Goal: Task Accomplishment & Management: Manage account settings

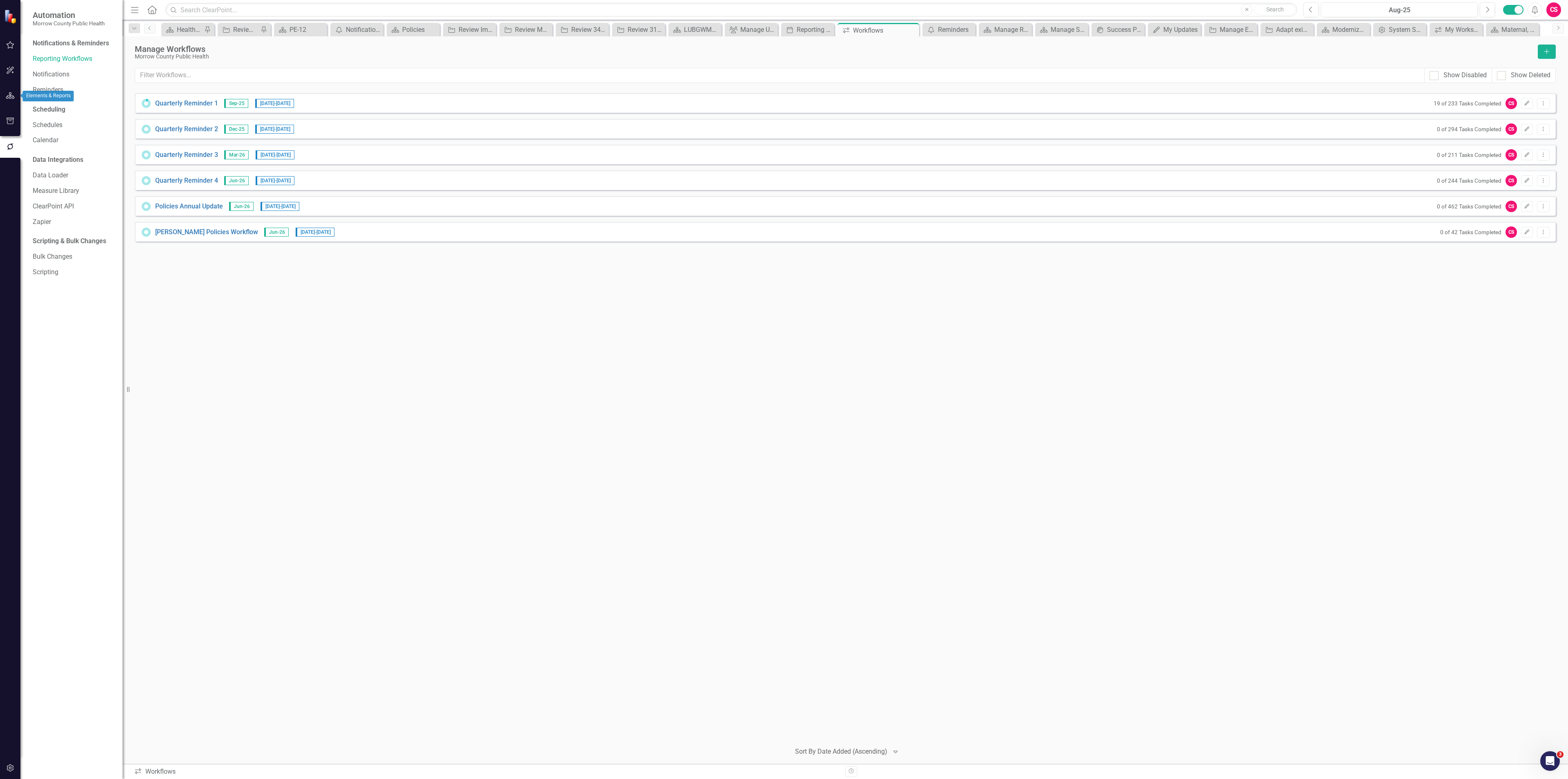
click at [9, 95] on icon "button" at bounding box center [10, 96] width 9 height 7
click at [80, 85] on div "13" at bounding box center [72, 83] width 102 height 9
click at [54, 78] on link "Scorecards" at bounding box center [37, 74] width 33 height 8
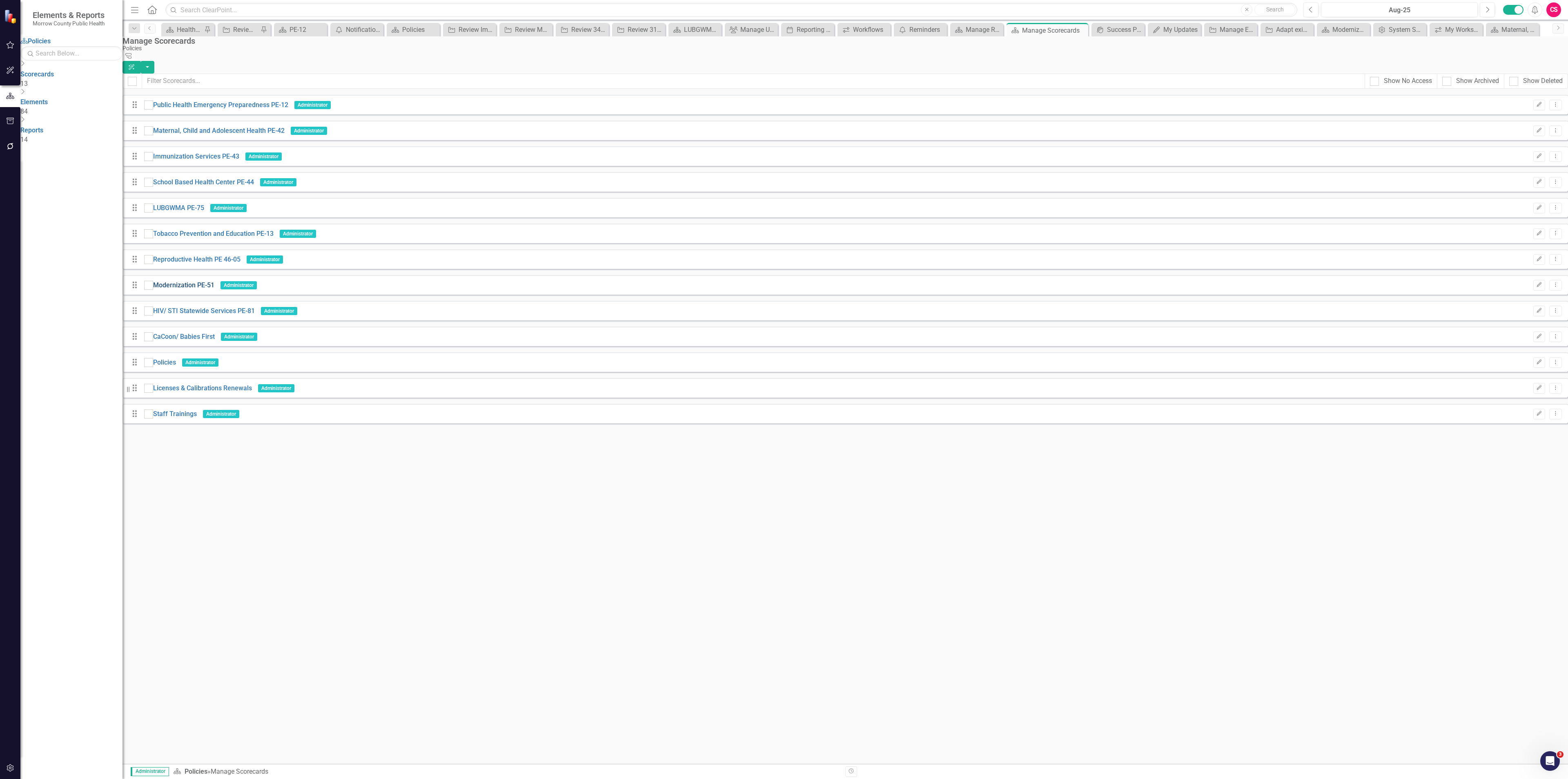
click at [187, 281] on link "Modernization PE-51" at bounding box center [184, 285] width 61 height 9
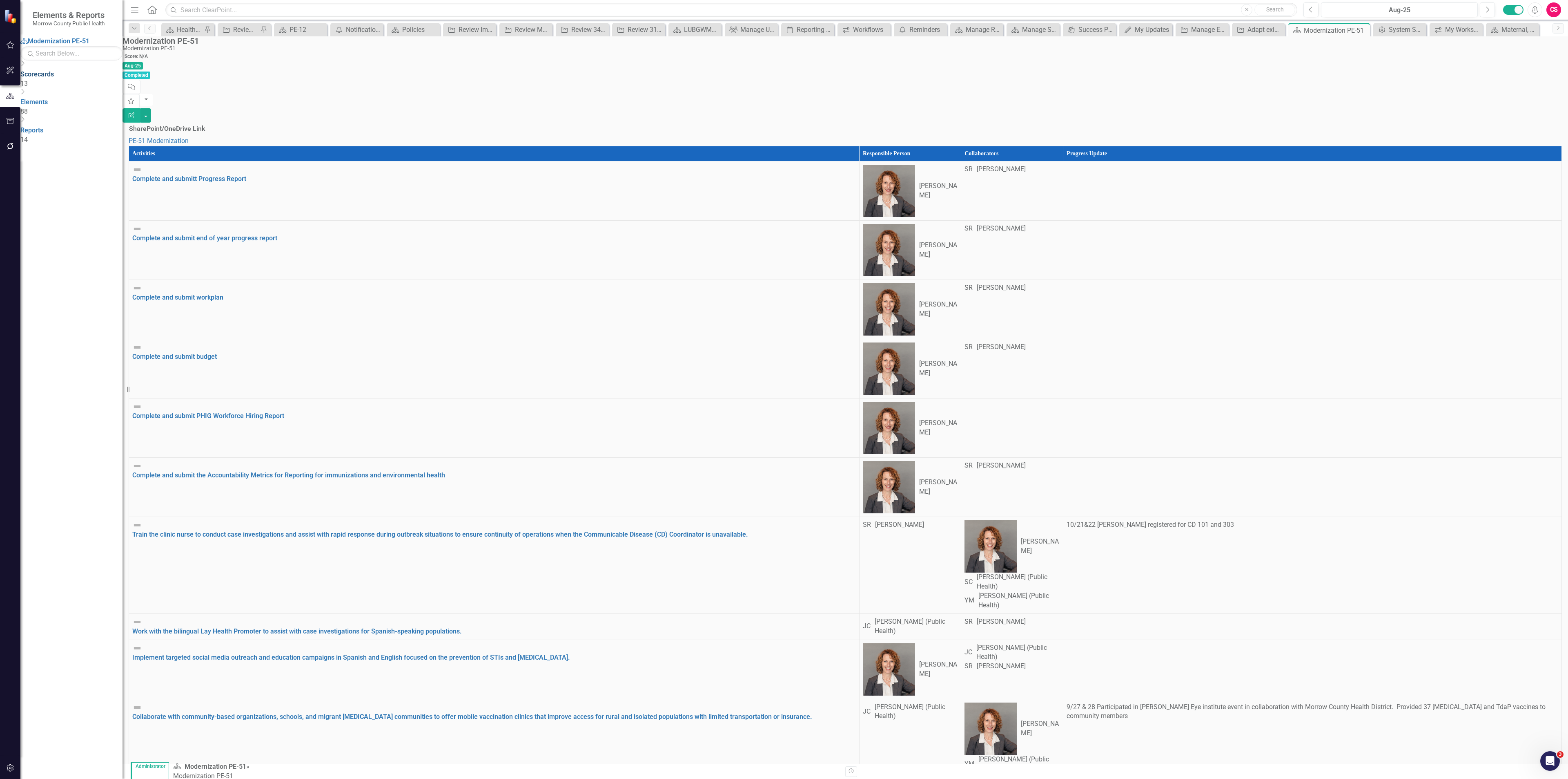
click at [49, 78] on link "Scorecards" at bounding box center [37, 74] width 33 height 8
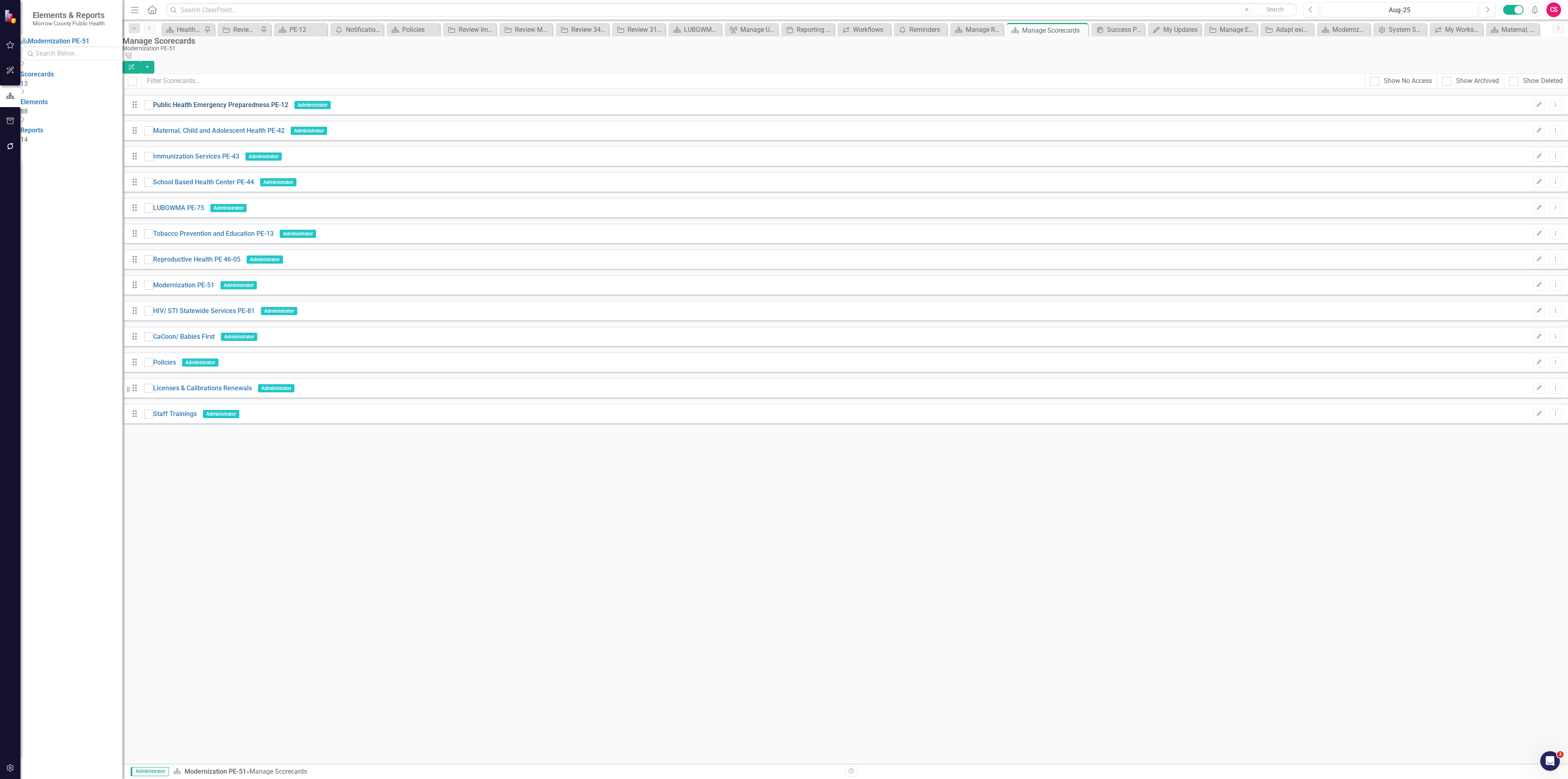
click at [198, 102] on link "Public Health Emergency Preparedness PE-12" at bounding box center [221, 105] width 135 height 9
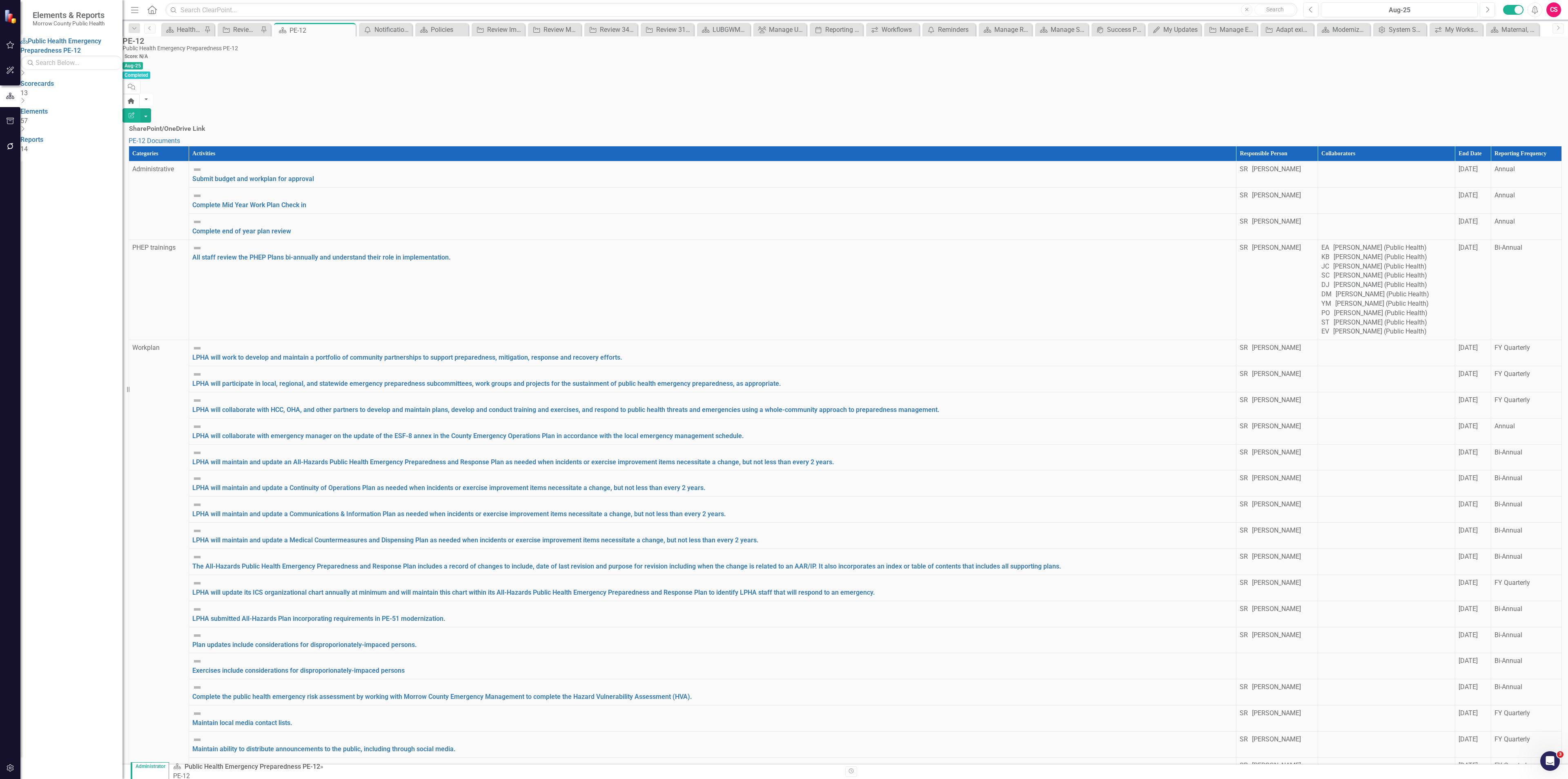
click at [1491, 146] on th "Reporting Frequency" at bounding box center [1526, 153] width 71 height 15
click at [1486, 146] on th "Reporting Frequency Sort Ascending" at bounding box center [1522, 153] width 79 height 15
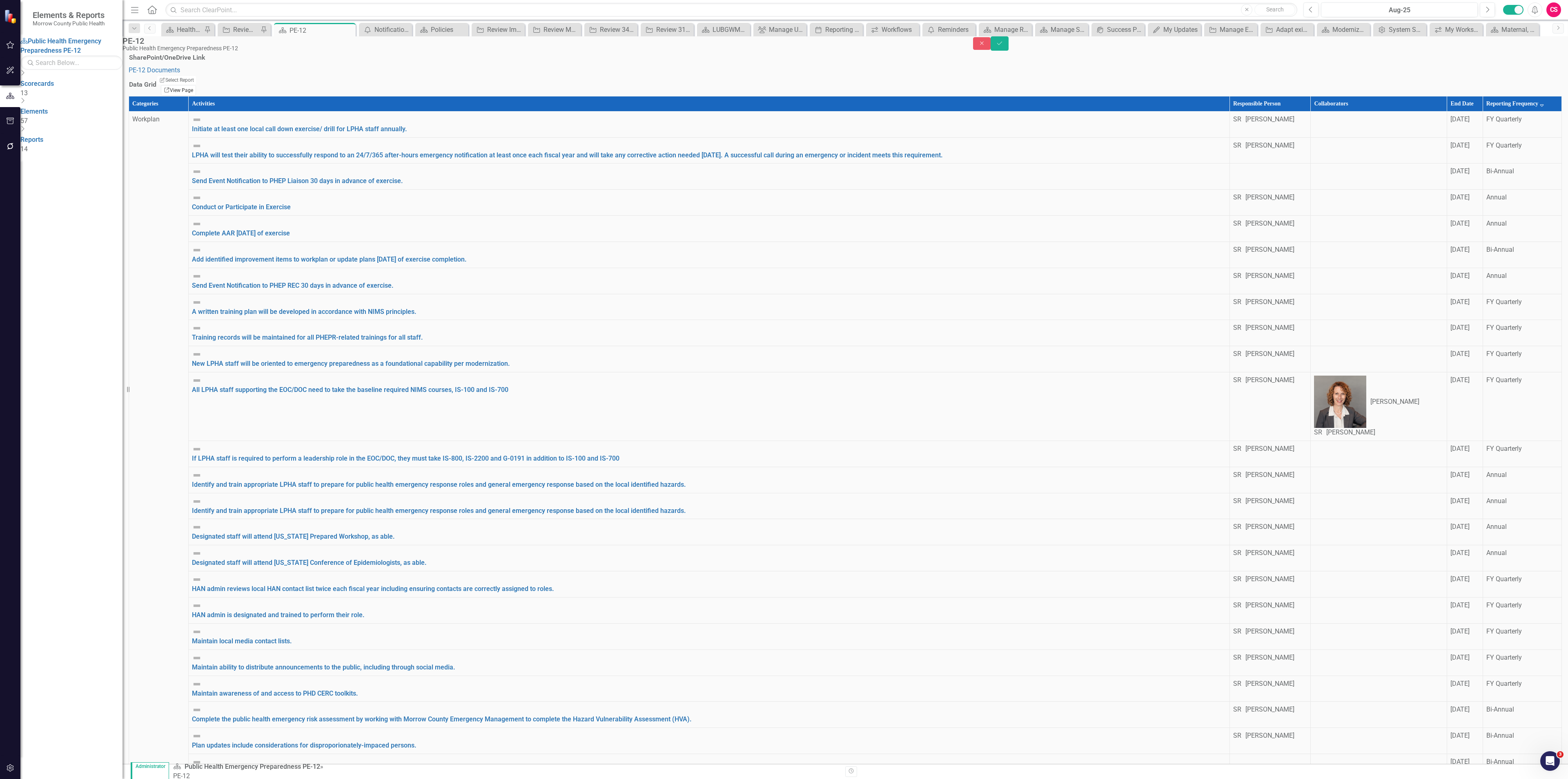
click at [196, 96] on link "Link View Page" at bounding box center [178, 90] width 35 height 10
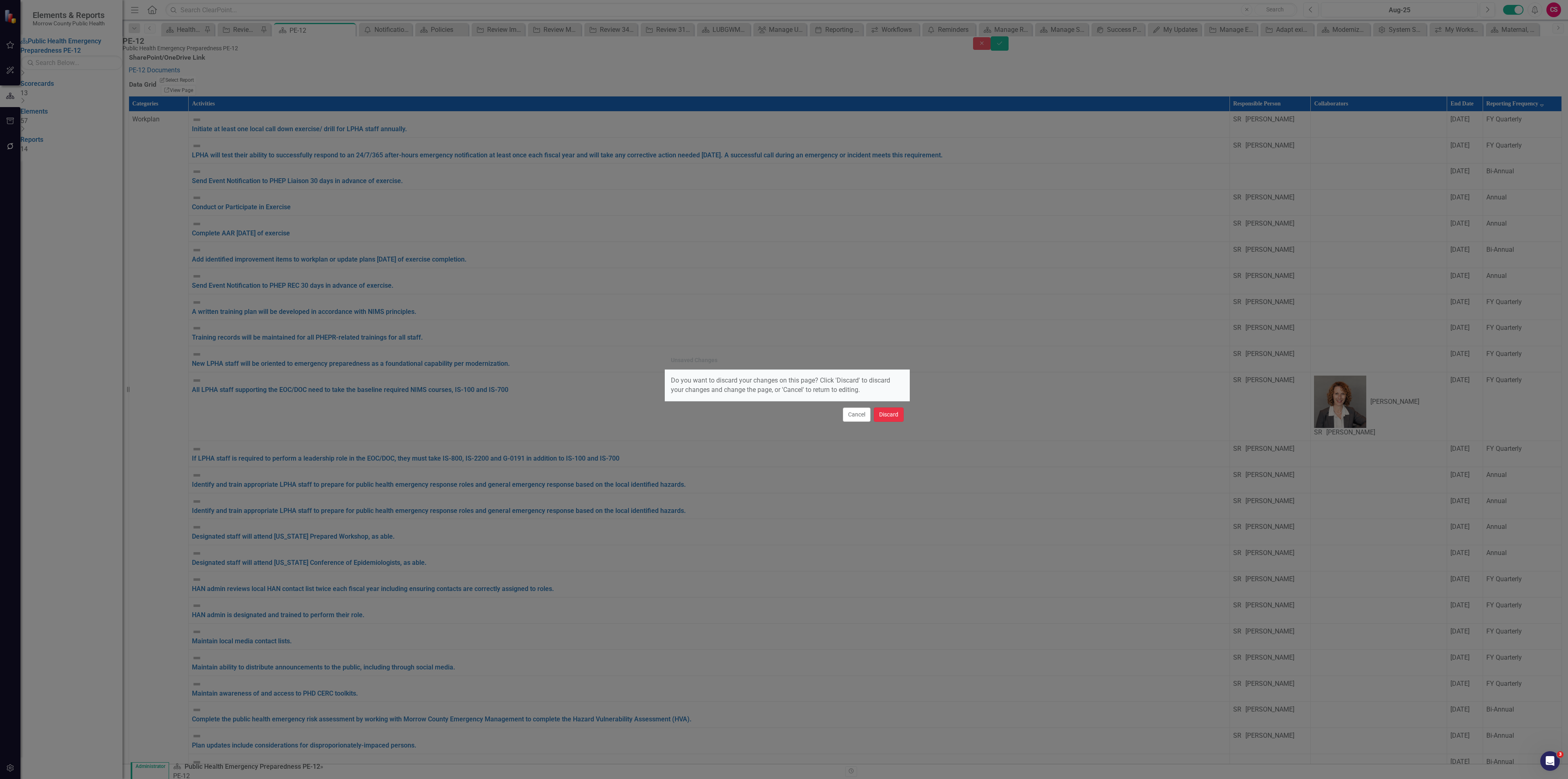
click at [896, 411] on button "Discard" at bounding box center [889, 414] width 30 height 14
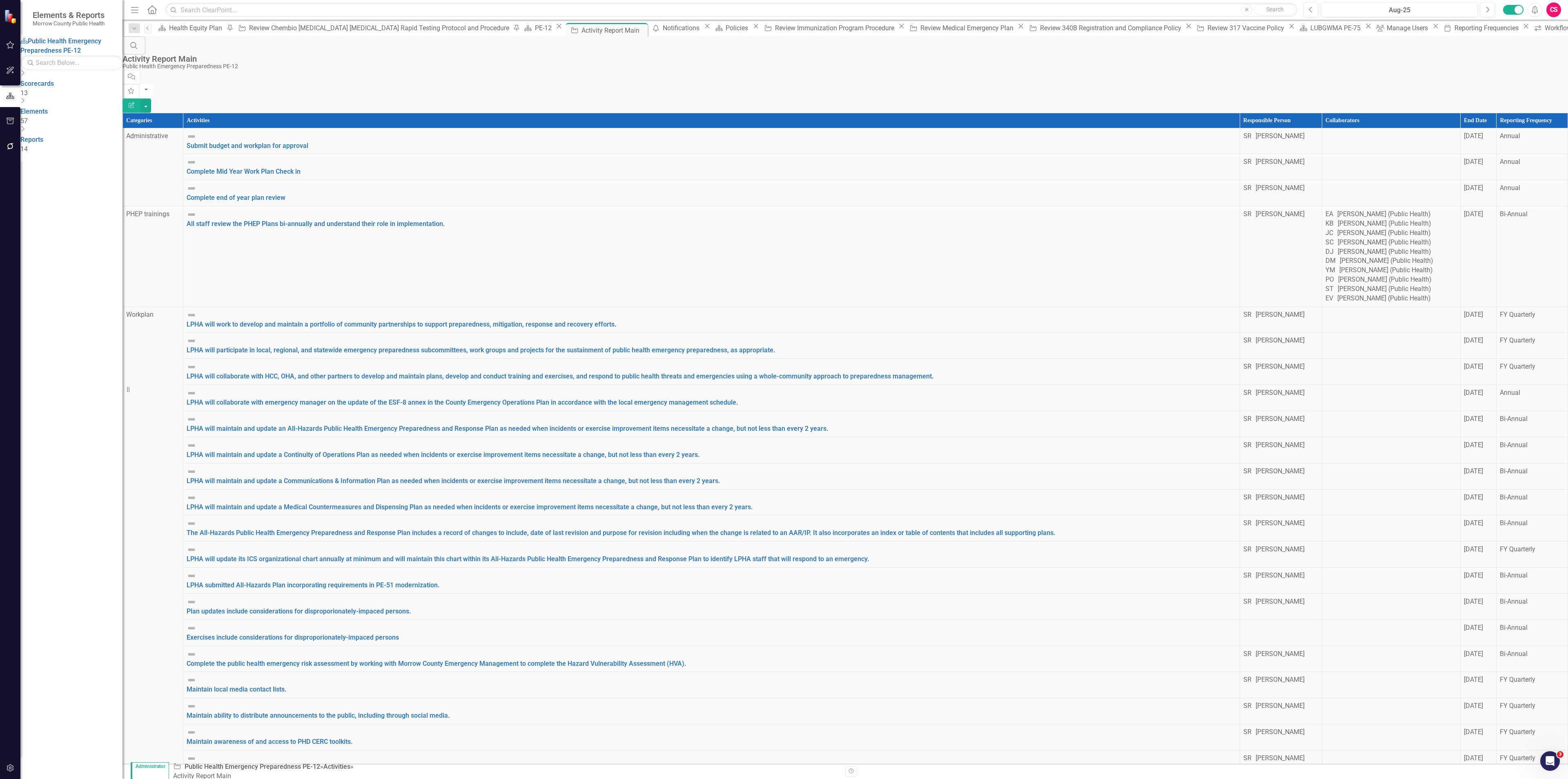
click at [141, 99] on button "Edit Report" at bounding box center [131, 105] width 18 height 14
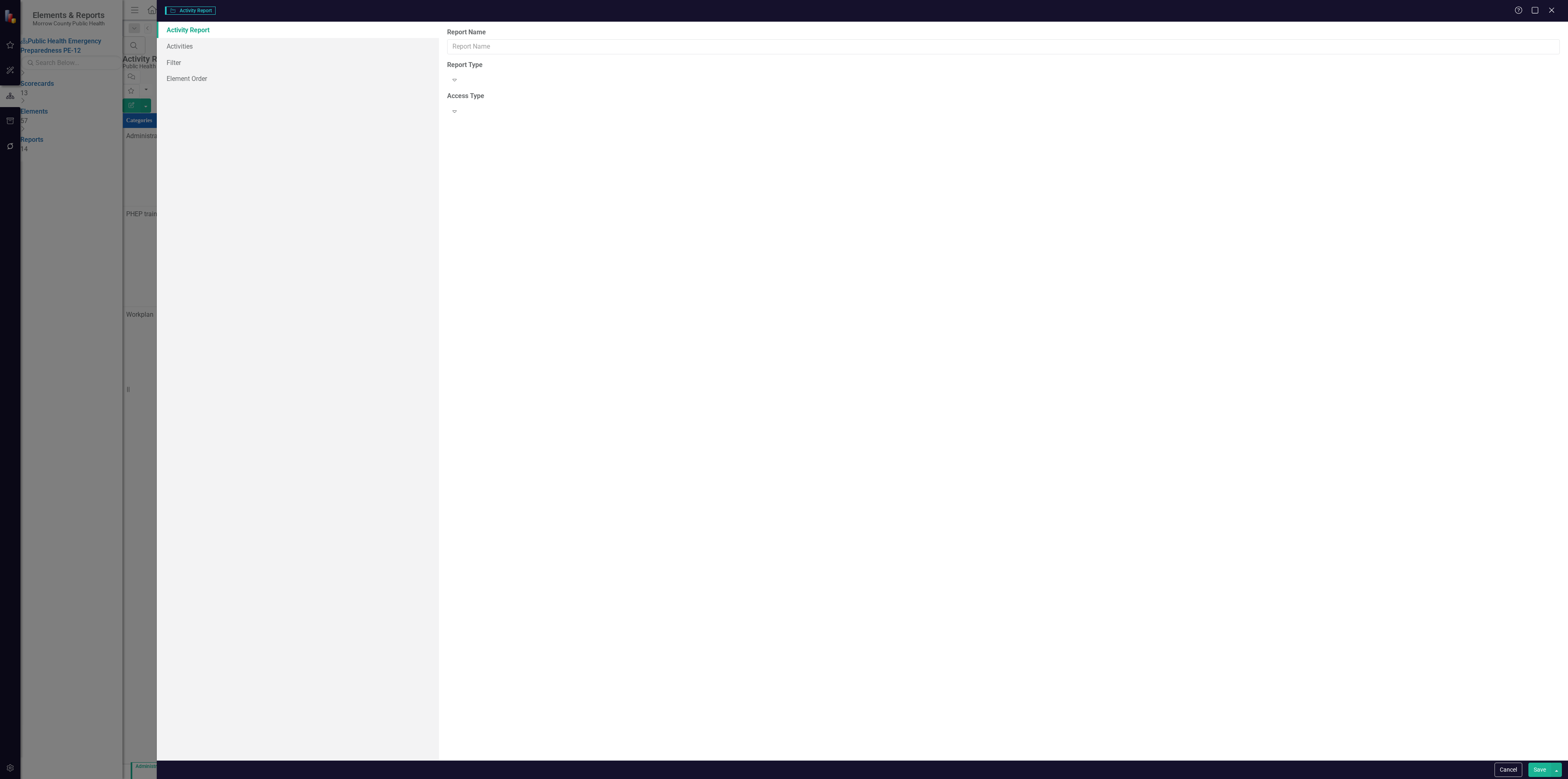
type input "Activity Report Main"
click at [237, 52] on link "Columns" at bounding box center [298, 46] width 282 height 16
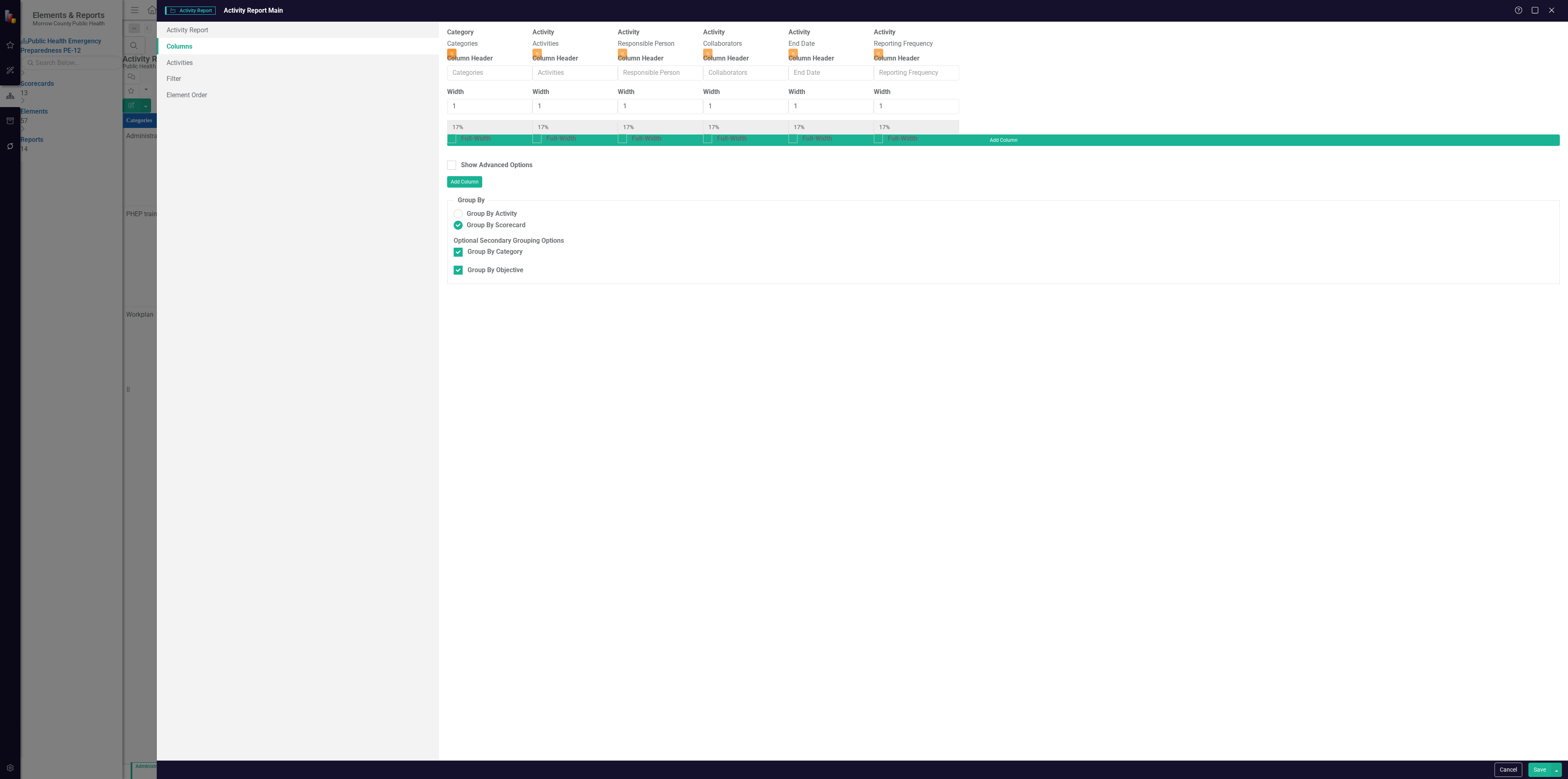
click at [453, 51] on icon "Close" at bounding box center [452, 54] width 4 height 5
type input "20%"
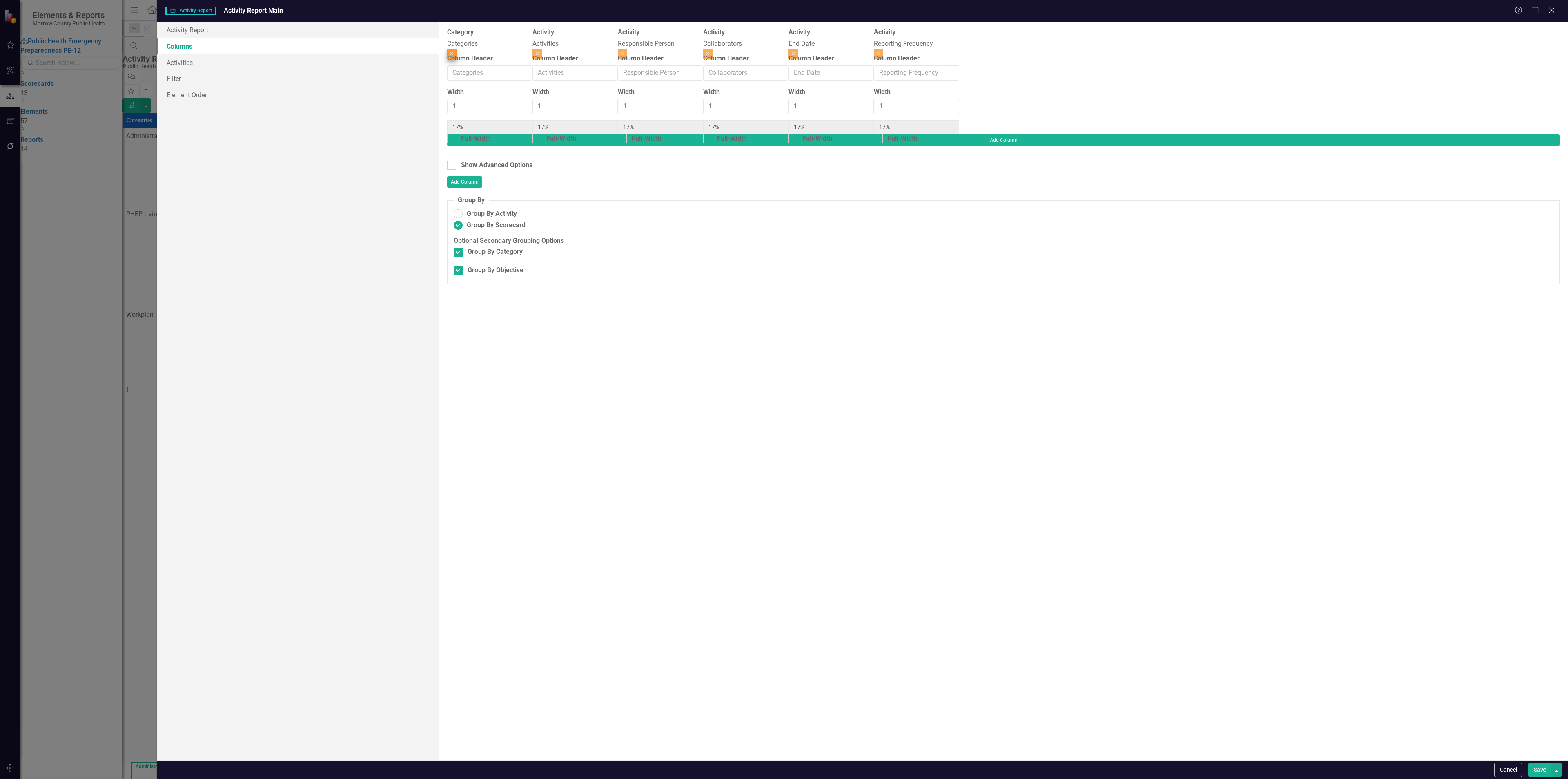
type input "20%"
click at [710, 51] on icon "Close" at bounding box center [708, 54] width 4 height 5
type input "25%"
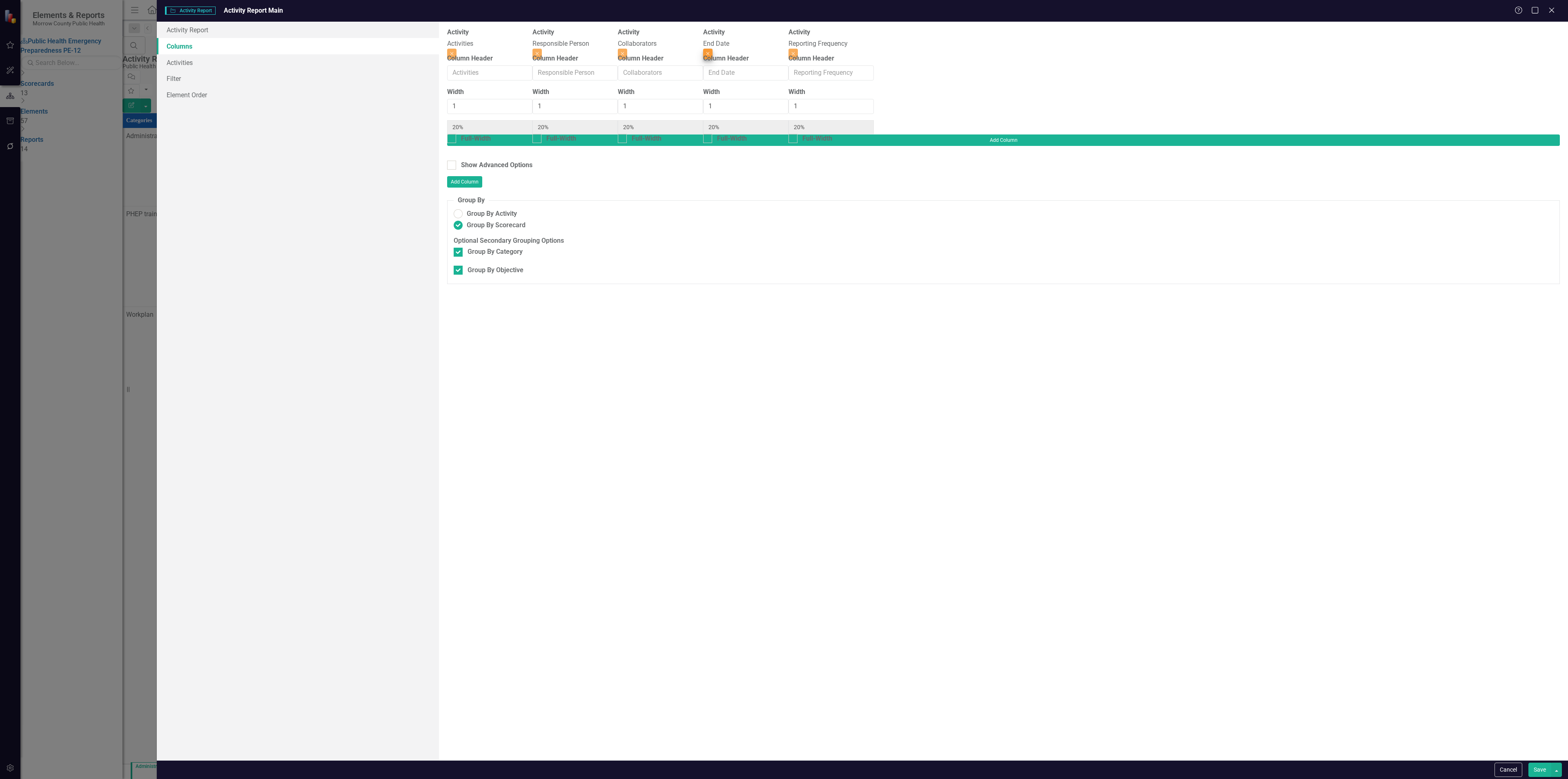
type input "25%"
click at [710, 51] on icon "Close" at bounding box center [708, 54] width 4 height 5
type input "33%"
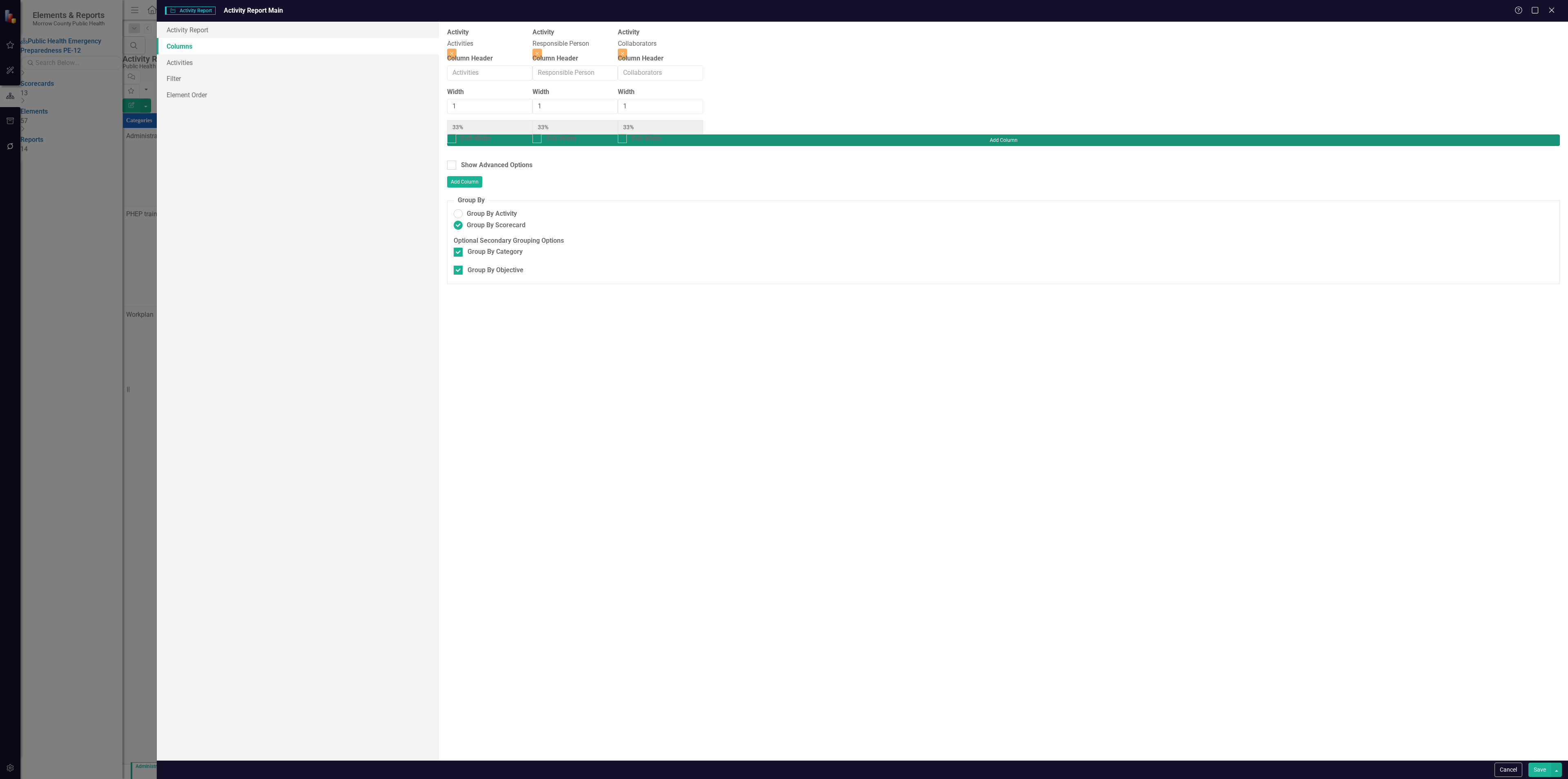
click at [1517, 135] on button "Add Column" at bounding box center [1004, 140] width 1113 height 12
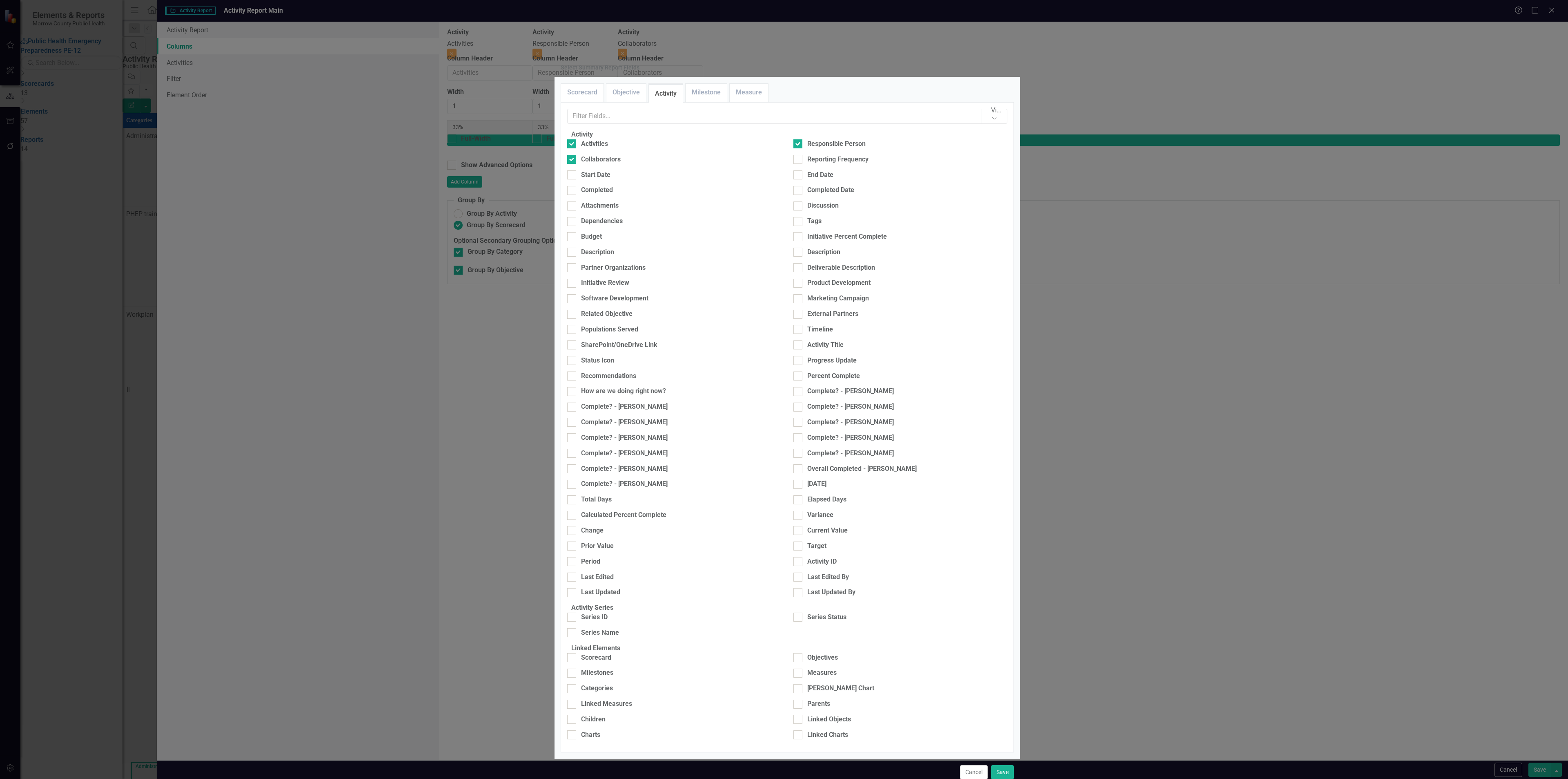
click at [677, 166] on div "View All Fields Expand Activity Activities Responsible Person Collaborators Rep…" at bounding box center [787, 426] width 440 height 636
click at [676, 124] on input "text" at bounding box center [775, 116] width 415 height 15
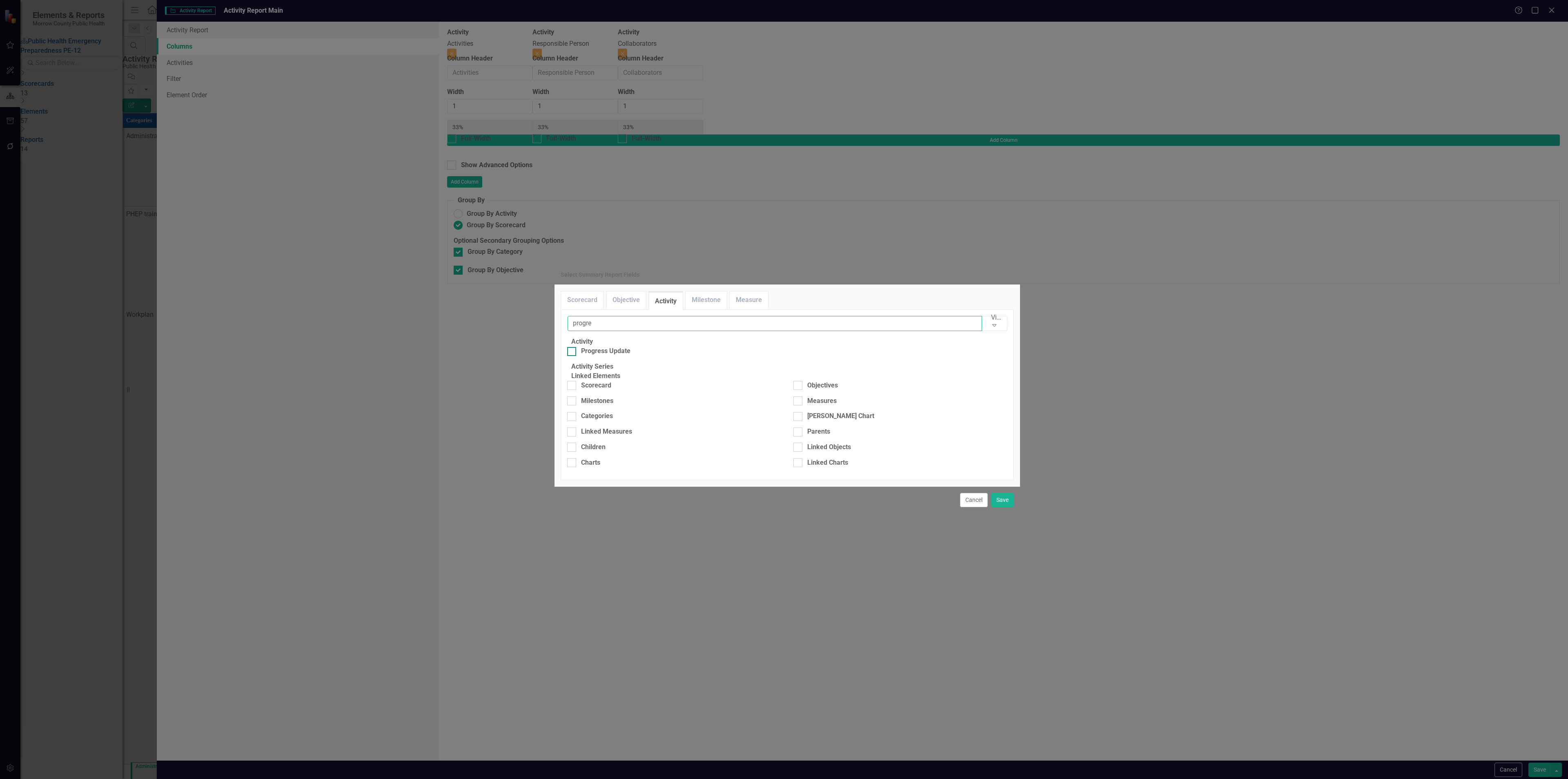
type input "progre"
click at [611, 347] on div "Progress Update" at bounding box center [606, 351] width 49 height 9
click at [573, 347] on input "Progress Update" at bounding box center [570, 350] width 5 height 5
checkbox input "true"
click at [1010, 507] on button "Save" at bounding box center [1003, 499] width 23 height 14
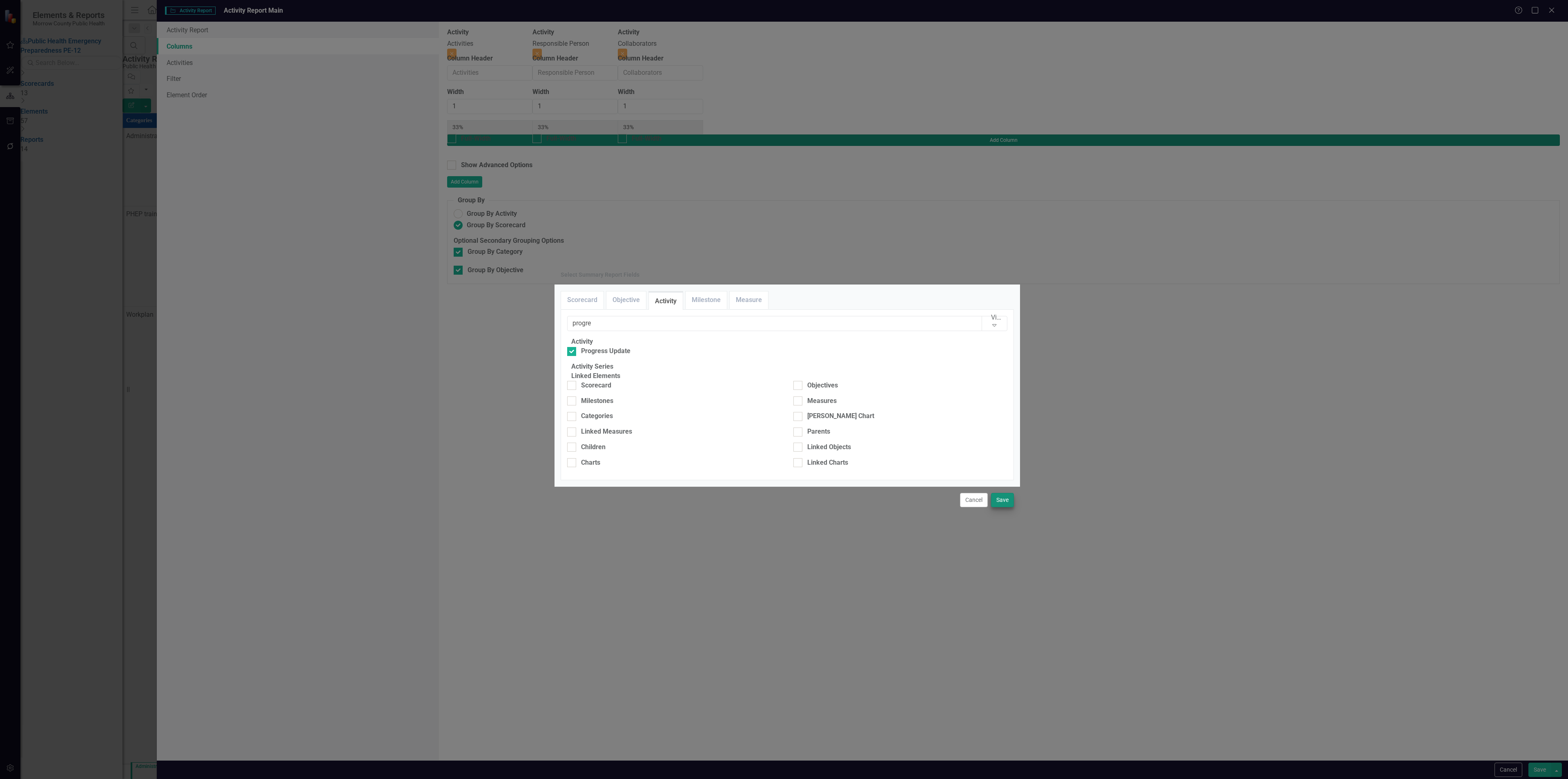
type input "25%"
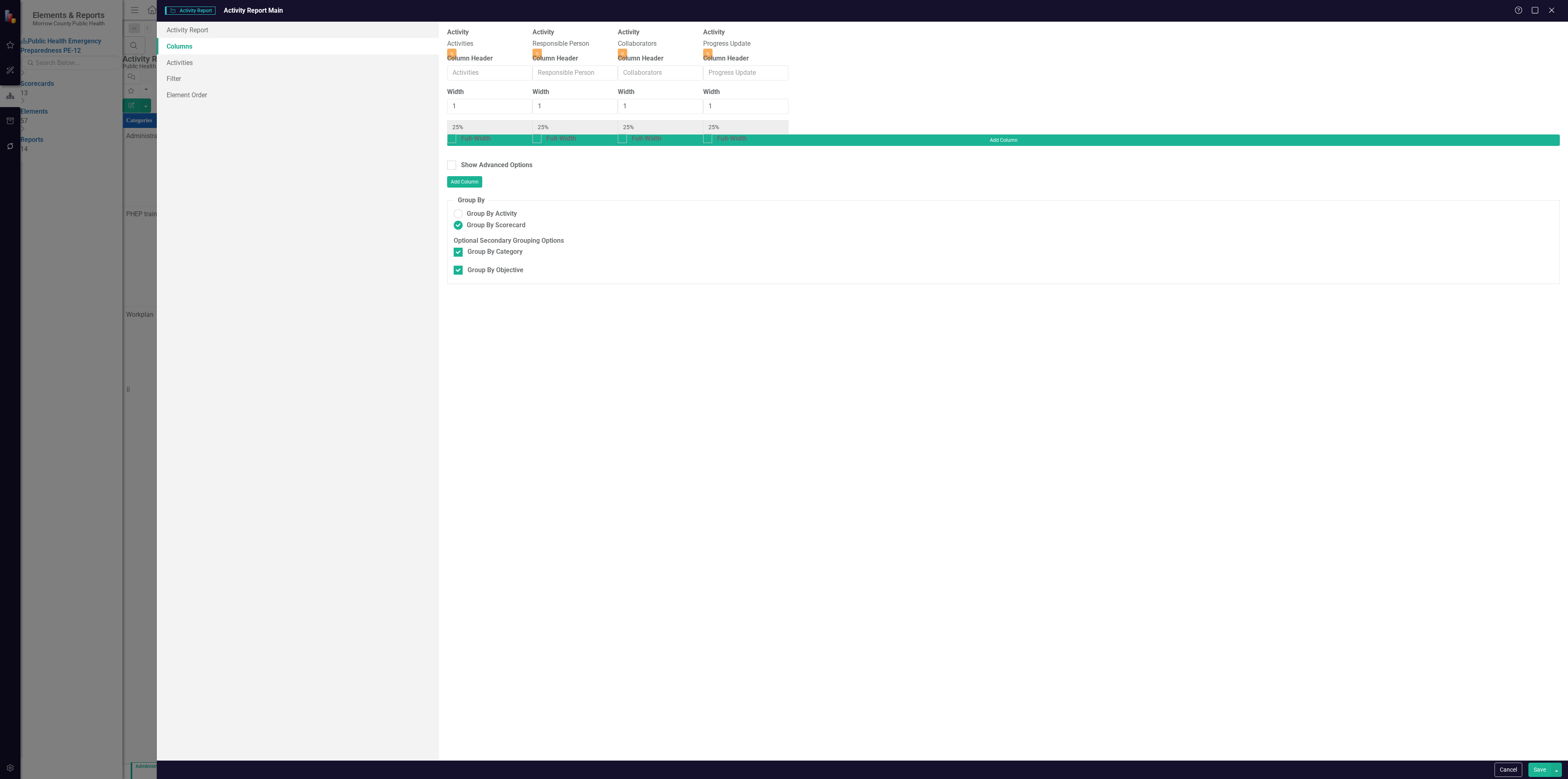
click at [1538, 763] on button "Save" at bounding box center [1540, 769] width 23 height 14
radio input "false"
checkbox input "false"
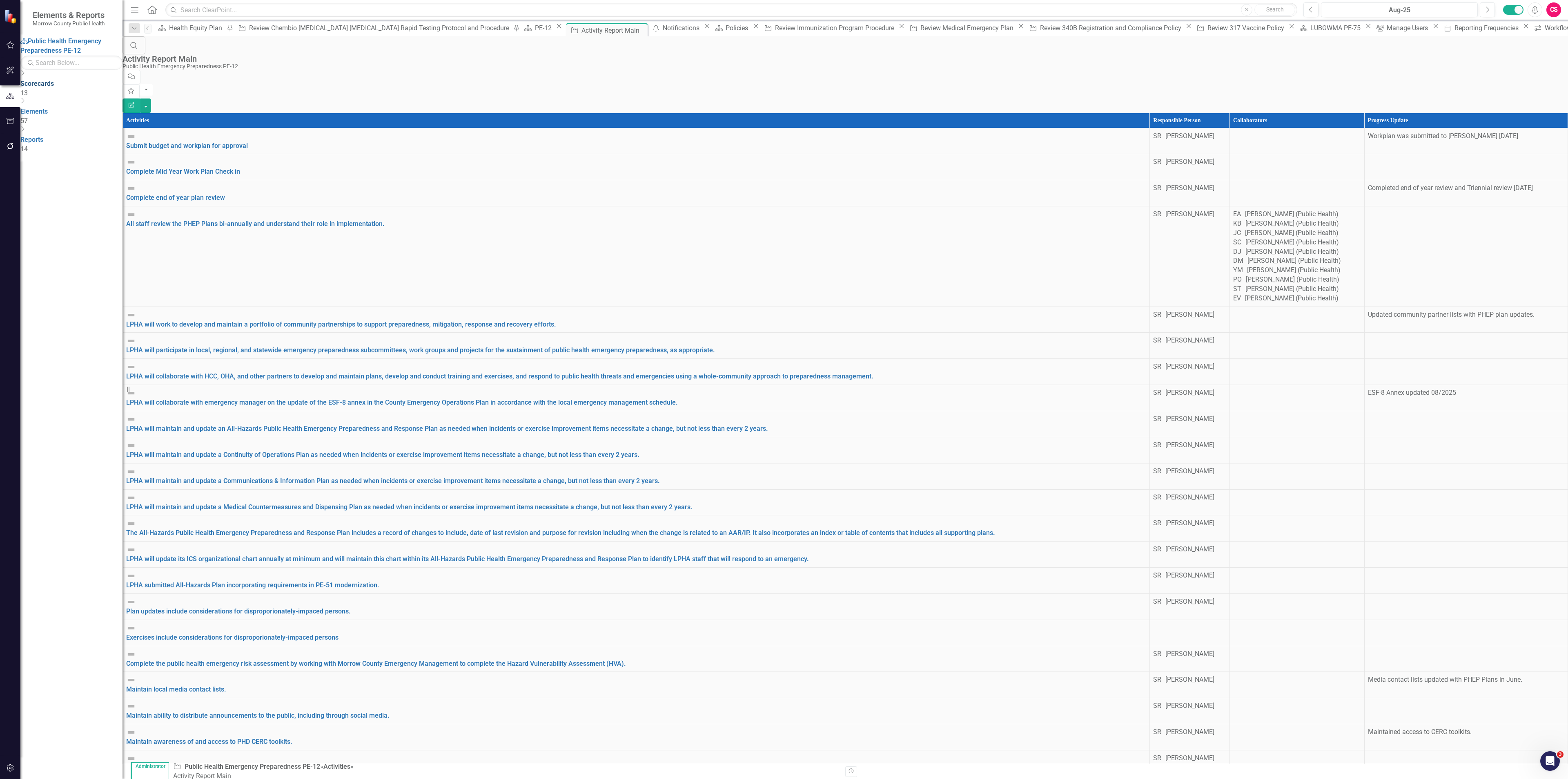
click at [54, 85] on link "Scorecards" at bounding box center [37, 83] width 33 height 8
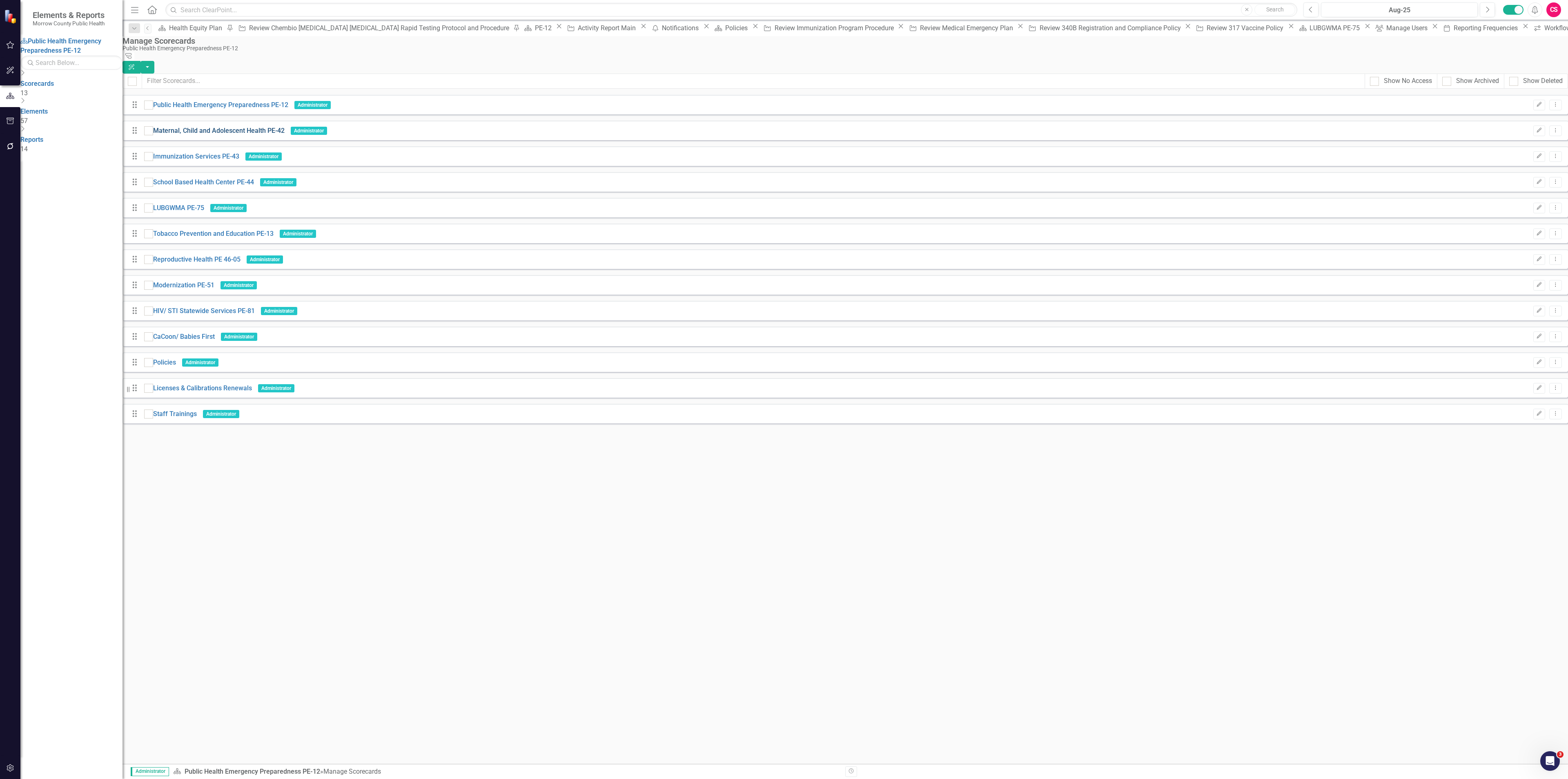
click at [191, 126] on link "Maternal, Child and Adolescent Health PE-42" at bounding box center [219, 130] width 131 height 9
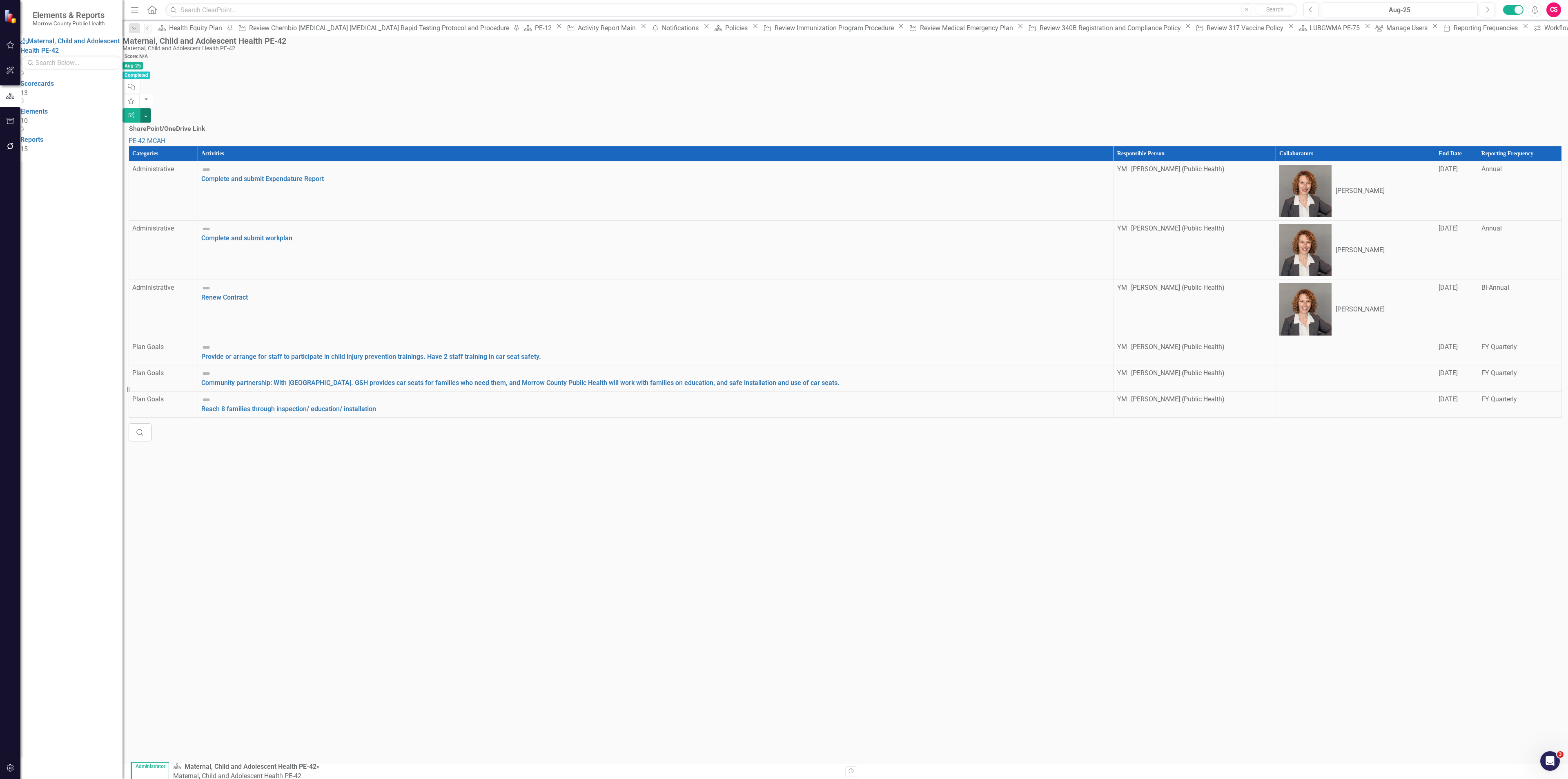
click at [151, 108] on button "button" at bounding box center [145, 115] width 10 height 14
click at [1424, 146] on div "Categories Activities Responsible Person Collaborators End Date Reporting Frequ…" at bounding box center [845, 293] width 1446 height 295
click at [1486, 146] on th "Reporting Frequency" at bounding box center [1520, 153] width 84 height 15
click at [1486, 146] on th "Reporting Frequency Sort Ascending" at bounding box center [1515, 153] width 94 height 15
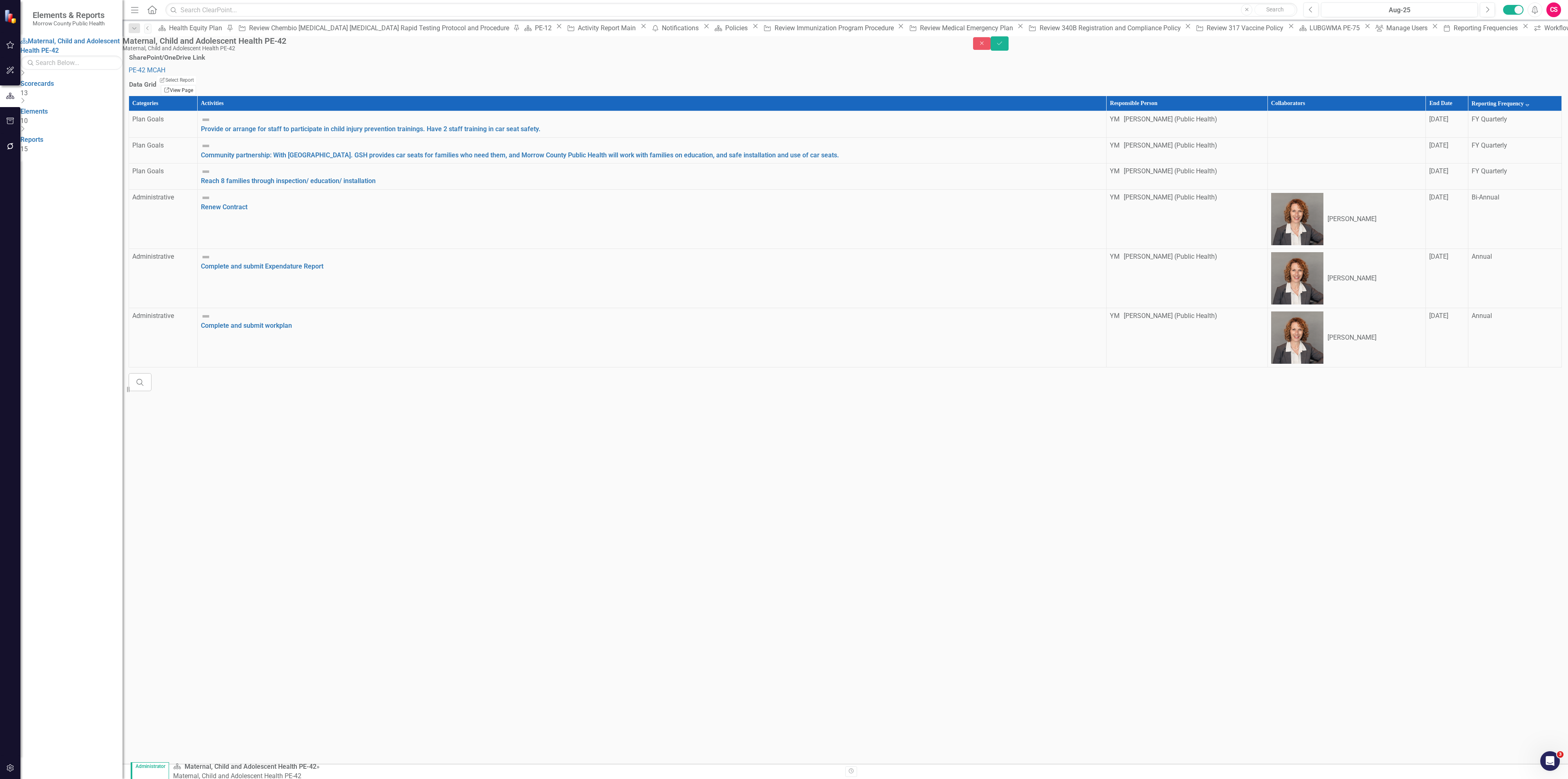
click at [196, 96] on link "Link View Page" at bounding box center [178, 90] width 35 height 10
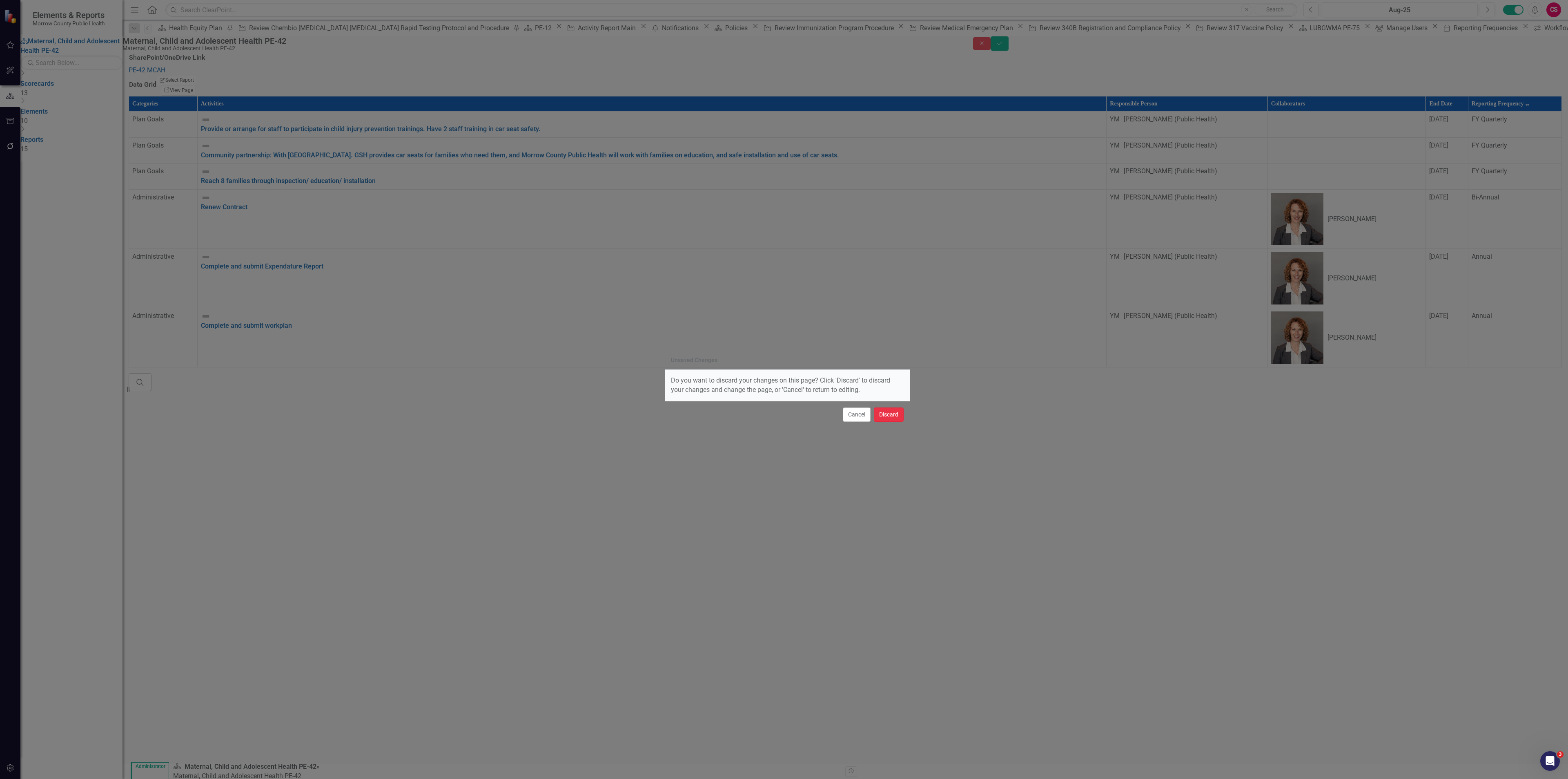
click at [883, 410] on button "Discard" at bounding box center [889, 414] width 30 height 14
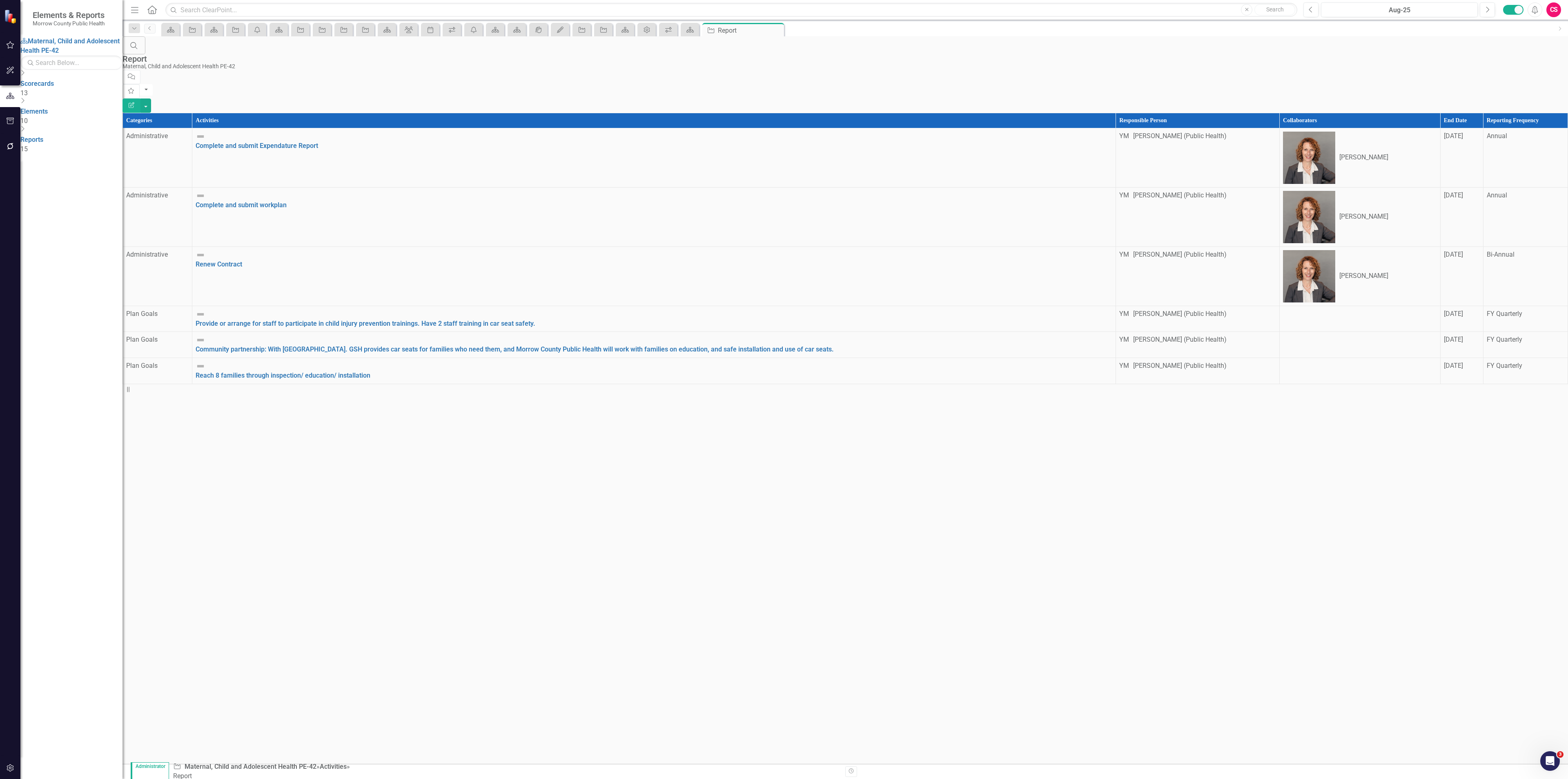
click at [135, 102] on icon "button" at bounding box center [131, 105] width 5 height 5
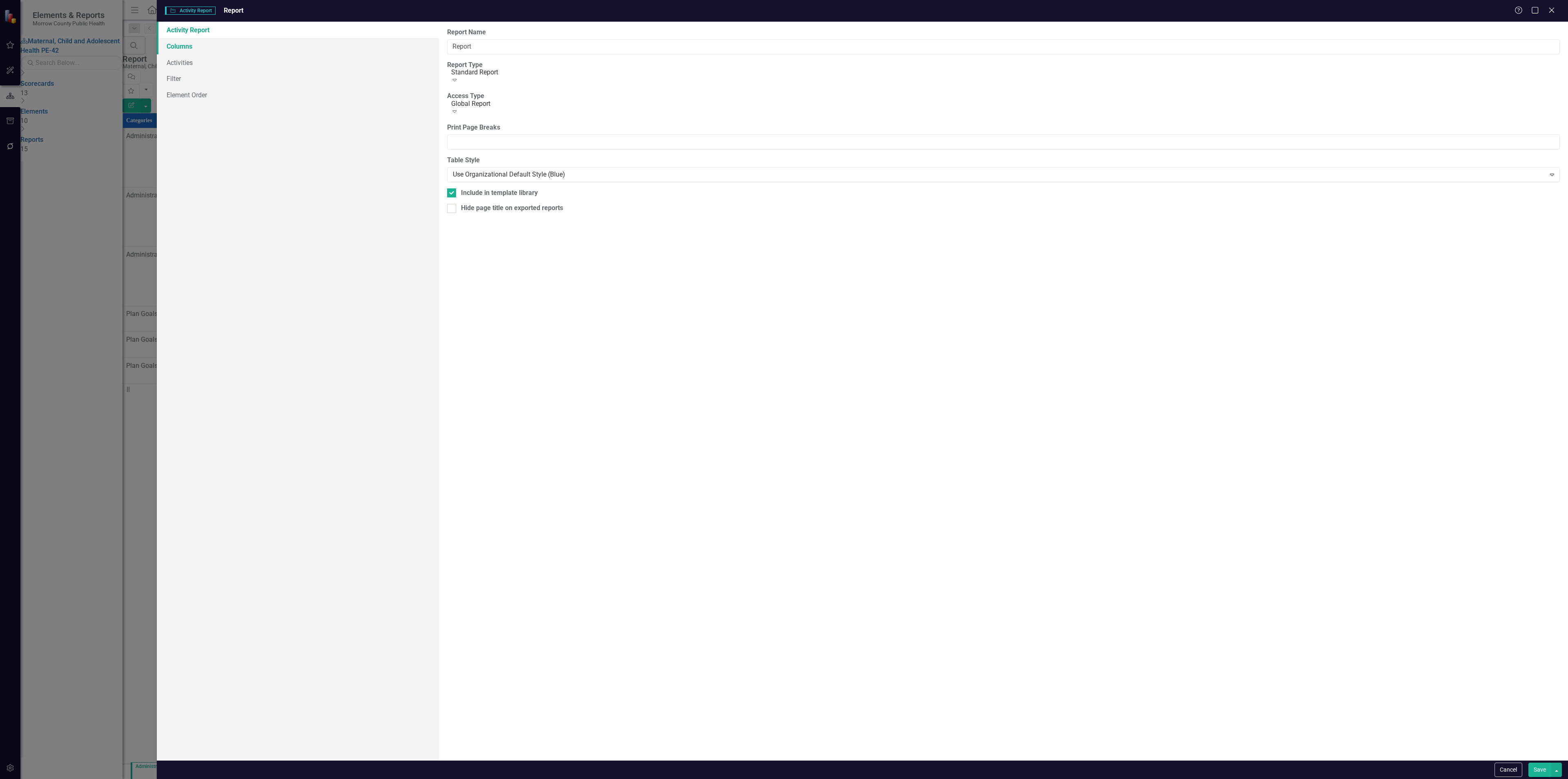
click at [257, 39] on link "Columns" at bounding box center [298, 46] width 282 height 16
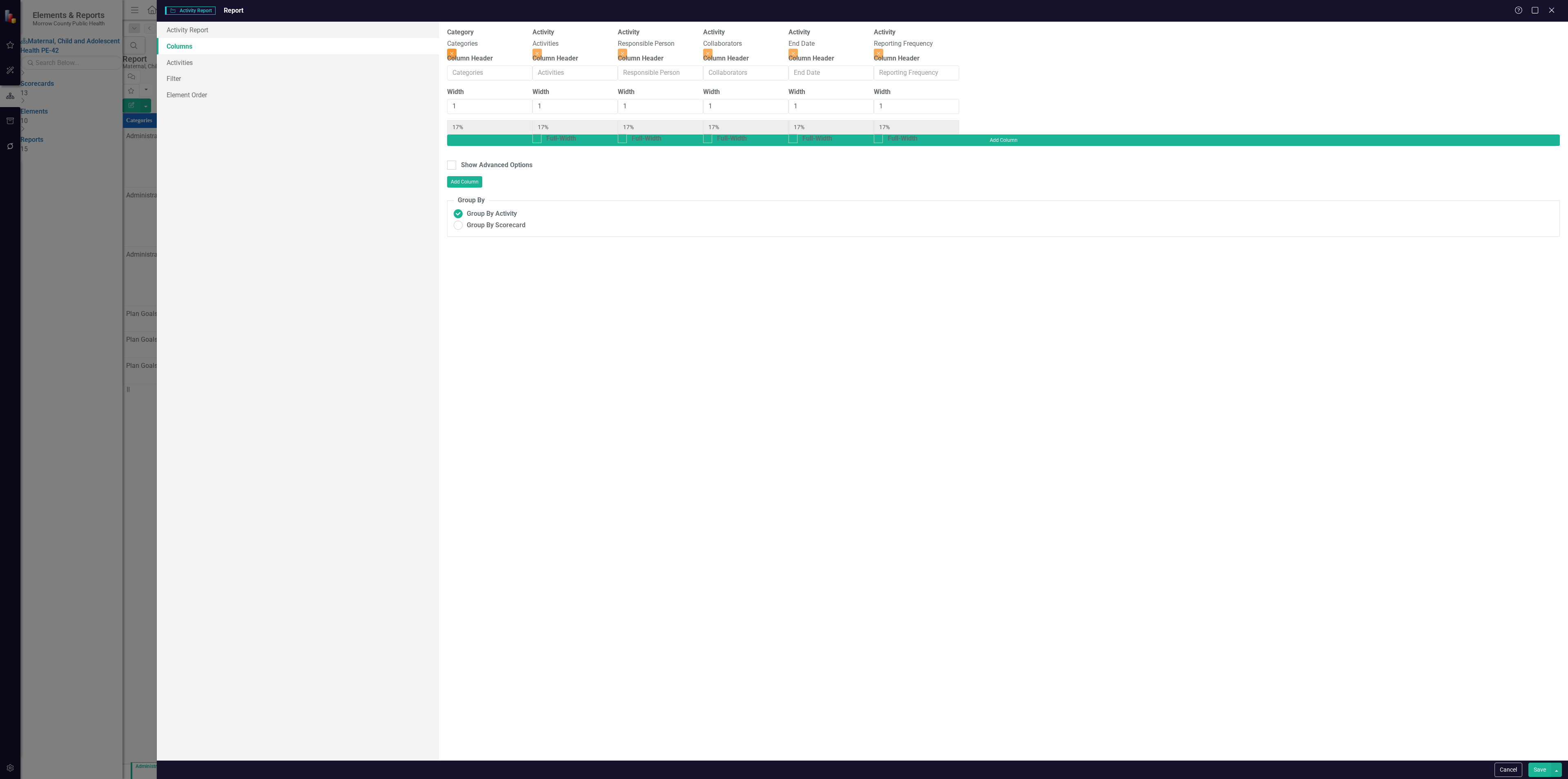
click at [453, 51] on icon "Close" at bounding box center [452, 54] width 4 height 5
type input "20%"
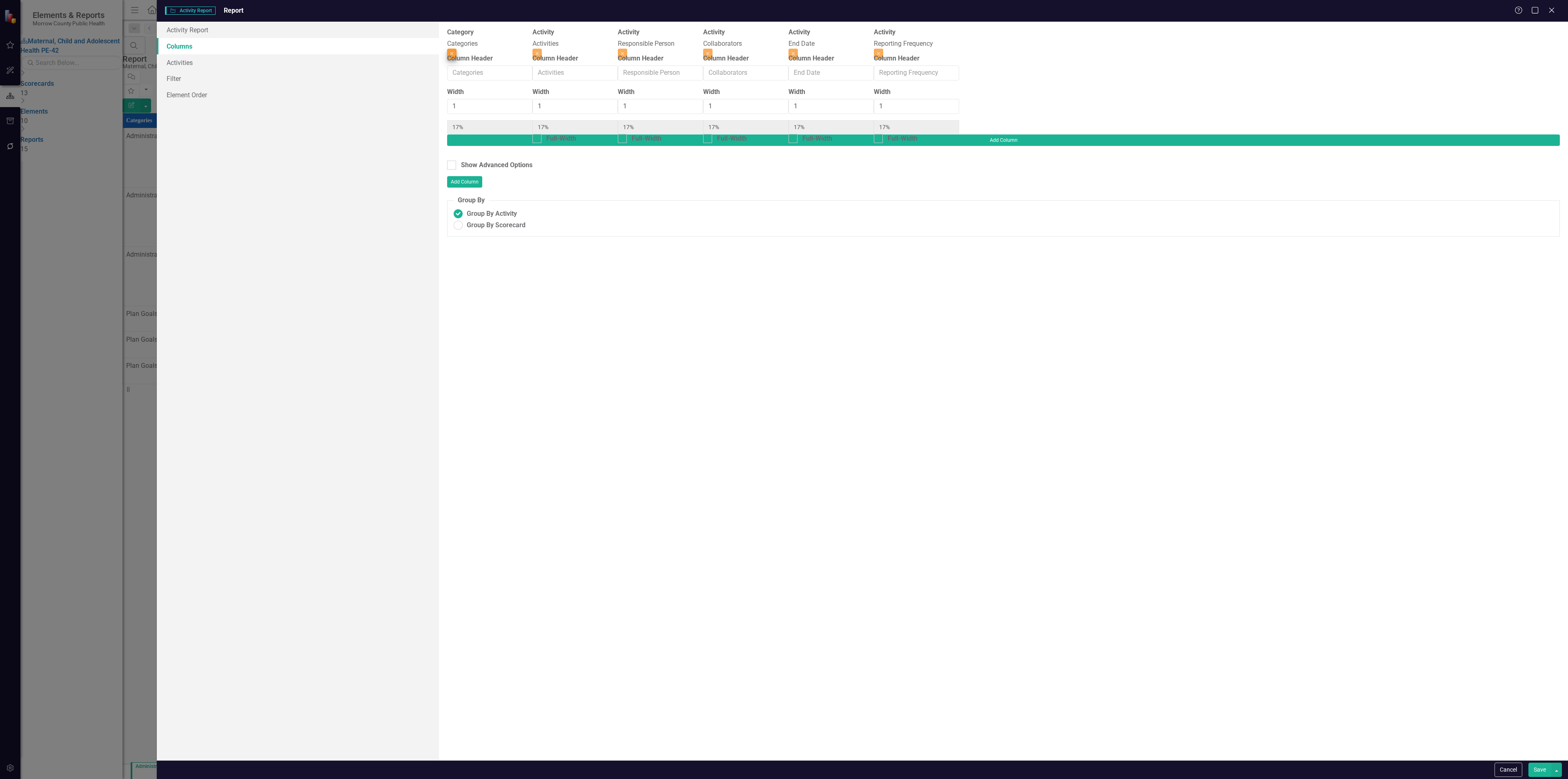
type input "20%"
click at [713, 49] on button "Close" at bounding box center [707, 54] width 9 height 10
type input "25%"
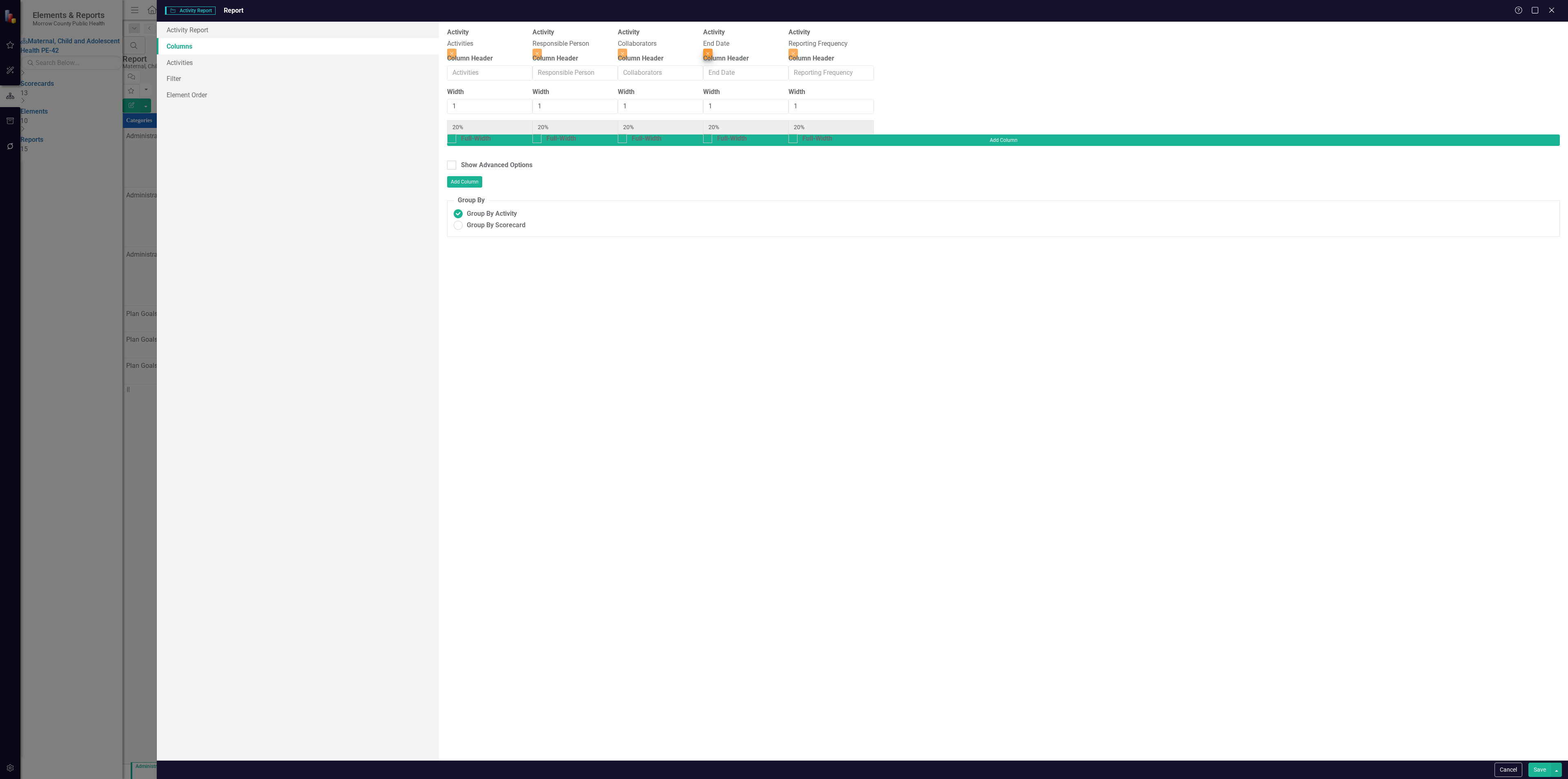
type input "25%"
click at [713, 49] on button "Close" at bounding box center [707, 54] width 9 height 10
type input "33%"
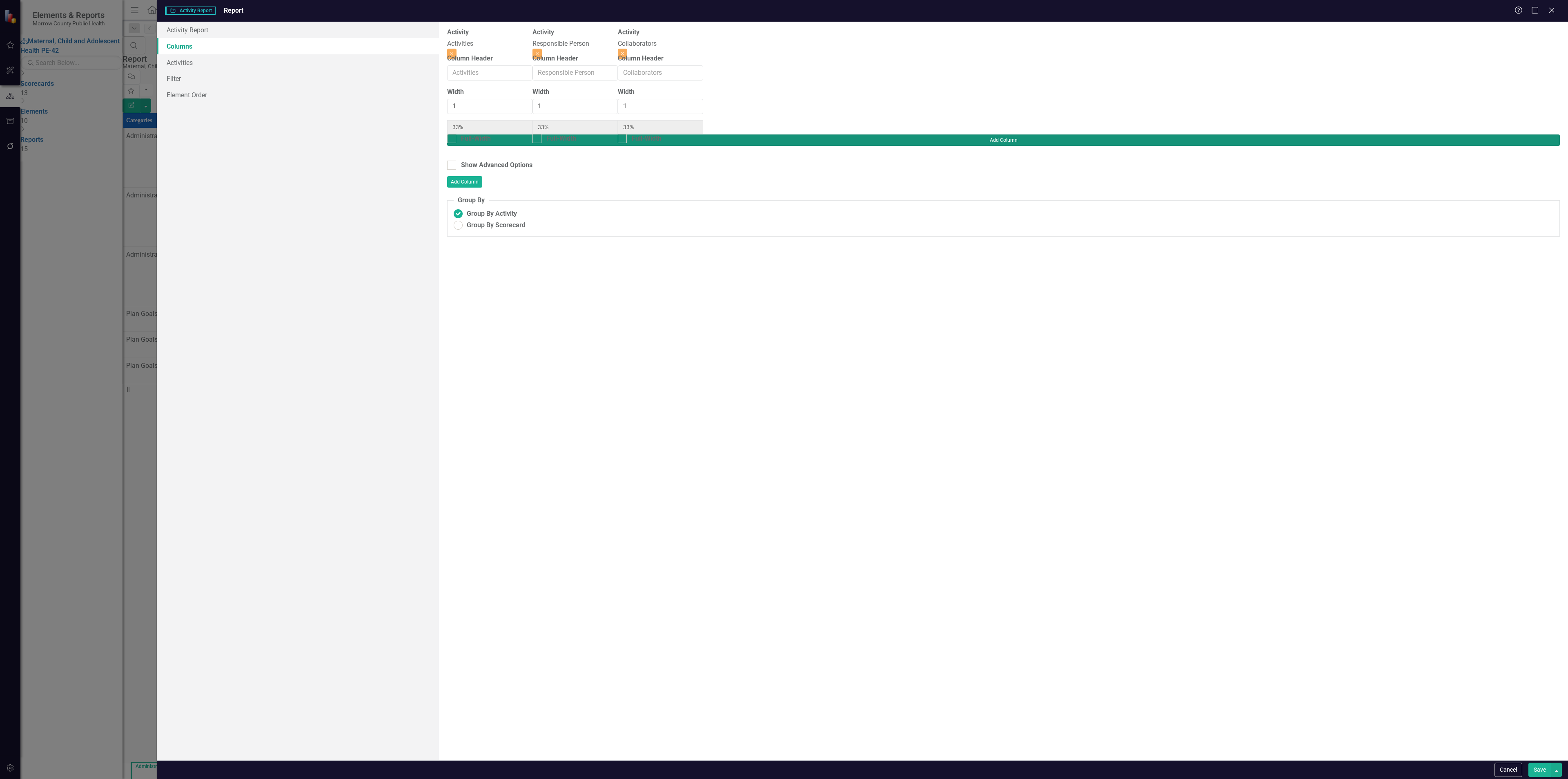
click at [1513, 135] on button "Add Column" at bounding box center [1004, 140] width 1113 height 12
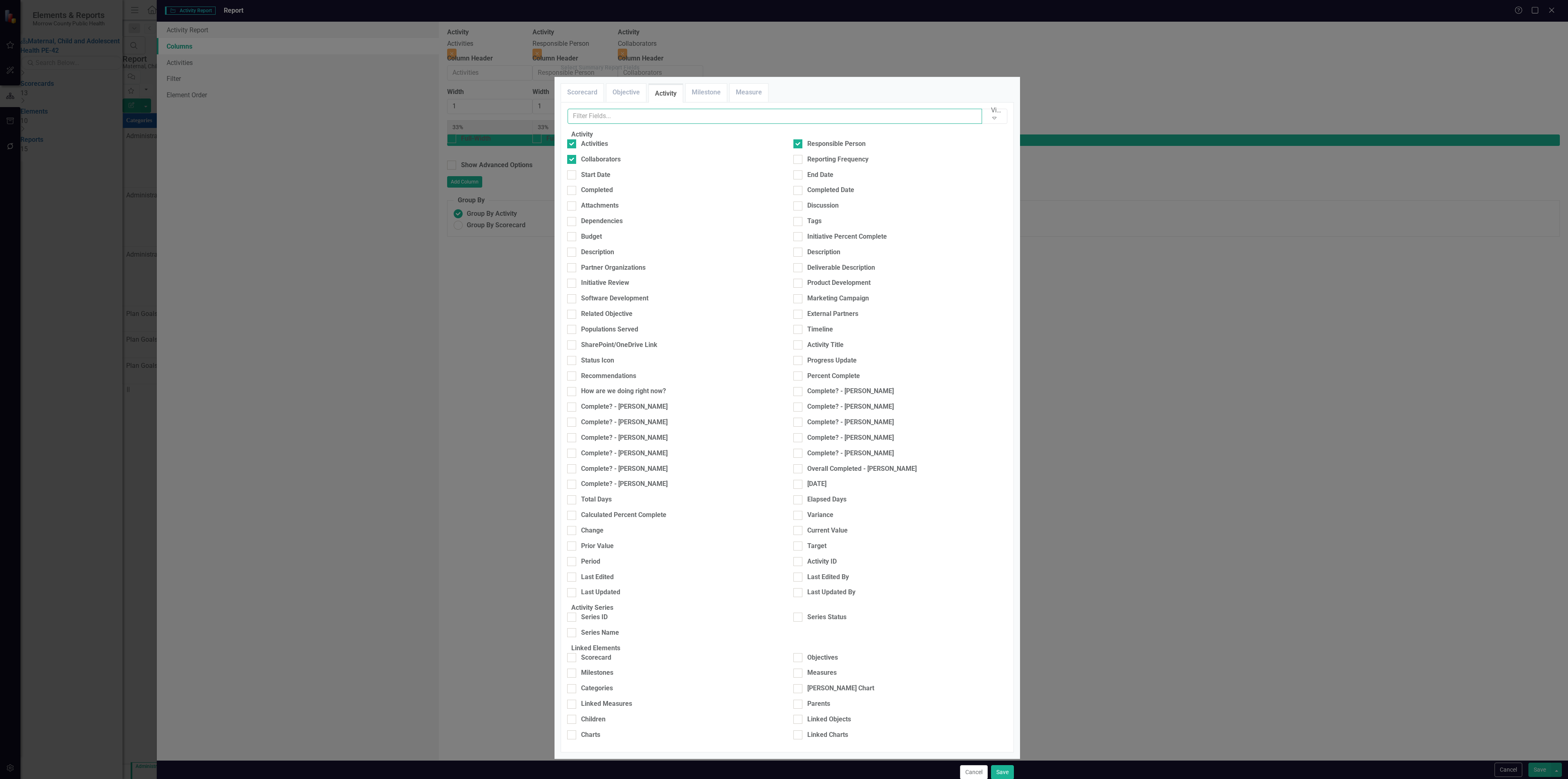
click at [653, 124] on input "text" at bounding box center [775, 116] width 415 height 15
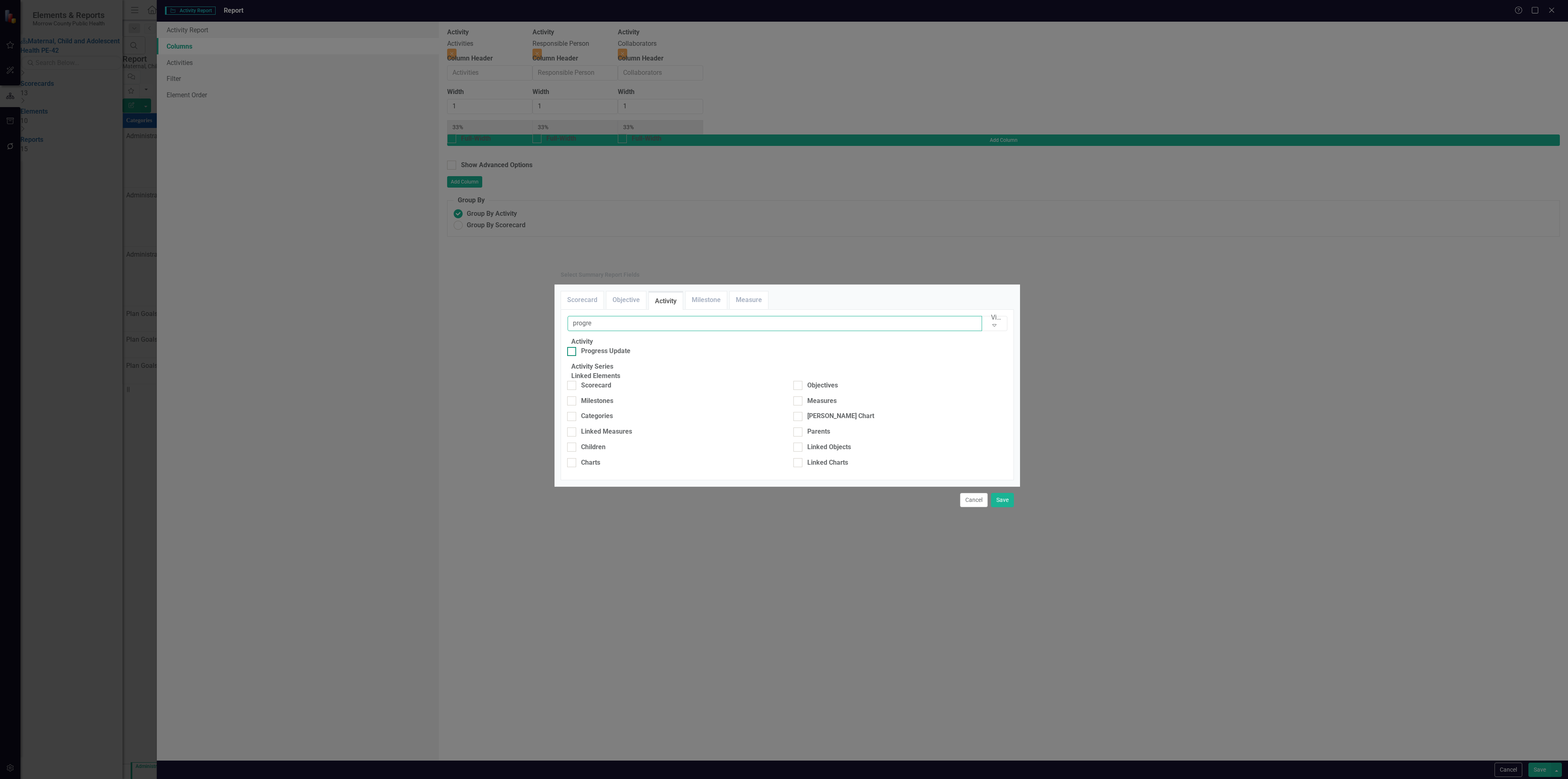
type input "progre"
click at [612, 347] on div "Progress Update" at bounding box center [606, 351] width 49 height 9
click at [573, 347] on input "Progress Update" at bounding box center [570, 350] width 5 height 5
checkbox input "true"
click at [1002, 507] on button "Save" at bounding box center [1003, 499] width 23 height 14
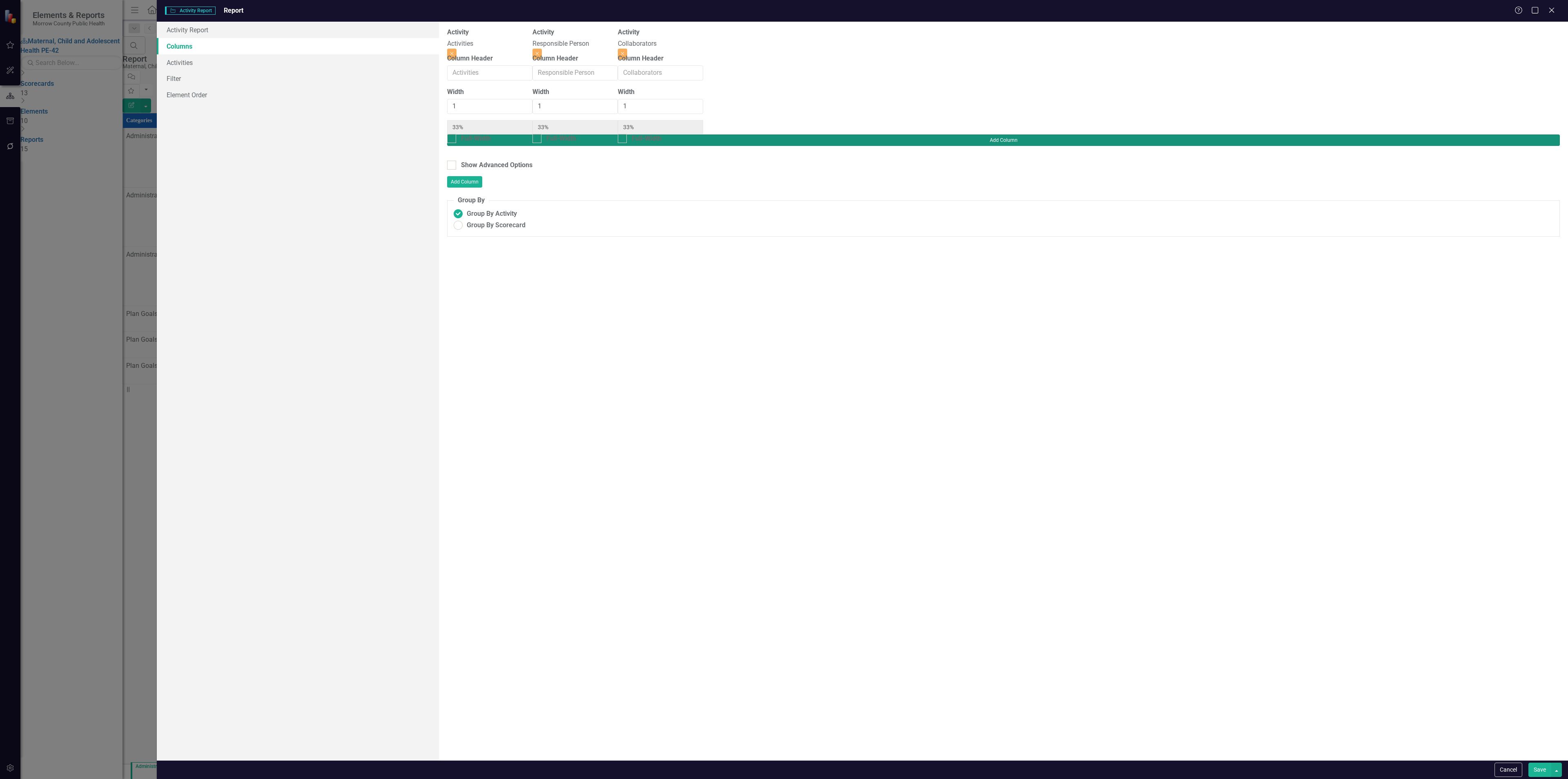
type input "25%"
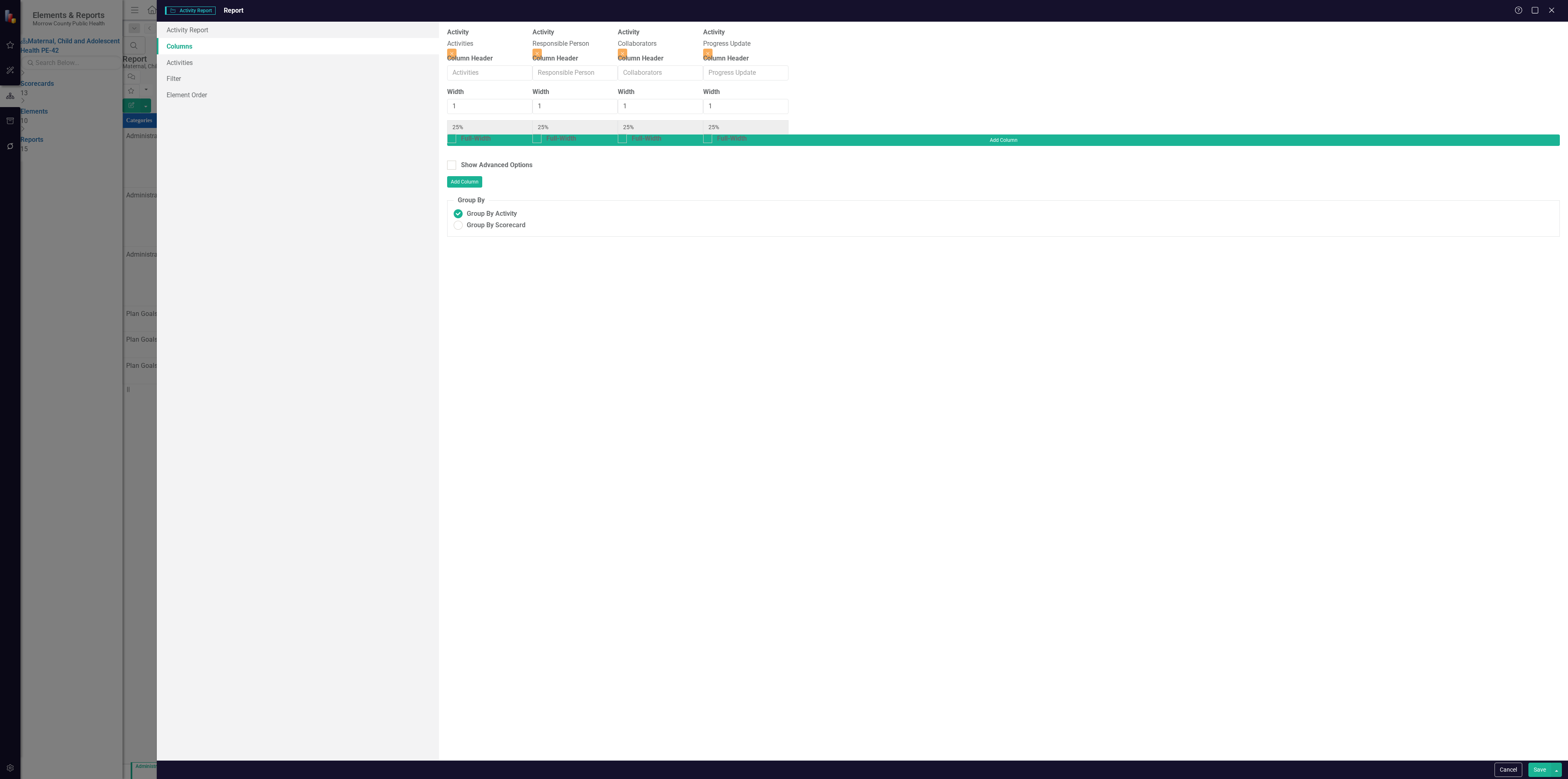
click at [1535, 764] on button "Save" at bounding box center [1540, 769] width 23 height 14
radio input "true"
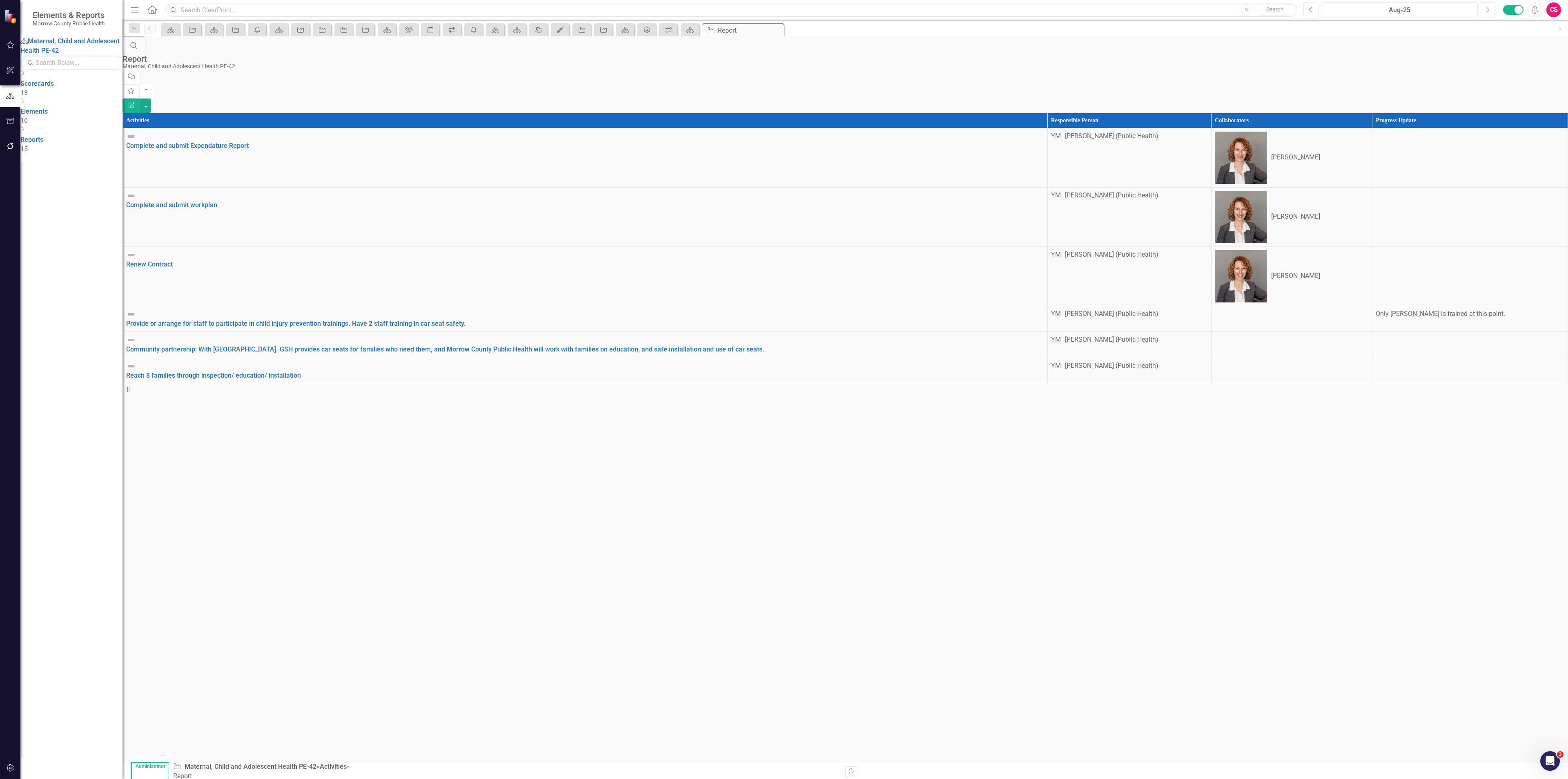
click at [1312, 6] on icon "Previous" at bounding box center [1311, 10] width 4 height 7
click at [1491, 7] on button "Next" at bounding box center [1487, 10] width 15 height 15
click at [1489, 7] on button "Next" at bounding box center [1487, 10] width 15 height 15
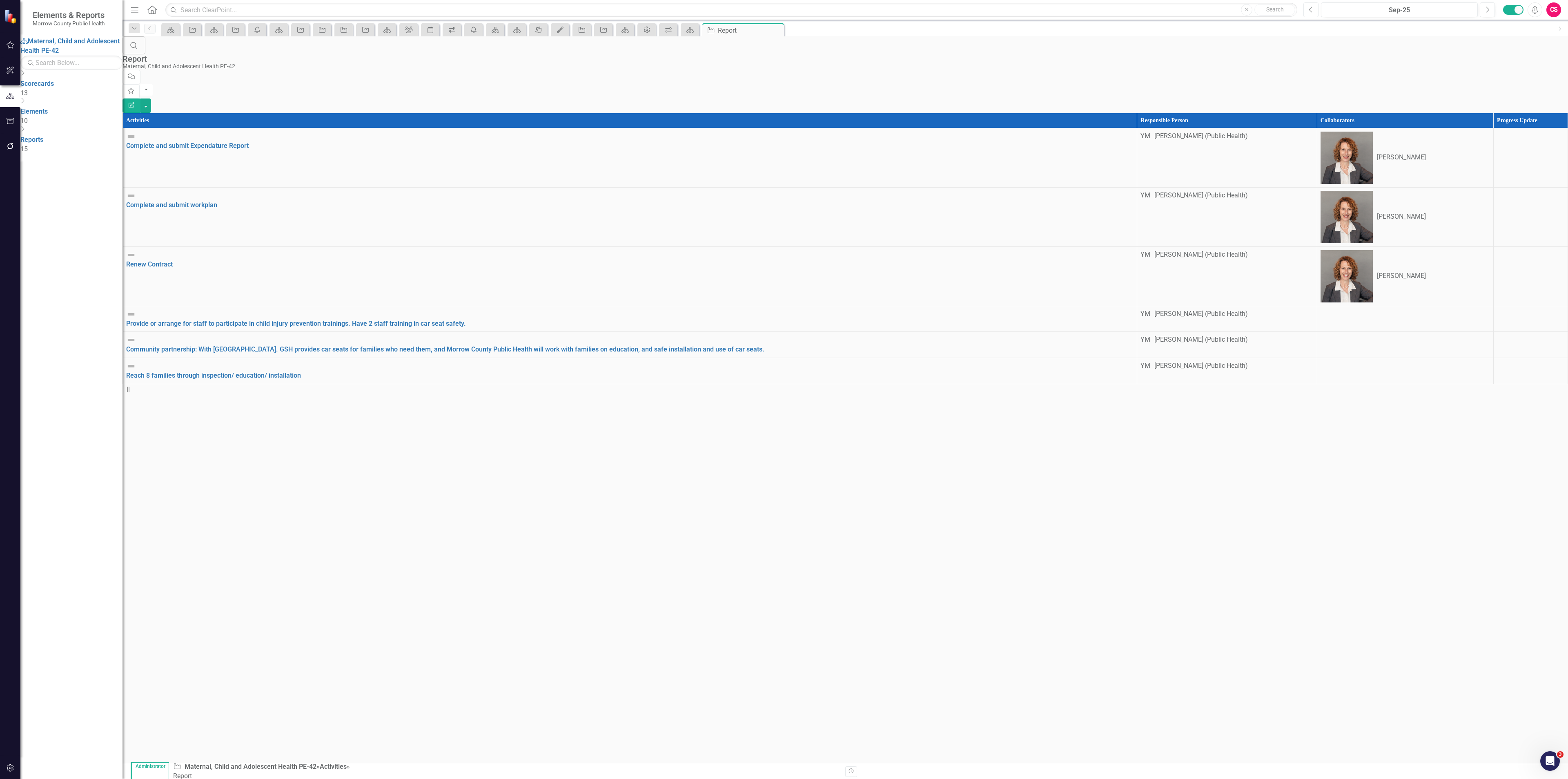
click at [1315, 11] on button "Previous" at bounding box center [1311, 10] width 15 height 15
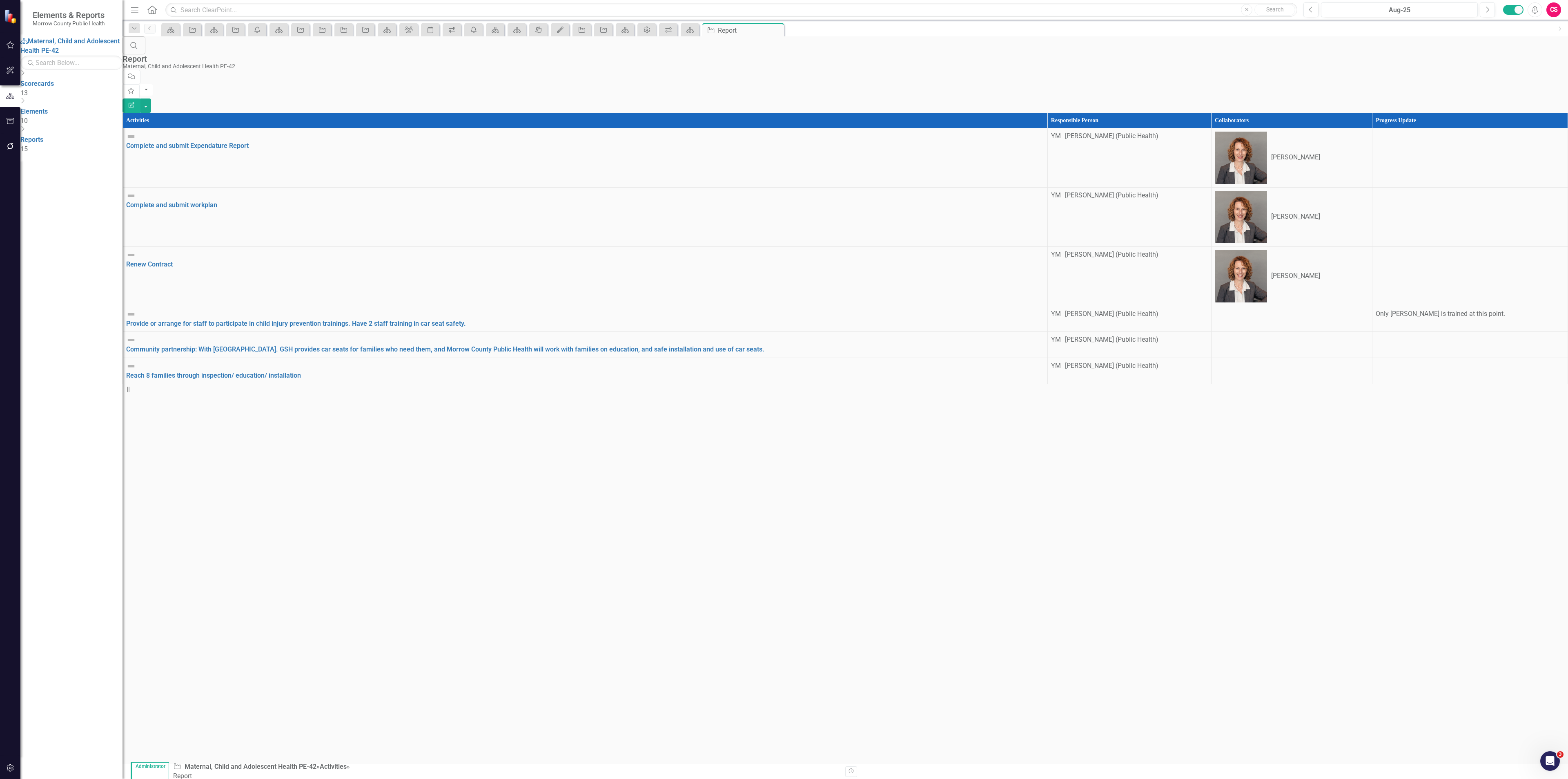
click at [24, 77] on icon "Dropdown" at bounding box center [23, 74] width 4 height 7
click at [55, 135] on link "Immunization Services PE-43" at bounding box center [72, 139] width 102 height 9
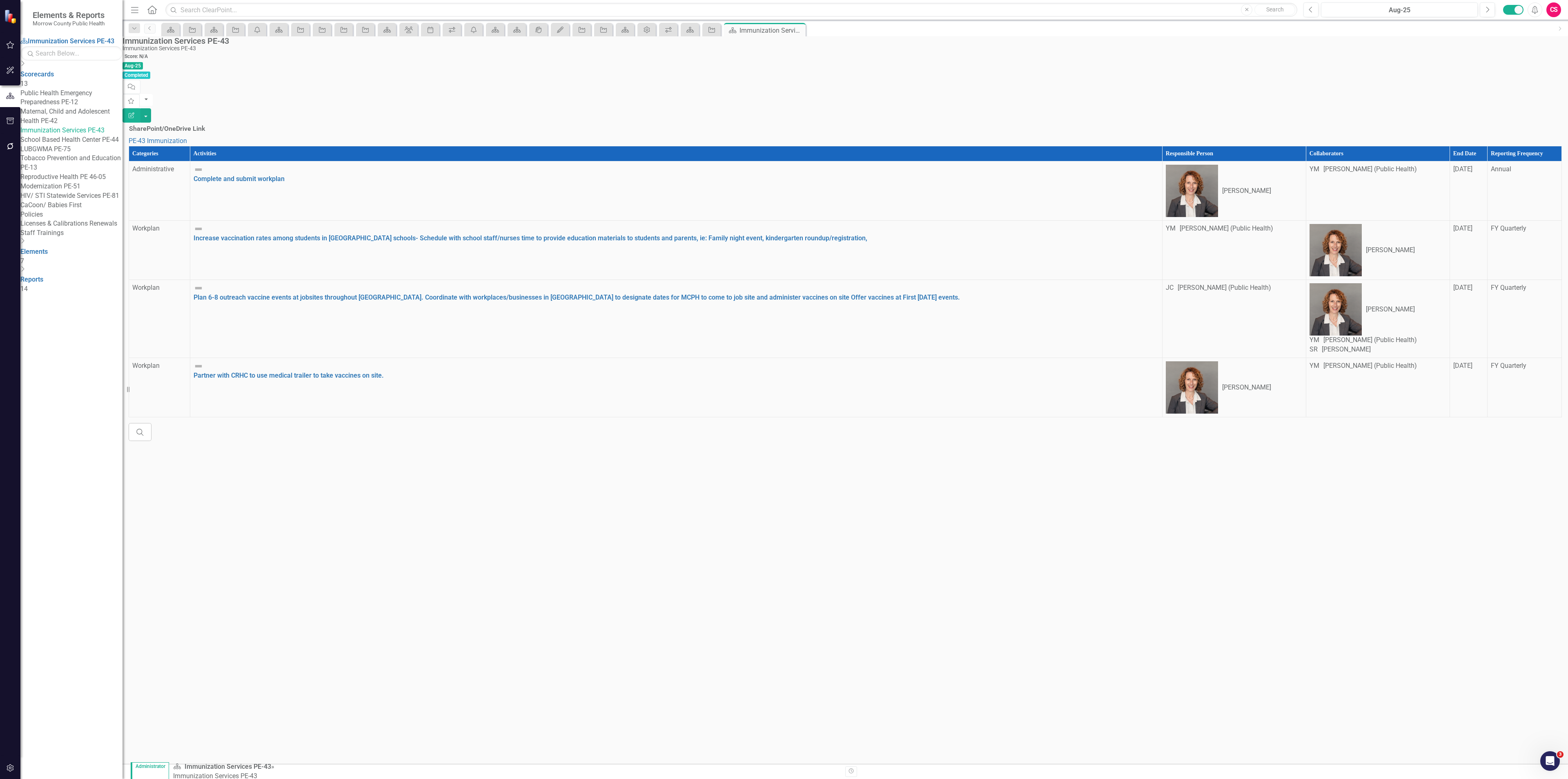
click at [1488, 146] on th "Reporting Frequency" at bounding box center [1525, 153] width 74 height 15
click at [1479, 146] on th "Reporting Frequency Sort Ascending" at bounding box center [1520, 153] width 83 height 15
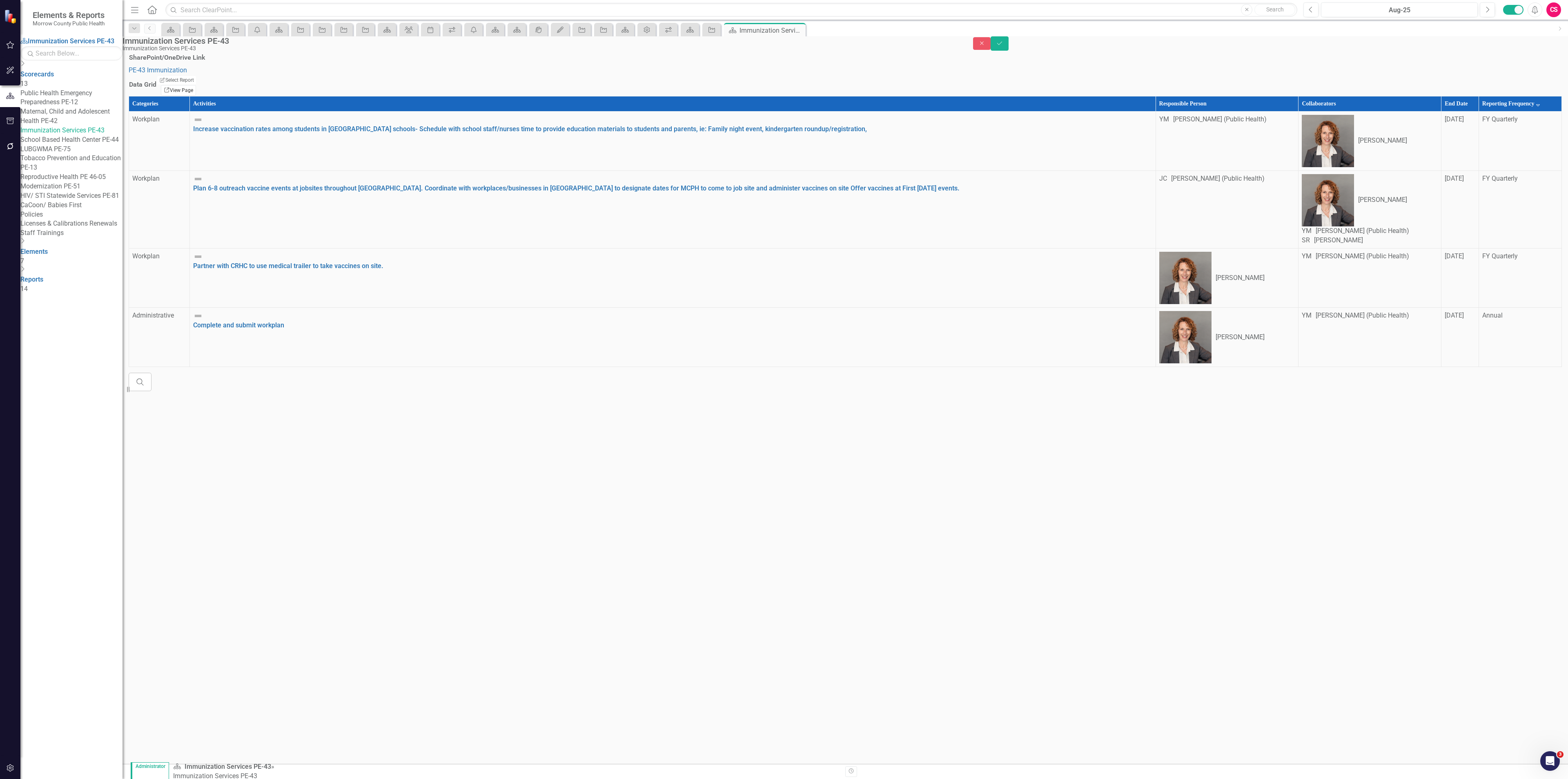
click at [196, 96] on link "Link View Page" at bounding box center [178, 90] width 35 height 10
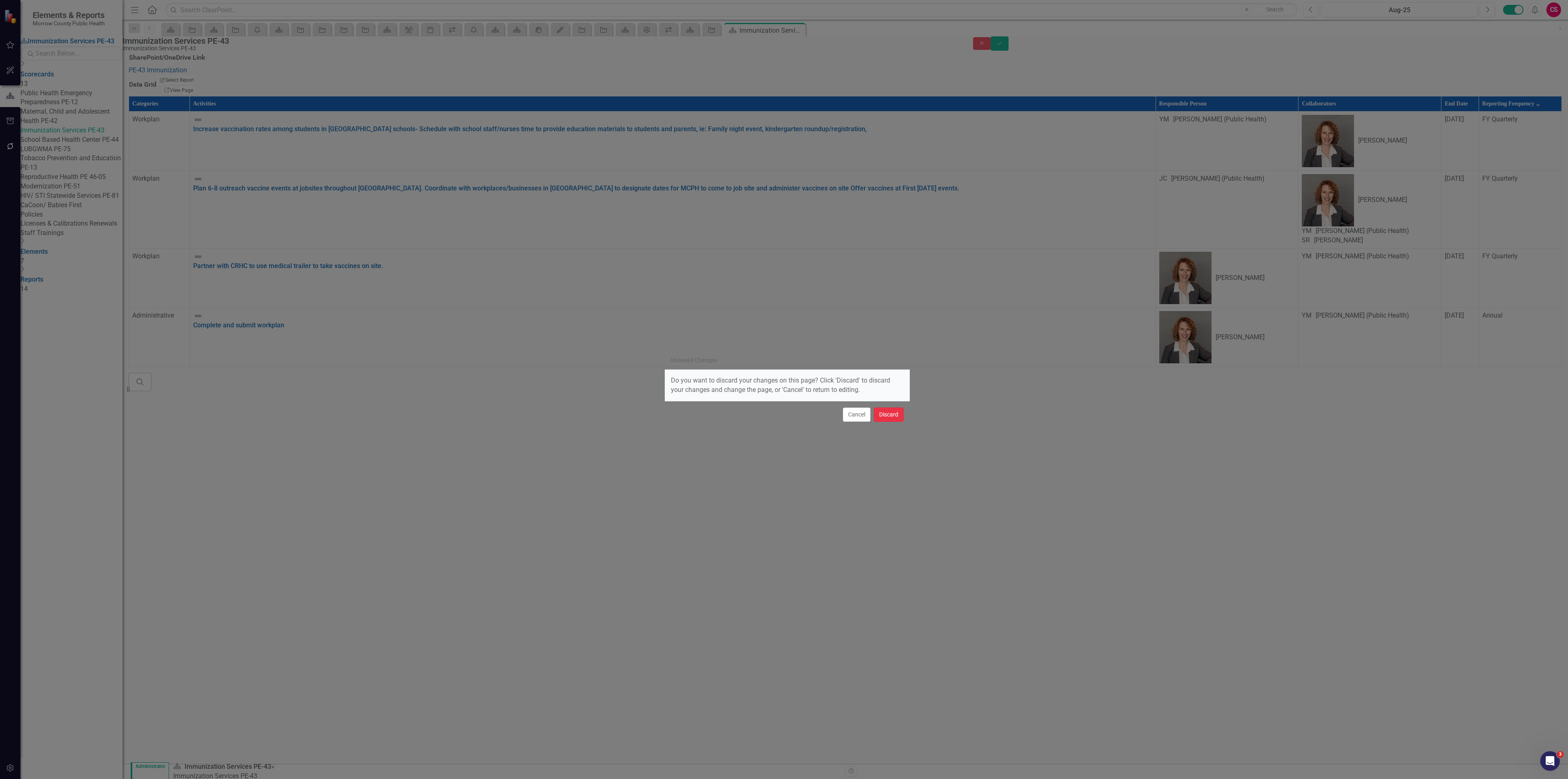
click at [895, 413] on button "Discard" at bounding box center [889, 414] width 30 height 14
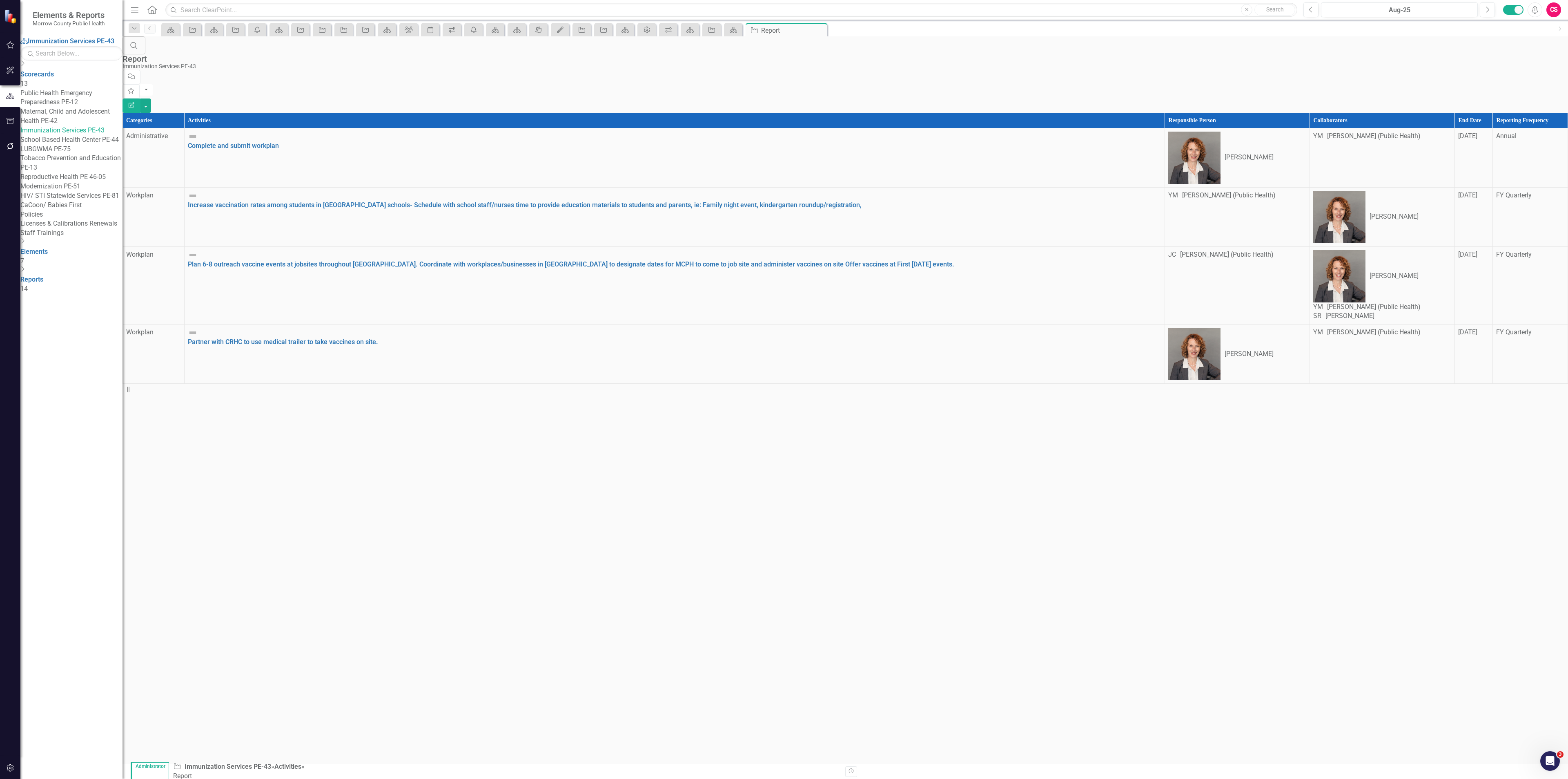
click at [135, 102] on icon "Edit Report" at bounding box center [131, 105] width 7 height 5
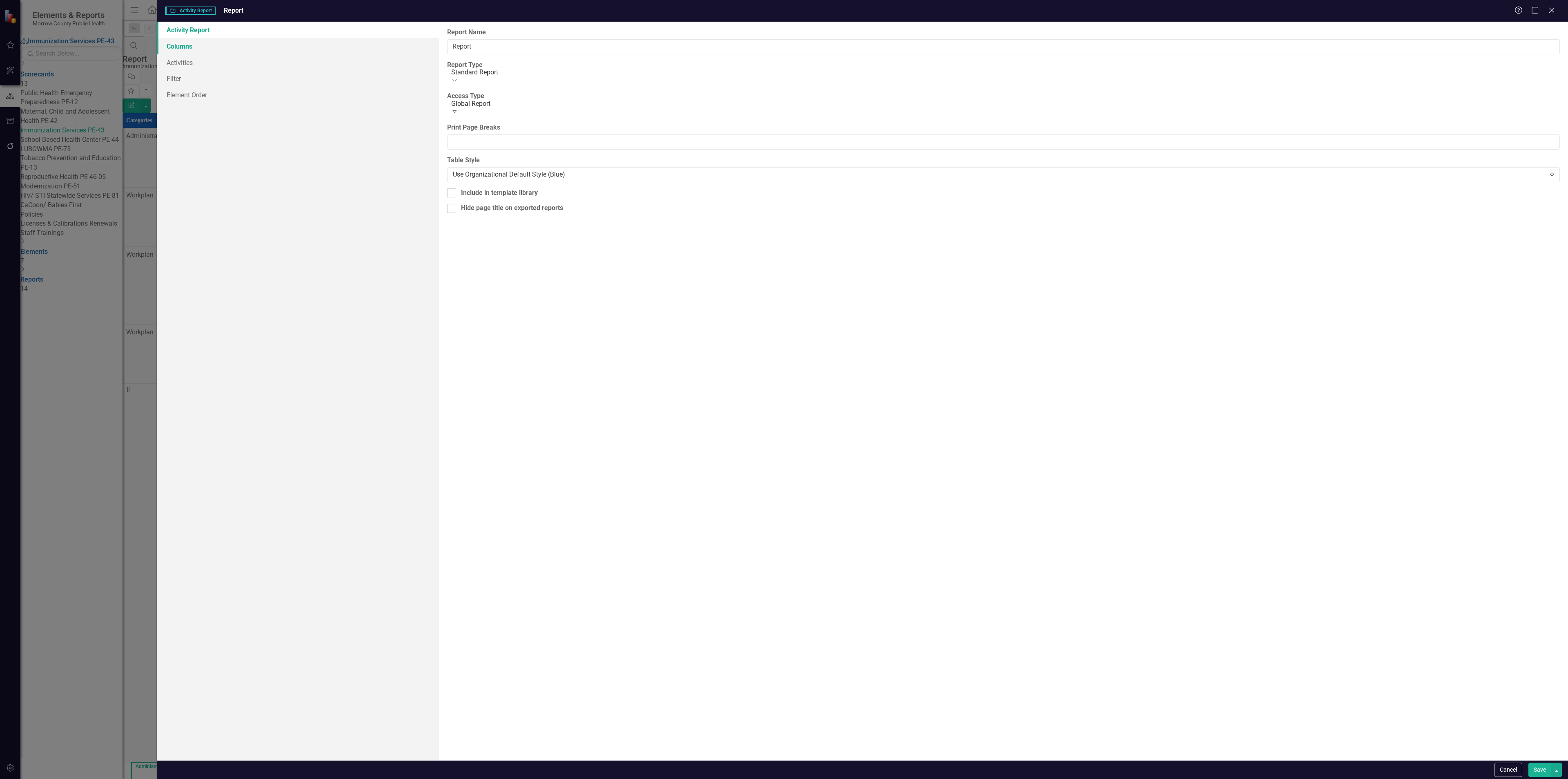
click at [206, 43] on link "Columns" at bounding box center [298, 46] width 282 height 16
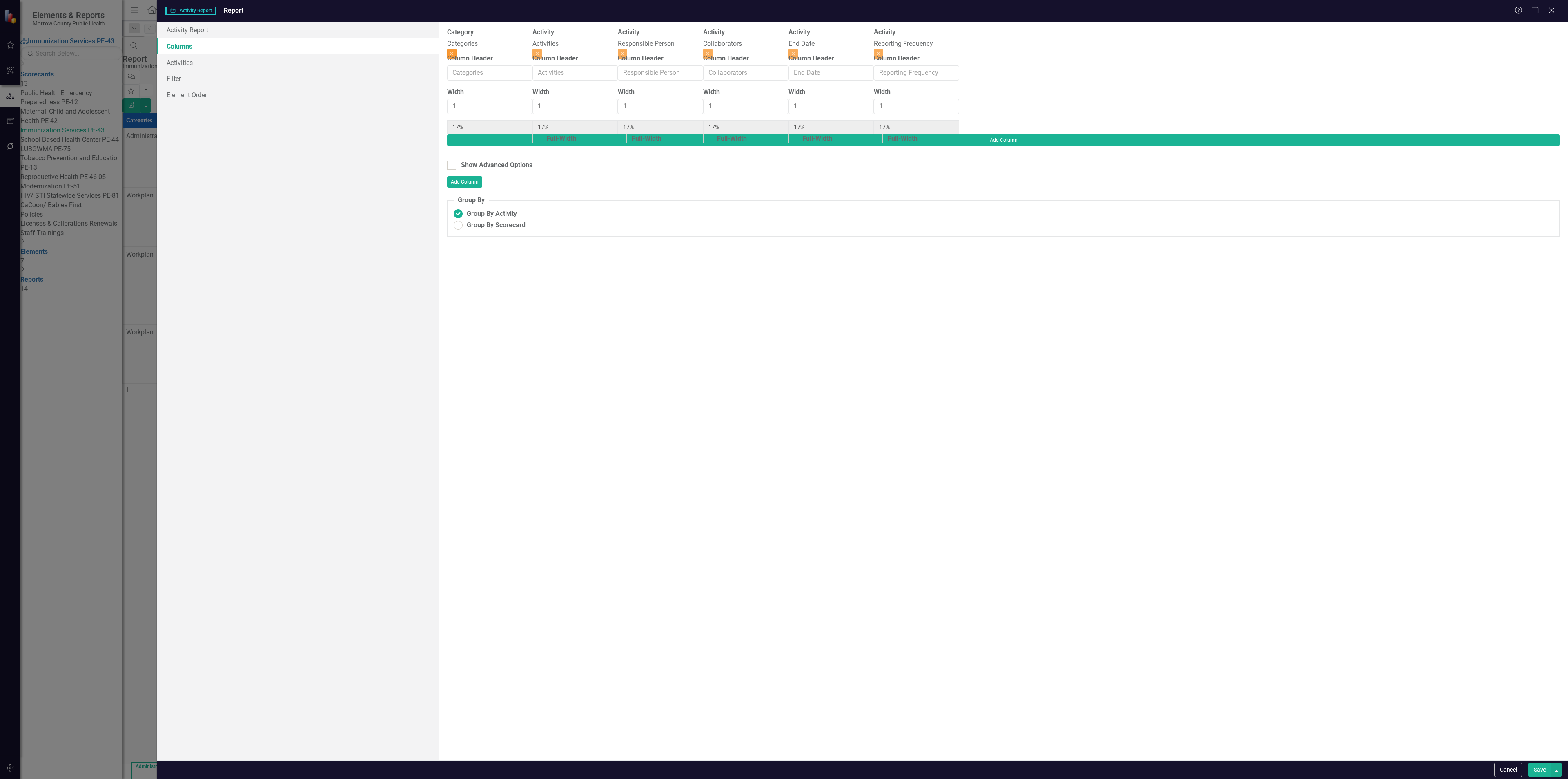
click at [457, 49] on button "Close" at bounding box center [452, 54] width 9 height 10
type input "20%"
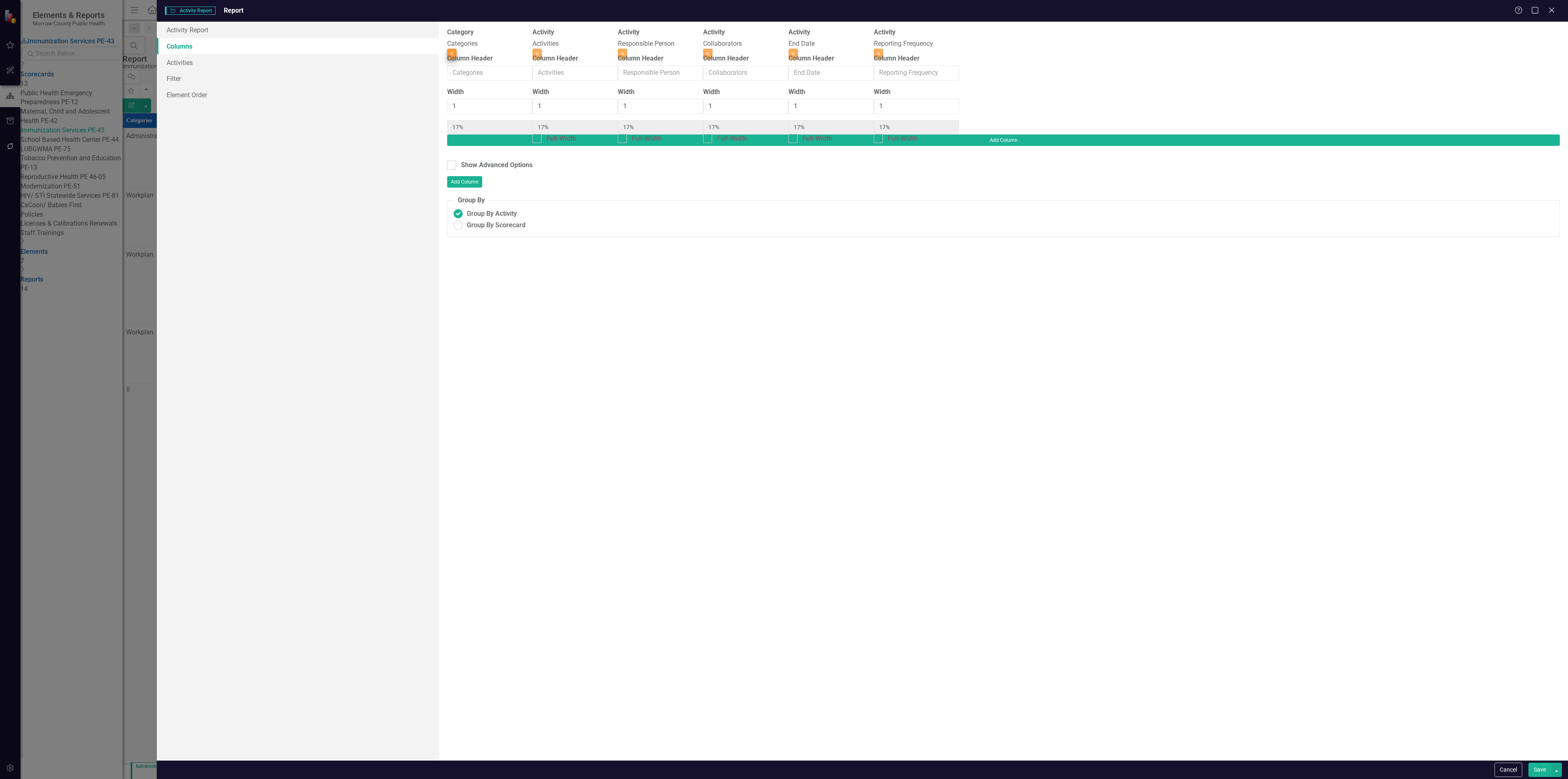
type input "20%"
click at [713, 49] on button "Close" at bounding box center [707, 54] width 9 height 10
type input "25%"
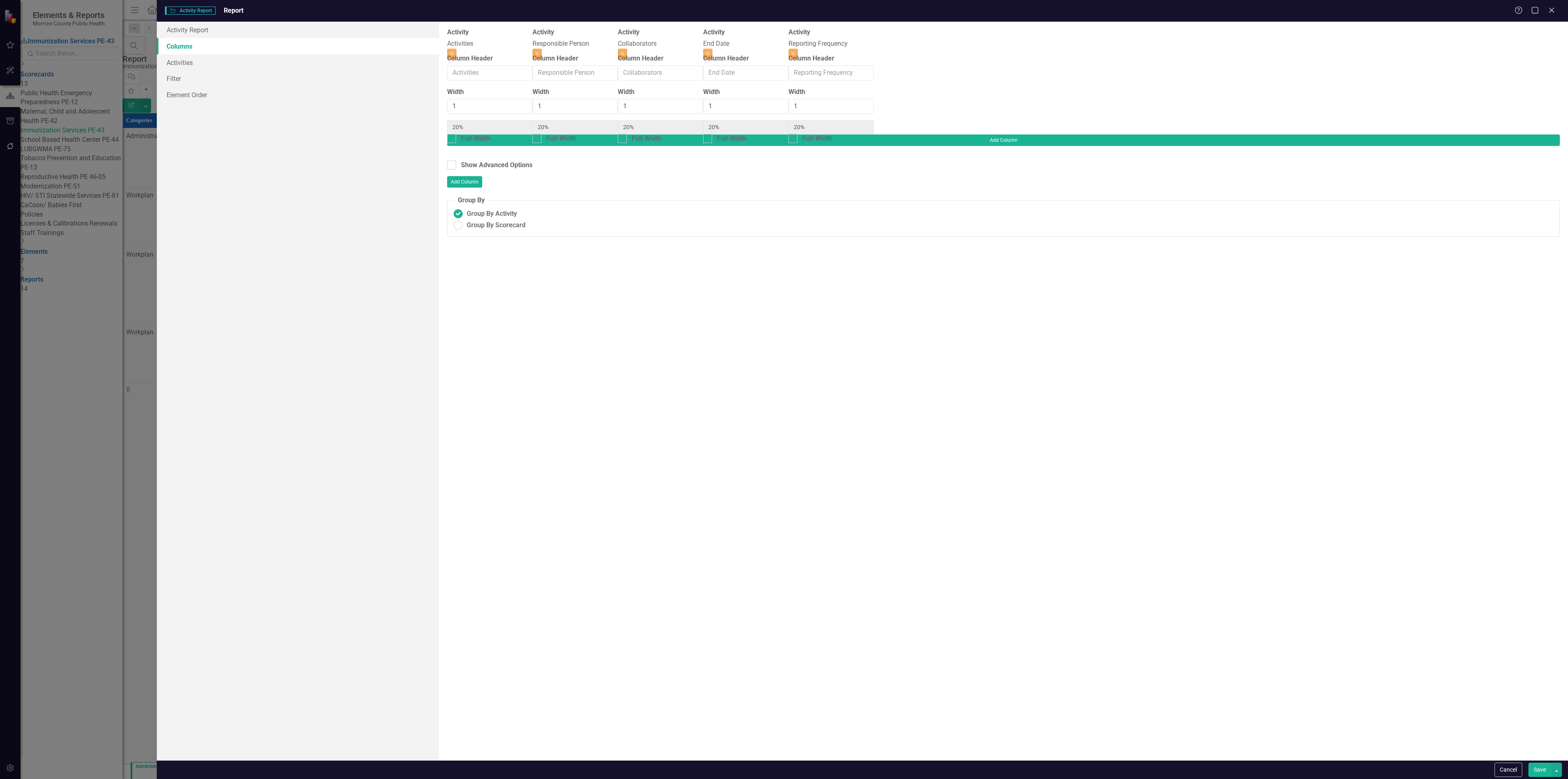
type input "25%"
click at [788, 40] on div "Activity Reporting Frequency Close" at bounding box center [746, 41] width 85 height 26
click at [713, 49] on button "Close" at bounding box center [707, 54] width 9 height 10
type input "33%"
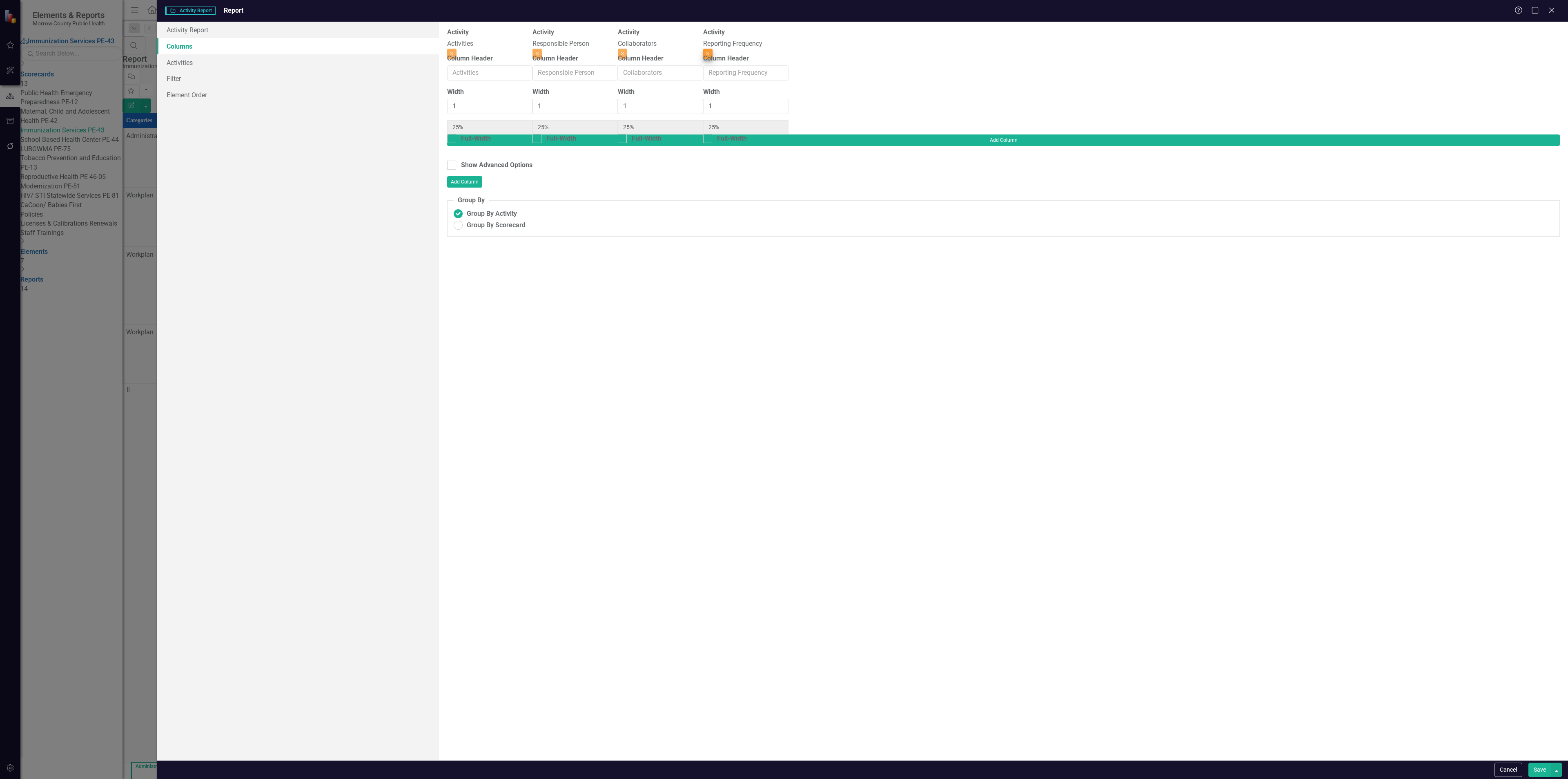
type input "33%"
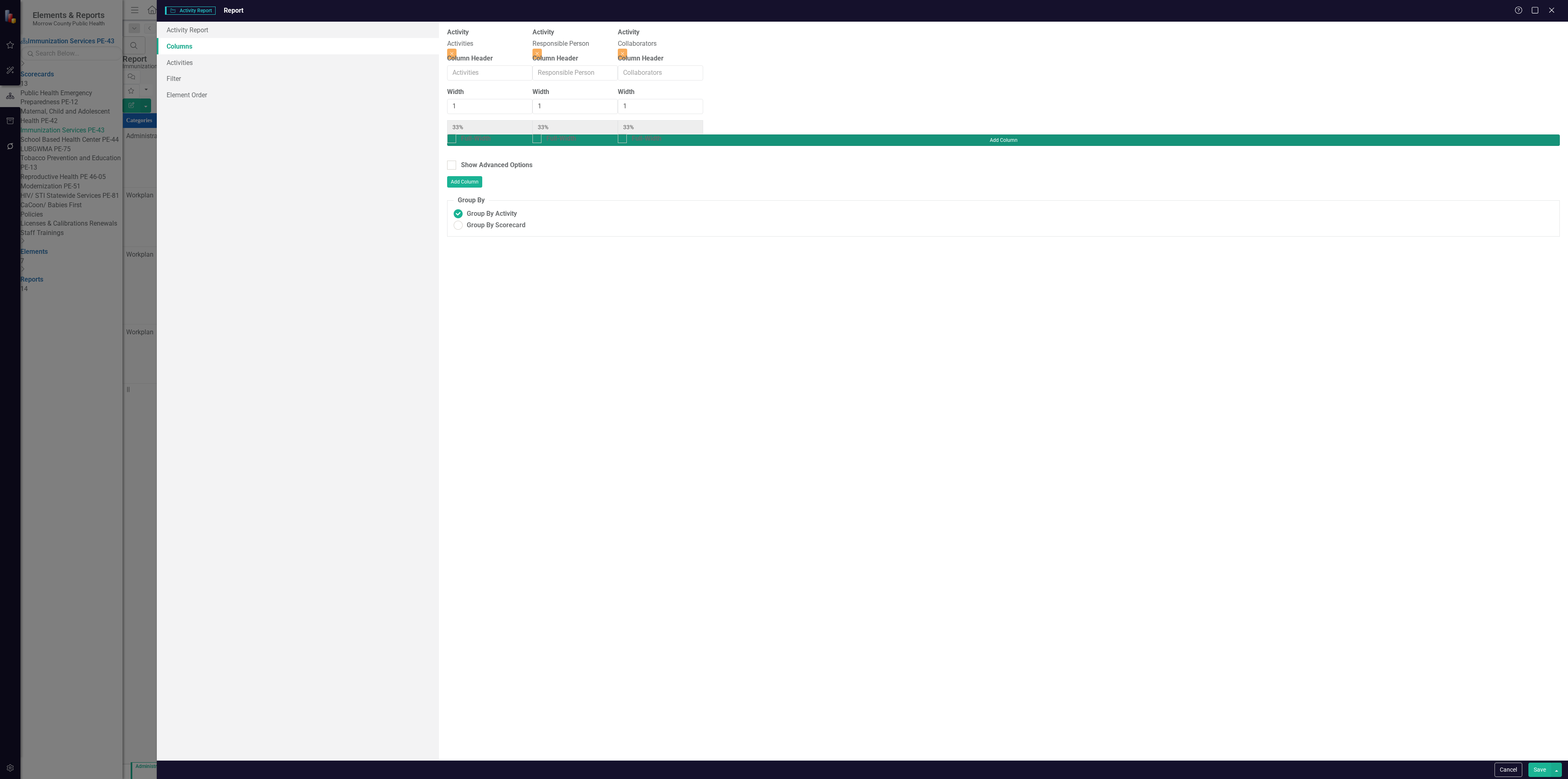
click at [1519, 135] on button "Add Column" at bounding box center [1004, 140] width 1113 height 12
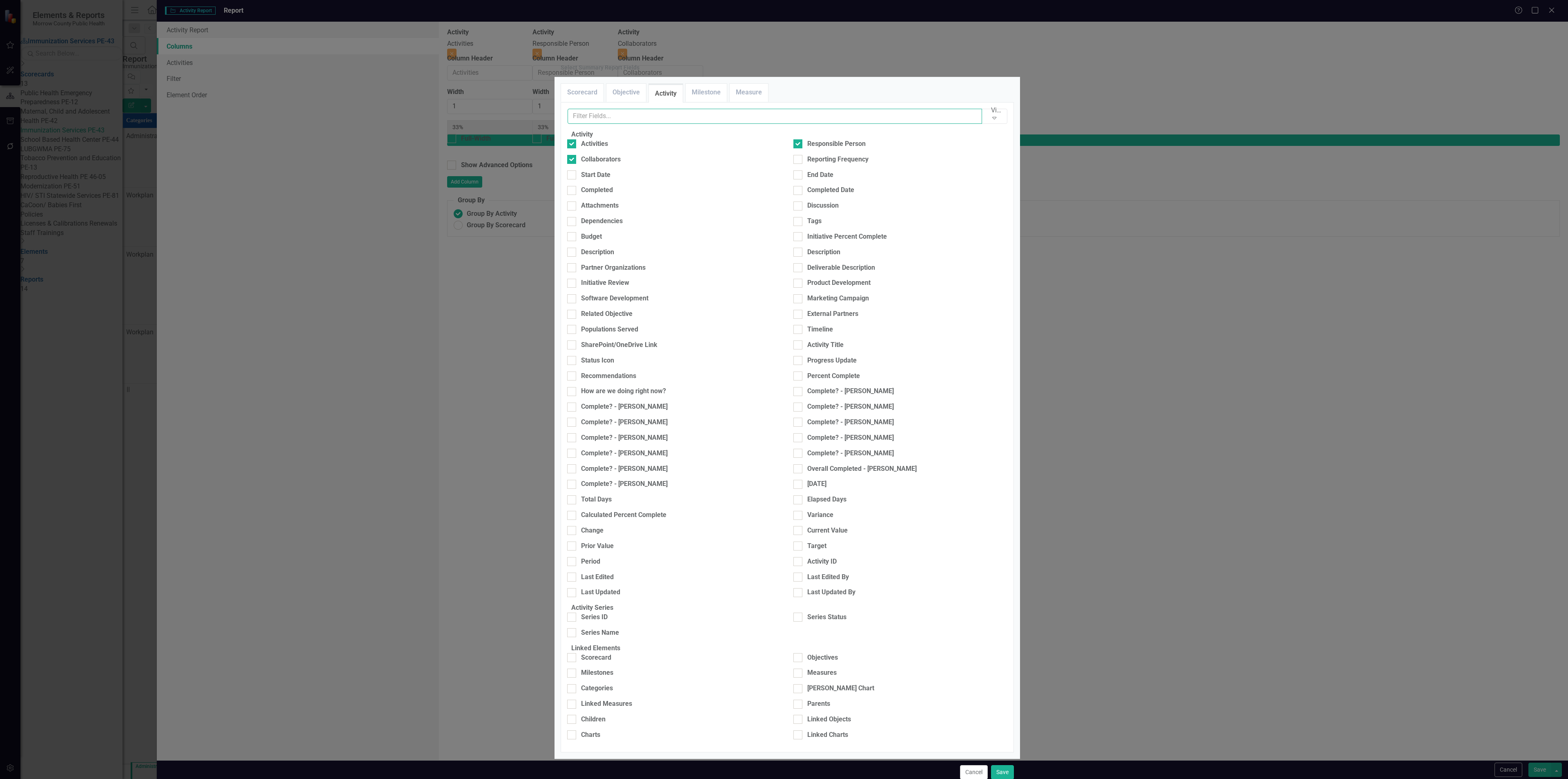
click at [645, 124] on input "text" at bounding box center [775, 116] width 415 height 15
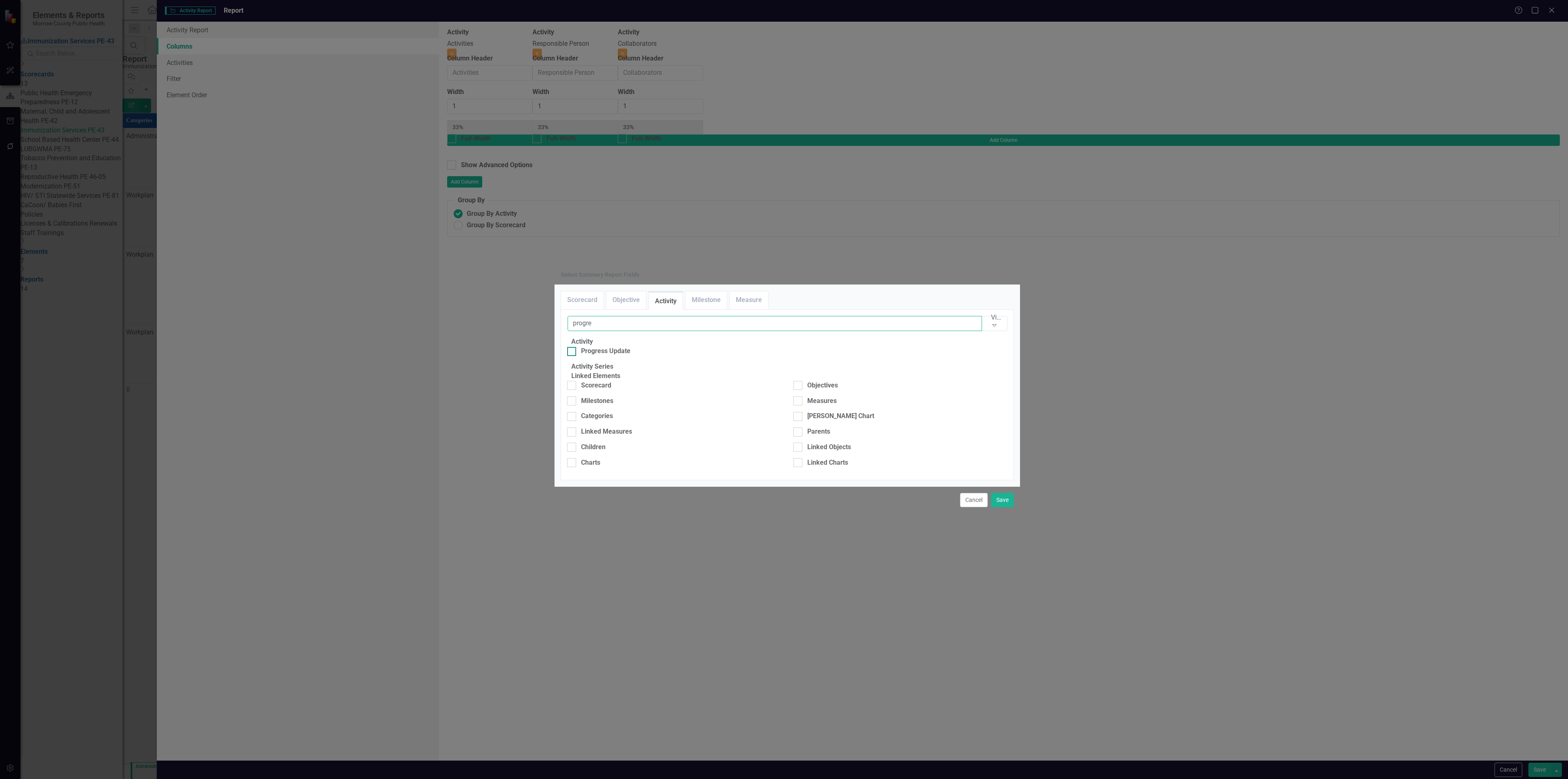
type input "progre"
click at [597, 347] on div "Progress Update" at bounding box center [606, 351] width 49 height 9
click at [573, 347] on input "Progress Update" at bounding box center [570, 350] width 5 height 5
checkbox input "true"
click at [1003, 507] on button "Save" at bounding box center [1003, 499] width 23 height 14
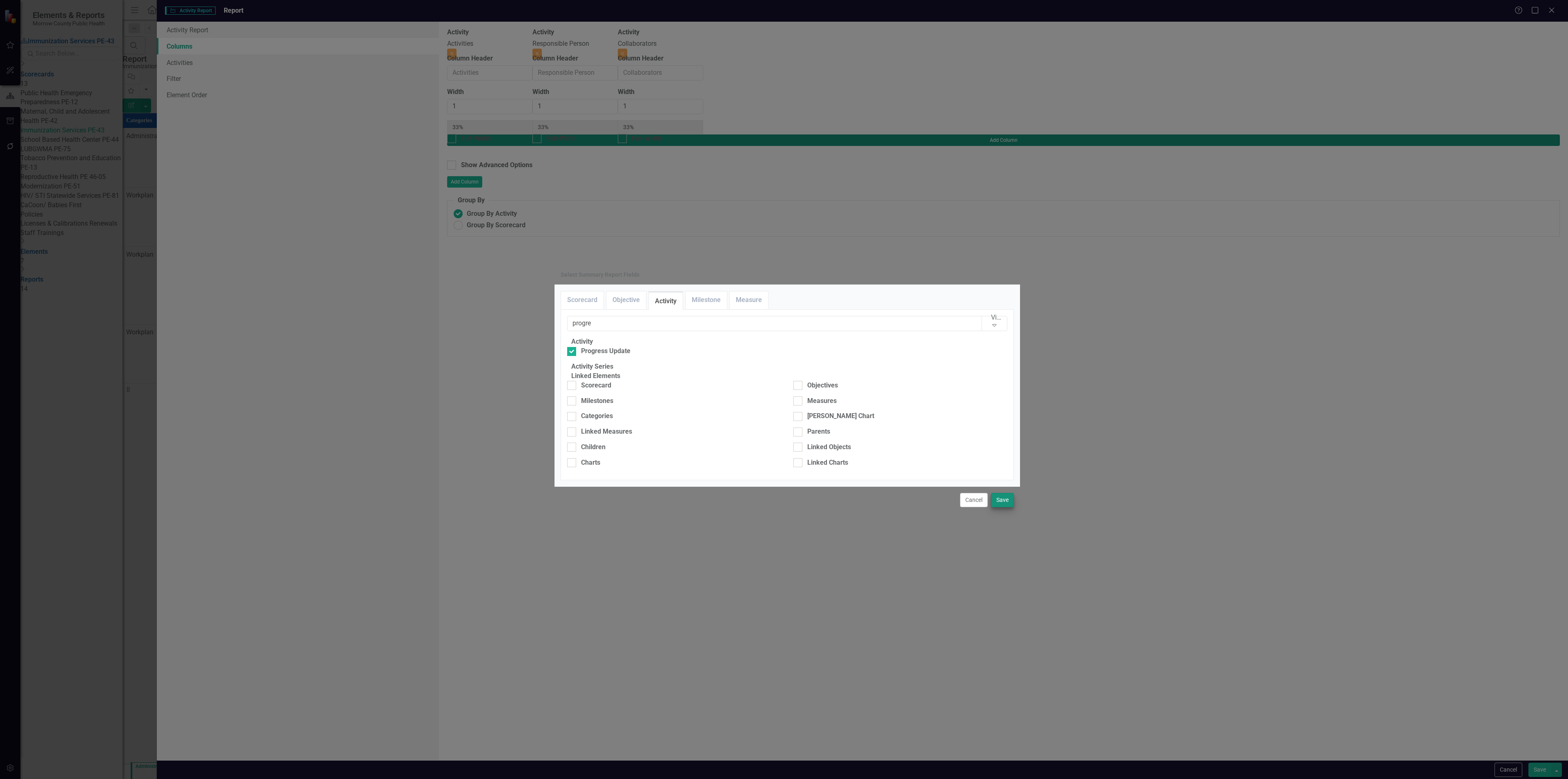
type input "25%"
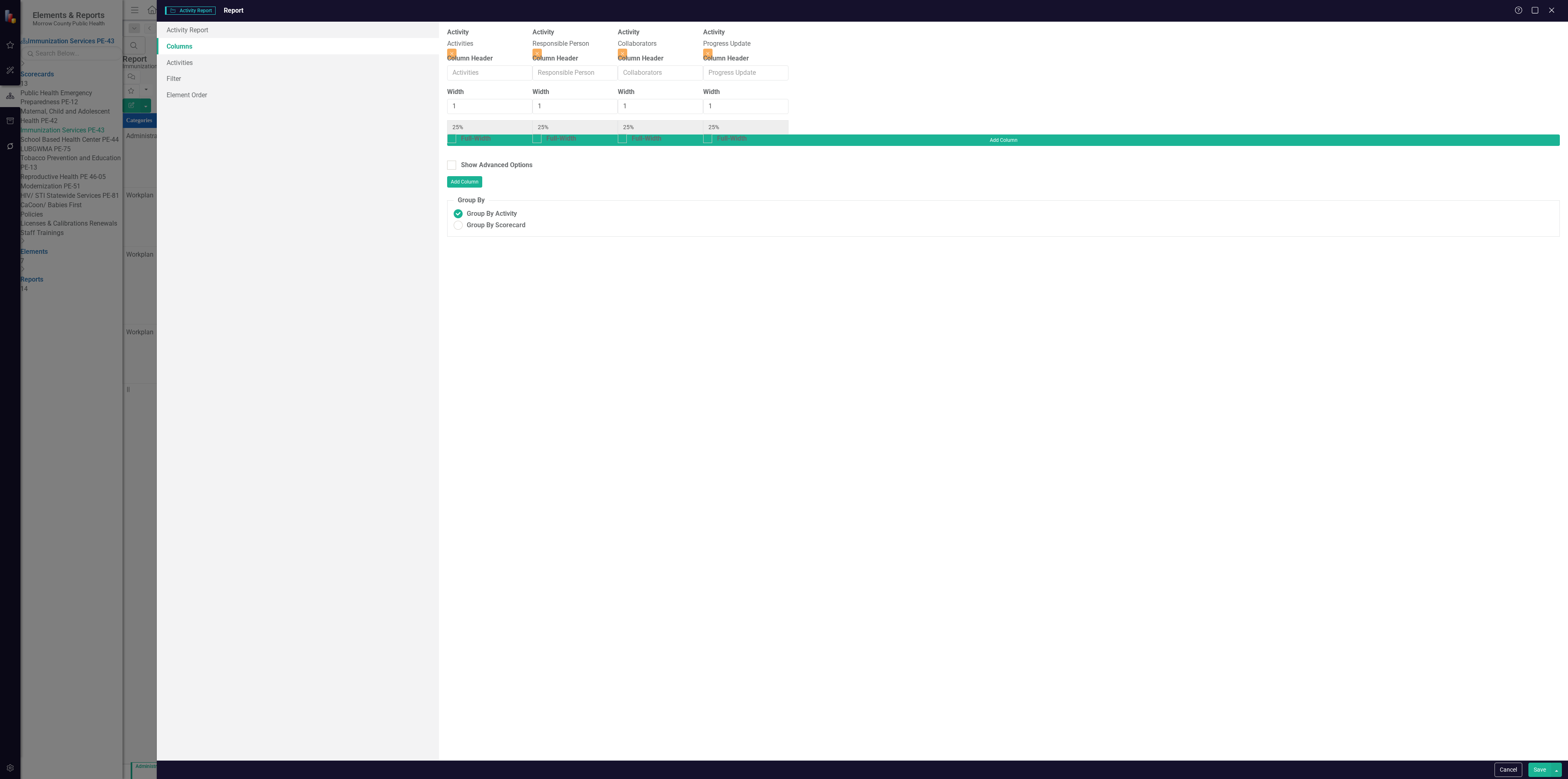
click at [1538, 765] on button "Save" at bounding box center [1540, 769] width 23 height 14
radio input "true"
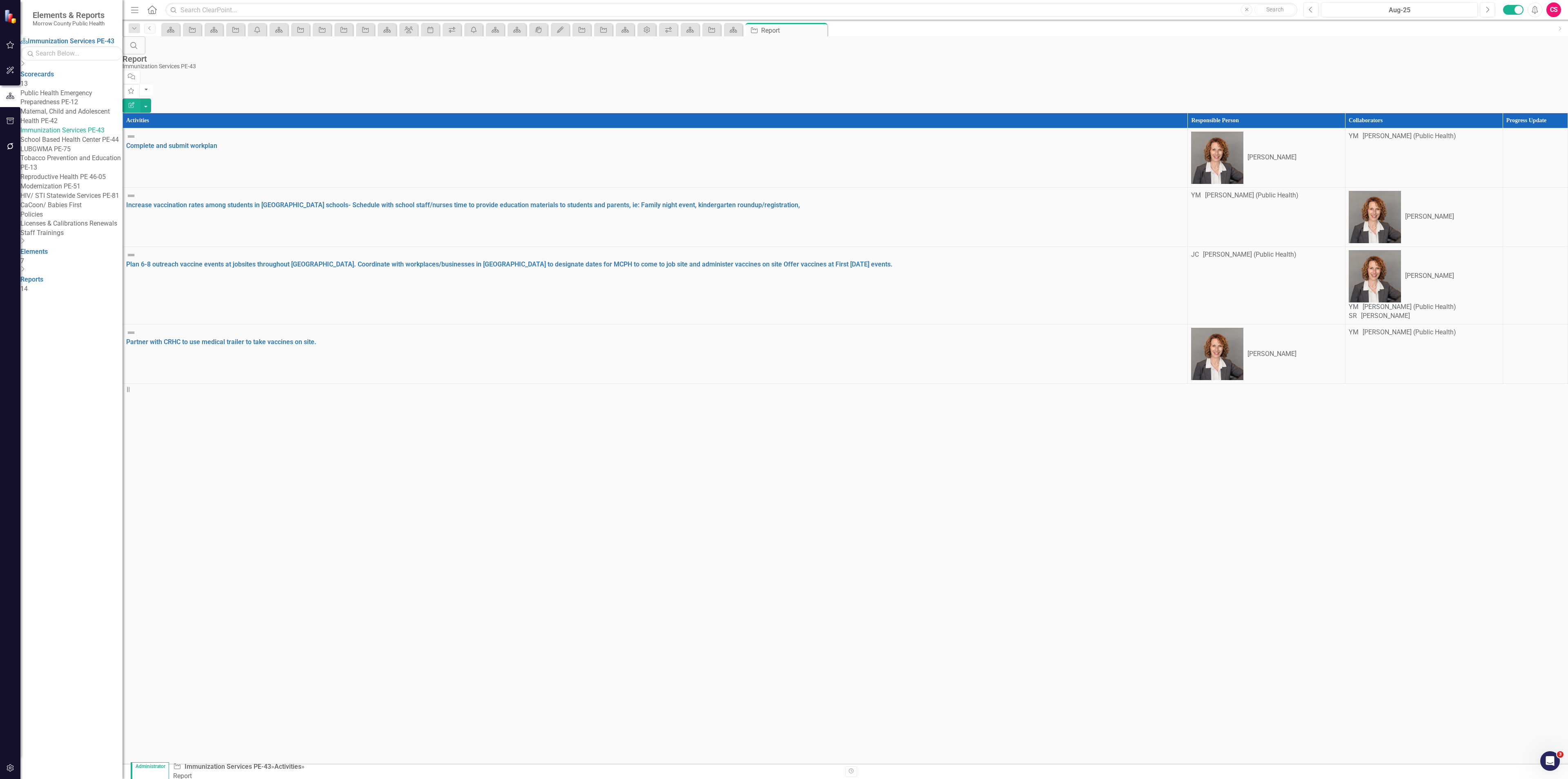
click at [74, 144] on link "School Based Health Center PE-44" at bounding box center [72, 139] width 102 height 9
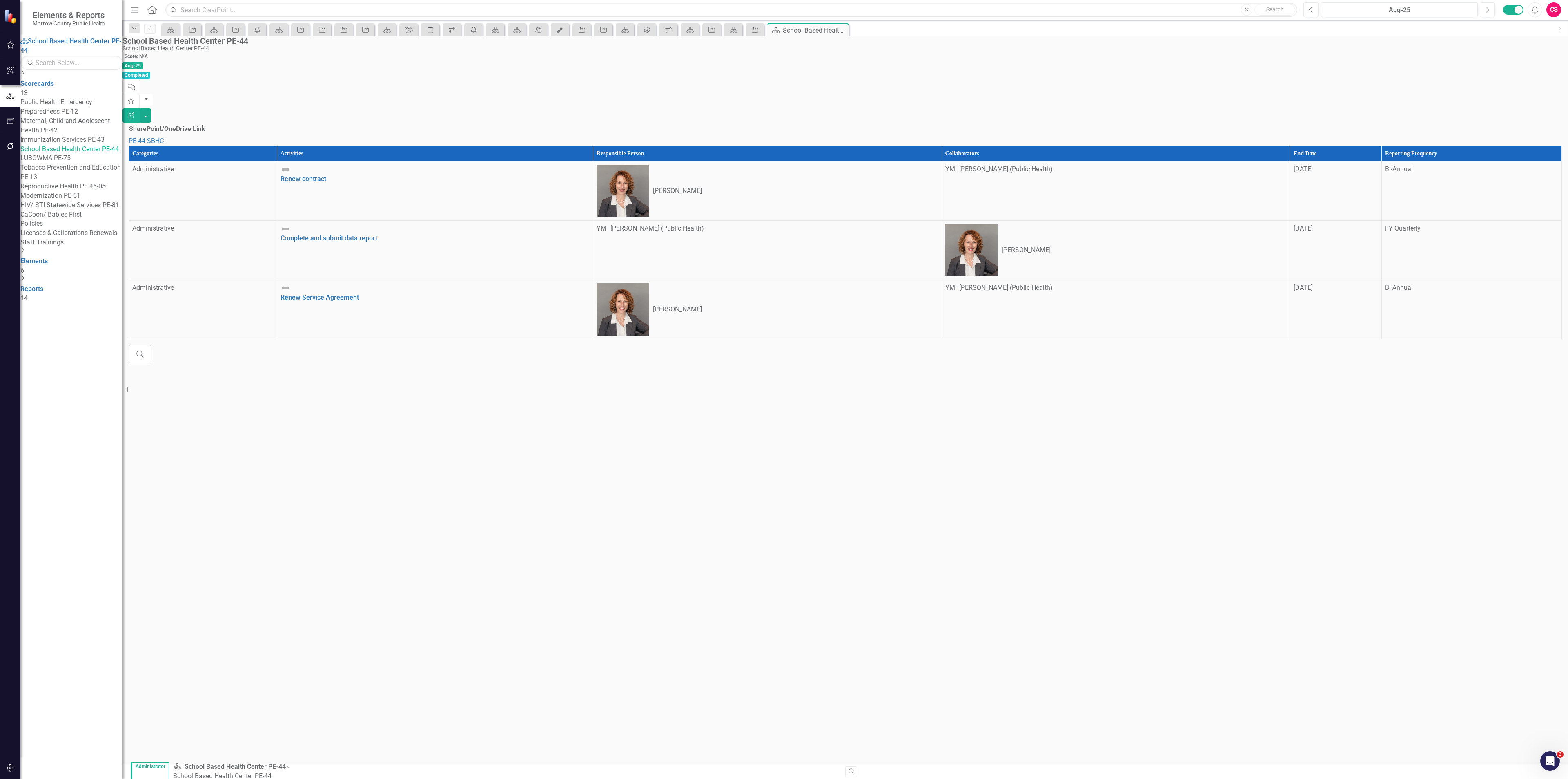
click at [1496, 146] on th "Reporting Frequency" at bounding box center [1471, 153] width 180 height 15
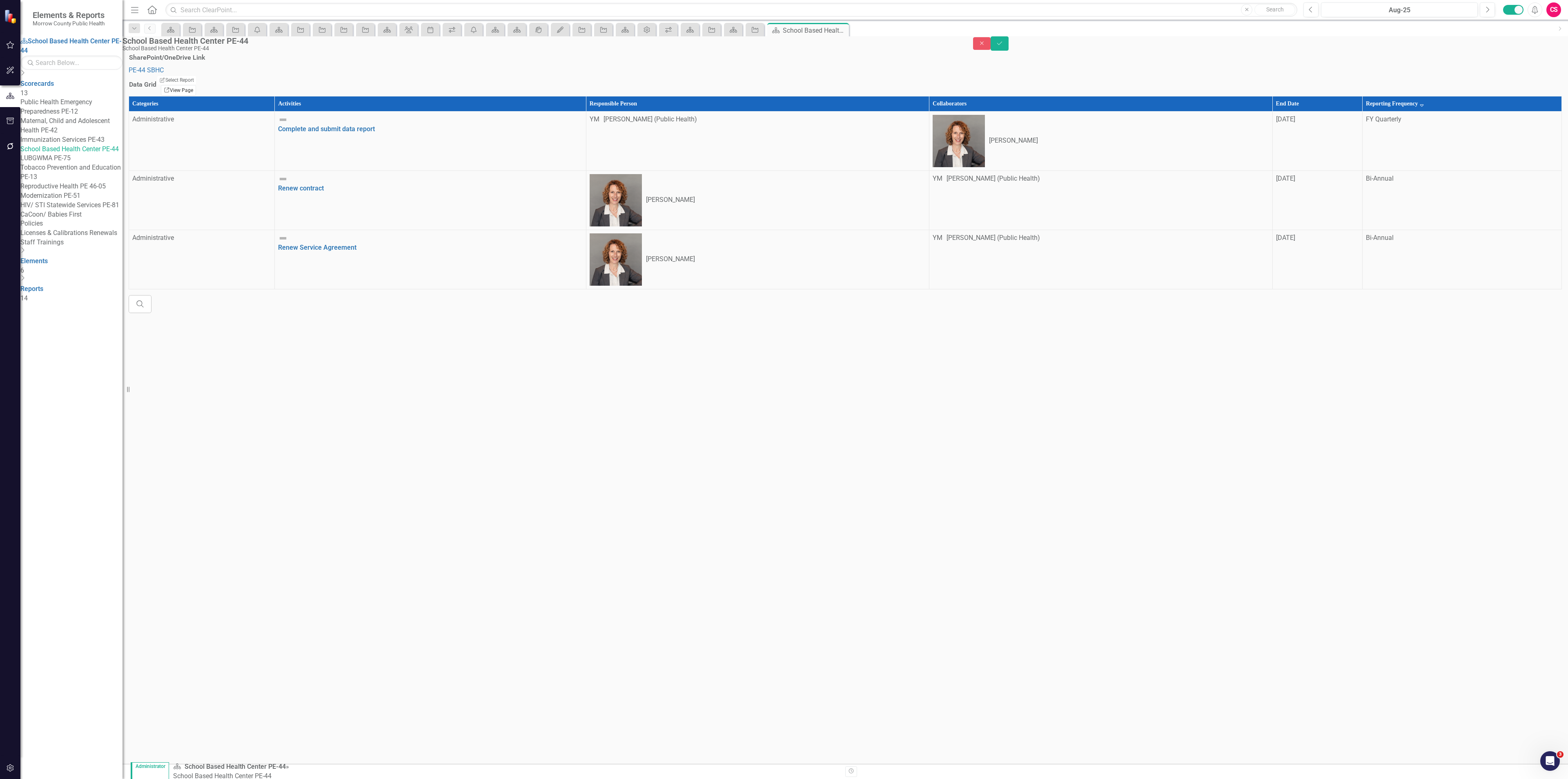
click at [196, 96] on link "Link View Page" at bounding box center [178, 90] width 35 height 10
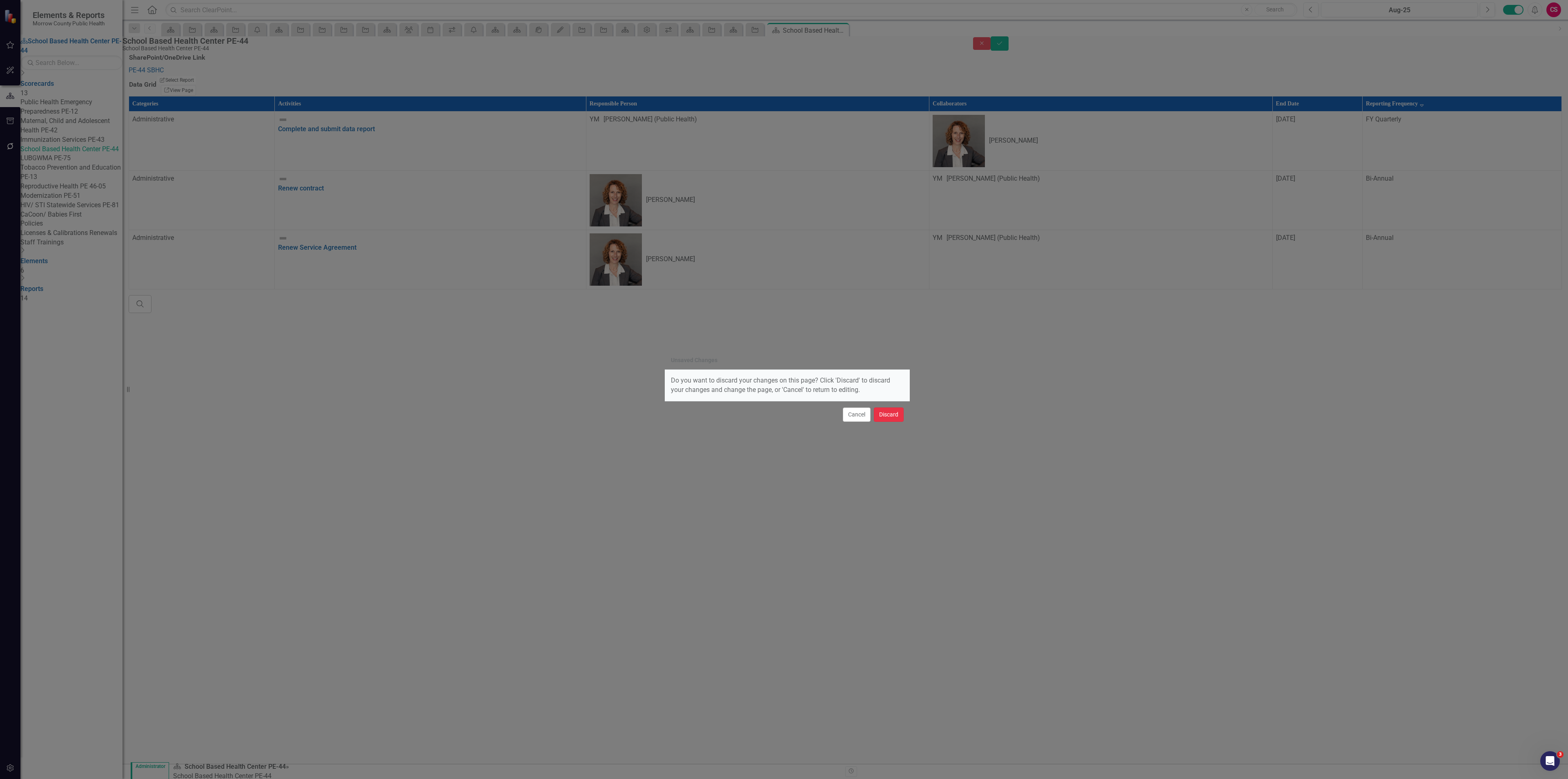
click at [886, 408] on button "Discard" at bounding box center [889, 414] width 30 height 14
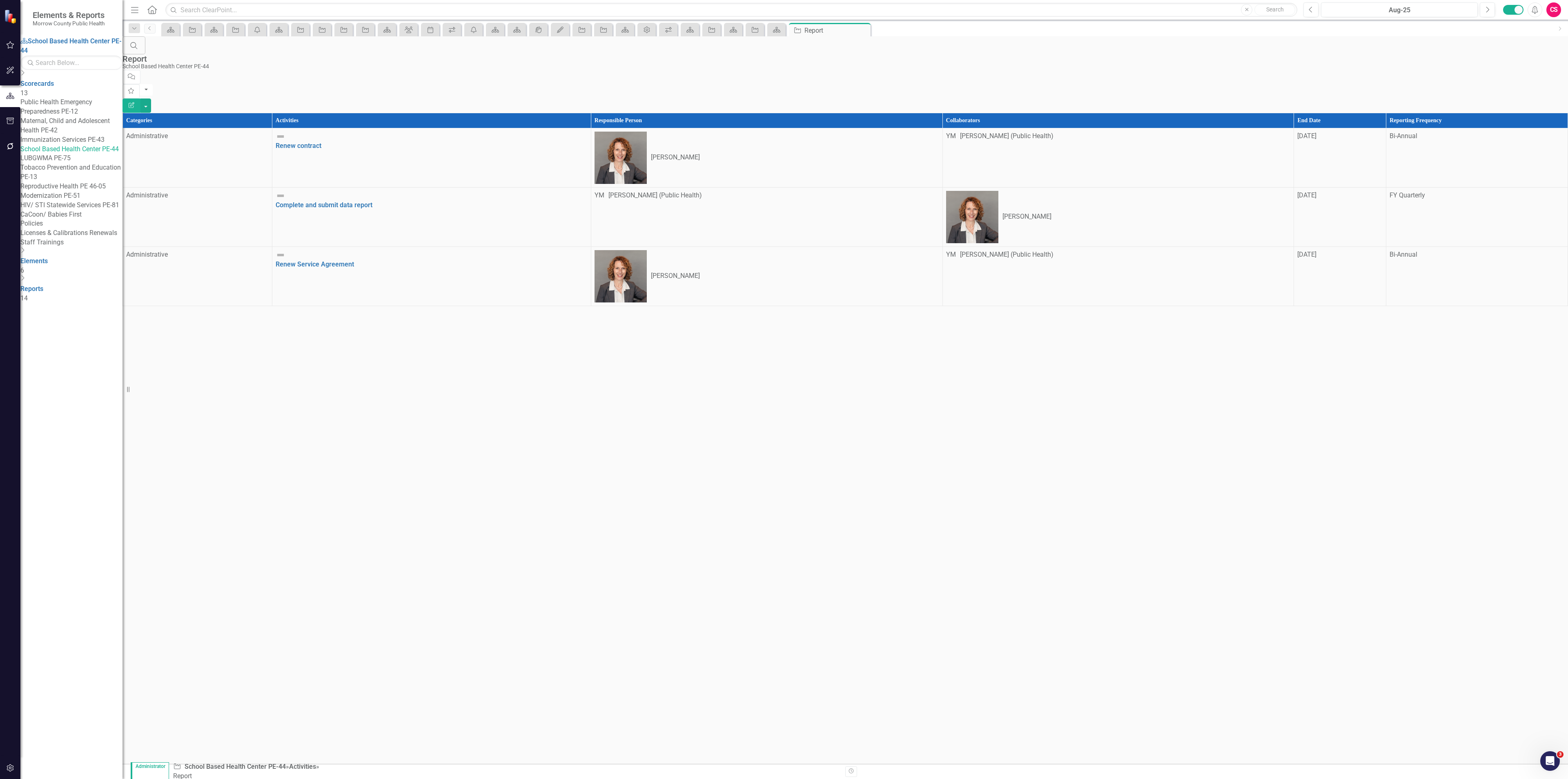
click at [141, 99] on button "Edit Report" at bounding box center [131, 105] width 18 height 14
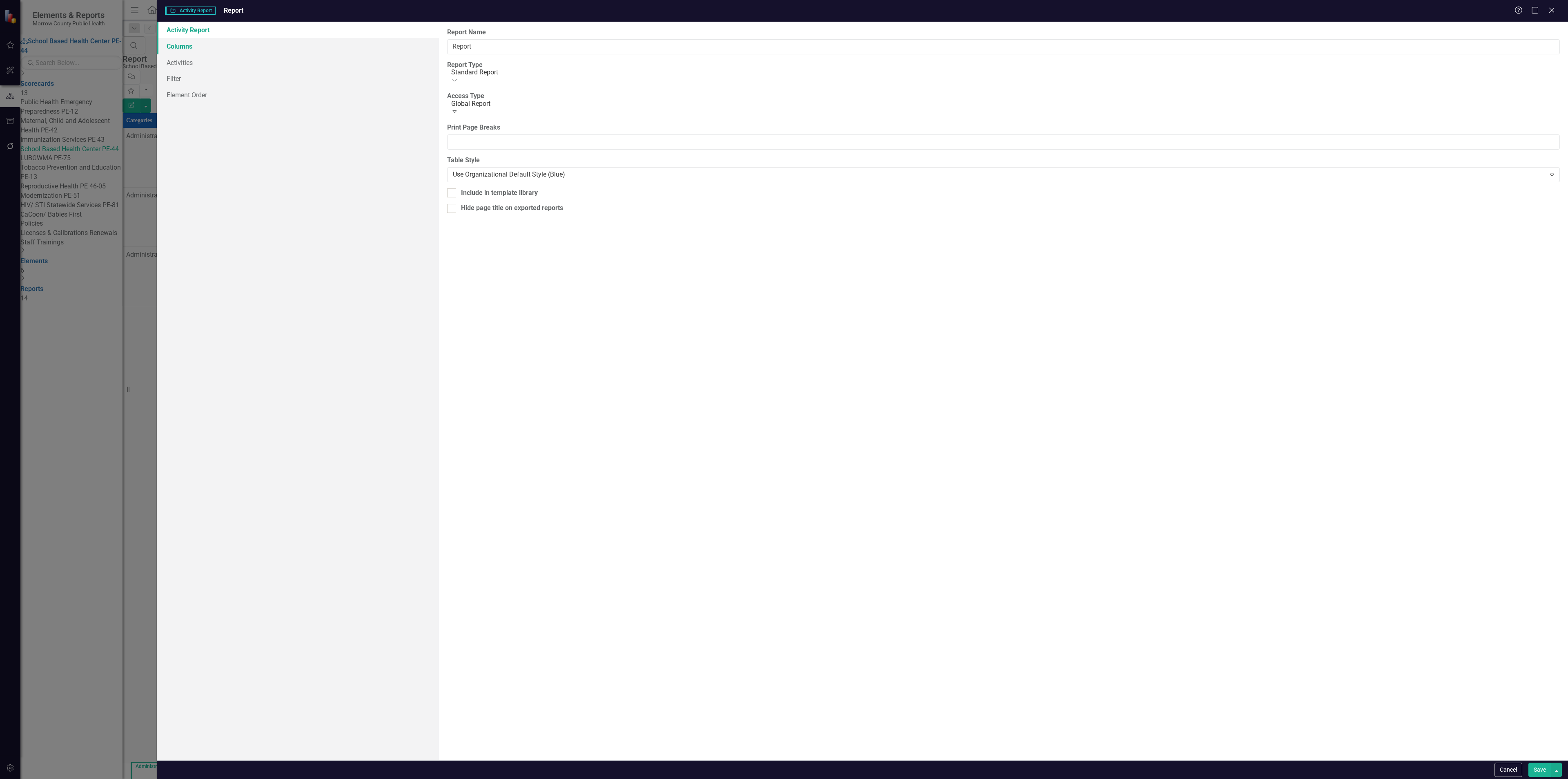
click at [259, 47] on link "Columns" at bounding box center [298, 46] width 282 height 16
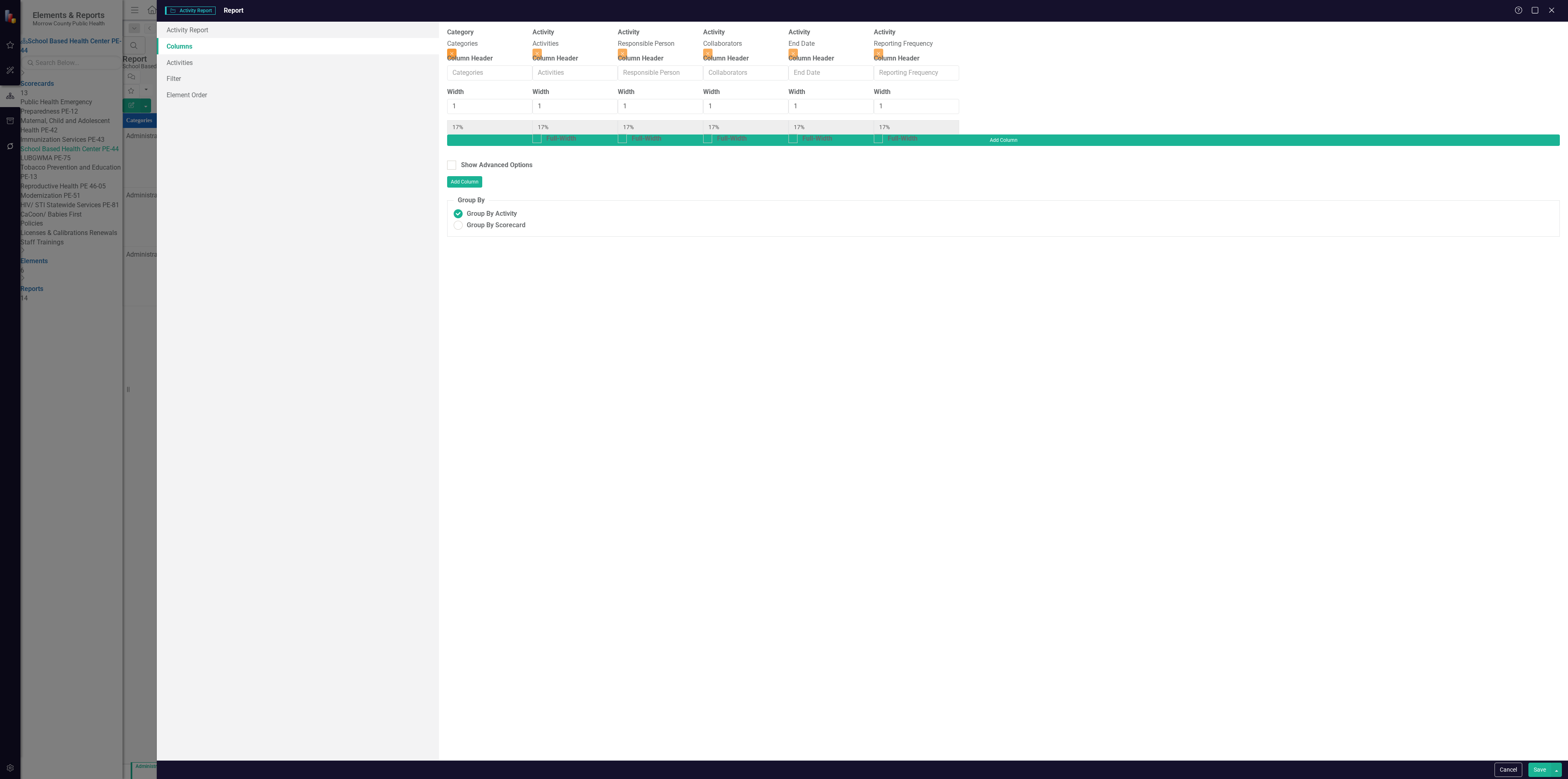
click at [453, 51] on icon "Close" at bounding box center [452, 54] width 4 height 5
type input "20%"
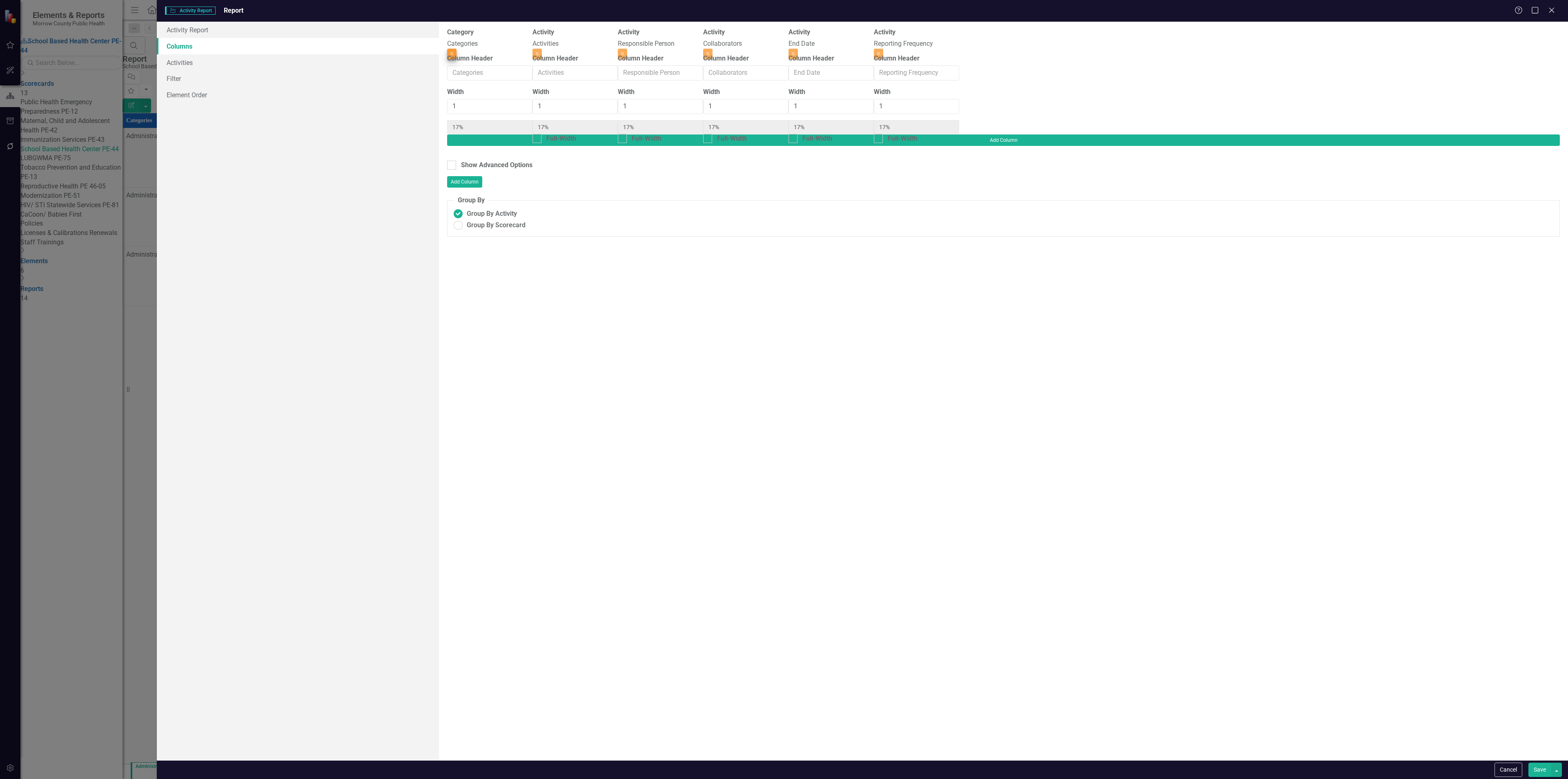
type input "20%"
drag, startPoint x: 1278, startPoint y: 41, endPoint x: 1283, endPoint y: 41, distance: 5.0
click at [713, 49] on button "Close" at bounding box center [707, 54] width 9 height 10
type input "25%"
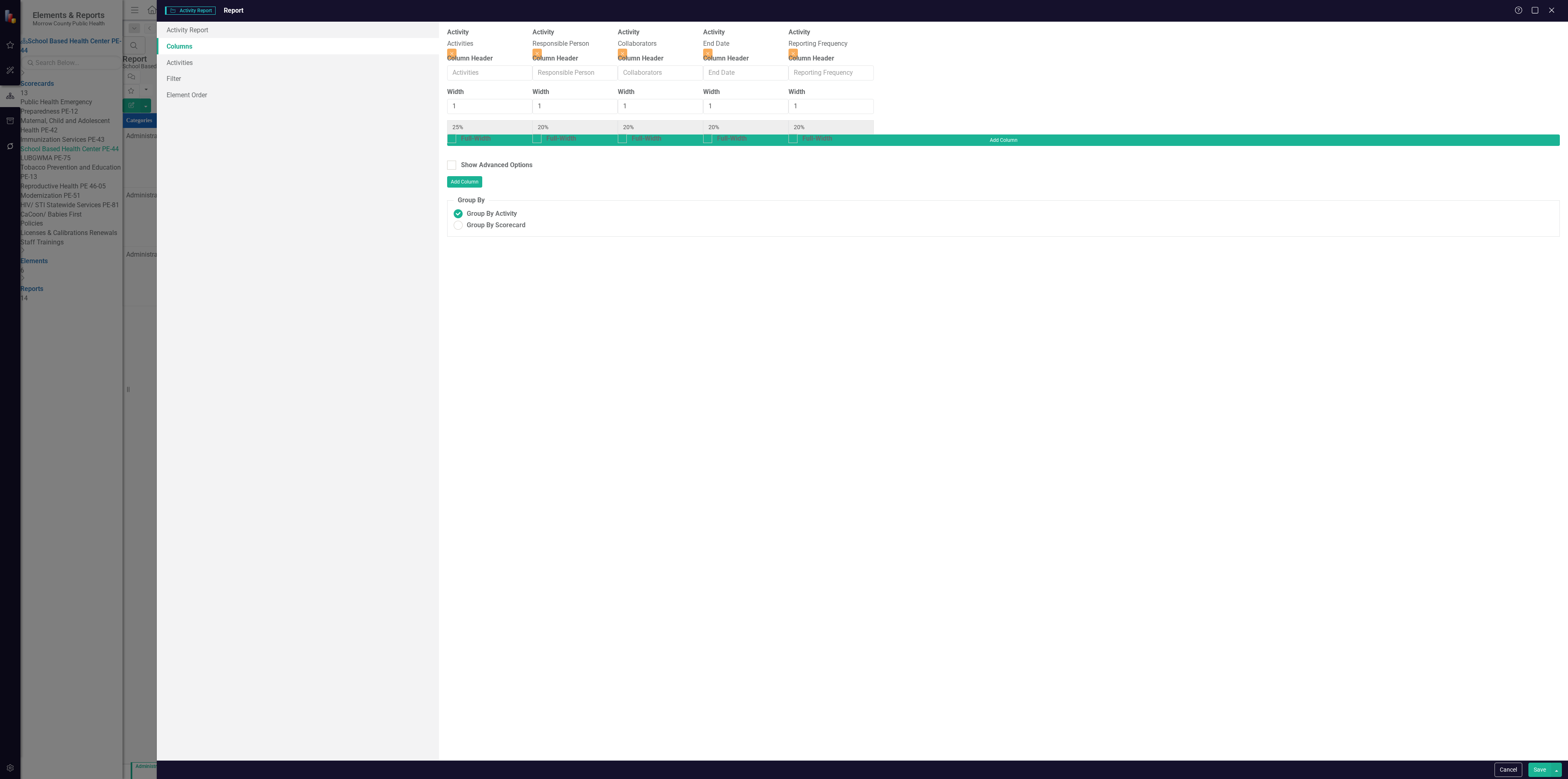
type input "25%"
click at [713, 49] on button "Close" at bounding box center [707, 54] width 9 height 10
type input "33%"
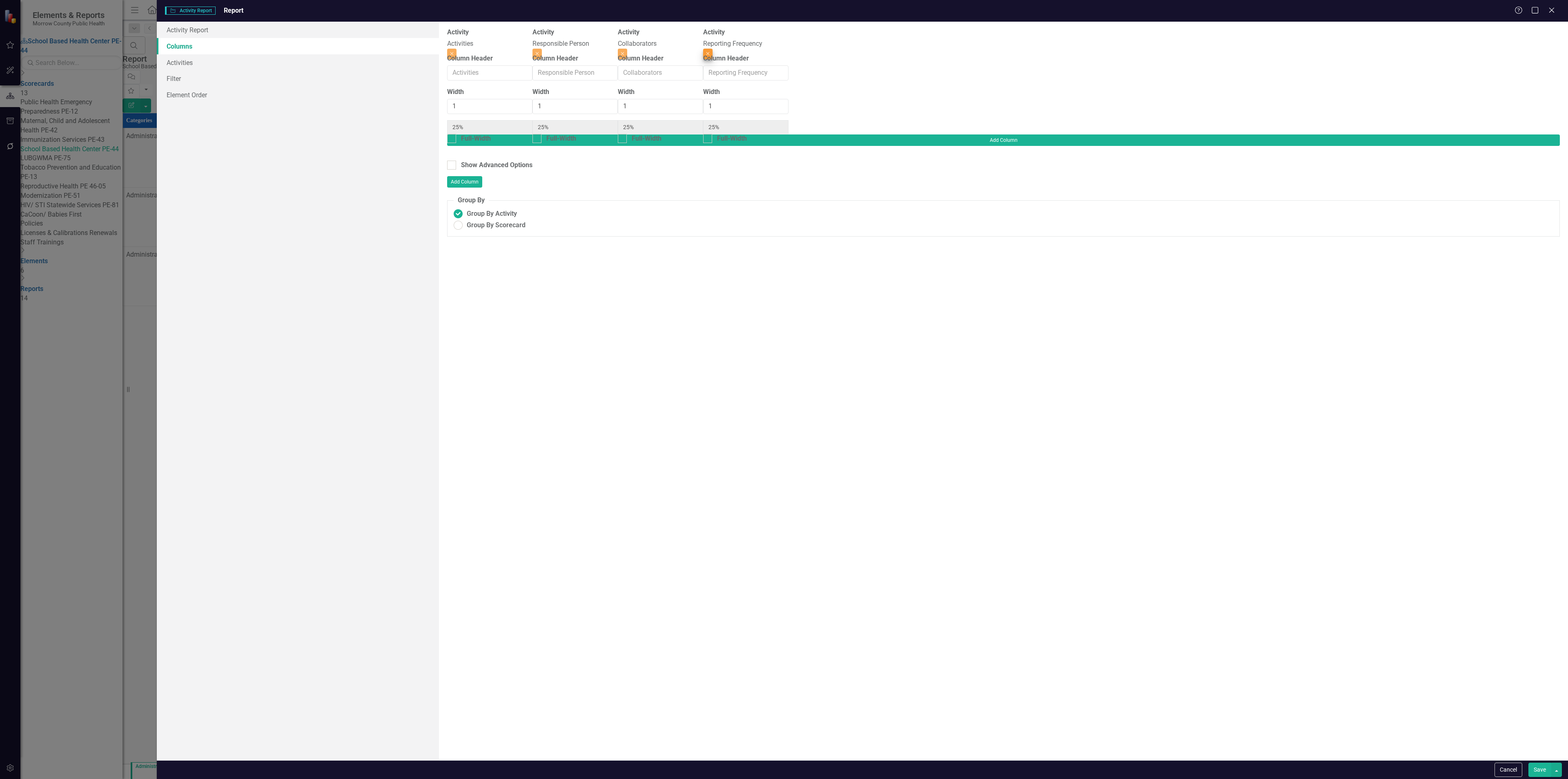
type input "33%"
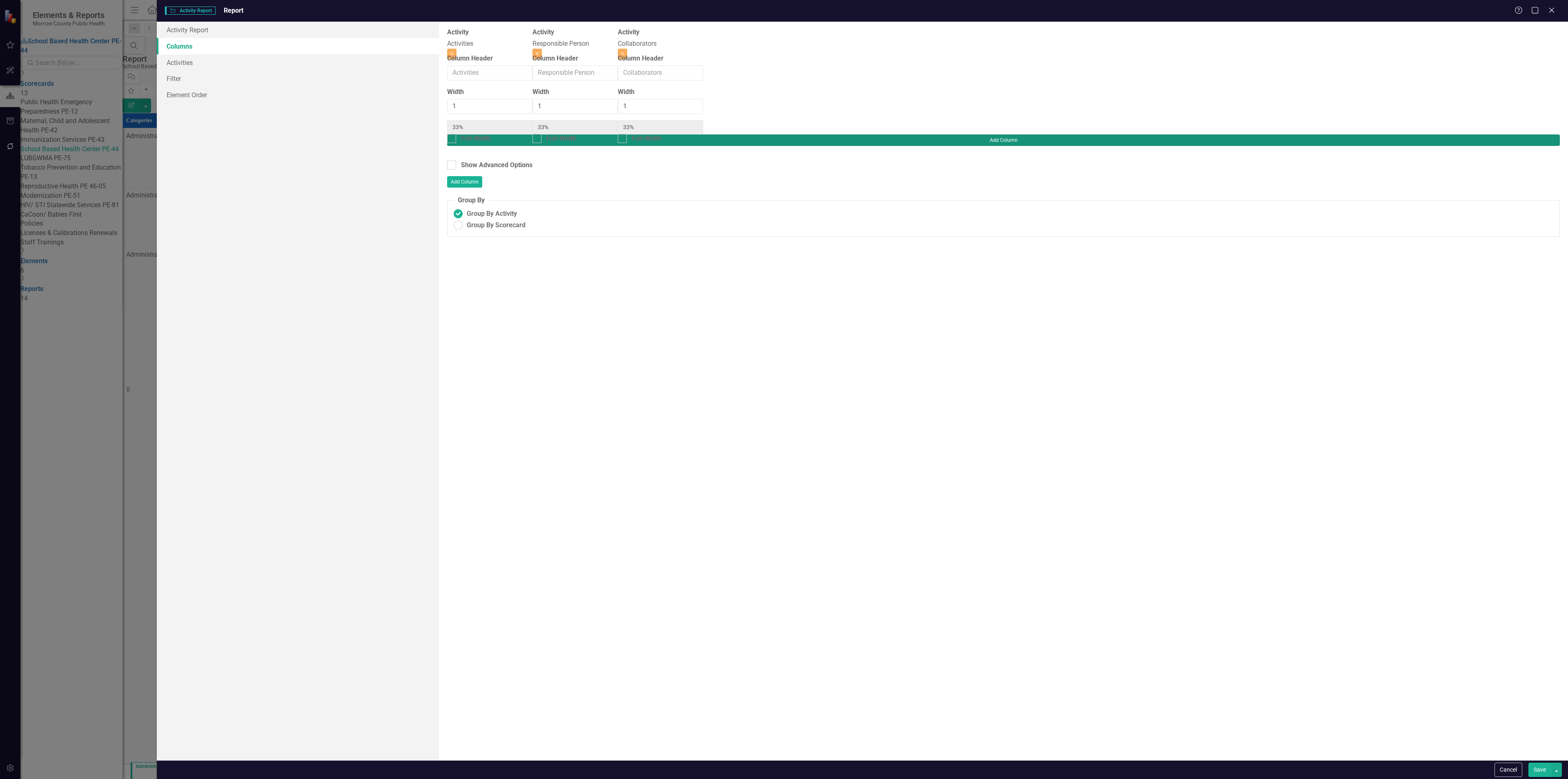
click at [1516, 135] on button "Add Column" at bounding box center [1004, 140] width 1113 height 12
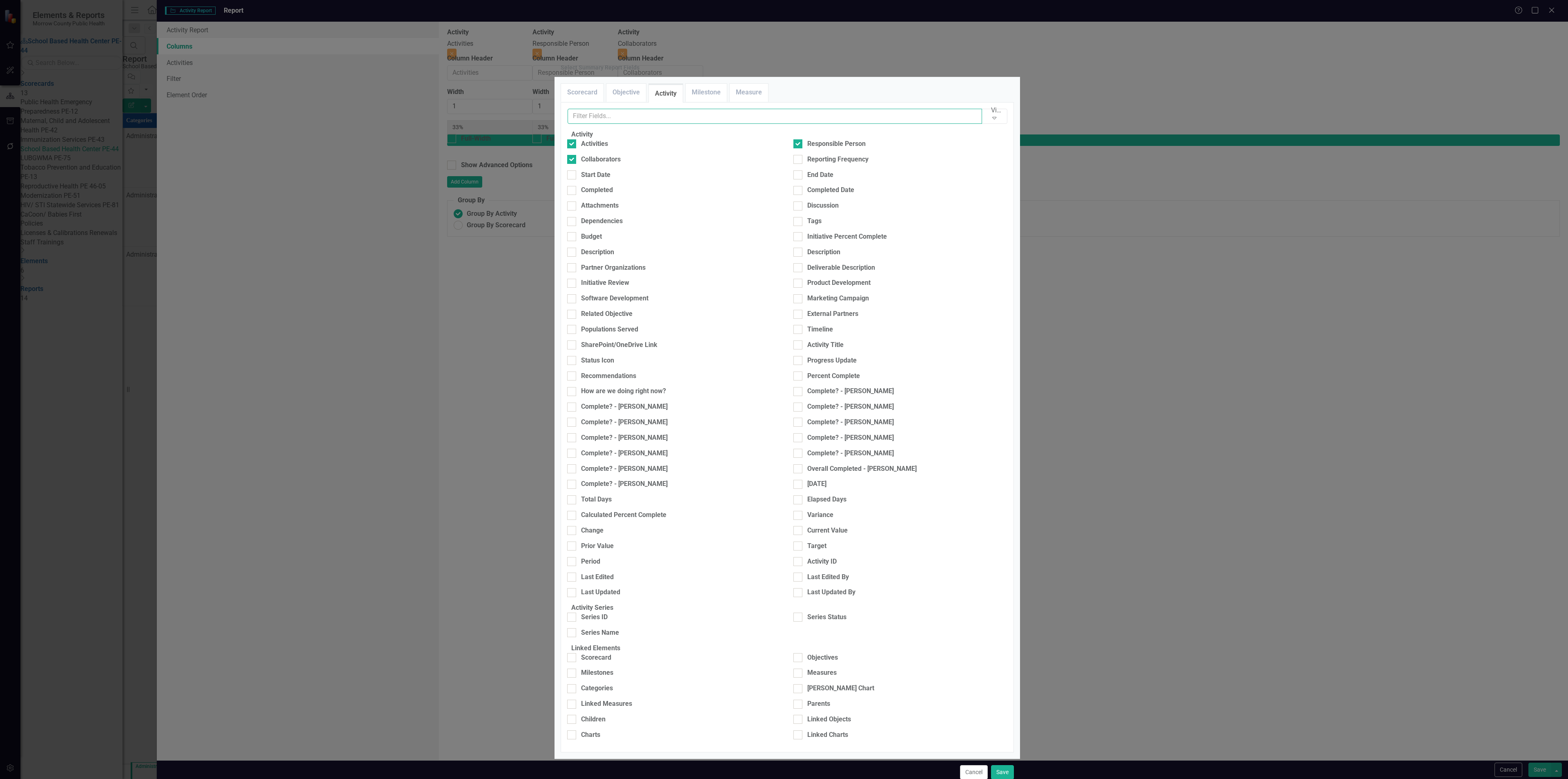
click at [698, 124] on input "text" at bounding box center [775, 116] width 415 height 15
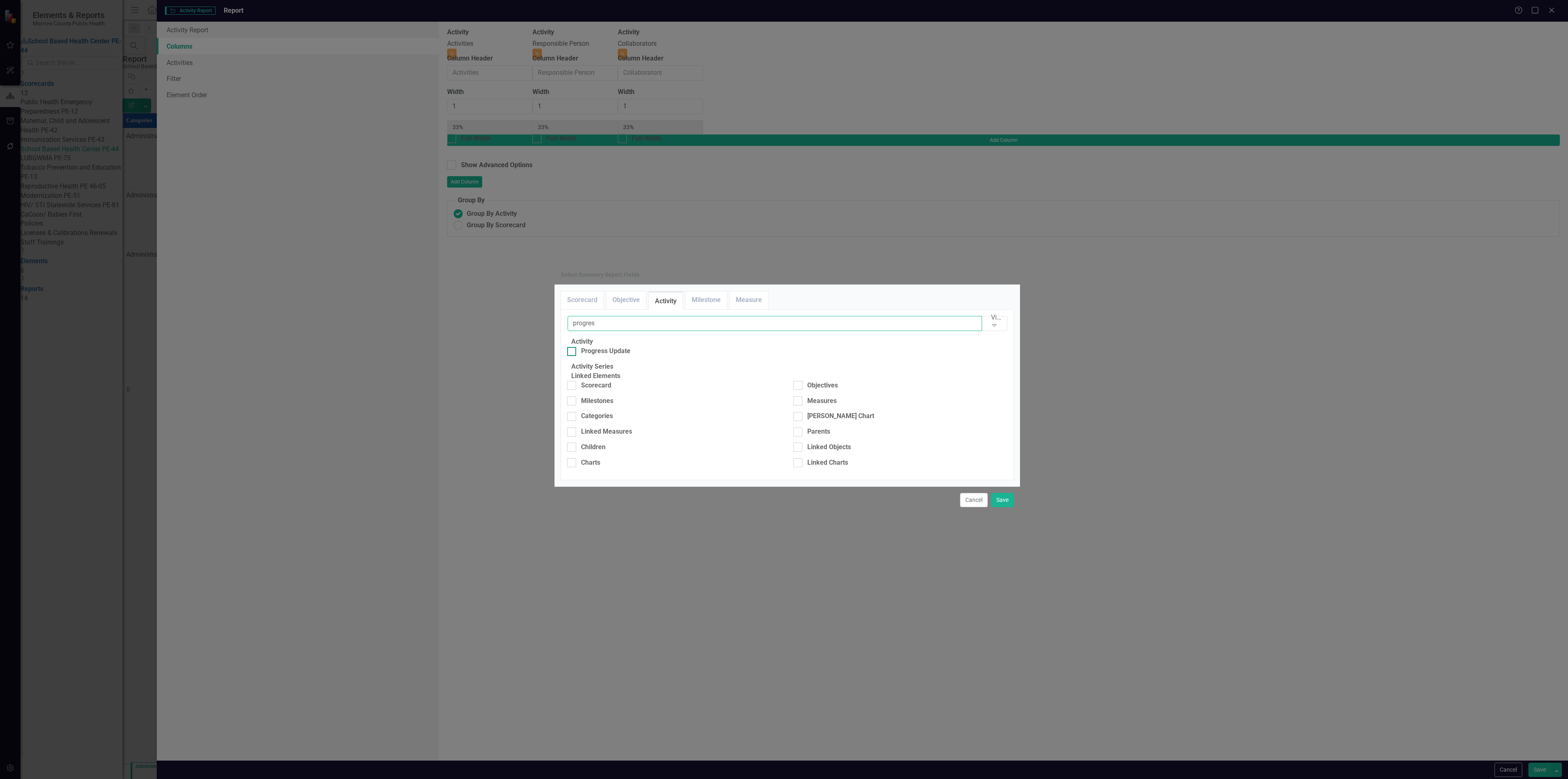
type input "progres"
click at [614, 347] on div "Progress Update" at bounding box center [606, 351] width 49 height 9
click at [573, 347] on input "Progress Update" at bounding box center [570, 350] width 5 height 5
checkbox input "true"
click at [1006, 513] on div "Cancel Save" at bounding box center [787, 499] width 466 height 27
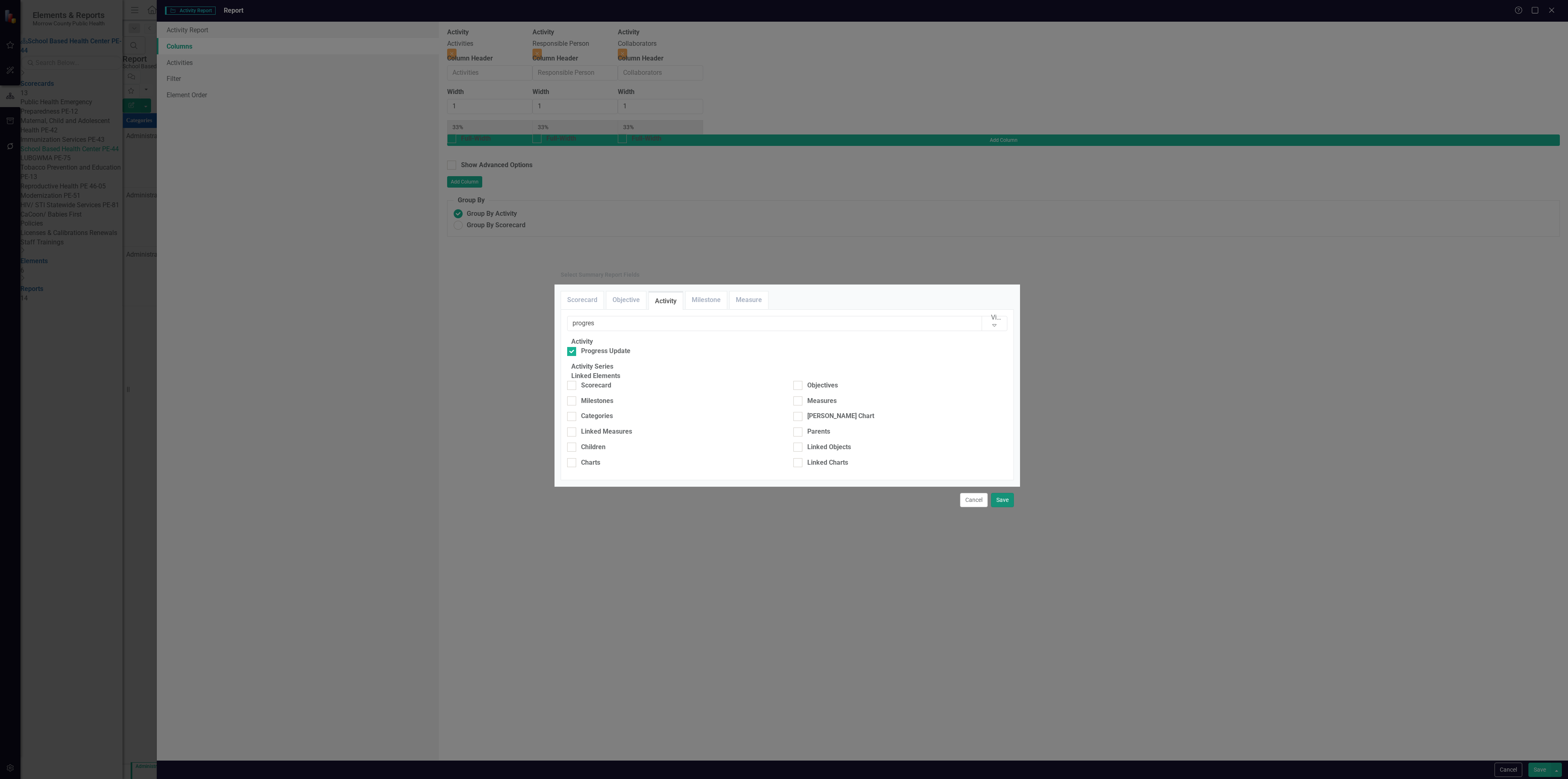
click at [1005, 507] on button "Save" at bounding box center [1003, 499] width 23 height 14
type input "25%"
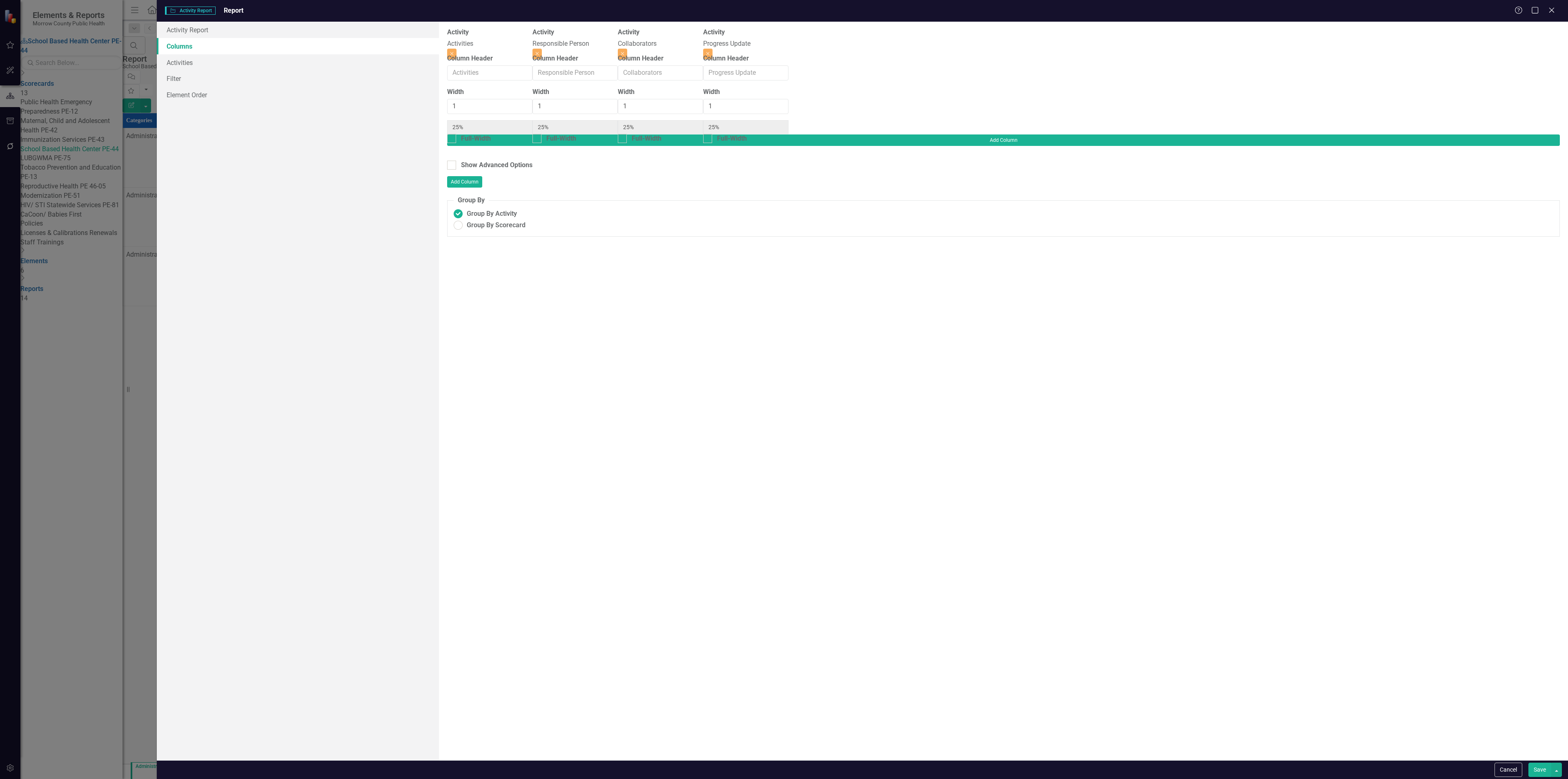
click at [1536, 764] on button "Save" at bounding box center [1540, 769] width 23 height 14
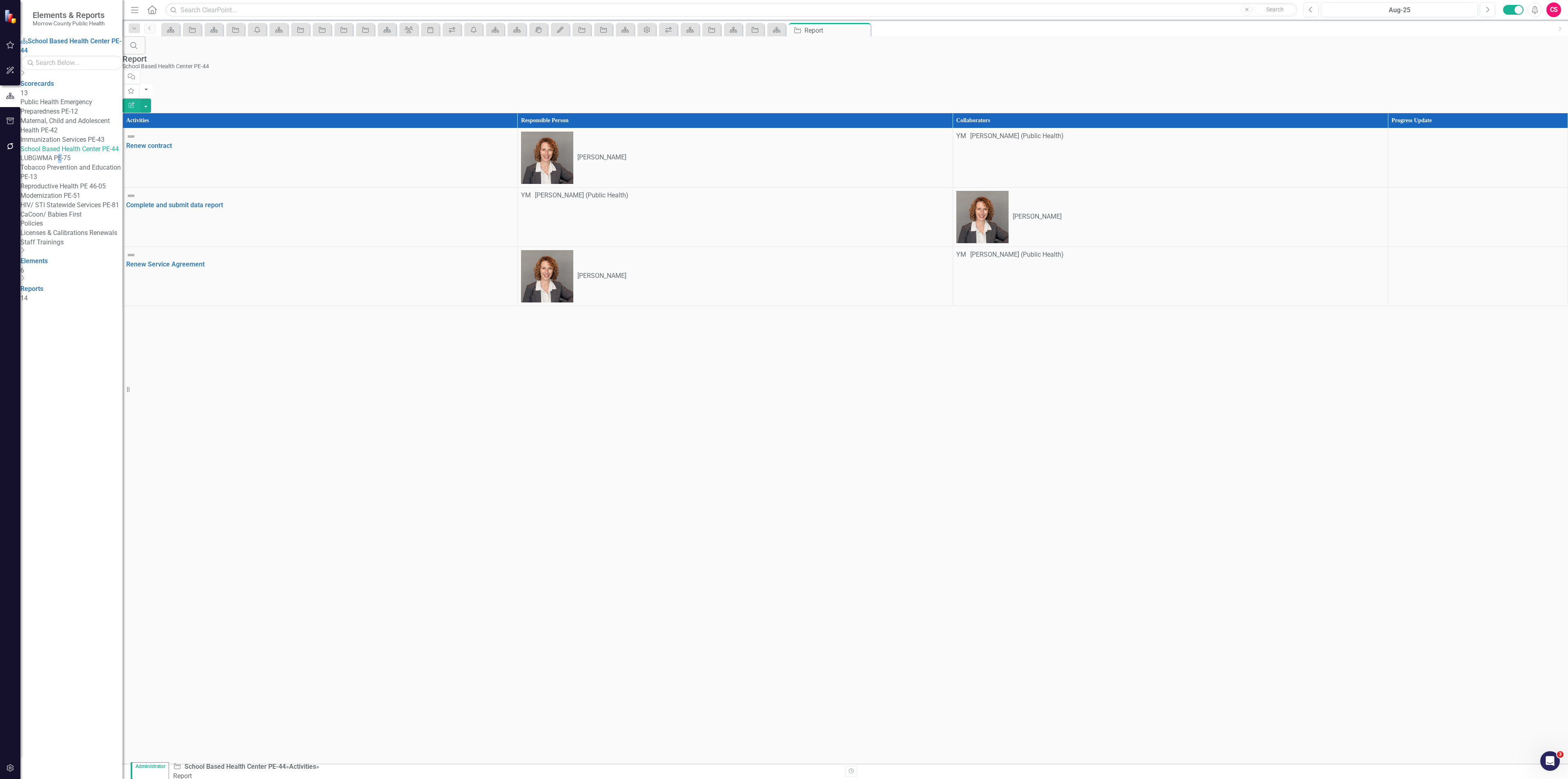
click at [84, 157] on div "LUBGWMA PE-75" at bounding box center [72, 158] width 102 height 9
click at [59, 154] on div "School Based Health Center PE-44" at bounding box center [72, 149] width 102 height 9
click at [61, 160] on link "LUBGWMA PE-75" at bounding box center [72, 158] width 102 height 9
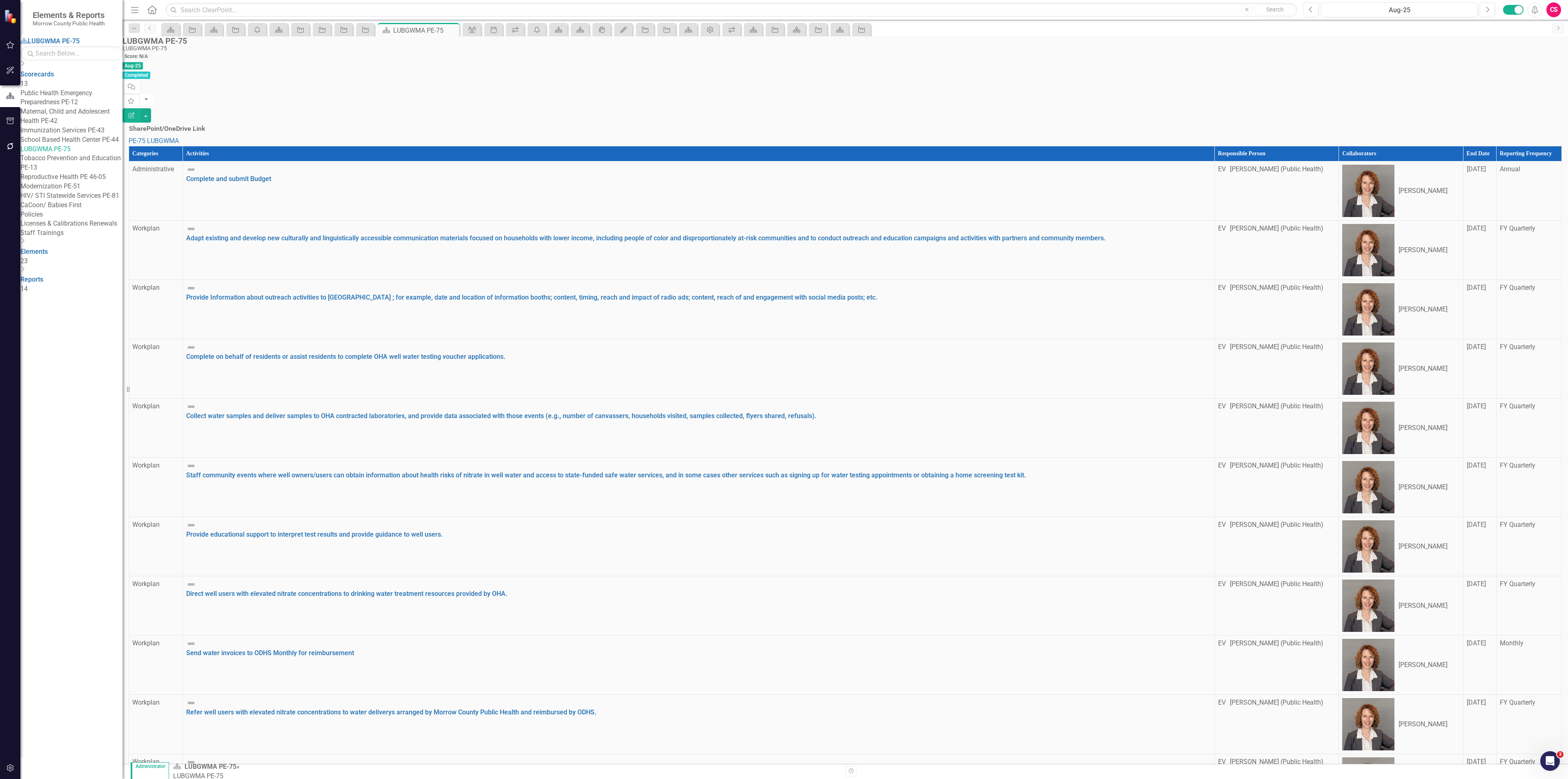
click at [1506, 146] on th "Reporting Frequency" at bounding box center [1528, 153] width 65 height 15
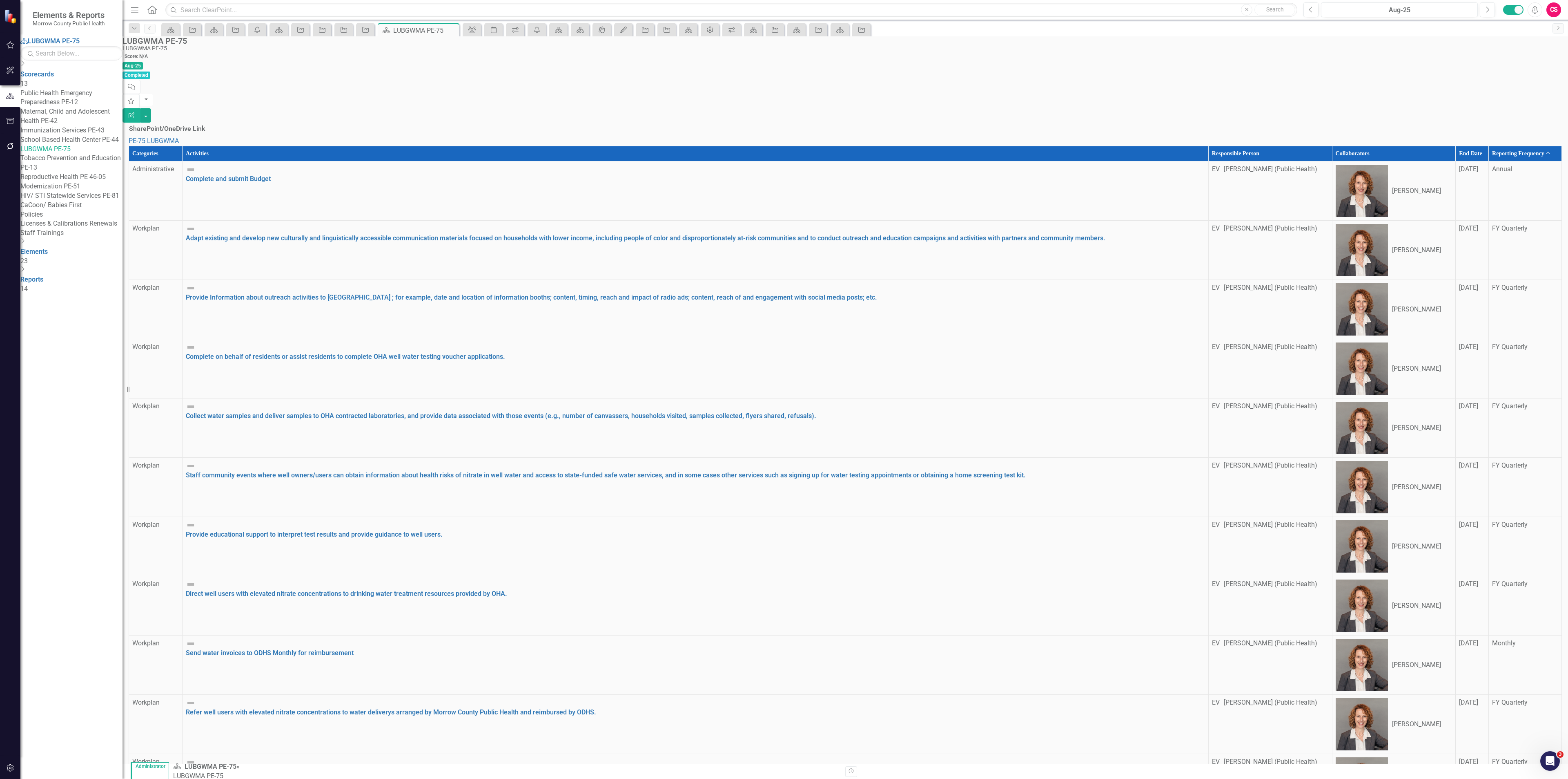
click at [1506, 146] on th "Reporting Frequency Sort Ascending" at bounding box center [1525, 153] width 73 height 15
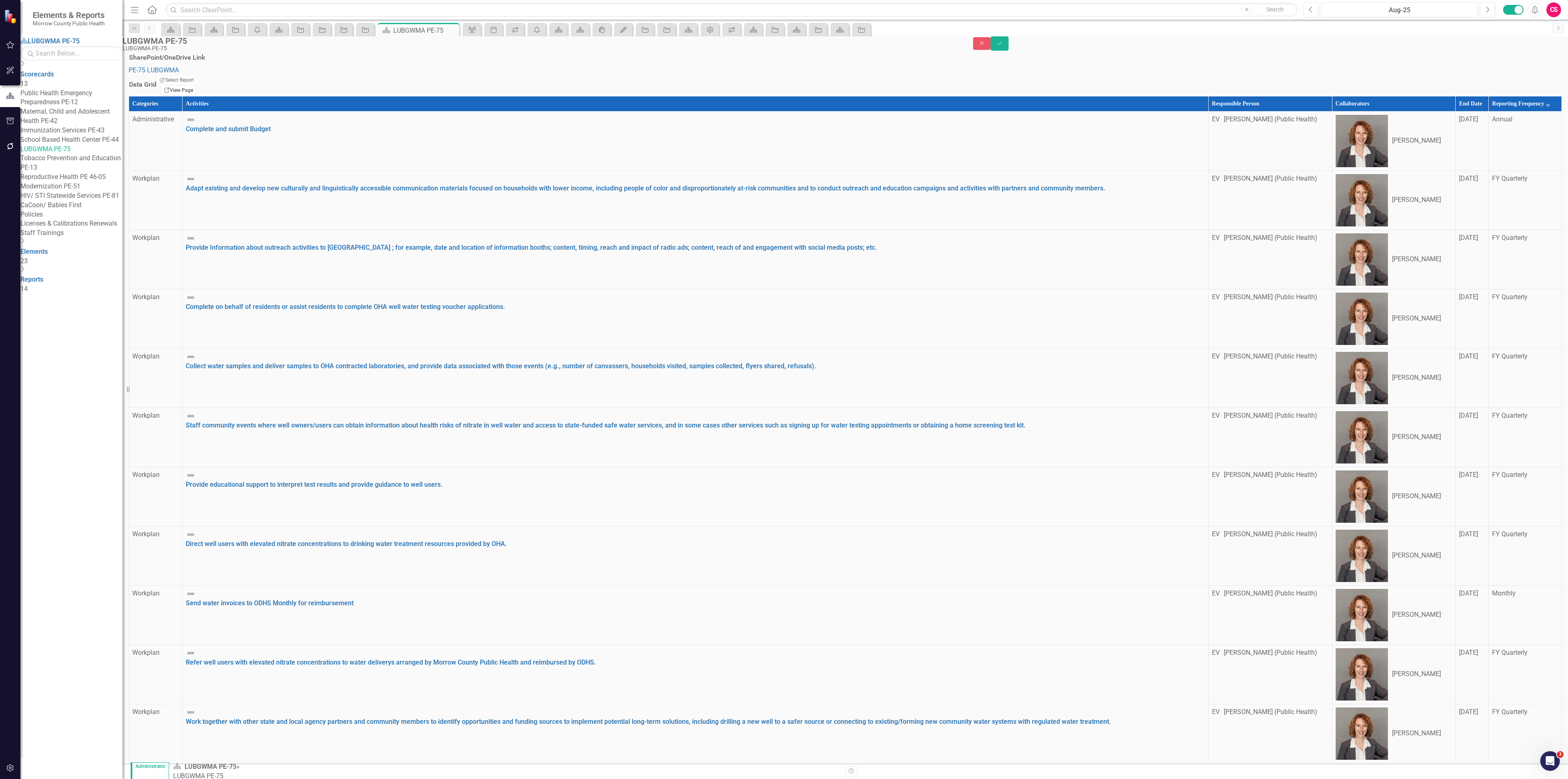
click at [196, 96] on link "Link View Page" at bounding box center [178, 90] width 35 height 10
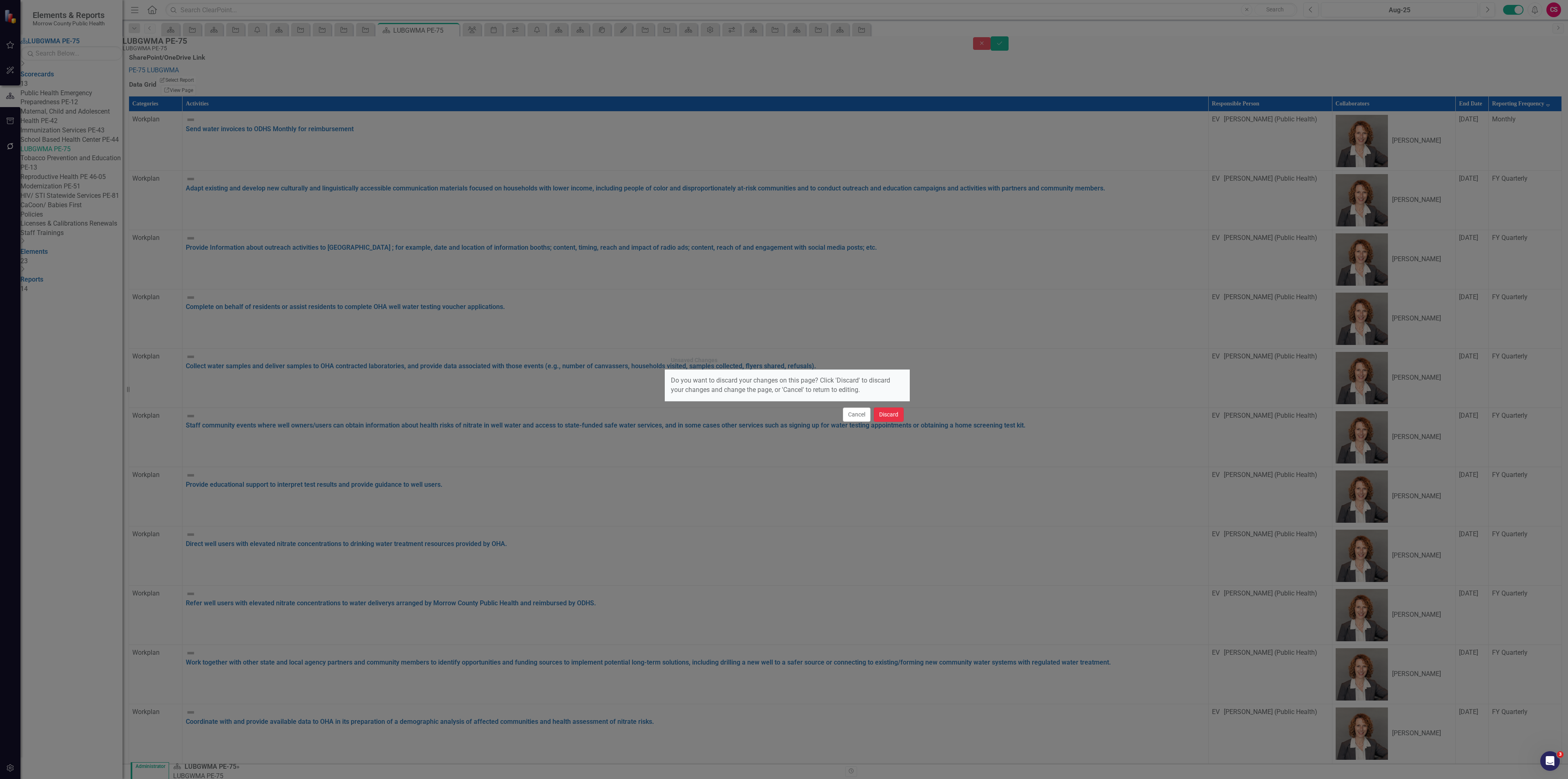
click at [884, 409] on button "Discard" at bounding box center [889, 414] width 30 height 14
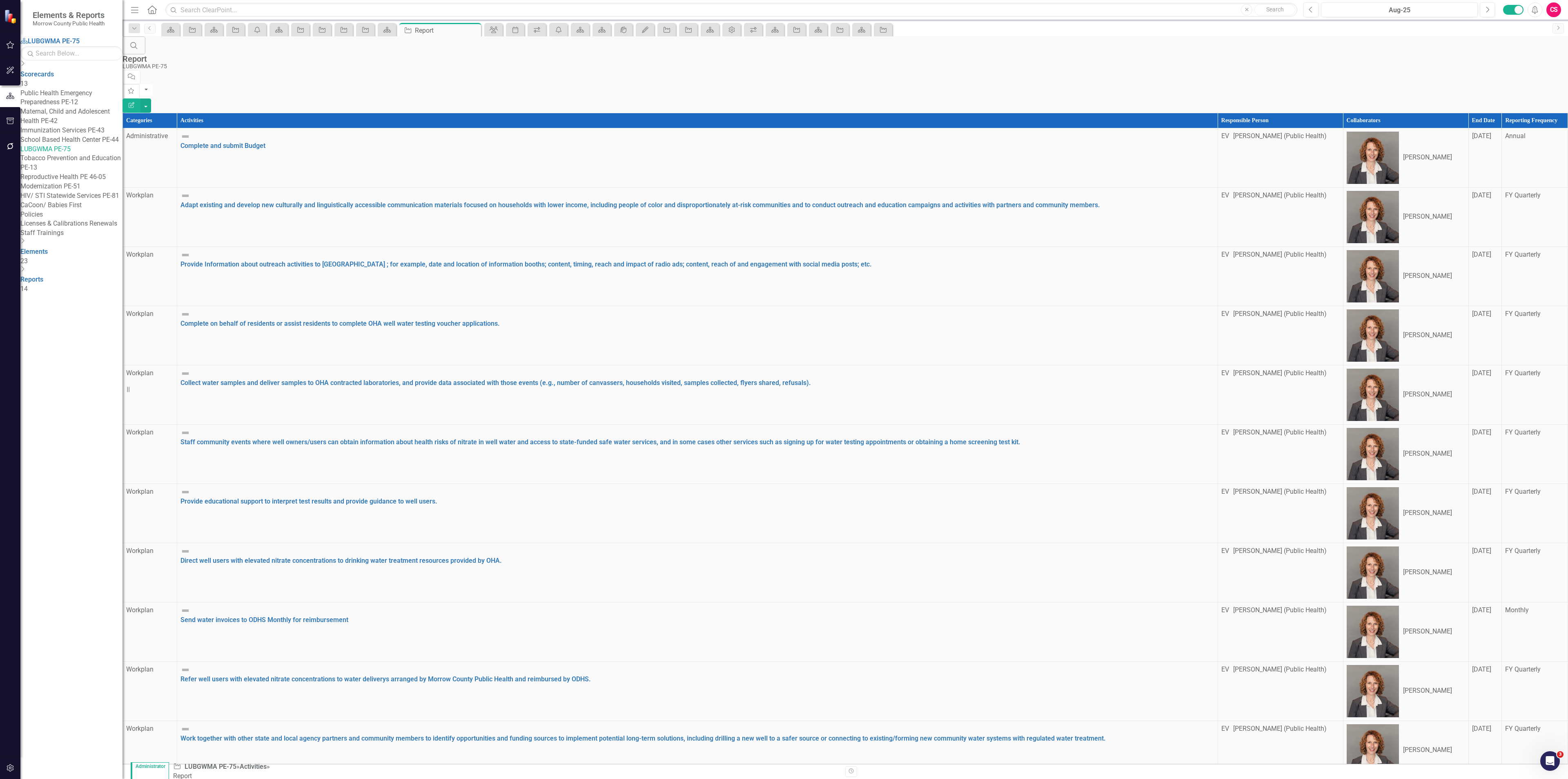
click at [141, 99] on button "Edit Report" at bounding box center [131, 105] width 18 height 14
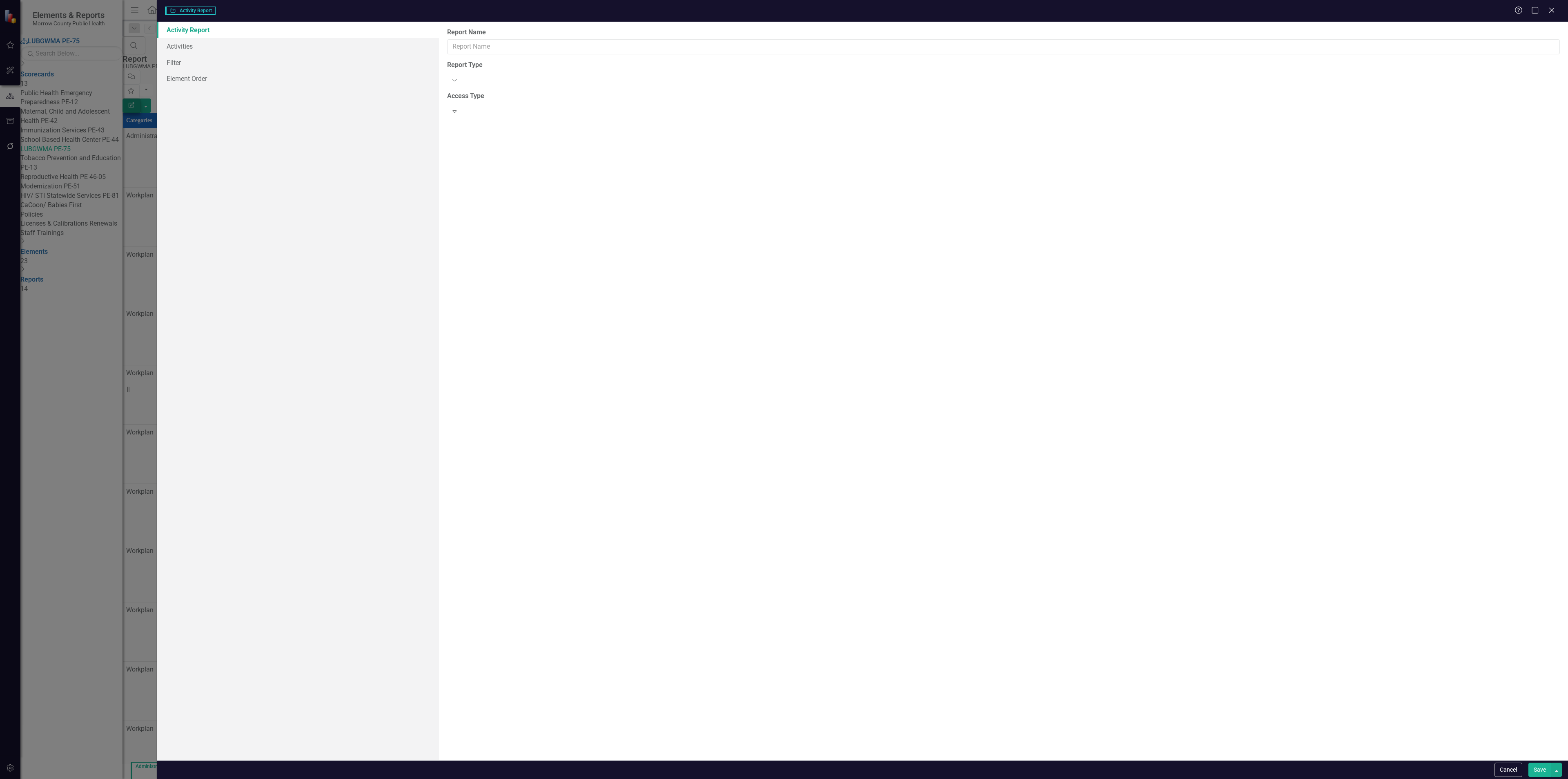
type input "Report"
click at [273, 48] on link "Columns" at bounding box center [298, 46] width 282 height 16
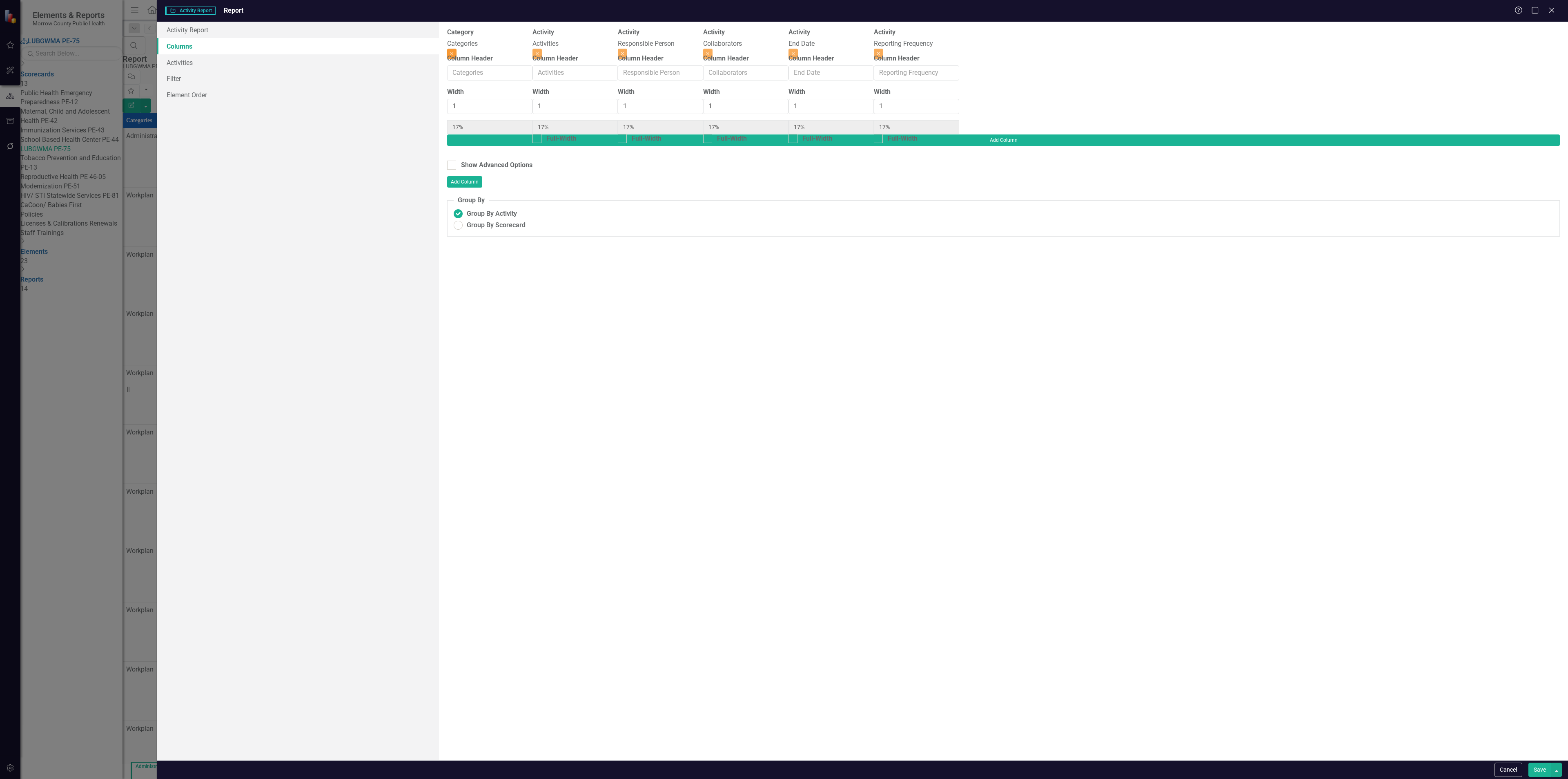
click at [453, 51] on icon "Close" at bounding box center [452, 54] width 4 height 5
type input "20%"
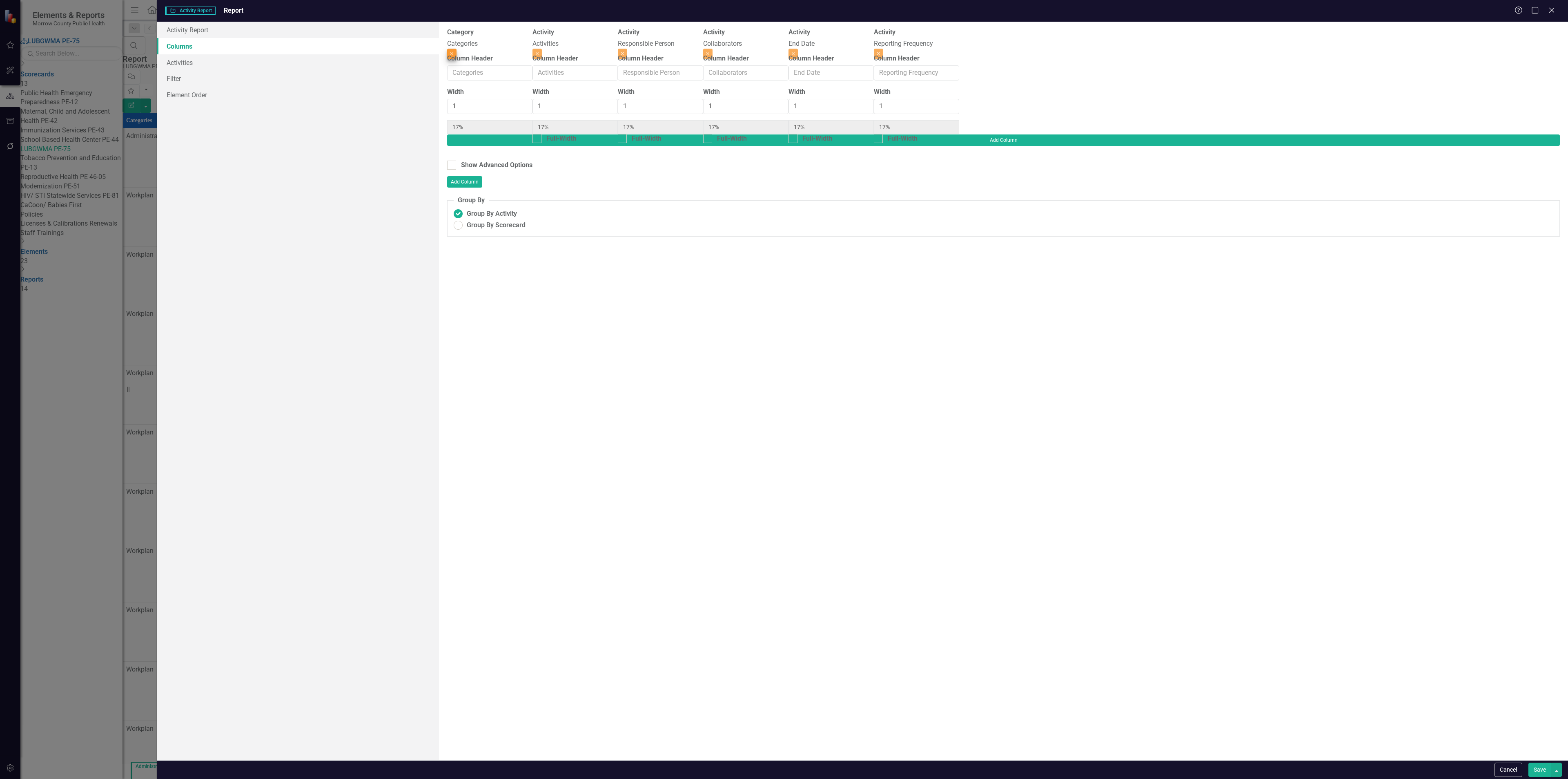
type input "20%"
click at [710, 51] on icon "Close" at bounding box center [708, 54] width 4 height 5
type input "25%"
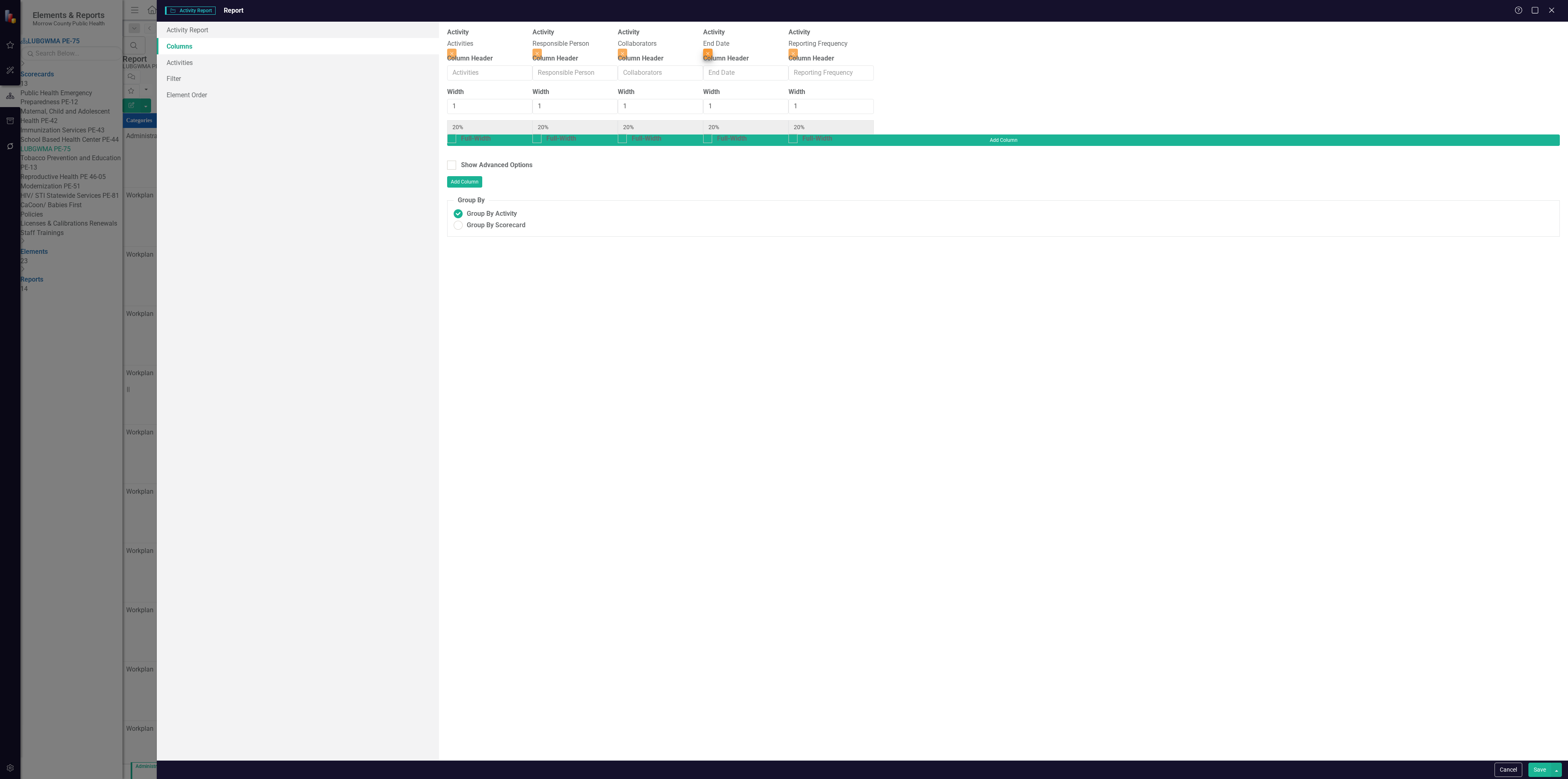
type input "25%"
click at [713, 49] on button "Close" at bounding box center [707, 54] width 9 height 10
type input "33%"
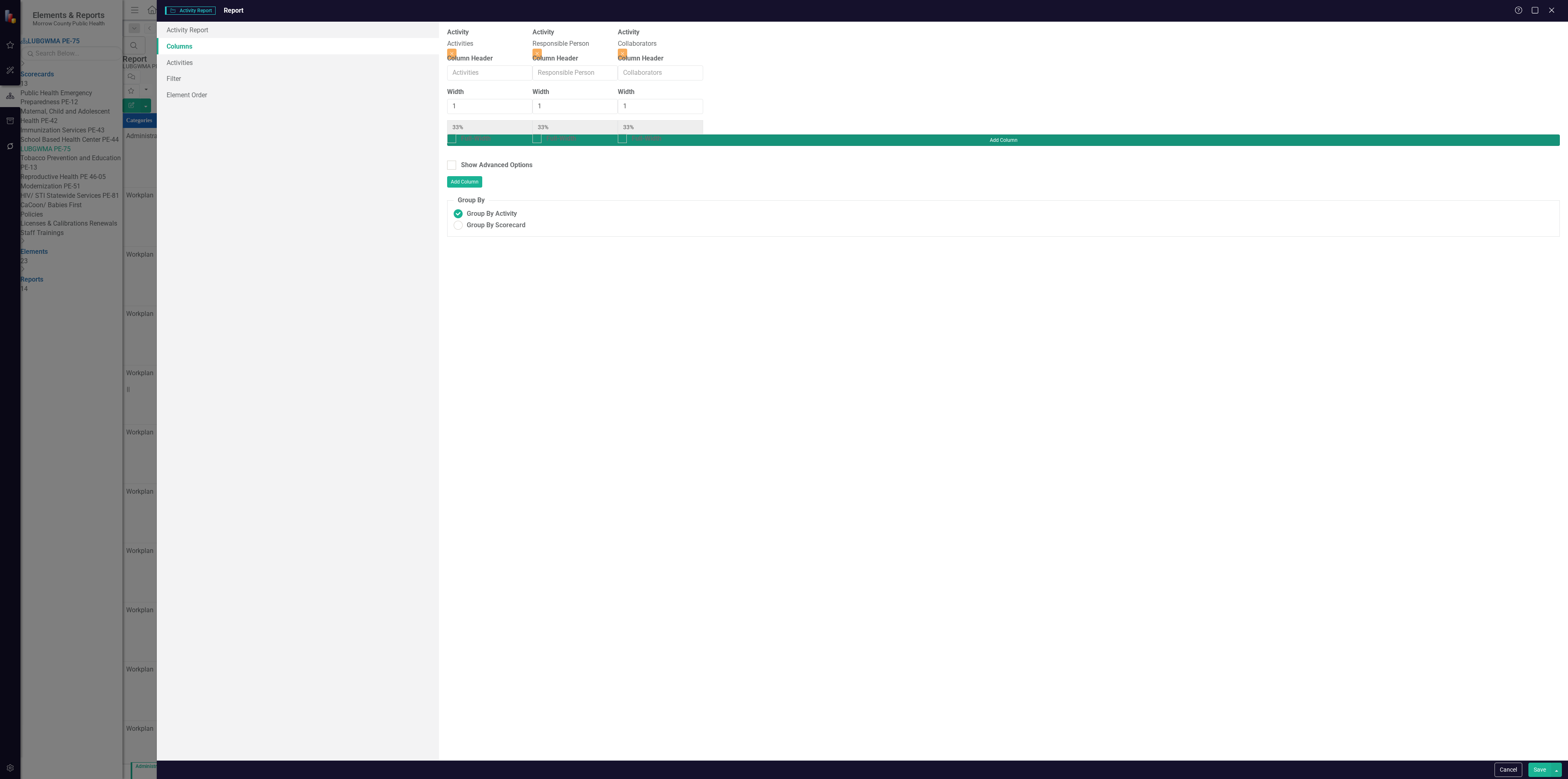
click at [1521, 135] on button "Add Column" at bounding box center [1004, 140] width 1113 height 12
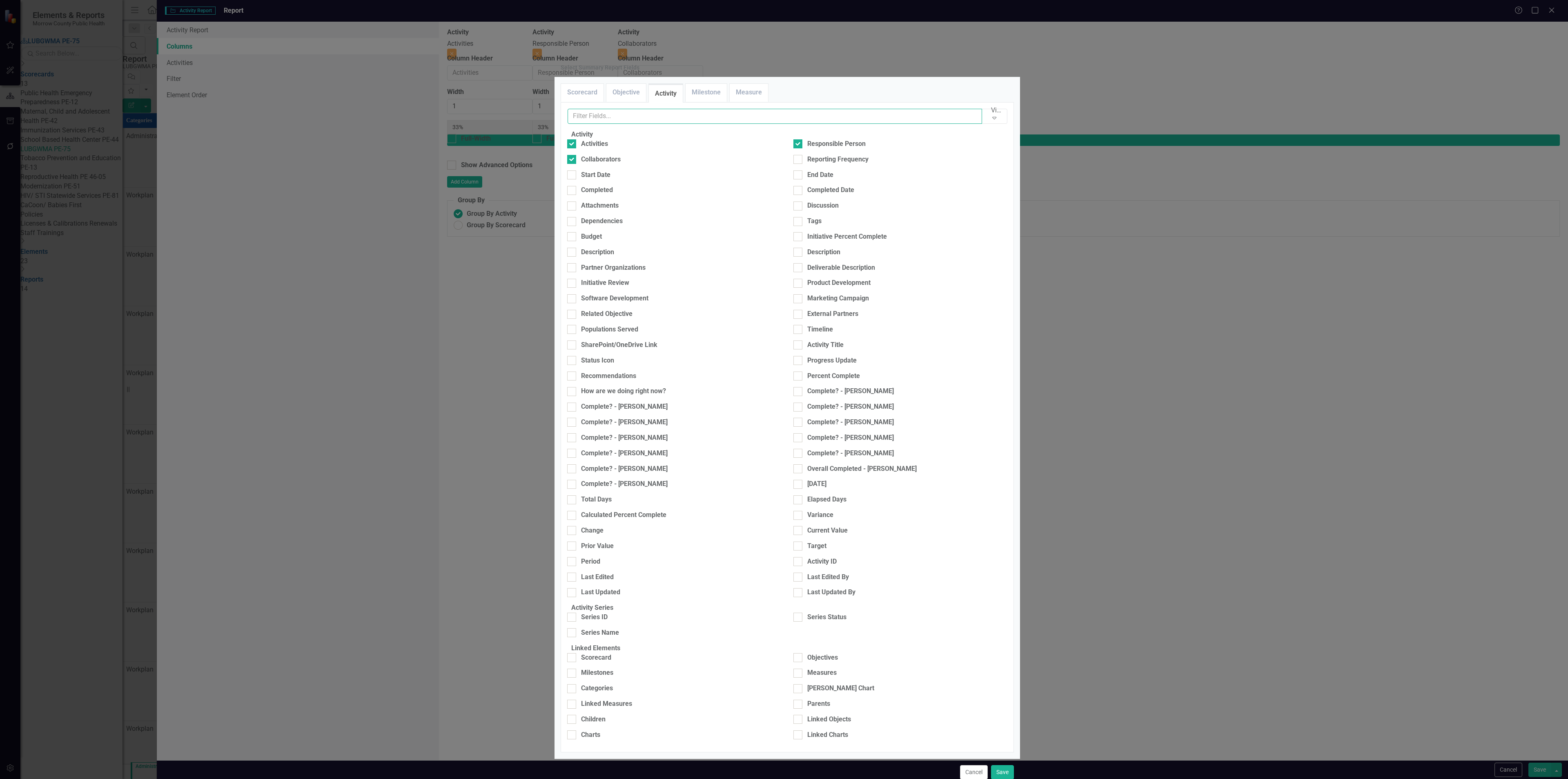
click at [682, 124] on input "text" at bounding box center [775, 116] width 415 height 15
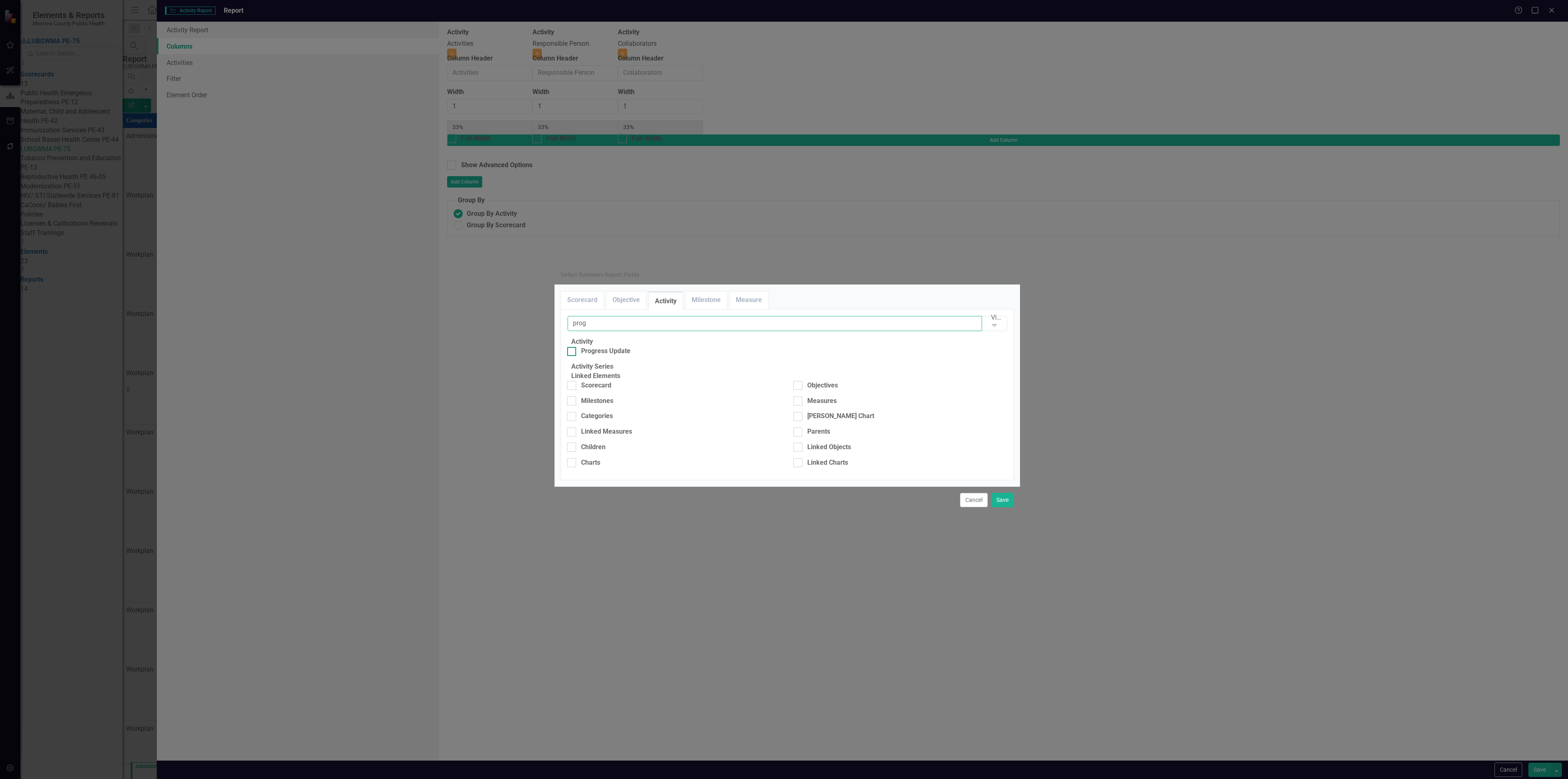
type input "prog"
click at [597, 347] on div "Progress Update" at bounding box center [606, 351] width 49 height 9
click at [573, 347] on input "Progress Update" at bounding box center [570, 350] width 5 height 5
checkbox input "true"
click at [1003, 507] on button "Save" at bounding box center [1003, 499] width 23 height 14
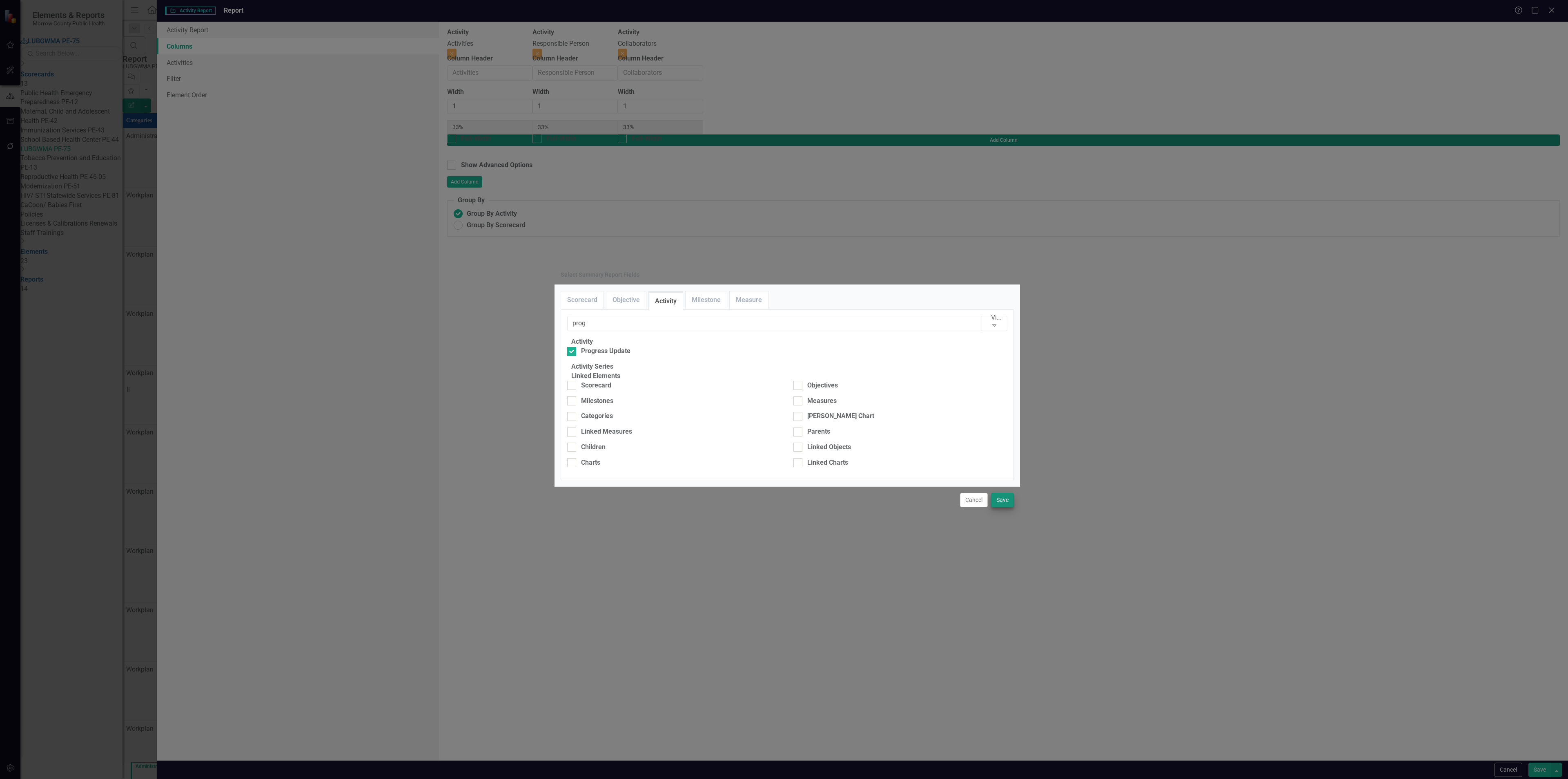
type input "25%"
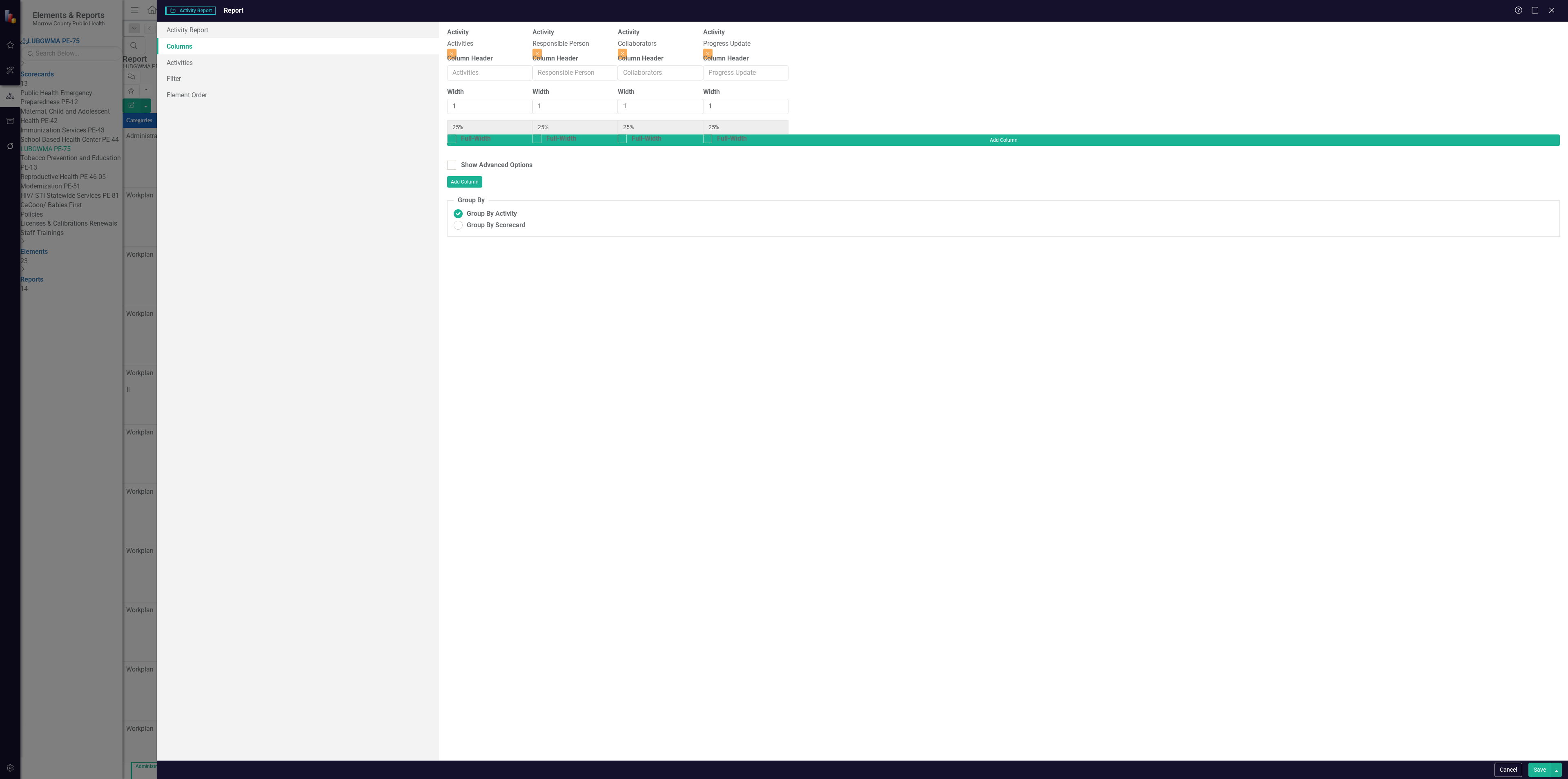
click at [1534, 766] on button "Save" at bounding box center [1540, 769] width 23 height 14
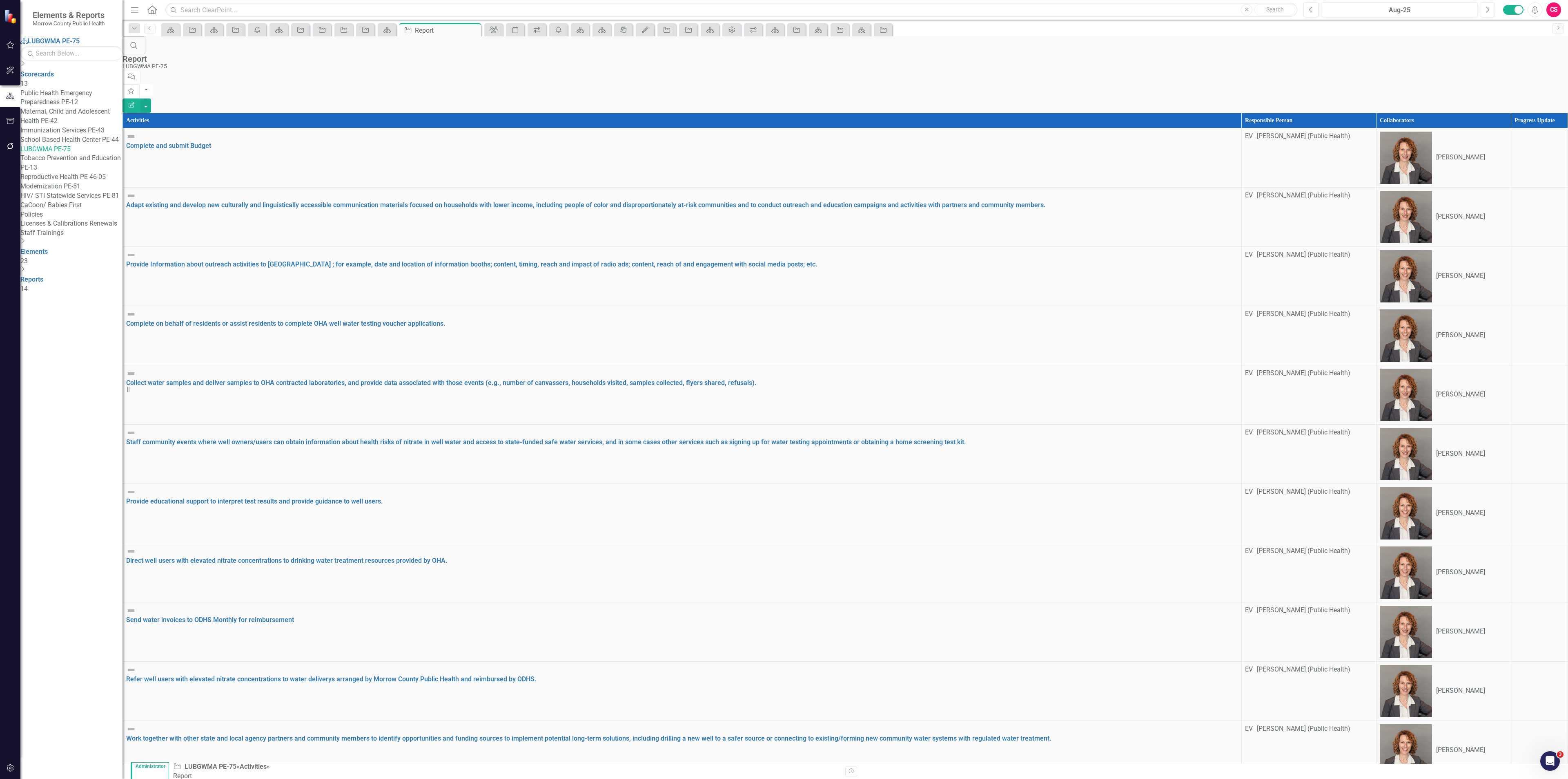
drag, startPoint x: 84, startPoint y: 174, endPoint x: 91, endPoint y: 177, distance: 7.6
click at [84, 172] on link "Tobacco Prevention and Education PE-13" at bounding box center [72, 163] width 102 height 19
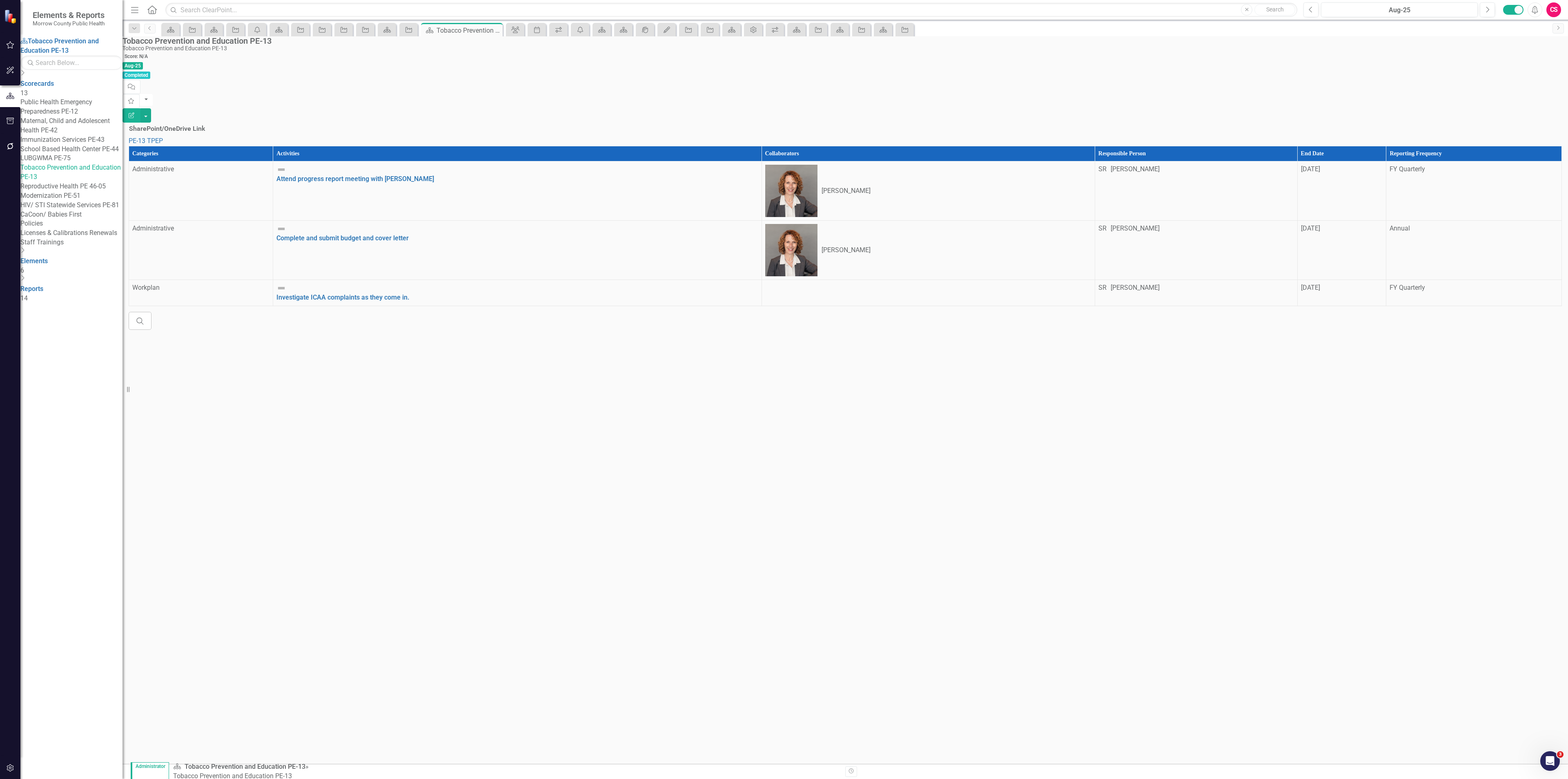
click at [1458, 146] on th "Reporting Frequency" at bounding box center [1474, 153] width 175 height 15
click at [1458, 146] on th "Reporting Frequency Sort Ascending" at bounding box center [1465, 153] width 194 height 15
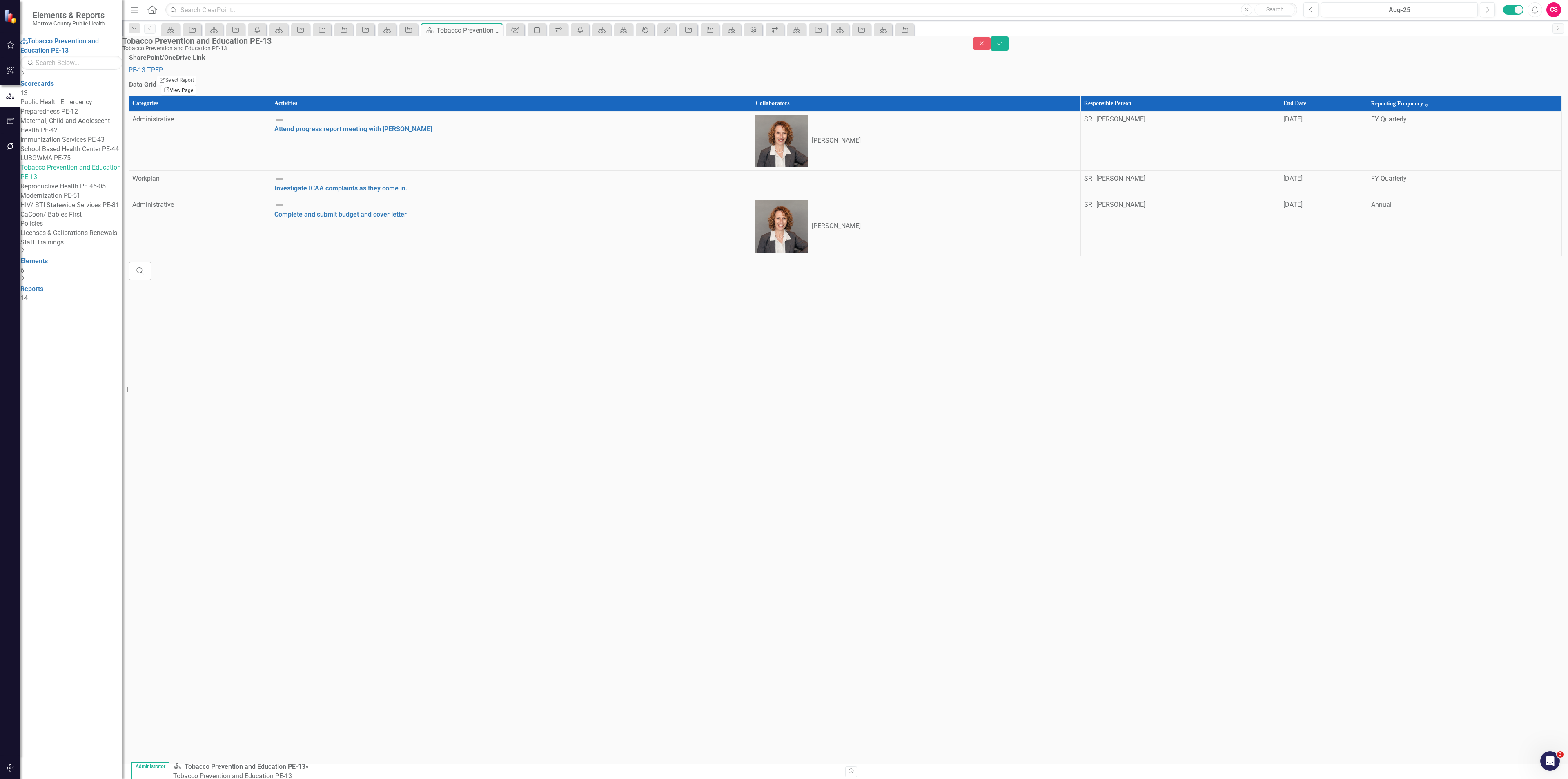
click at [196, 96] on link "Link View Page" at bounding box center [178, 90] width 35 height 10
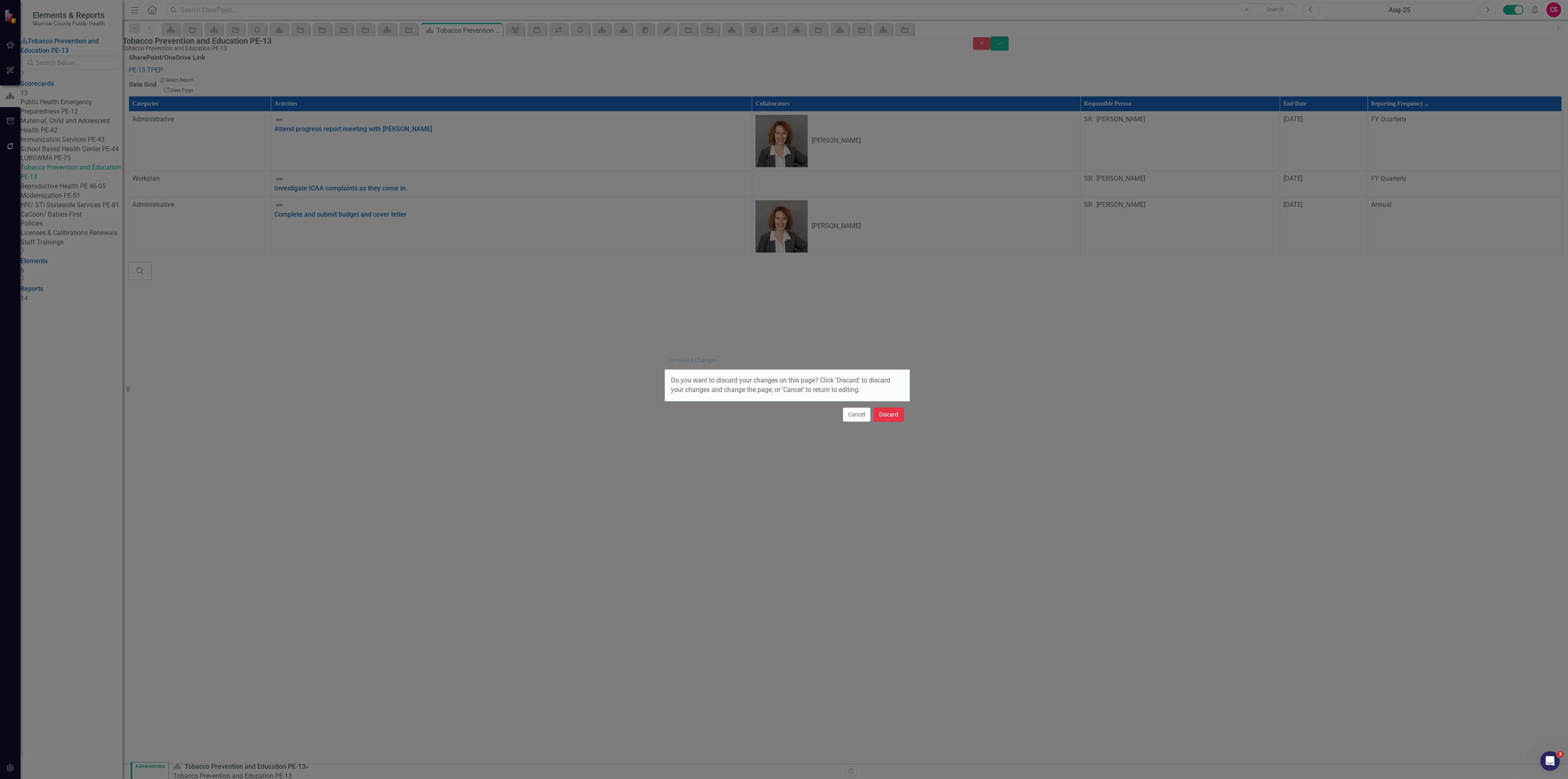
click at [880, 410] on button "Discard" at bounding box center [889, 414] width 30 height 14
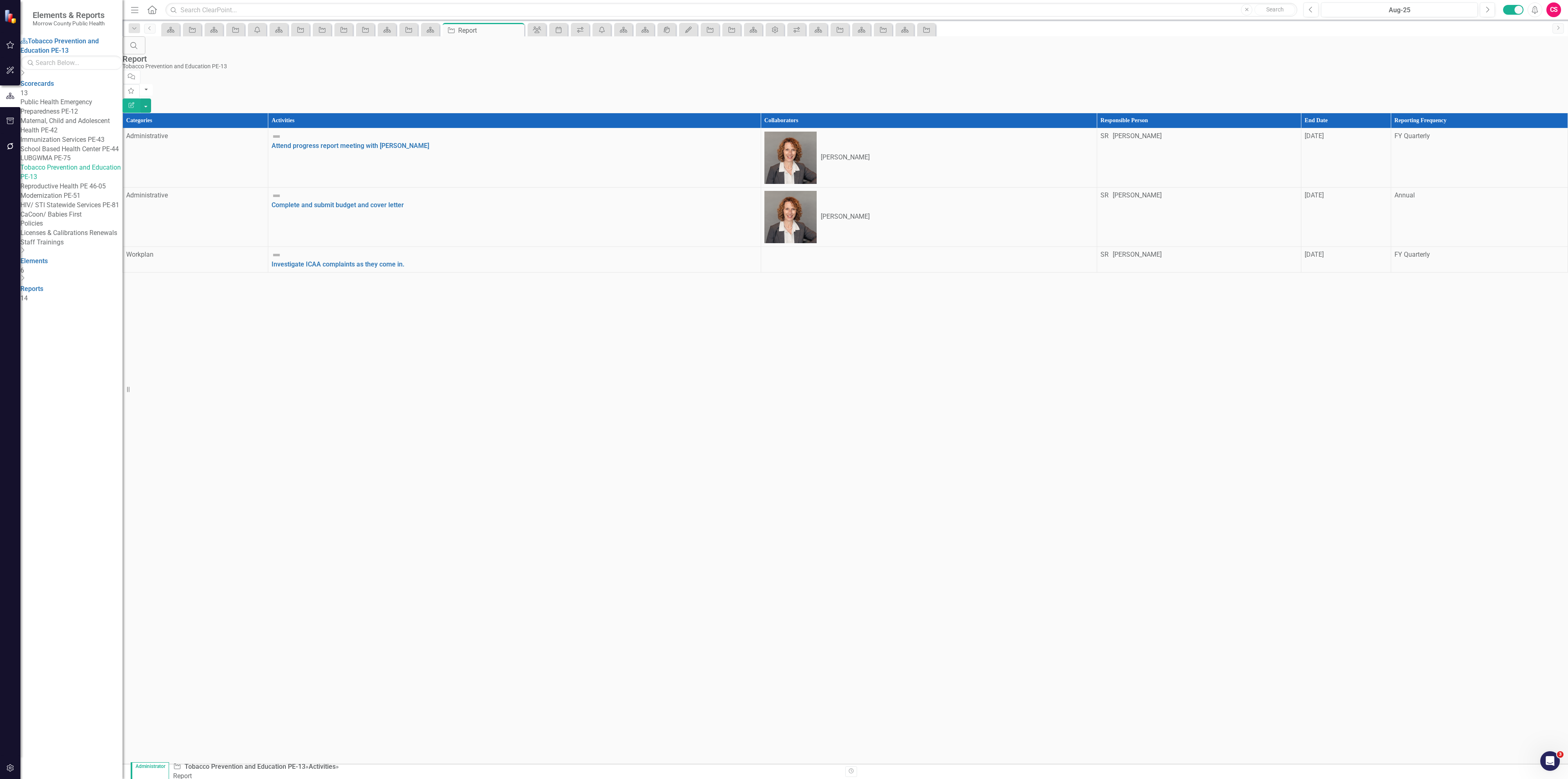
click at [141, 99] on button "Edit Report" at bounding box center [131, 105] width 18 height 14
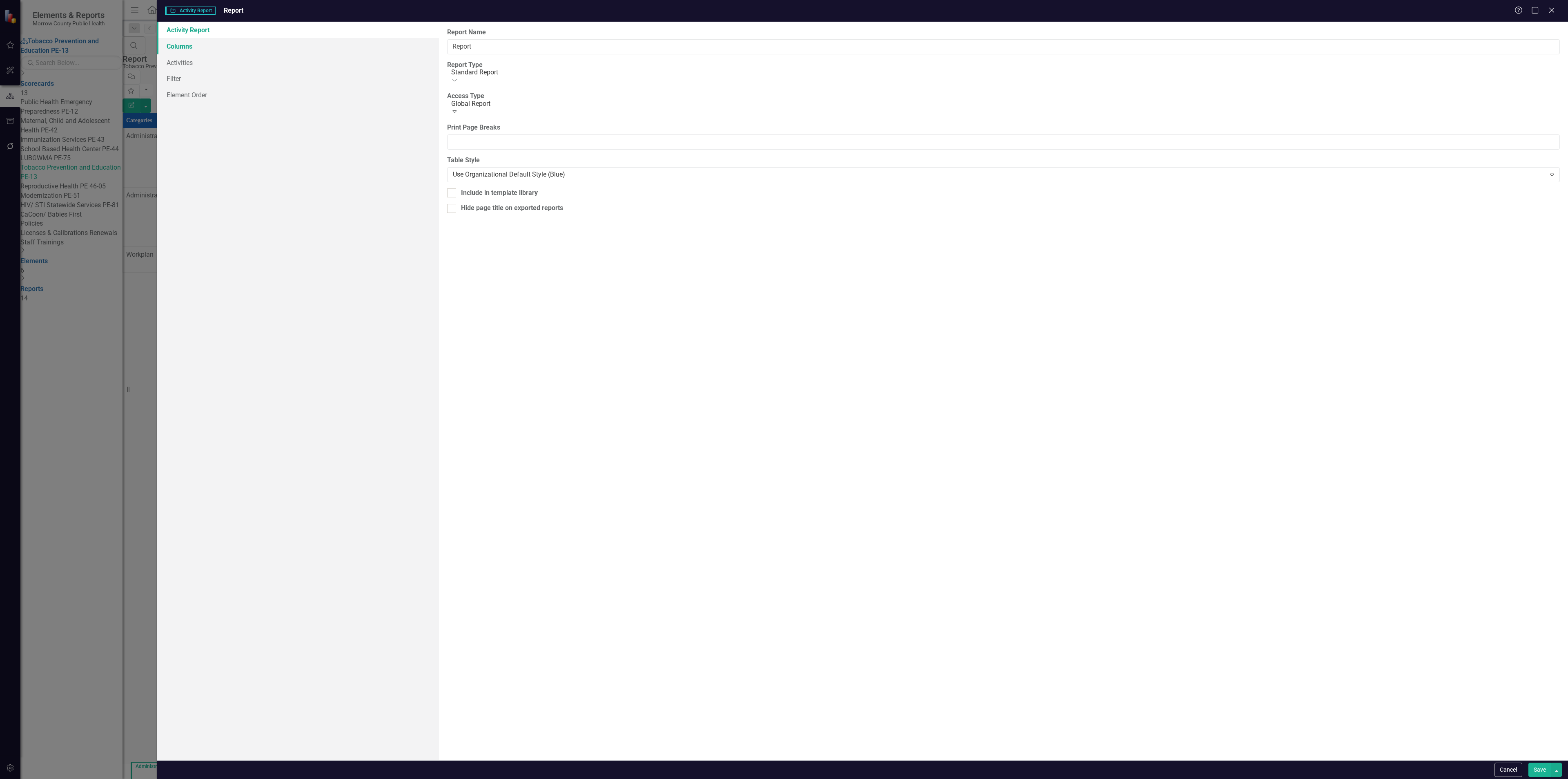
click at [329, 43] on link "Columns" at bounding box center [298, 46] width 282 height 16
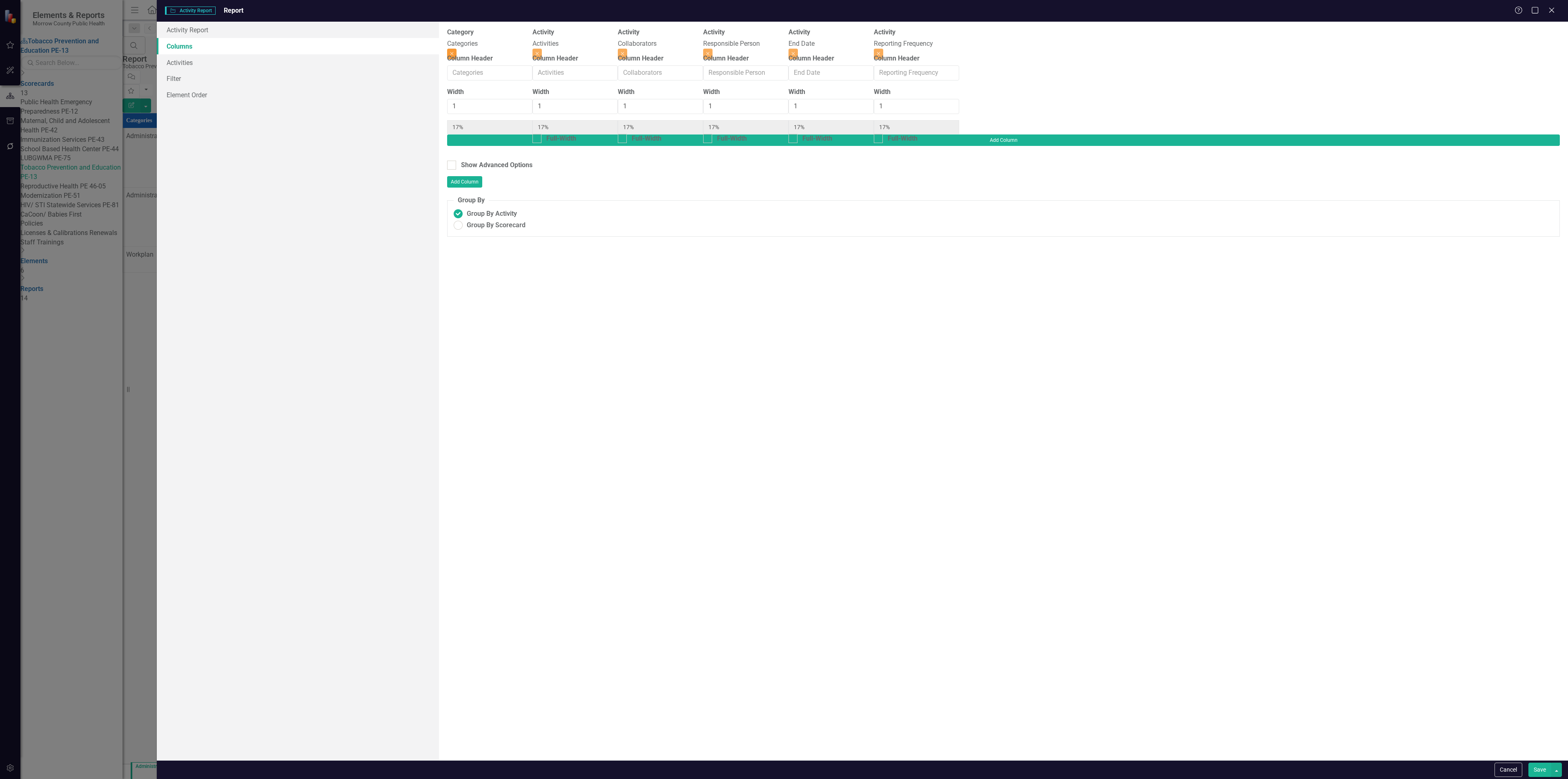
click at [457, 49] on button "Close" at bounding box center [452, 54] width 9 height 10
type input "20%"
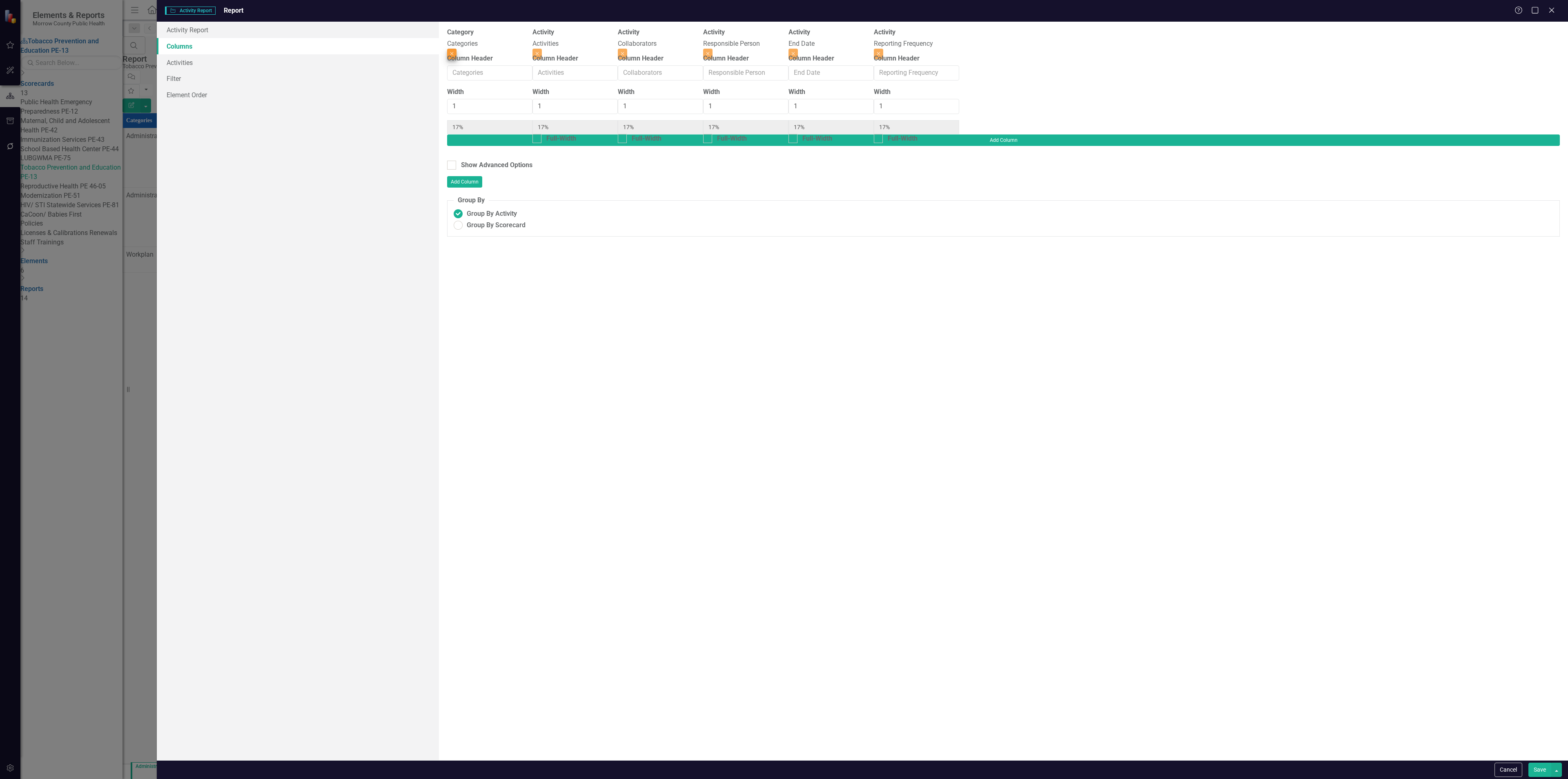
type input "20%"
click at [713, 49] on button "Close" at bounding box center [707, 54] width 9 height 10
type input "25%"
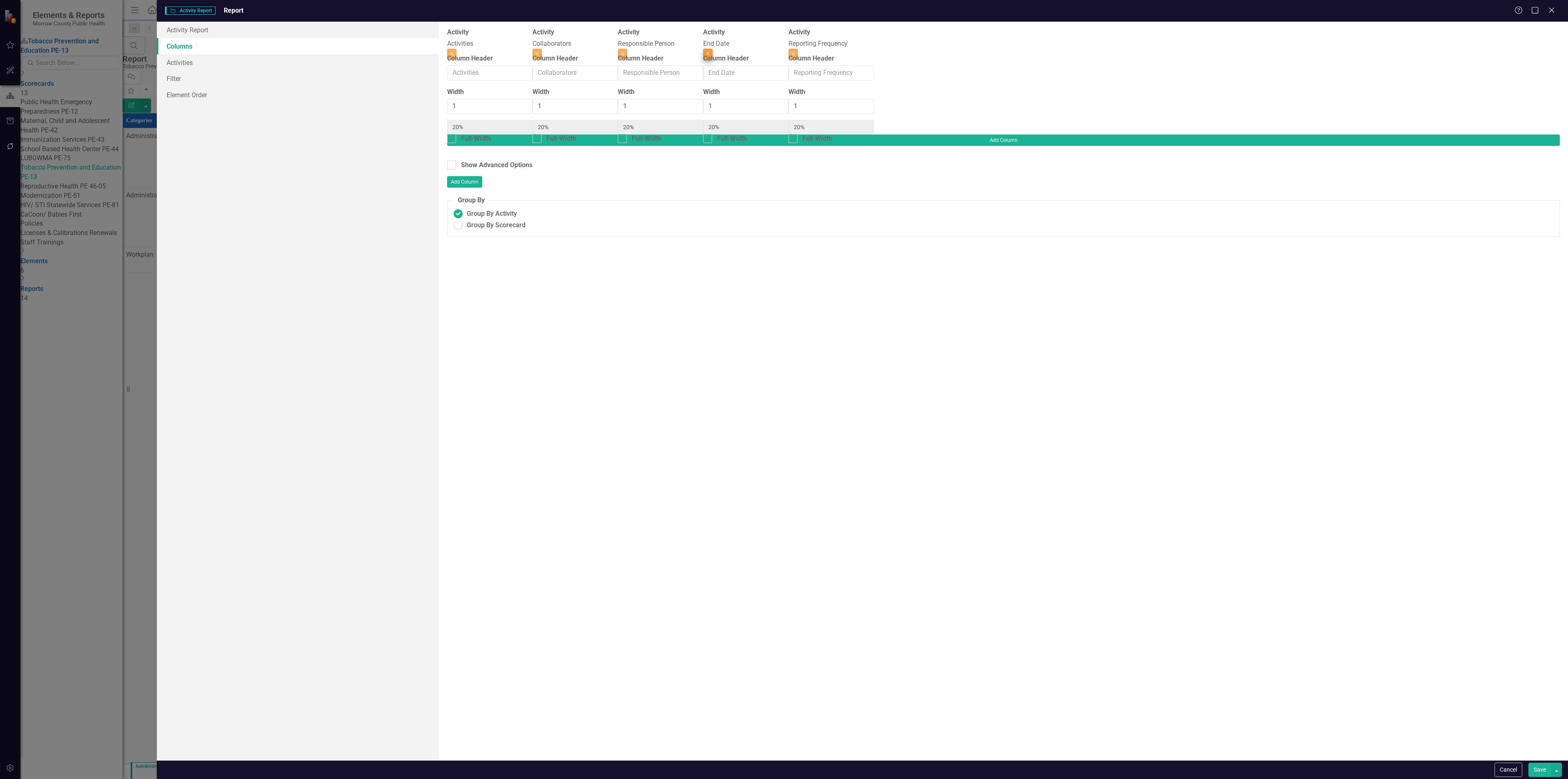
type input "25%"
click at [788, 44] on div "Activity Reporting Frequency" at bounding box center [746, 38] width 85 height 21
click at [713, 49] on button "Close" at bounding box center [707, 54] width 9 height 10
type input "33%"
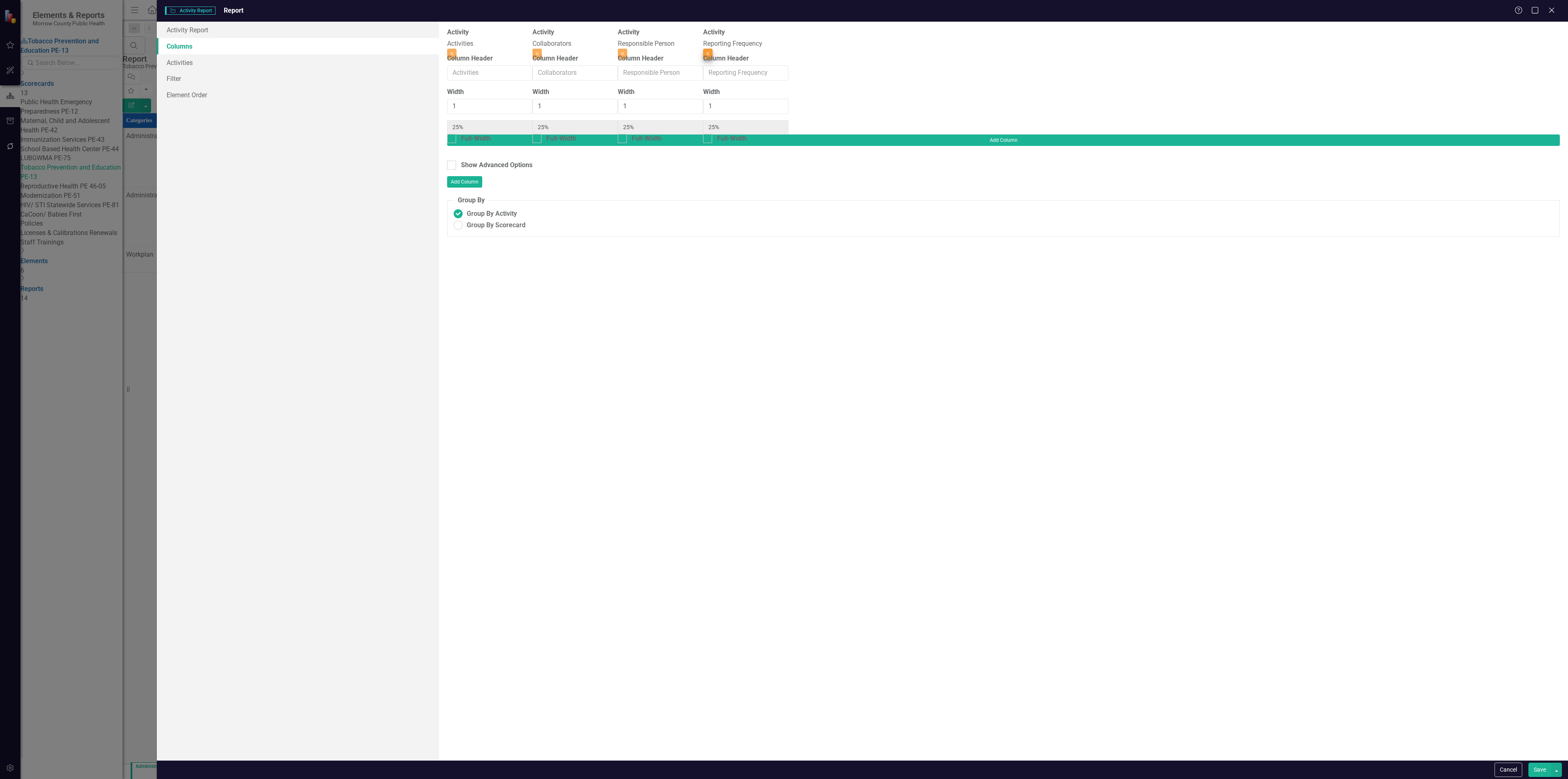
type input "33%"
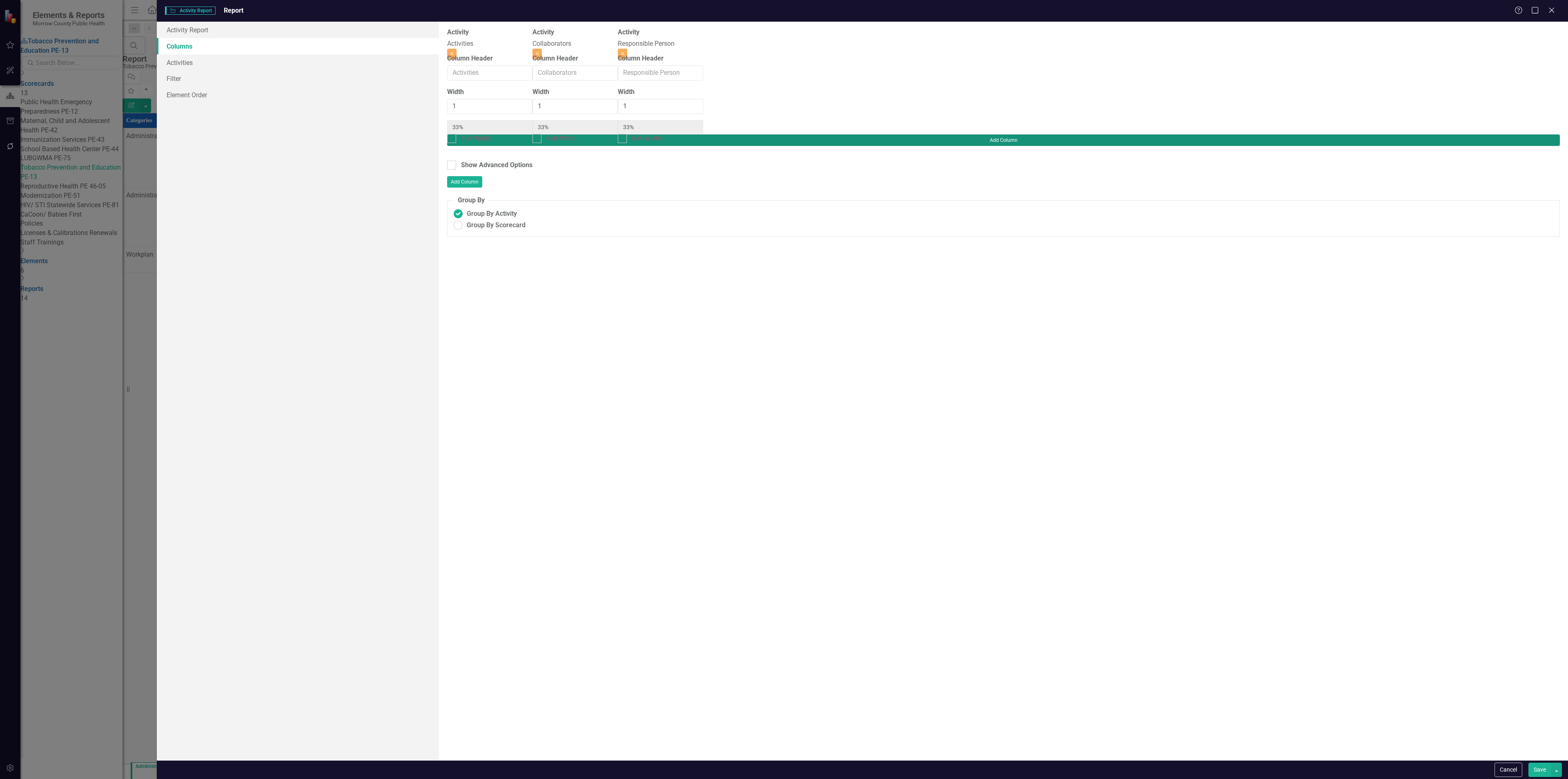
click at [1527, 135] on button "Add Column" at bounding box center [1004, 140] width 1113 height 12
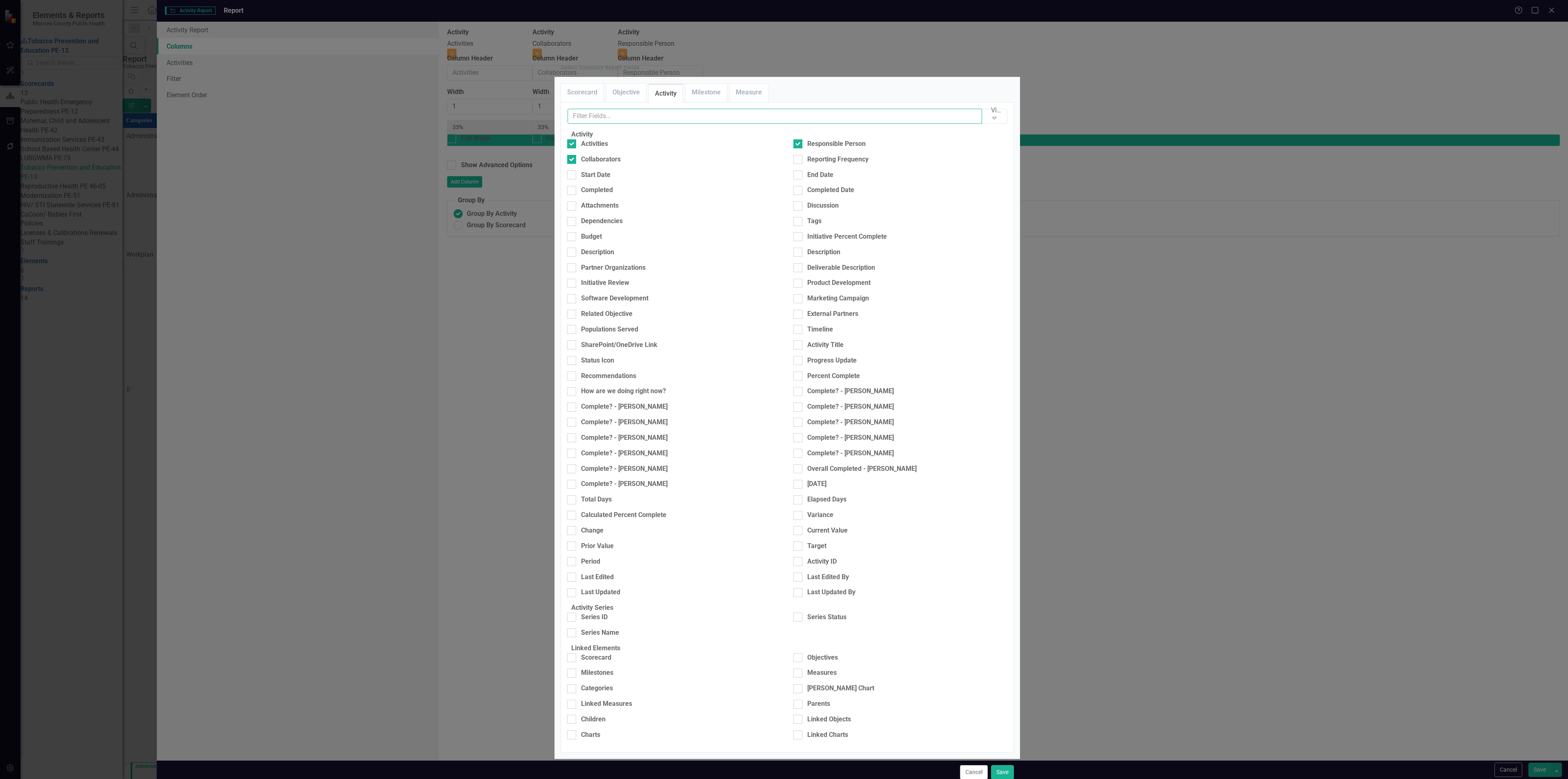
click at [727, 124] on input "text" at bounding box center [775, 116] width 415 height 15
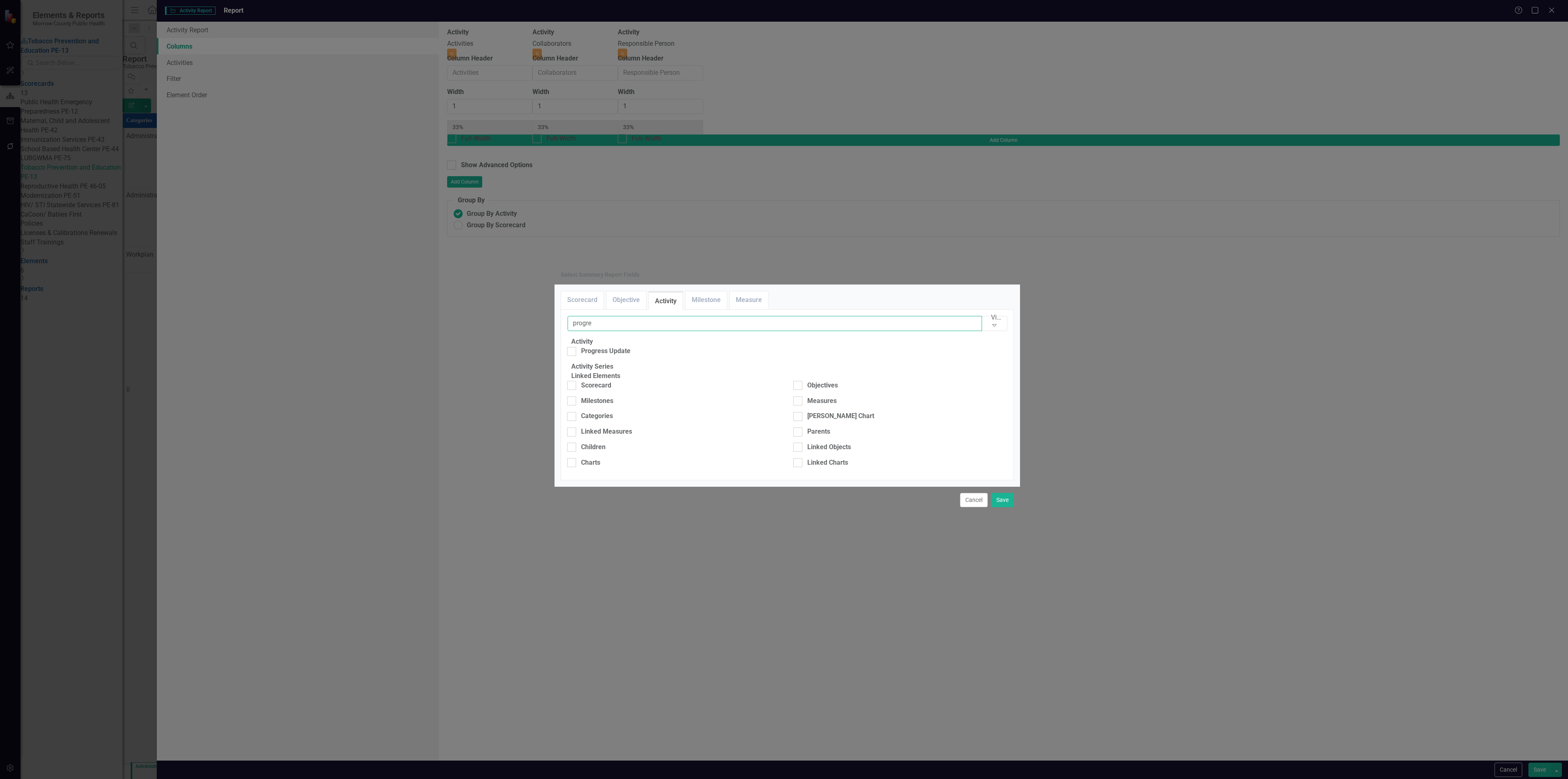
type input "progre"
click at [593, 347] on div "Progress Update" at bounding box center [606, 351] width 49 height 9
click at [573, 347] on input "Progress Update" at bounding box center [570, 350] width 5 height 5
checkbox input "true"
click at [1003, 507] on button "Save" at bounding box center [1003, 499] width 23 height 14
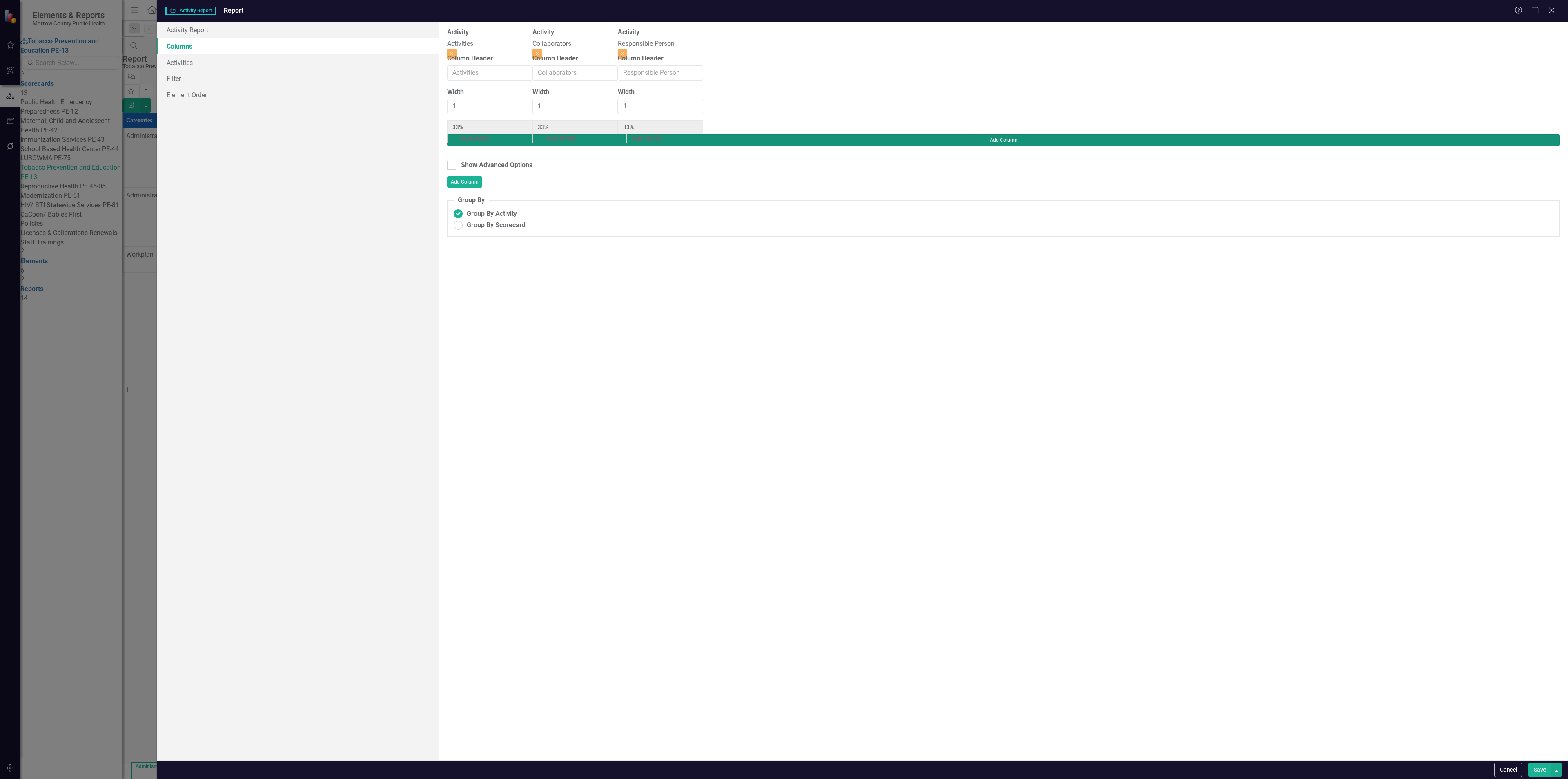
type input "25%"
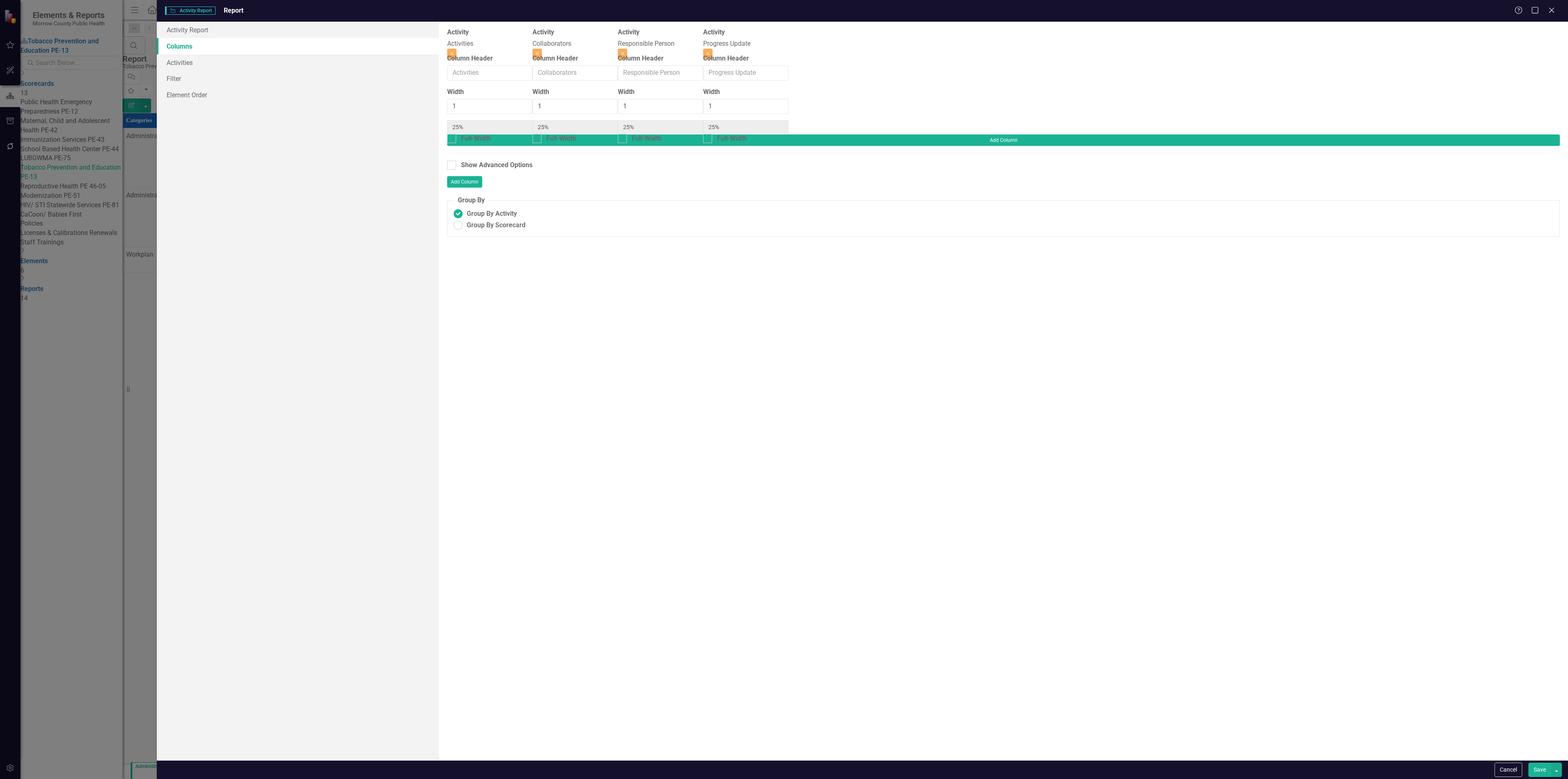
click at [1531, 764] on button "Save" at bounding box center [1540, 769] width 23 height 14
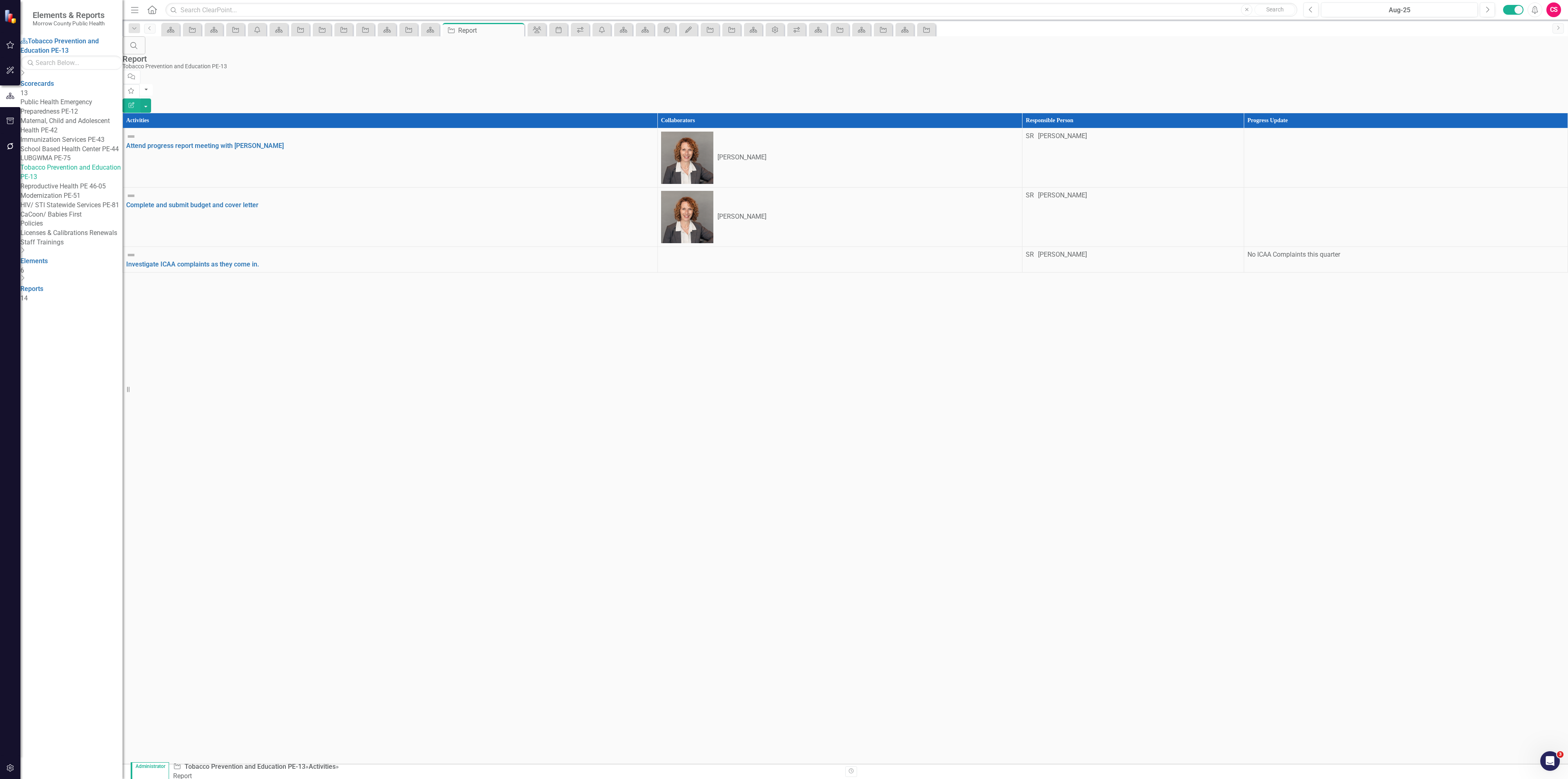
click at [90, 191] on link "Reproductive Health PE 46-05" at bounding box center [72, 186] width 102 height 9
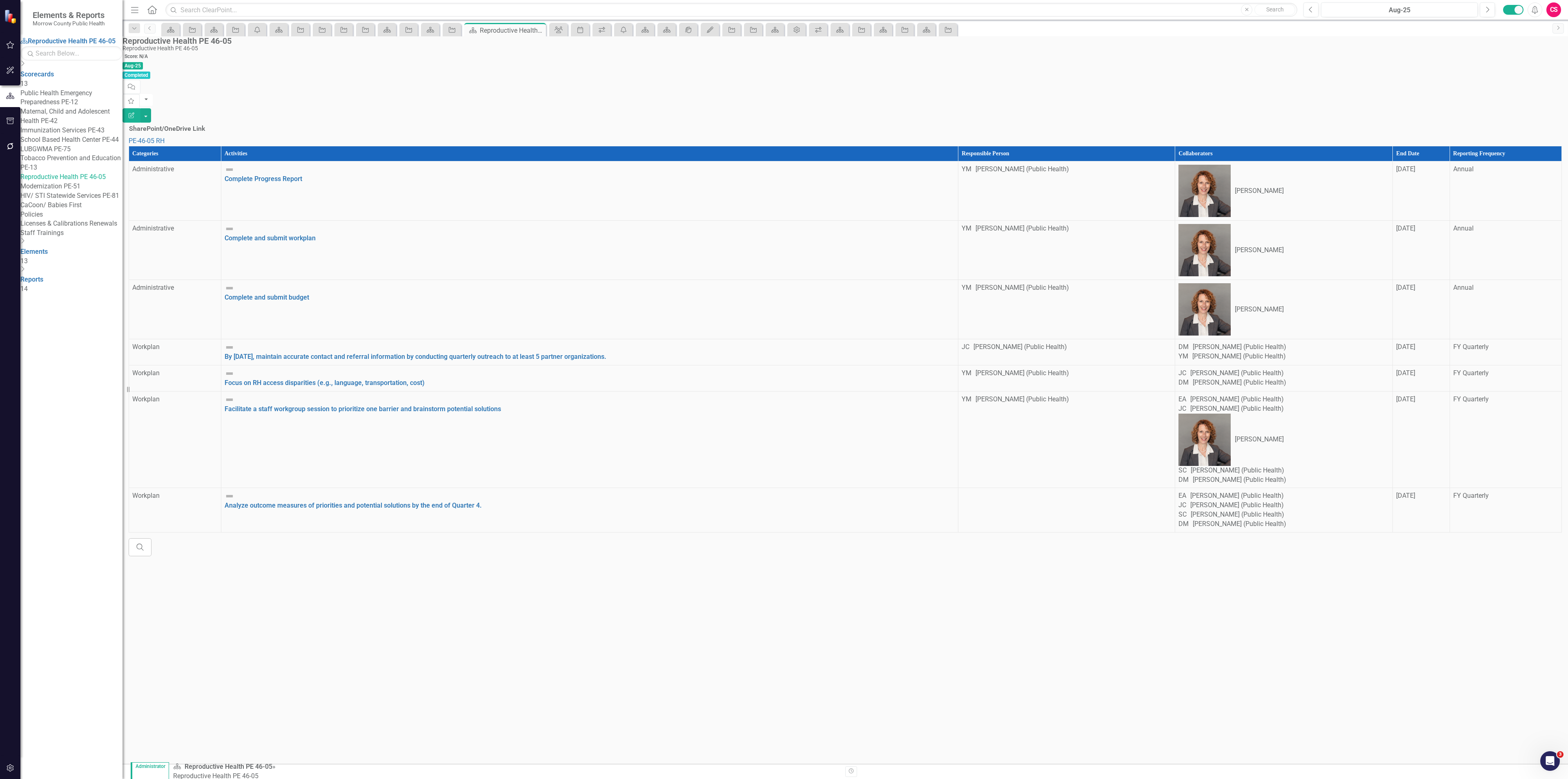
click at [1501, 146] on th "Reporting Frequency" at bounding box center [1505, 153] width 112 height 15
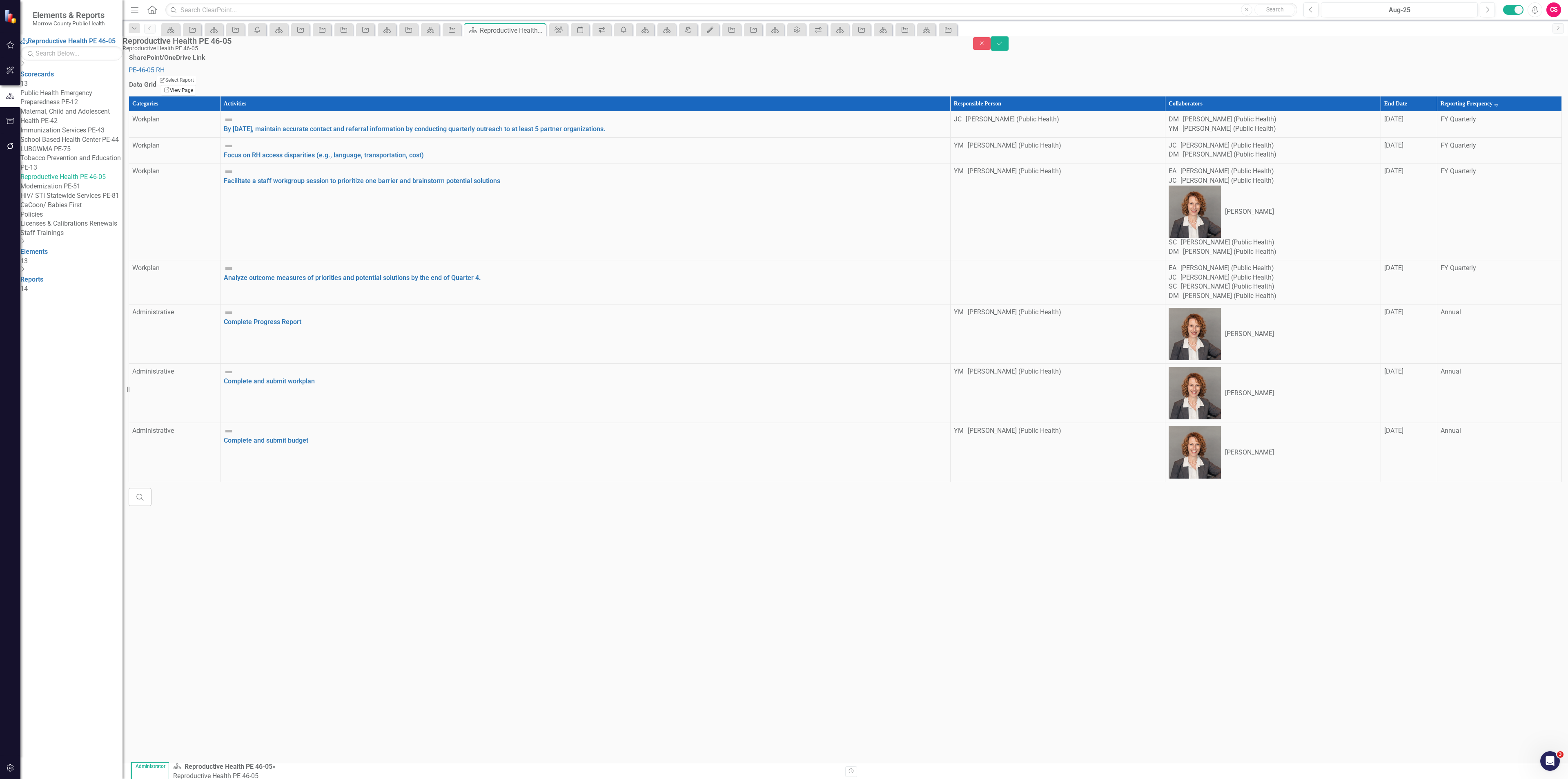
click at [170, 93] on icon "Link" at bounding box center [167, 90] width 6 height 5
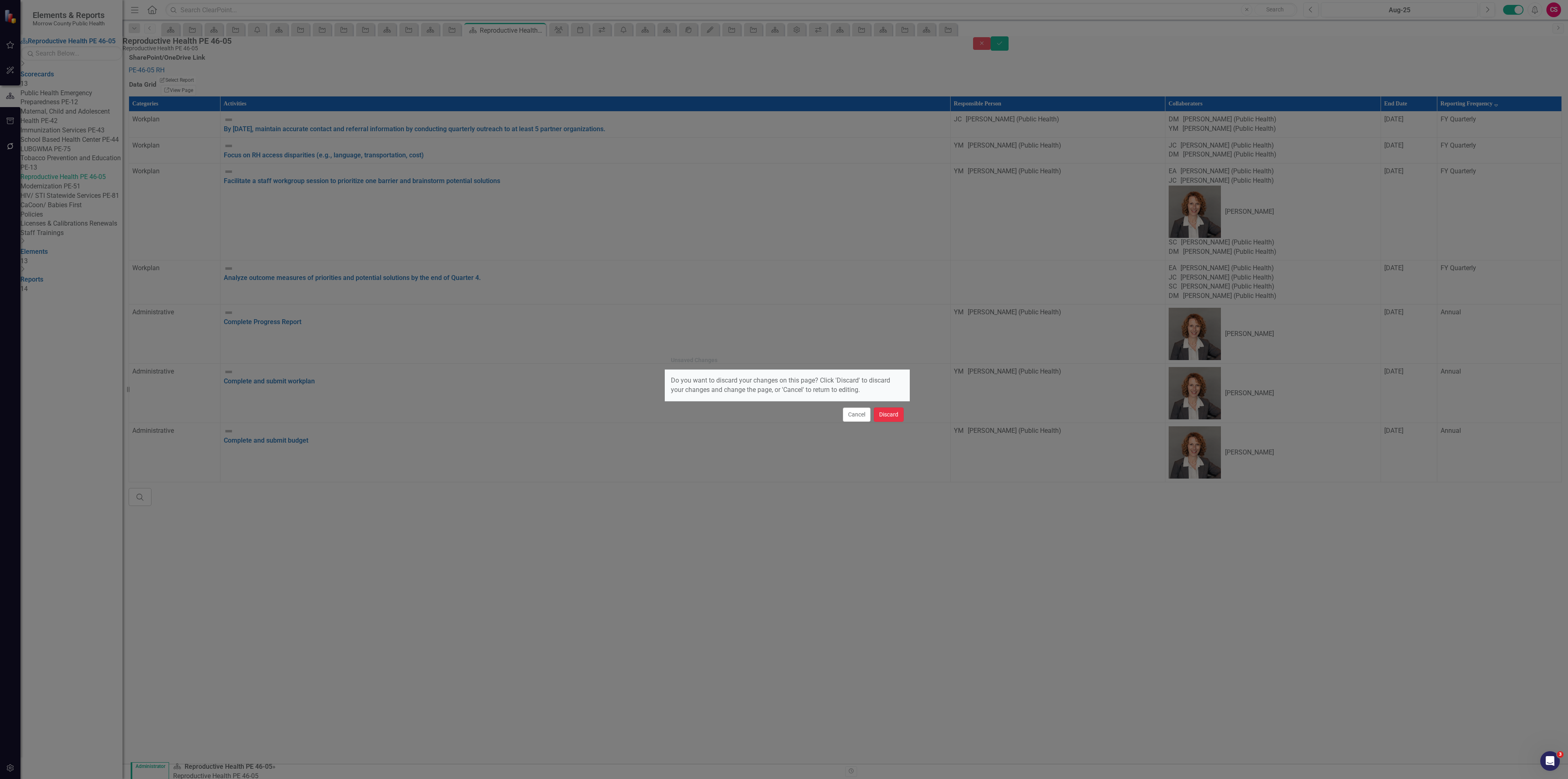
click at [889, 415] on button "Discard" at bounding box center [889, 414] width 30 height 14
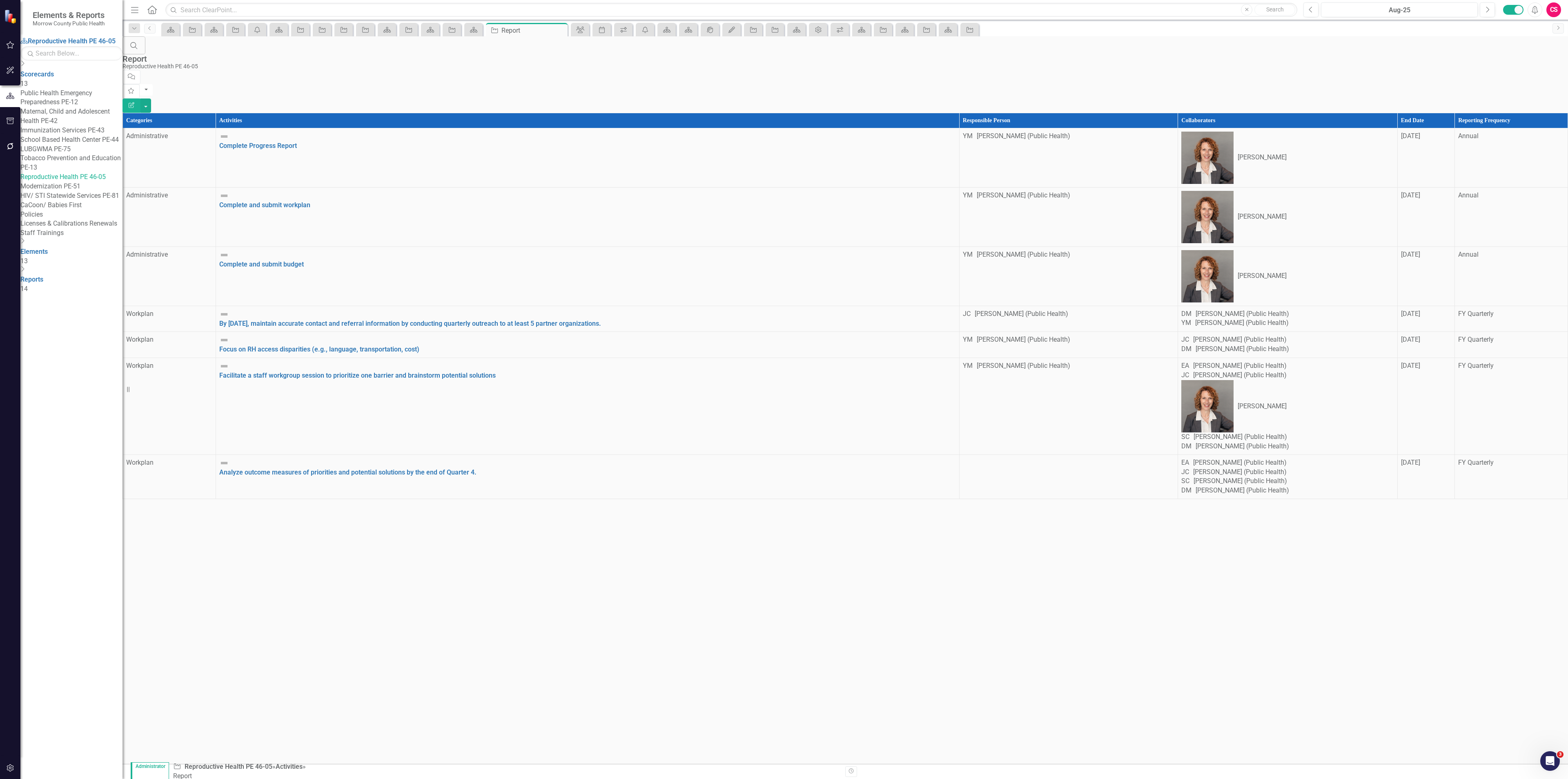
click at [141, 99] on button "Edit Report" at bounding box center [131, 105] width 18 height 14
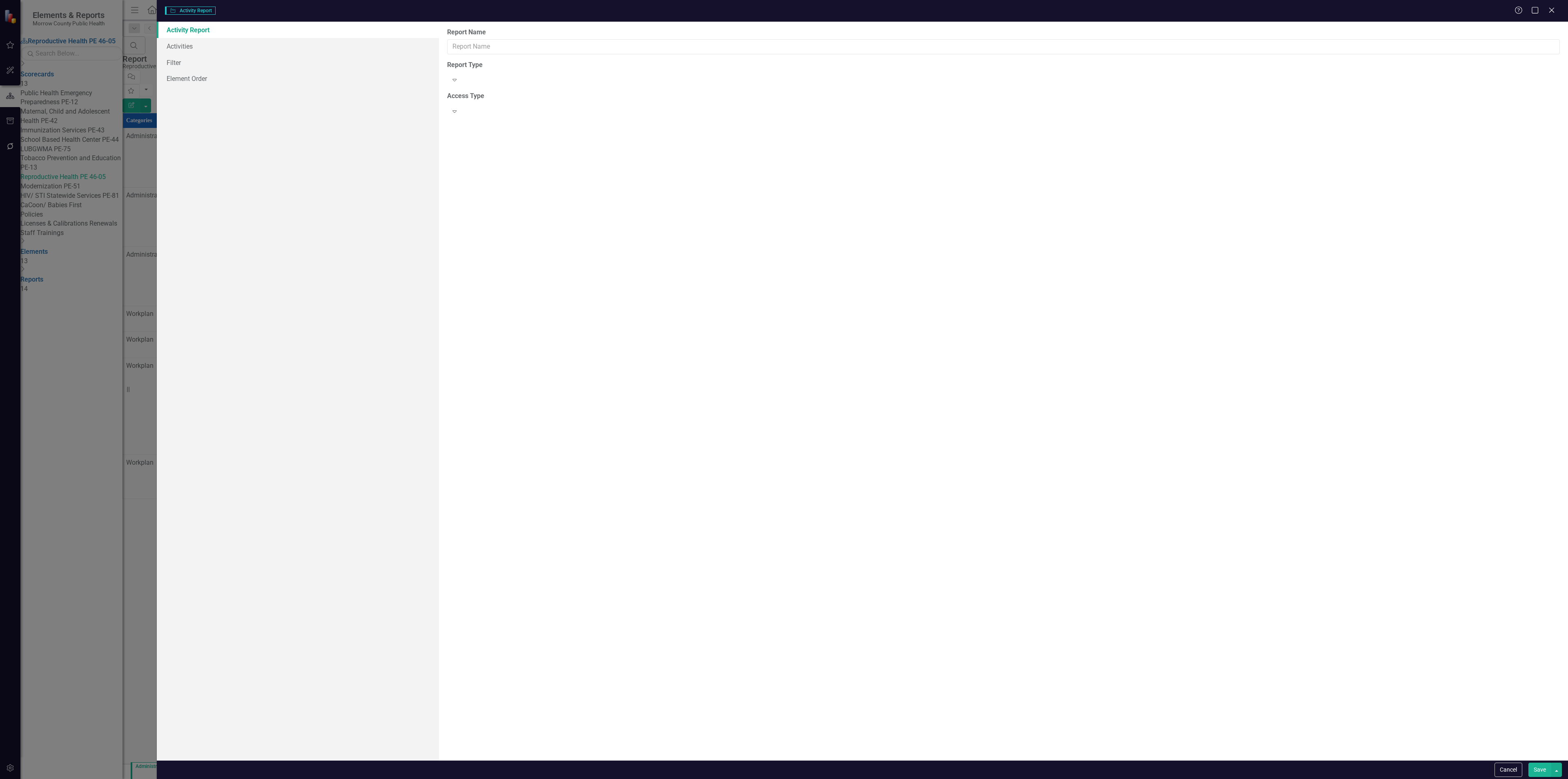
type input "Report"
click at [255, 49] on link "Columns" at bounding box center [298, 46] width 282 height 16
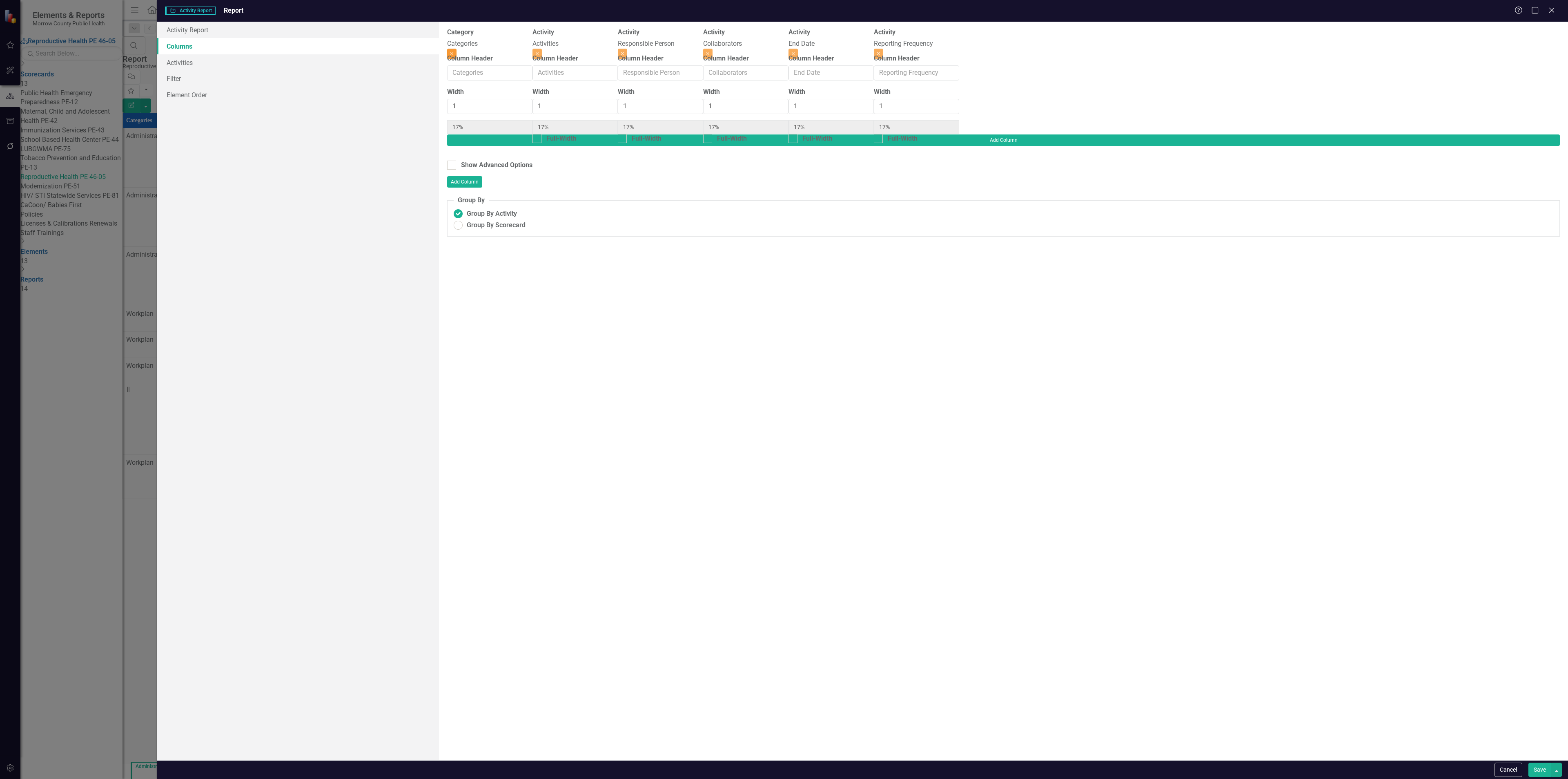
click at [457, 49] on button "Close" at bounding box center [452, 54] width 9 height 10
type input "20%"
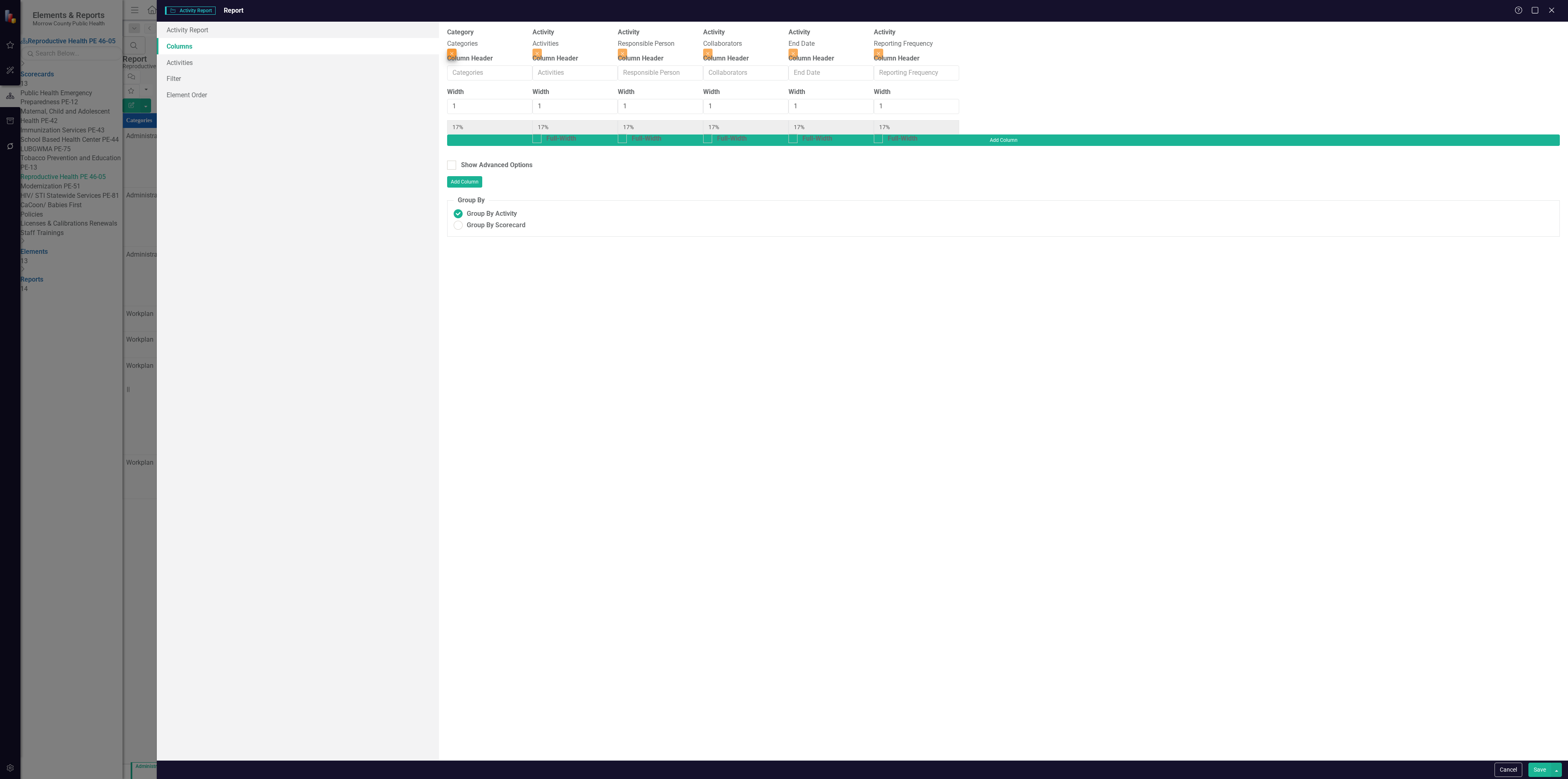
type input "20%"
click at [713, 49] on button "Close" at bounding box center [707, 54] width 9 height 10
type input "25%"
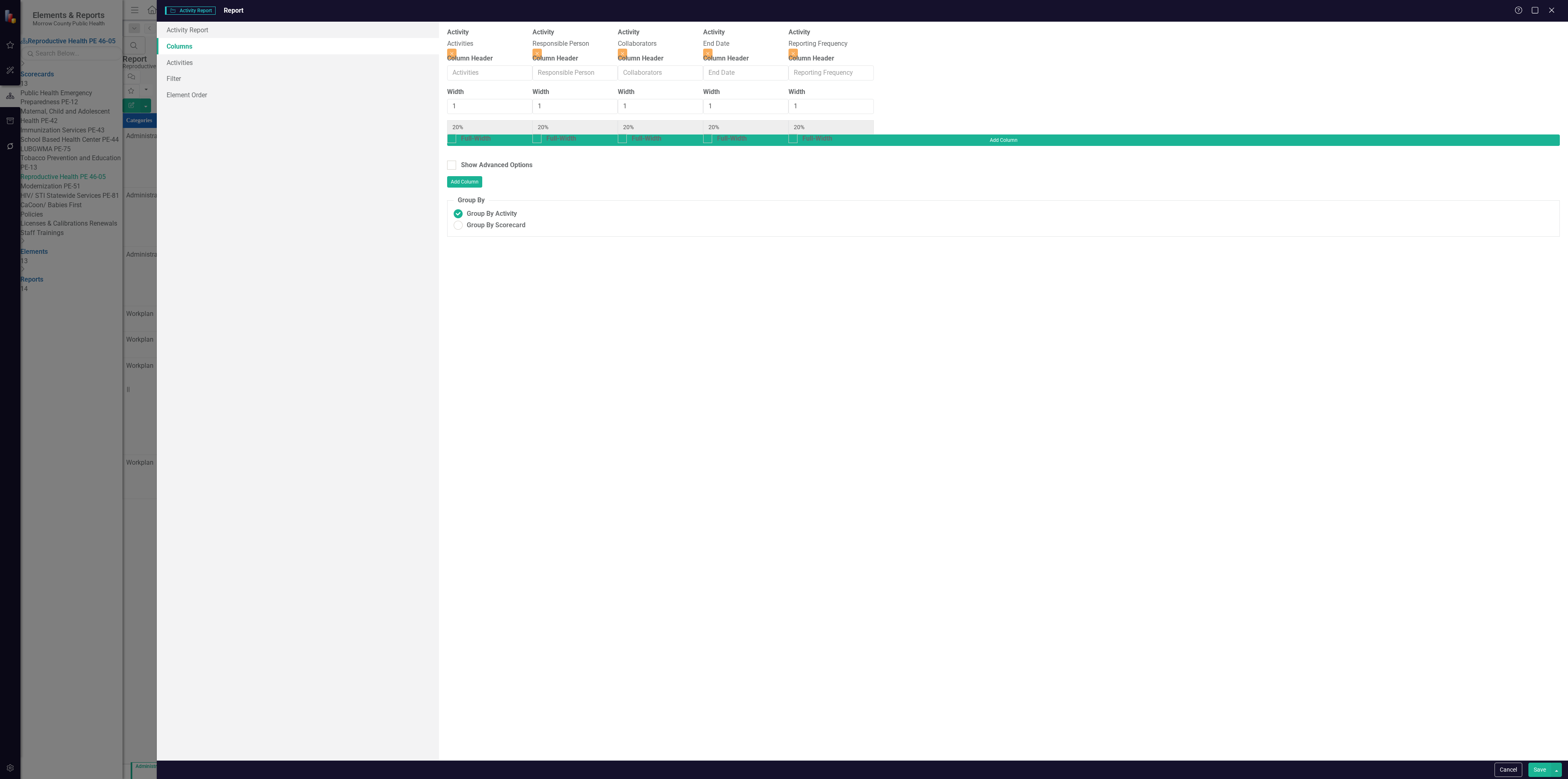
type input "25%"
click at [713, 49] on button "Close" at bounding box center [707, 54] width 9 height 10
type input "33%"
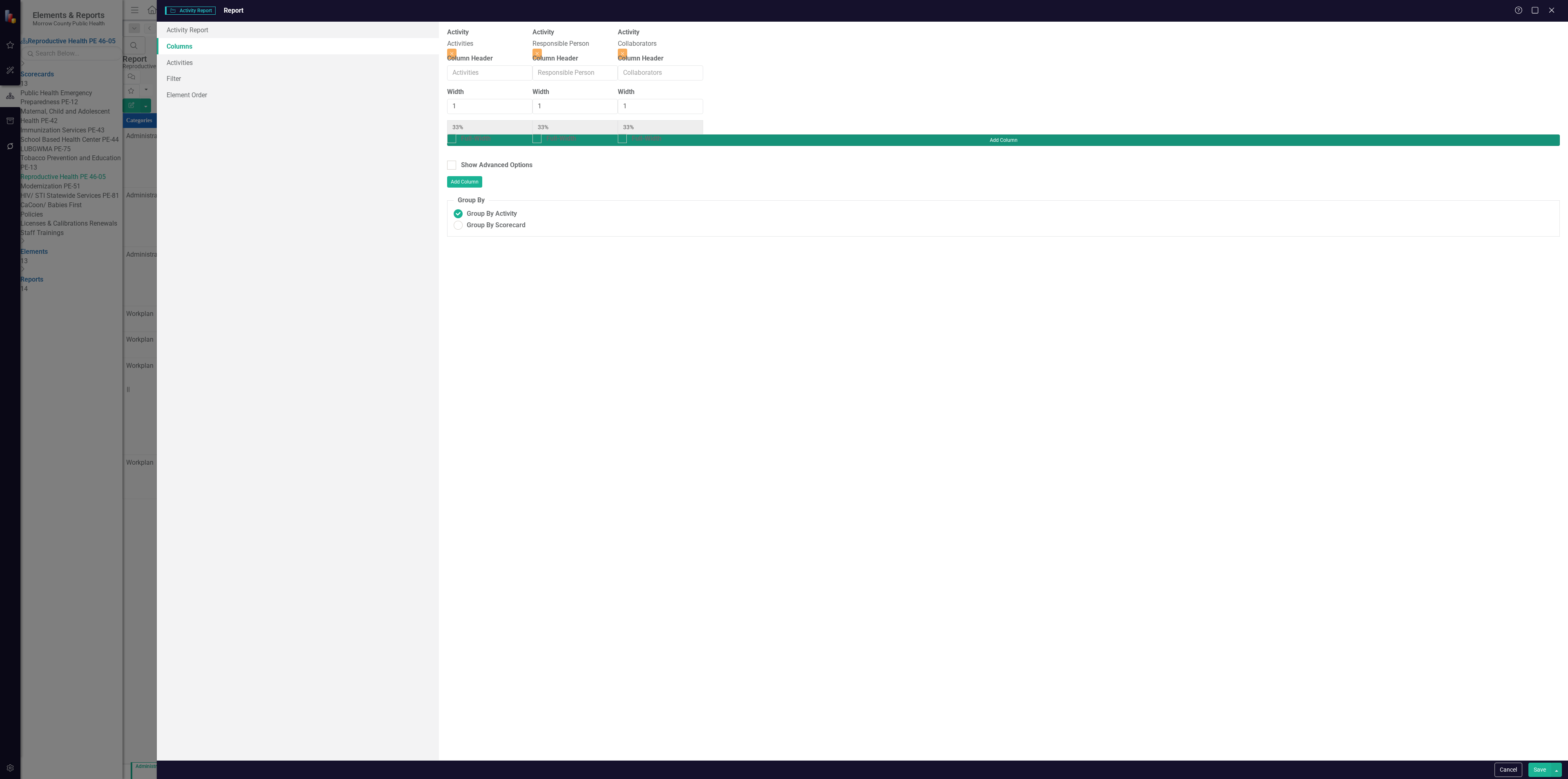
click at [1517, 135] on button "Add Column" at bounding box center [1004, 140] width 1113 height 12
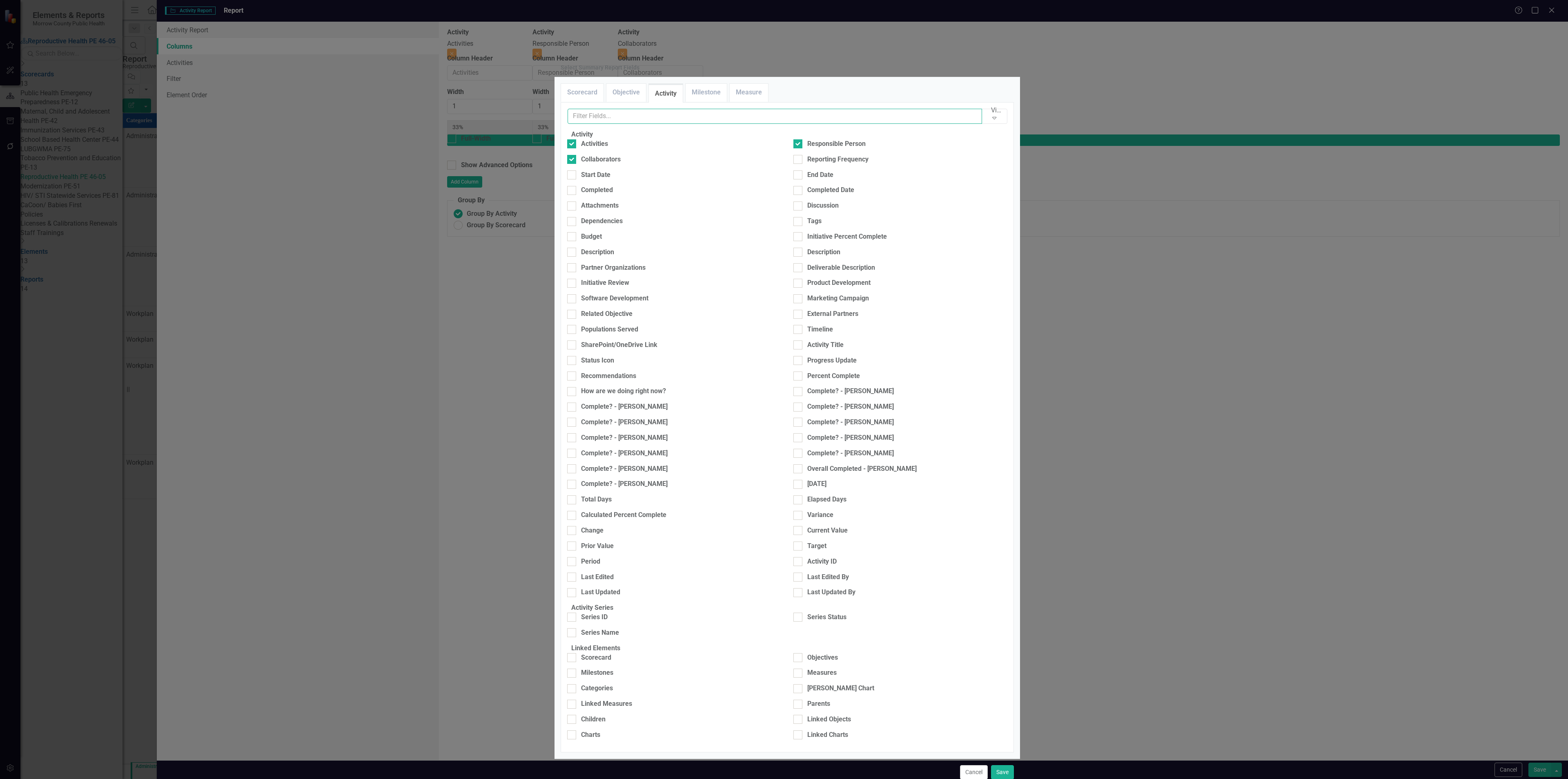
click at [651, 124] on input "text" at bounding box center [775, 116] width 415 height 15
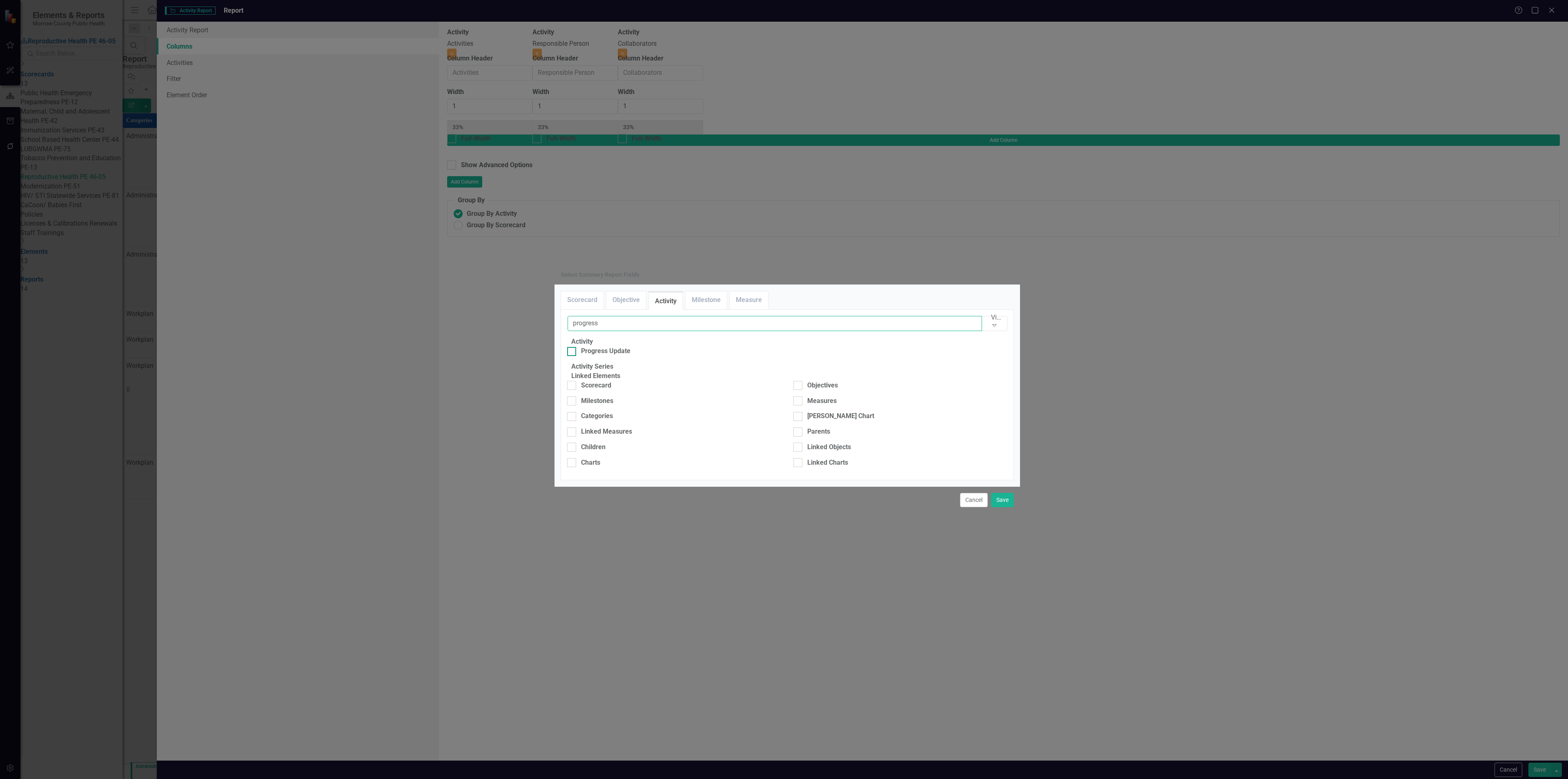
type input "progress"
click at [591, 347] on div "Progress Update" at bounding box center [606, 351] width 49 height 9
click at [573, 347] on input "Progress Update" at bounding box center [570, 350] width 5 height 5
checkbox input "true"
click at [1000, 513] on div "Cancel Save" at bounding box center [787, 499] width 466 height 27
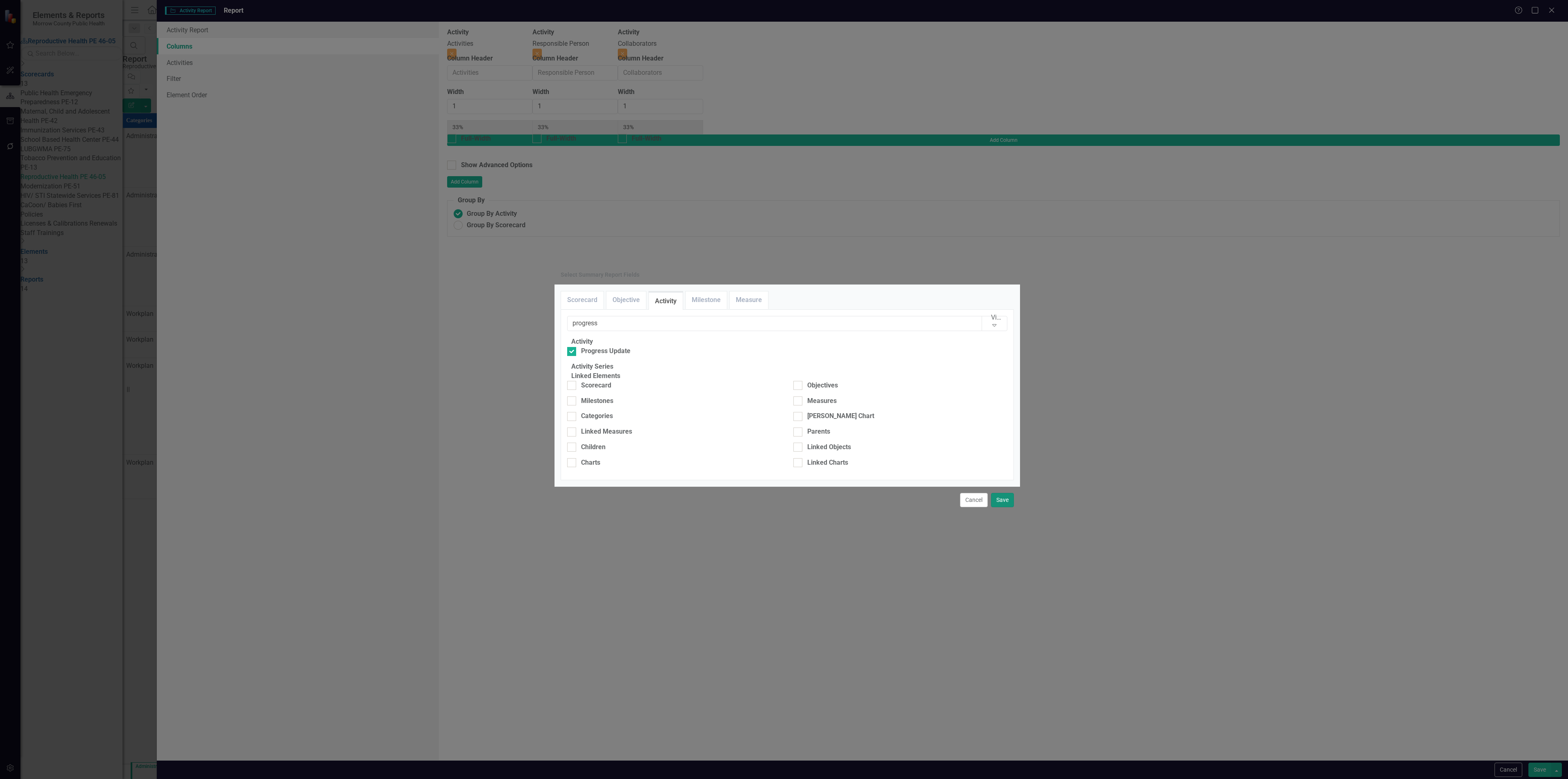
click at [1002, 507] on button "Save" at bounding box center [1003, 499] width 23 height 14
type input "25%"
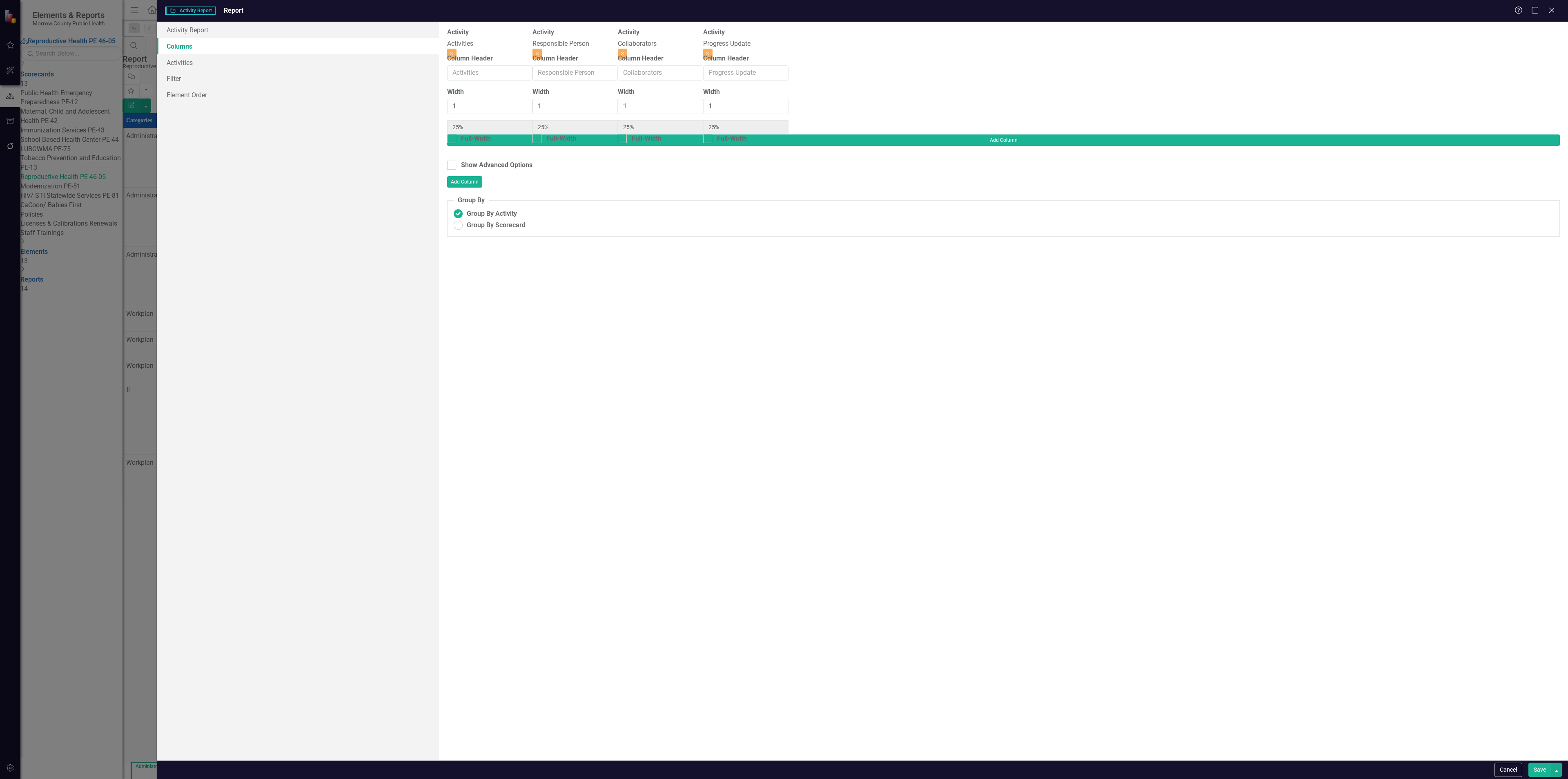
click at [1536, 766] on button "Save" at bounding box center [1540, 769] width 23 height 14
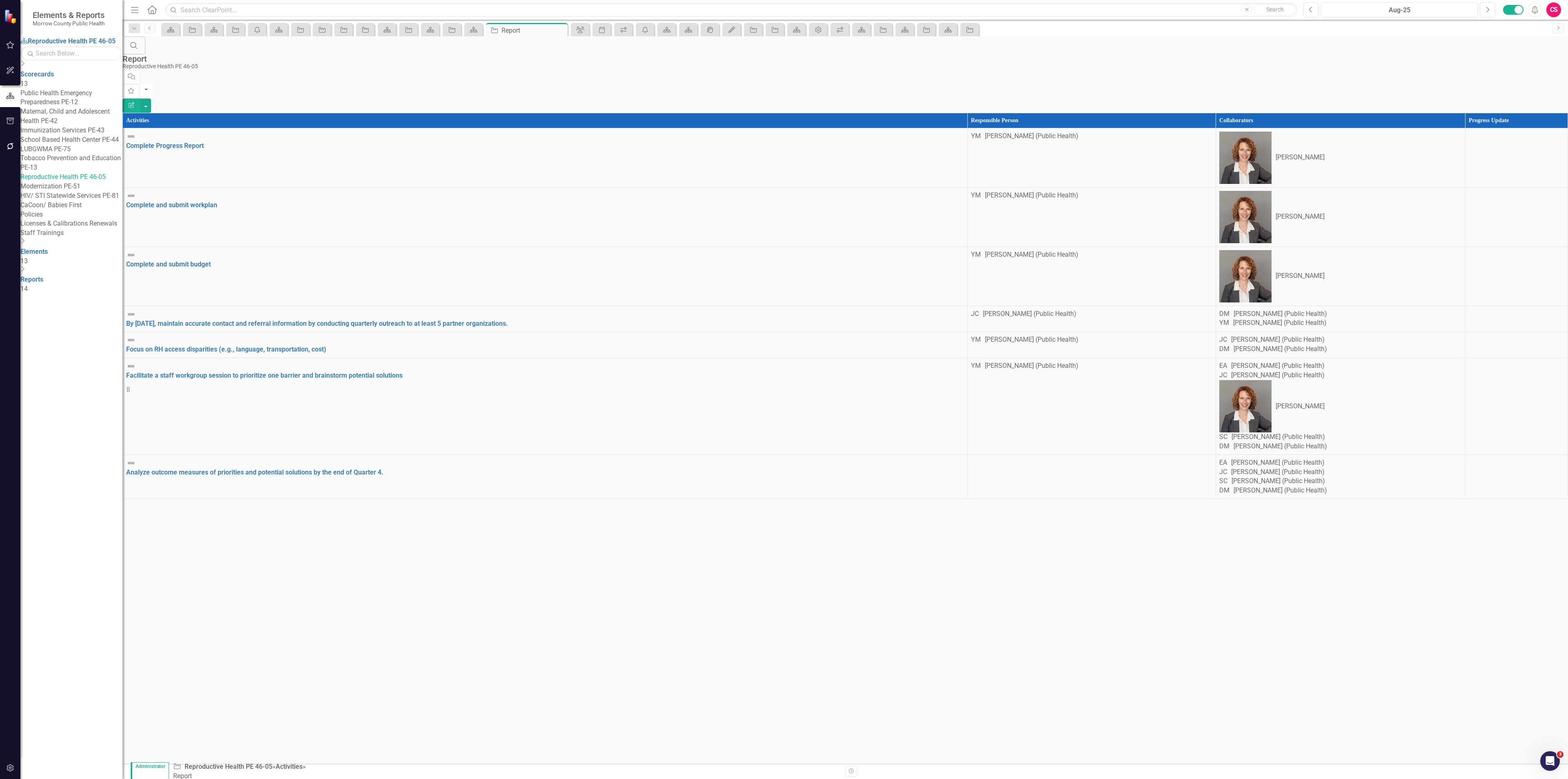
click at [89, 200] on link "HIV/ STI Statewide Services PE-81" at bounding box center [72, 196] width 102 height 9
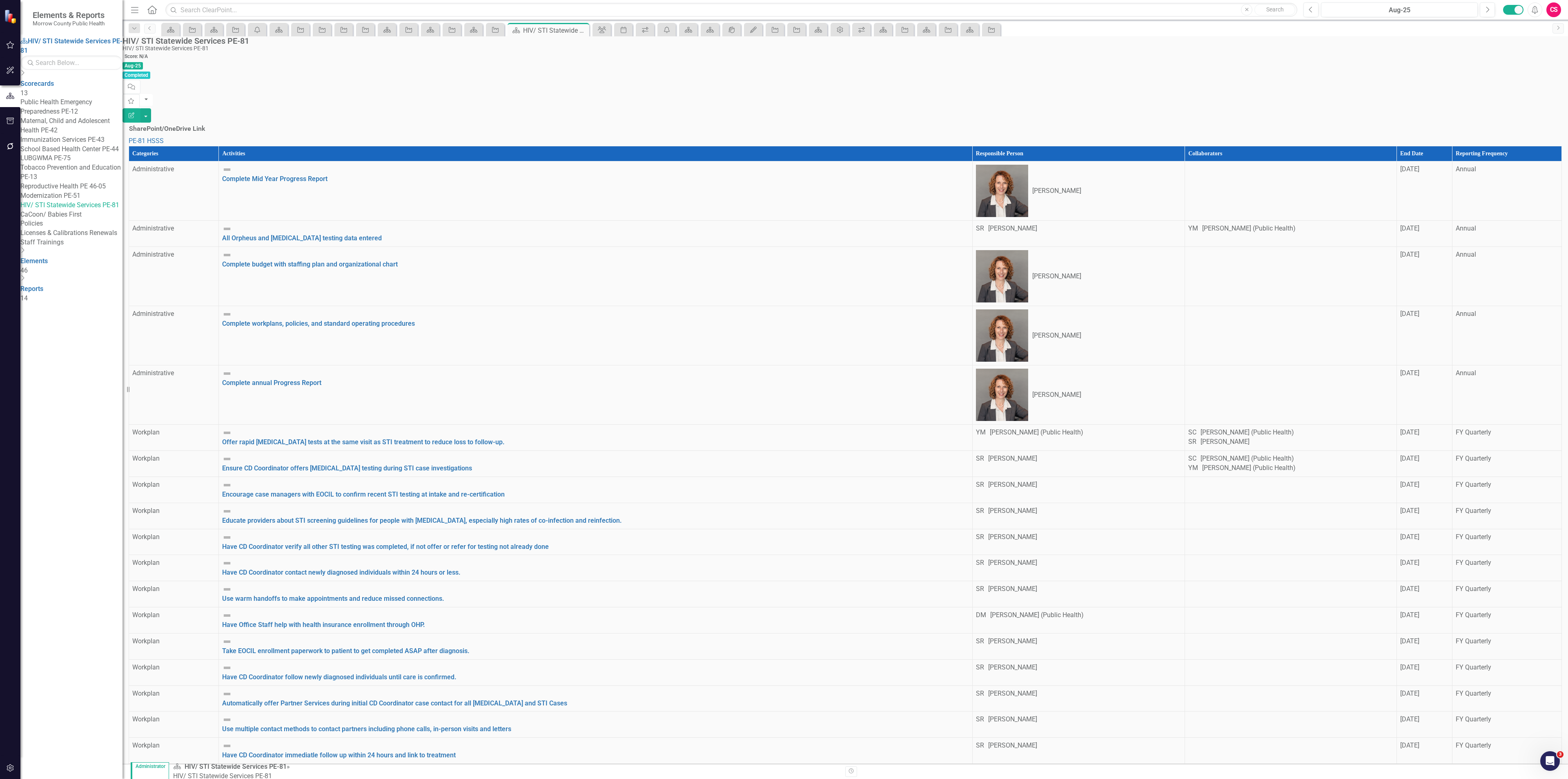
click at [1496, 146] on th "Reporting Frequency" at bounding box center [1507, 153] width 110 height 15
click at [1497, 146] on th "Reporting Frequency" at bounding box center [1507, 153] width 110 height 15
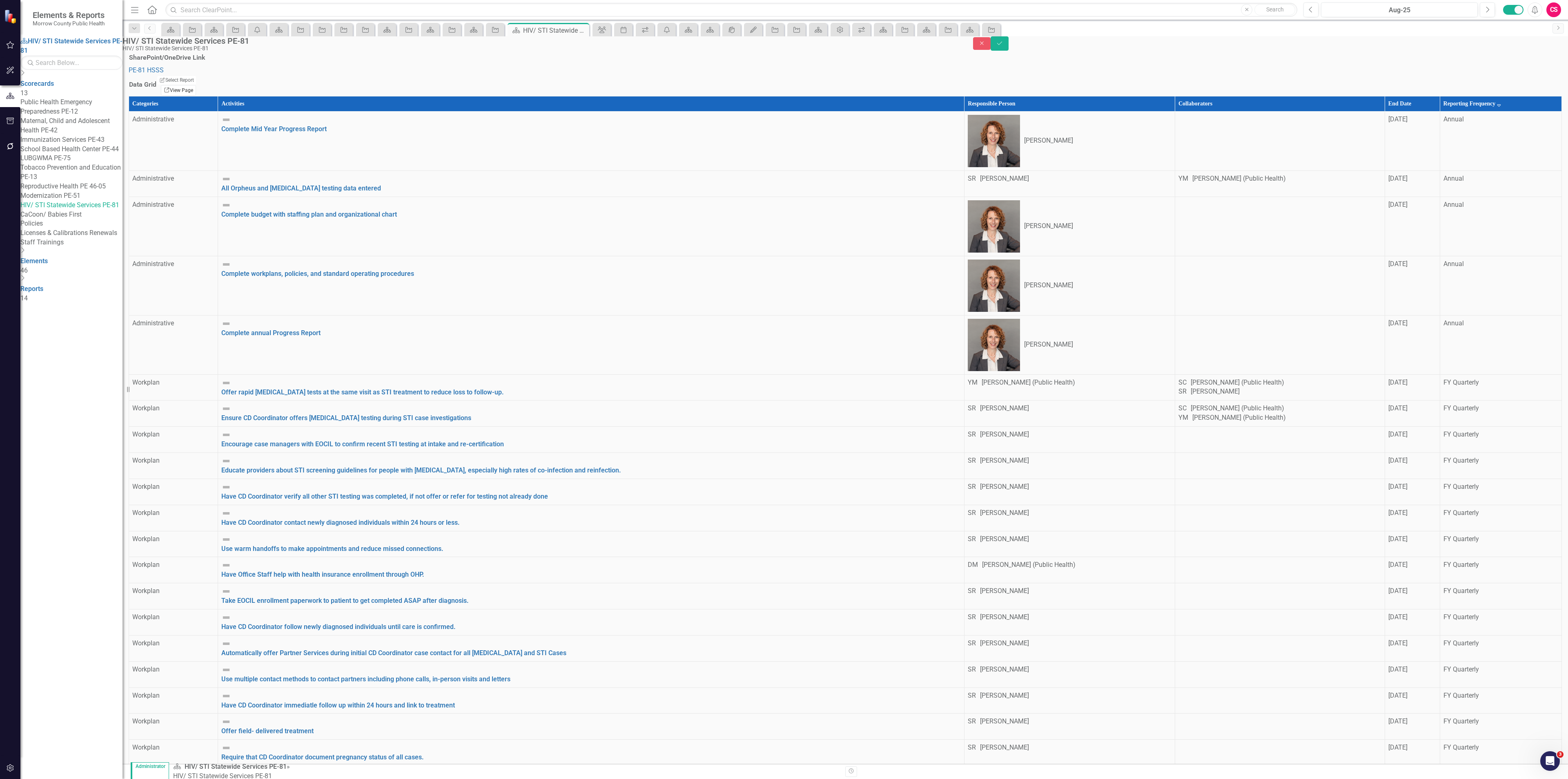
click at [196, 96] on link "Link View Page" at bounding box center [178, 90] width 35 height 10
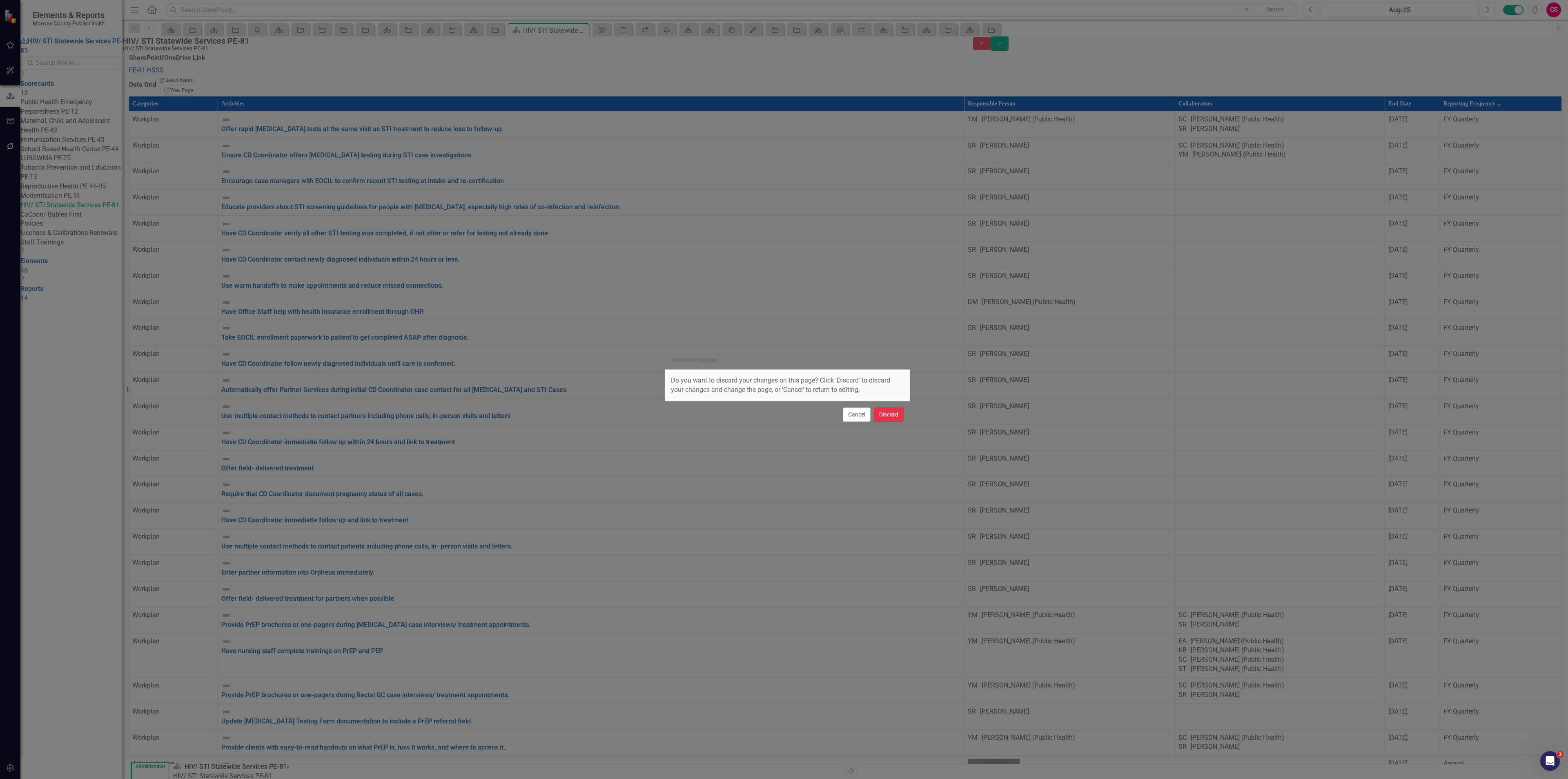
click at [894, 412] on button "Discard" at bounding box center [889, 414] width 30 height 14
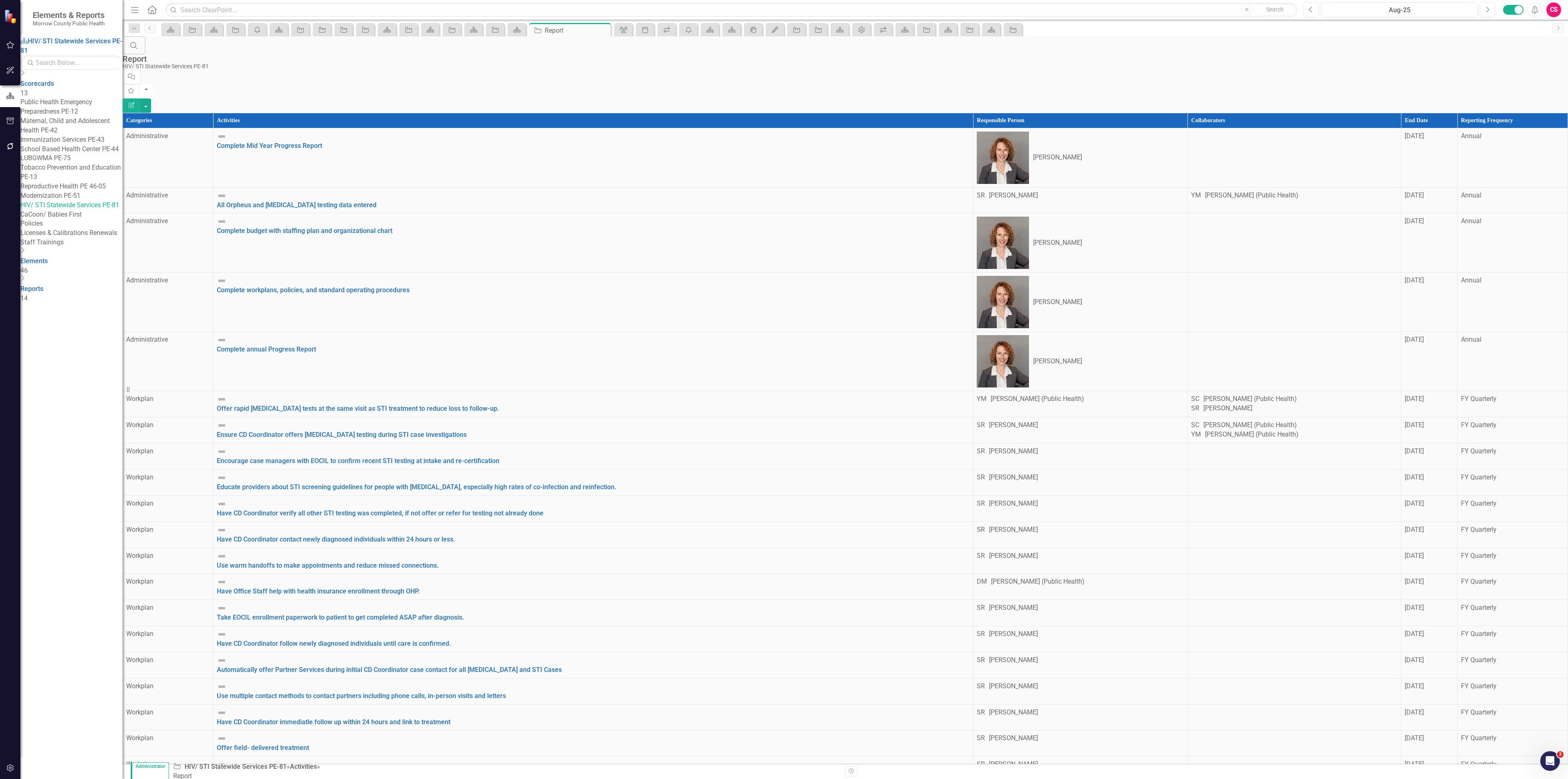
click at [135, 102] on icon "Edit Report" at bounding box center [131, 105] width 7 height 5
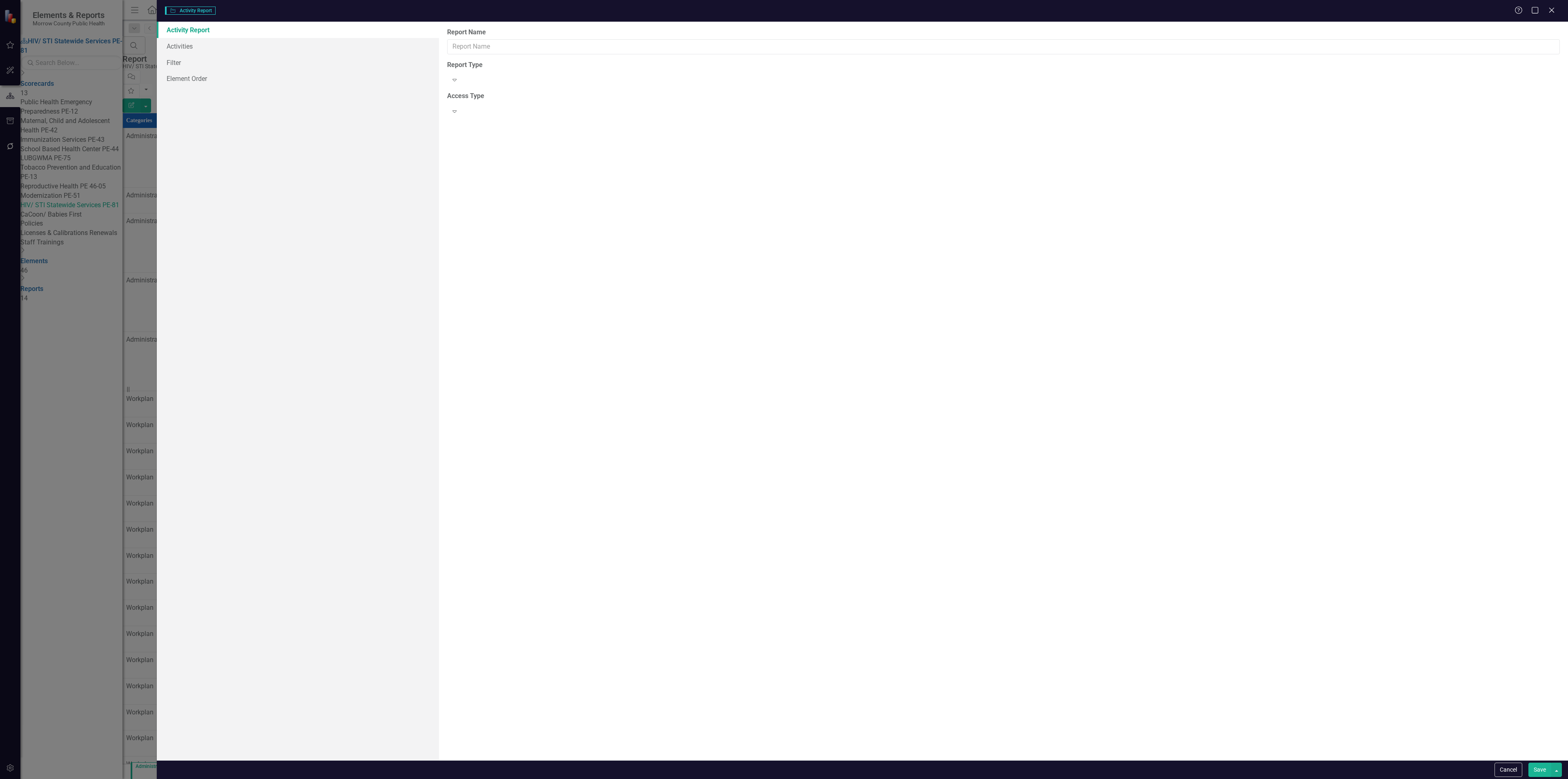
type input "Report"
click at [292, 48] on link "Columns" at bounding box center [298, 46] width 282 height 16
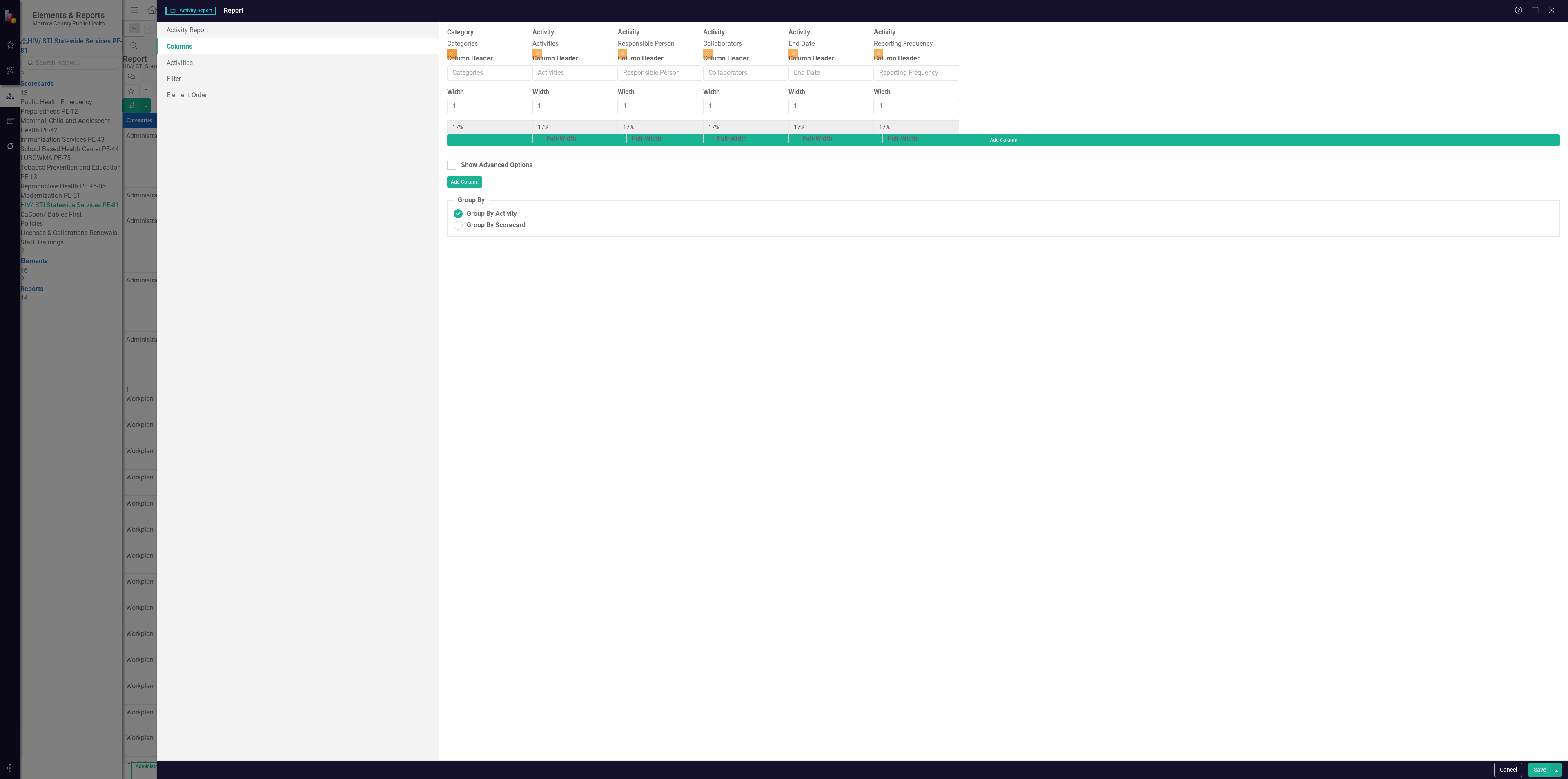
click at [453, 51] on icon "Close" at bounding box center [452, 54] width 4 height 5
type input "20%"
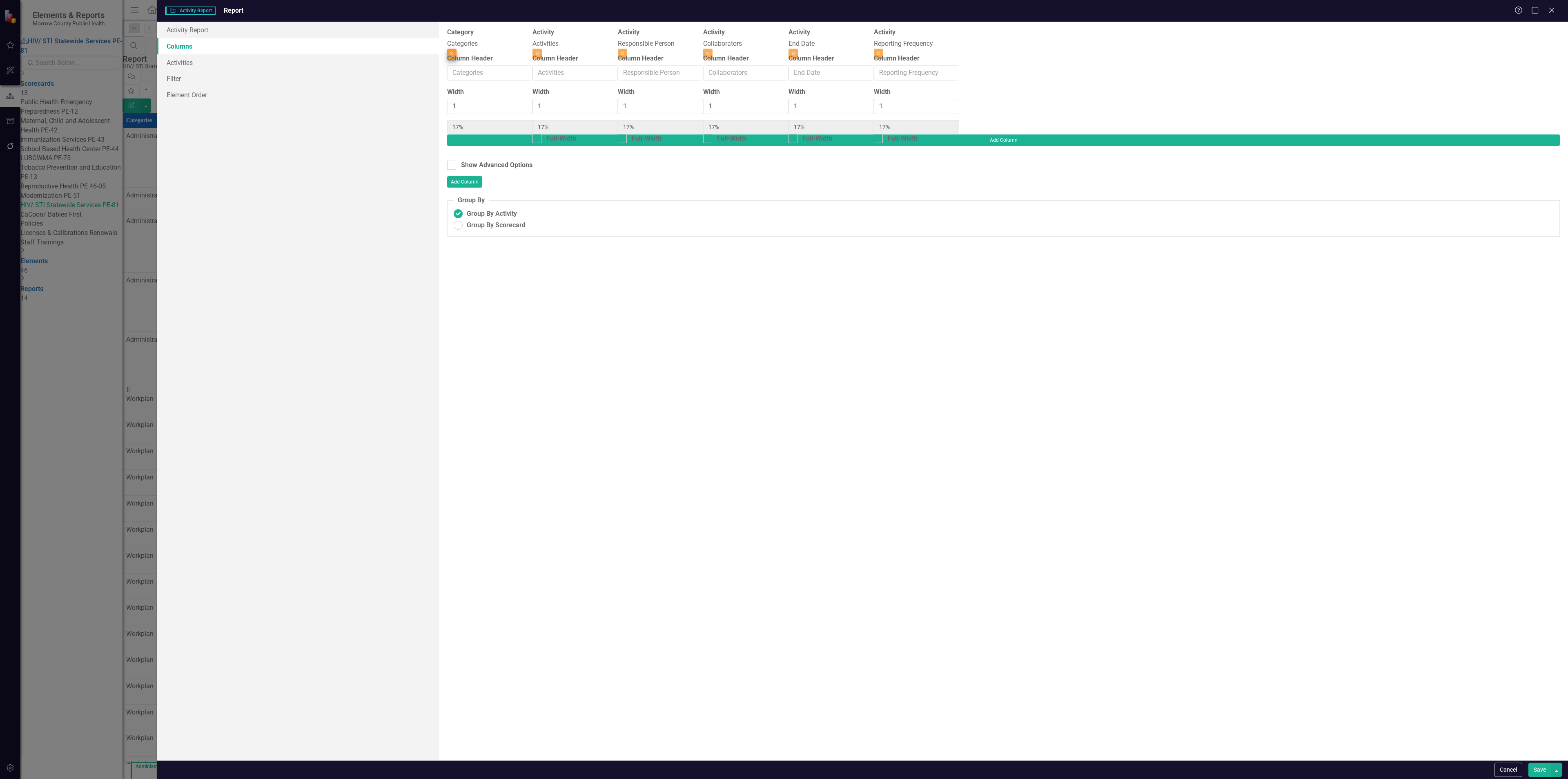
type input "20%"
click at [713, 49] on button "Close" at bounding box center [707, 54] width 9 height 10
type input "25%"
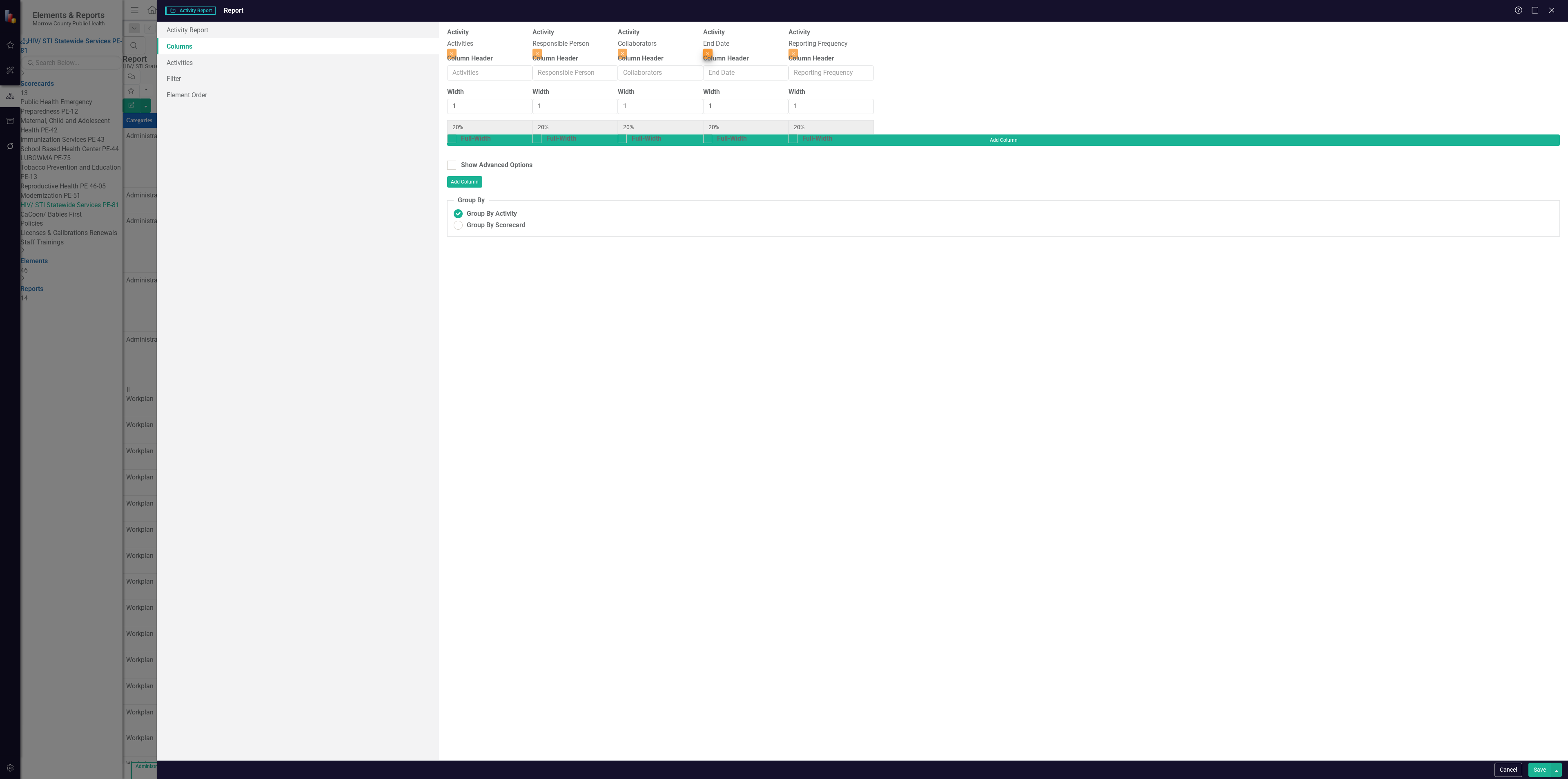
type input "25%"
click at [713, 49] on button "Close" at bounding box center [707, 54] width 9 height 10
type input "33%"
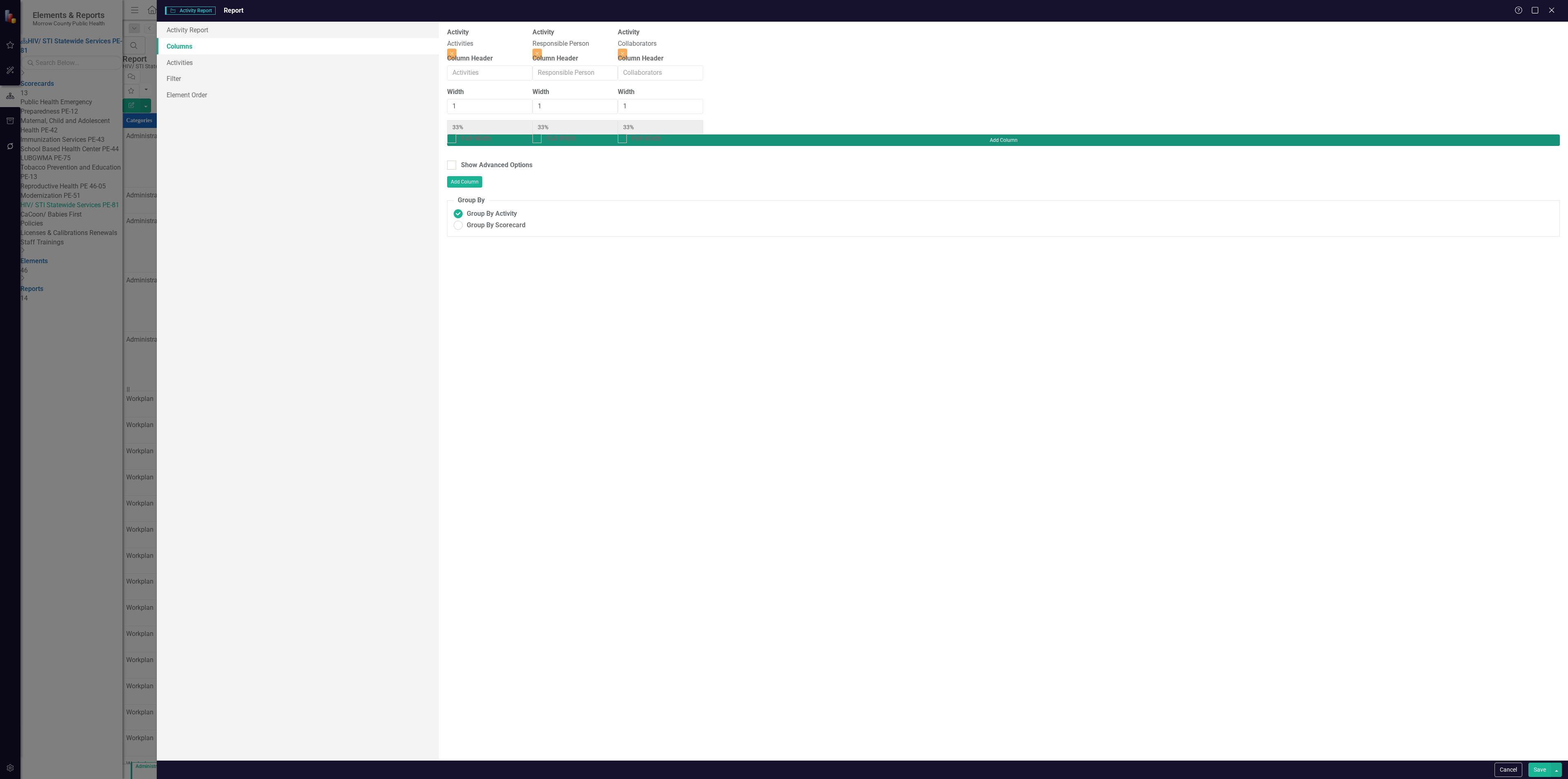
click at [1525, 135] on button "Add Column" at bounding box center [1004, 140] width 1113 height 12
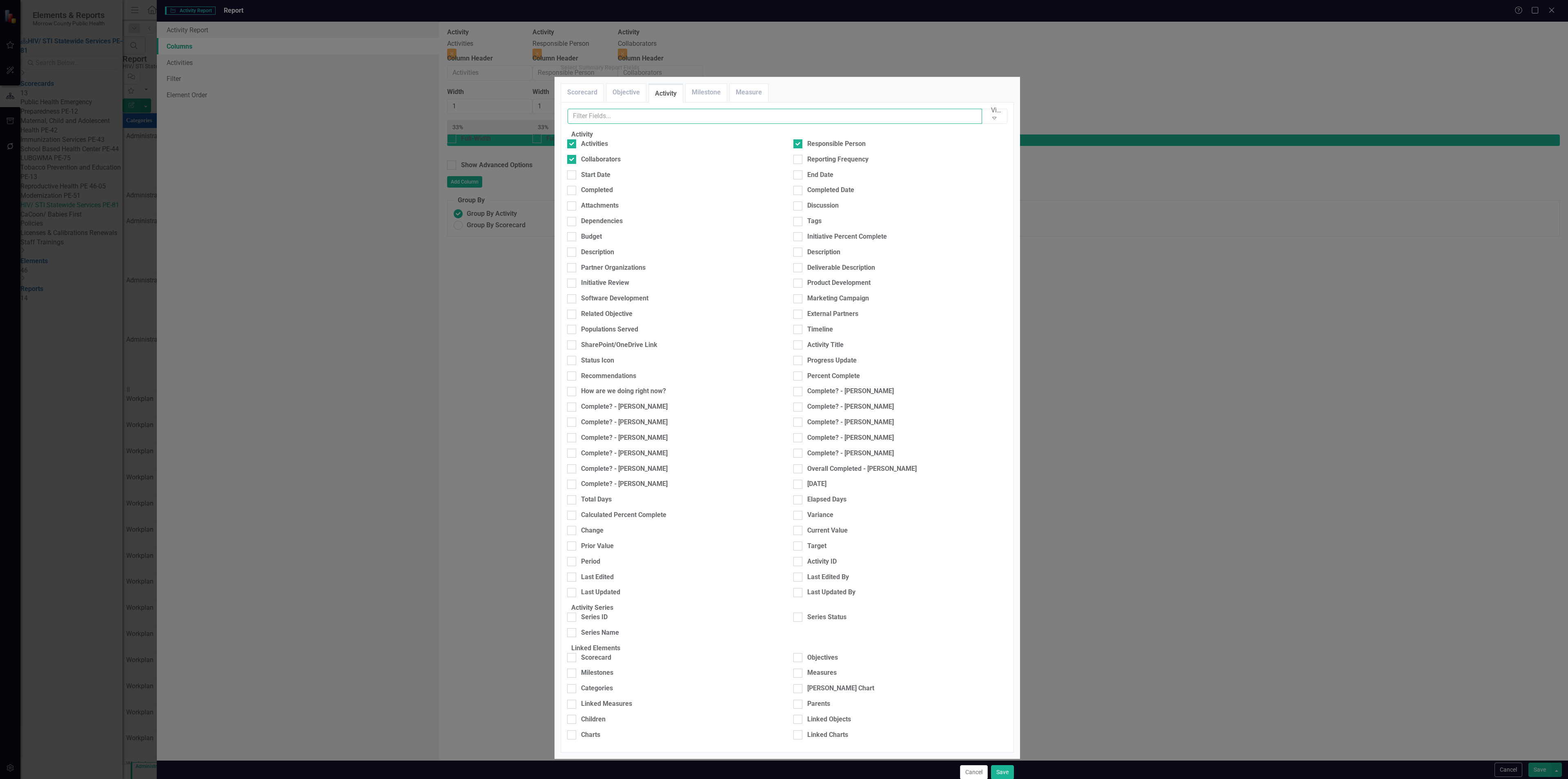
click at [771, 124] on input "text" at bounding box center [775, 116] width 415 height 15
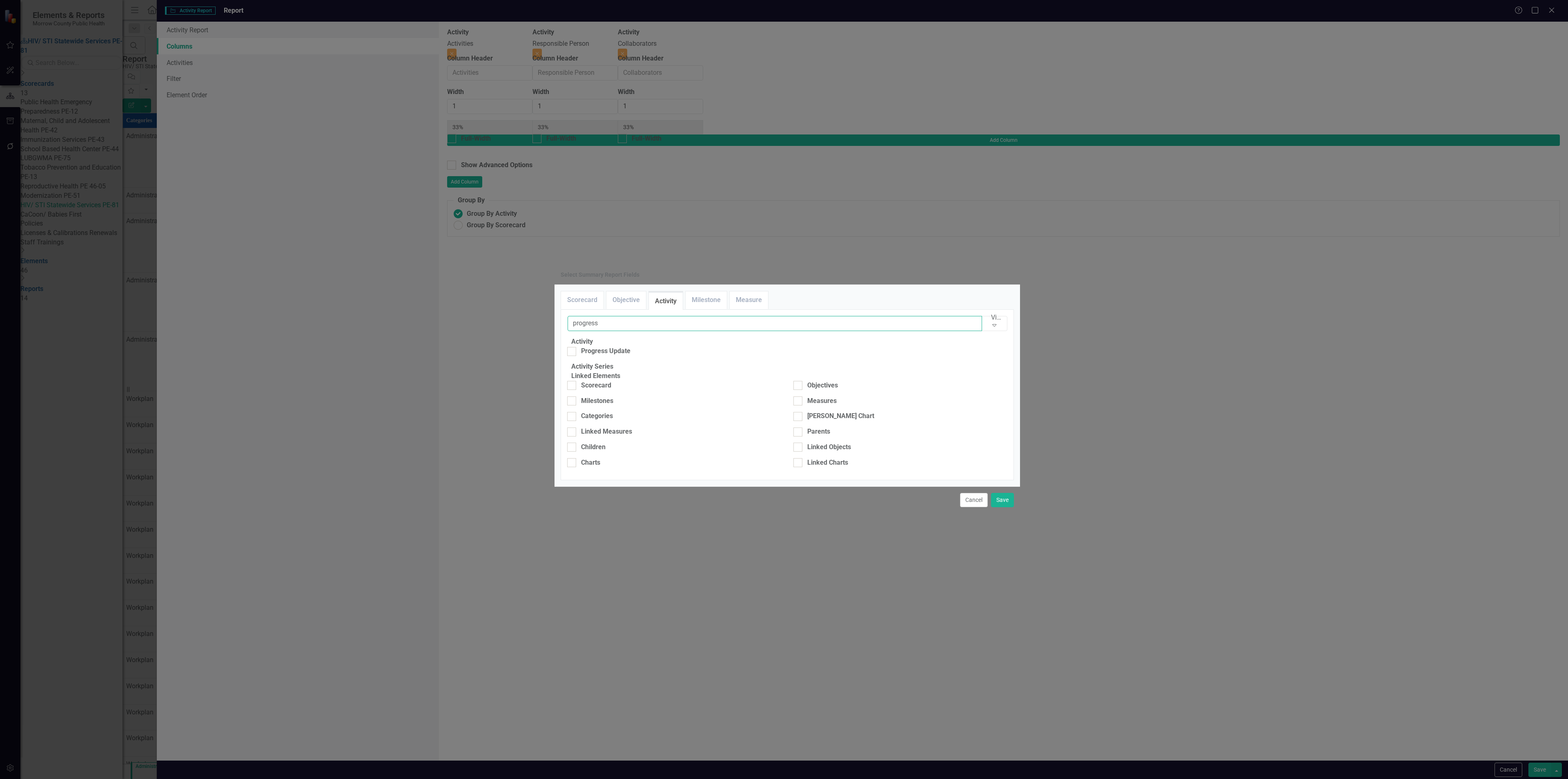
type input "progress"
click at [620, 316] on div "progress View All Fields Expand Activity Progress Update Activity Series Linked…" at bounding box center [787, 395] width 440 height 157
click at [621, 347] on div "Progress Update" at bounding box center [606, 351] width 49 height 9
click at [573, 347] on input "Progress Update" at bounding box center [570, 350] width 5 height 5
checkbox input "true"
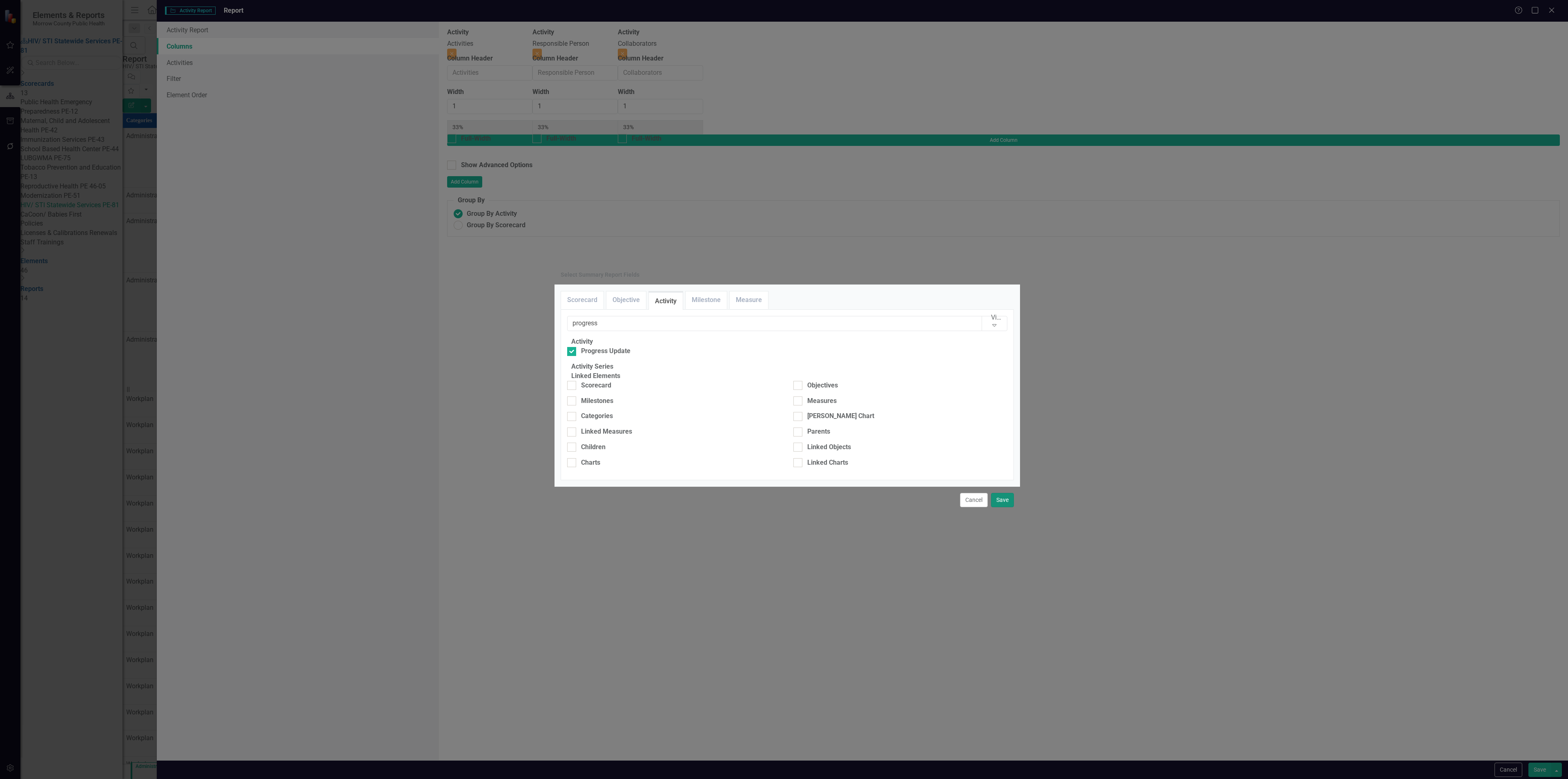
click at [1004, 507] on button "Save" at bounding box center [1003, 499] width 23 height 14
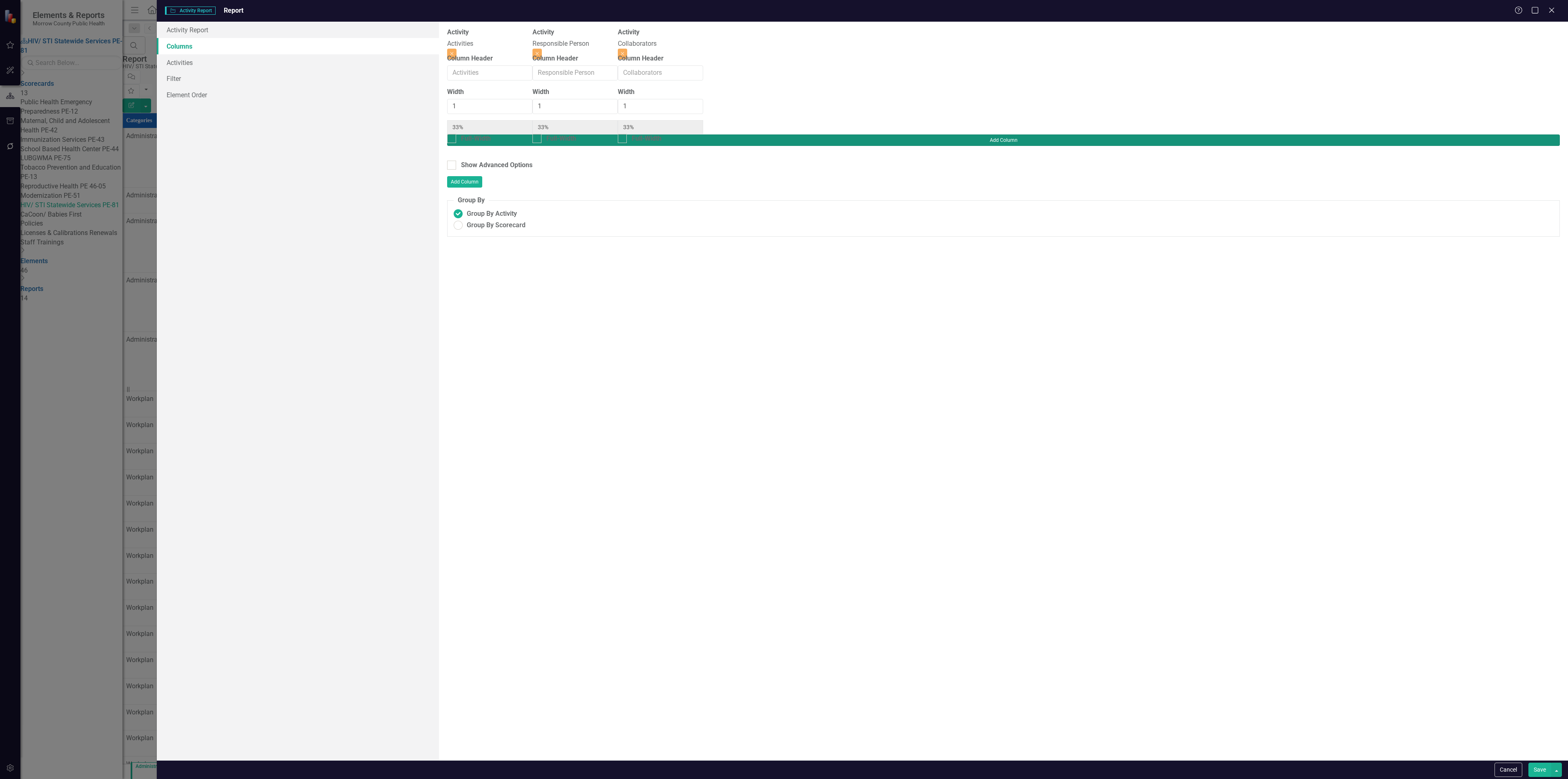
type input "25%"
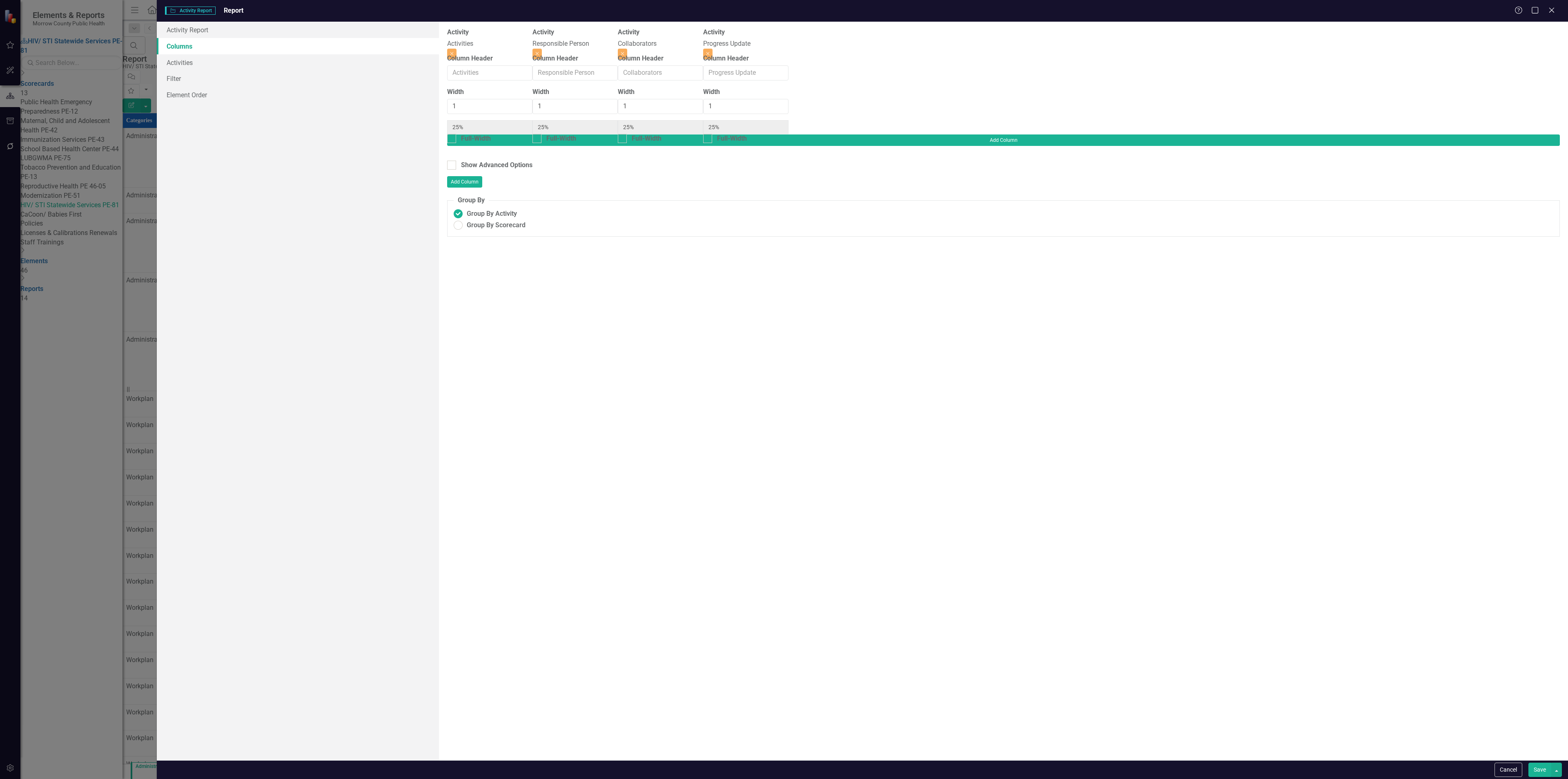
click at [1531, 764] on button "Save" at bounding box center [1540, 769] width 23 height 14
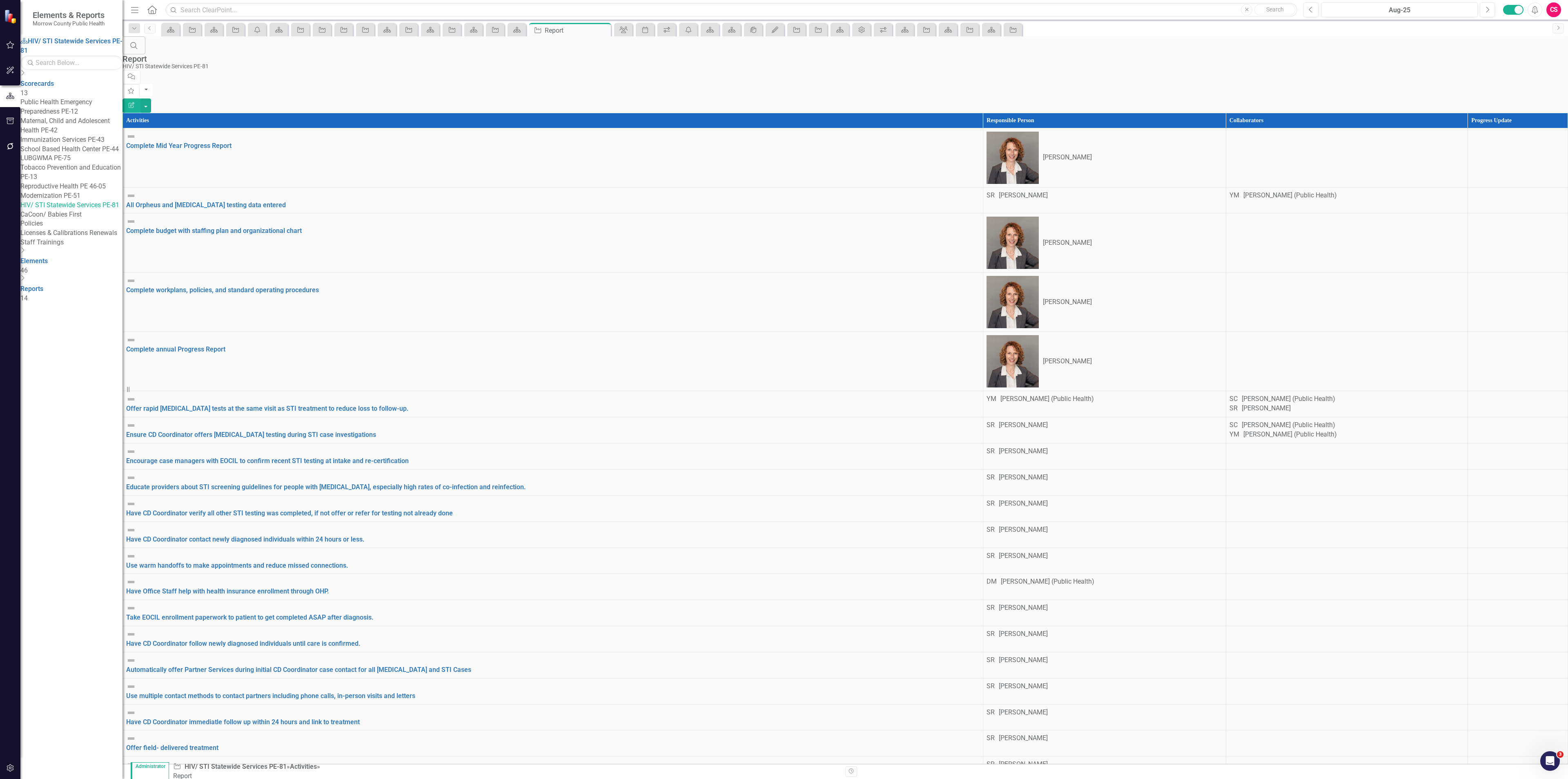
click at [74, 219] on link "CaCoon/ Babies First" at bounding box center [72, 214] width 102 height 9
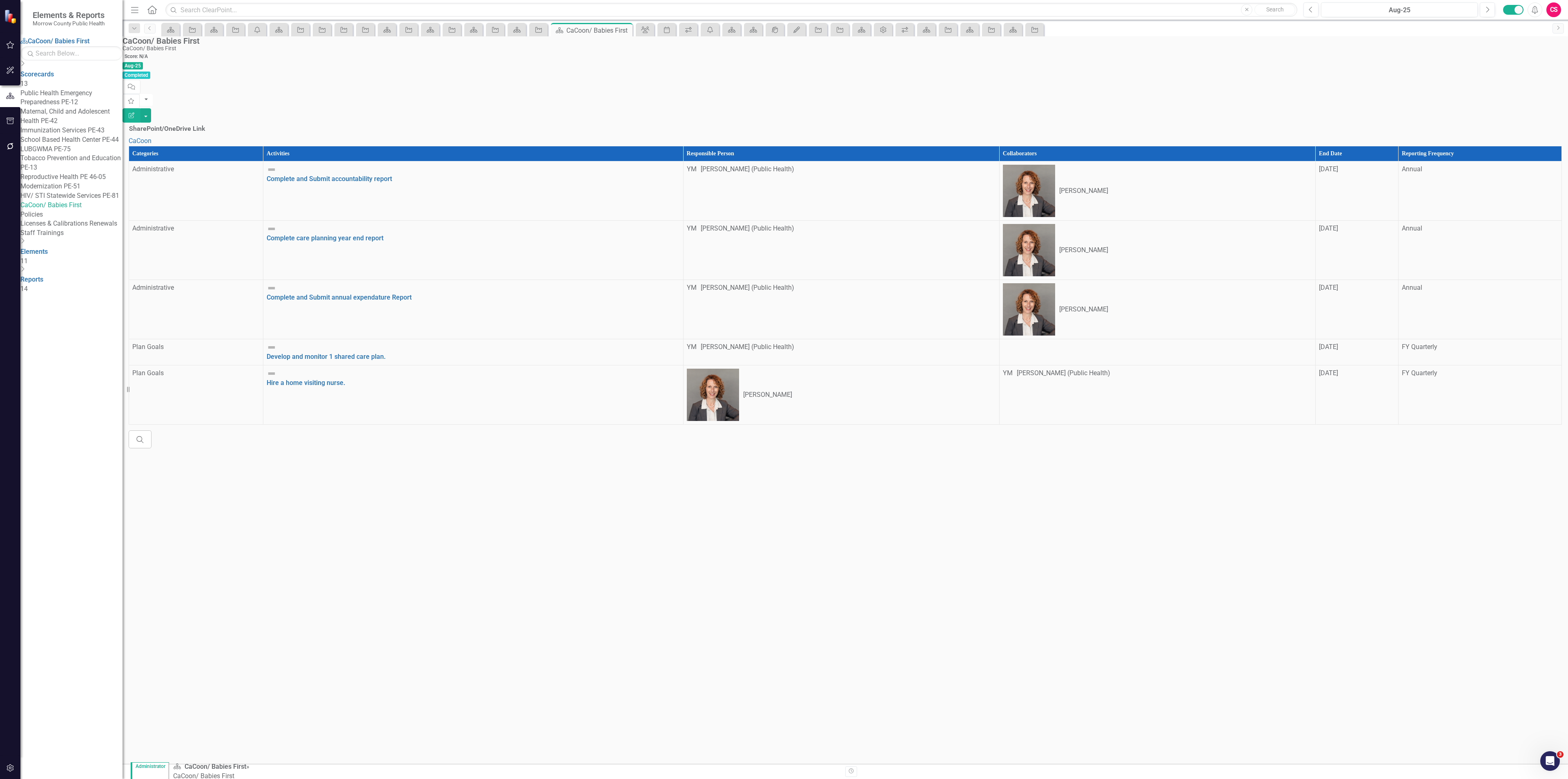
click at [1432, 146] on th "Reporting Frequency" at bounding box center [1480, 153] width 163 height 15
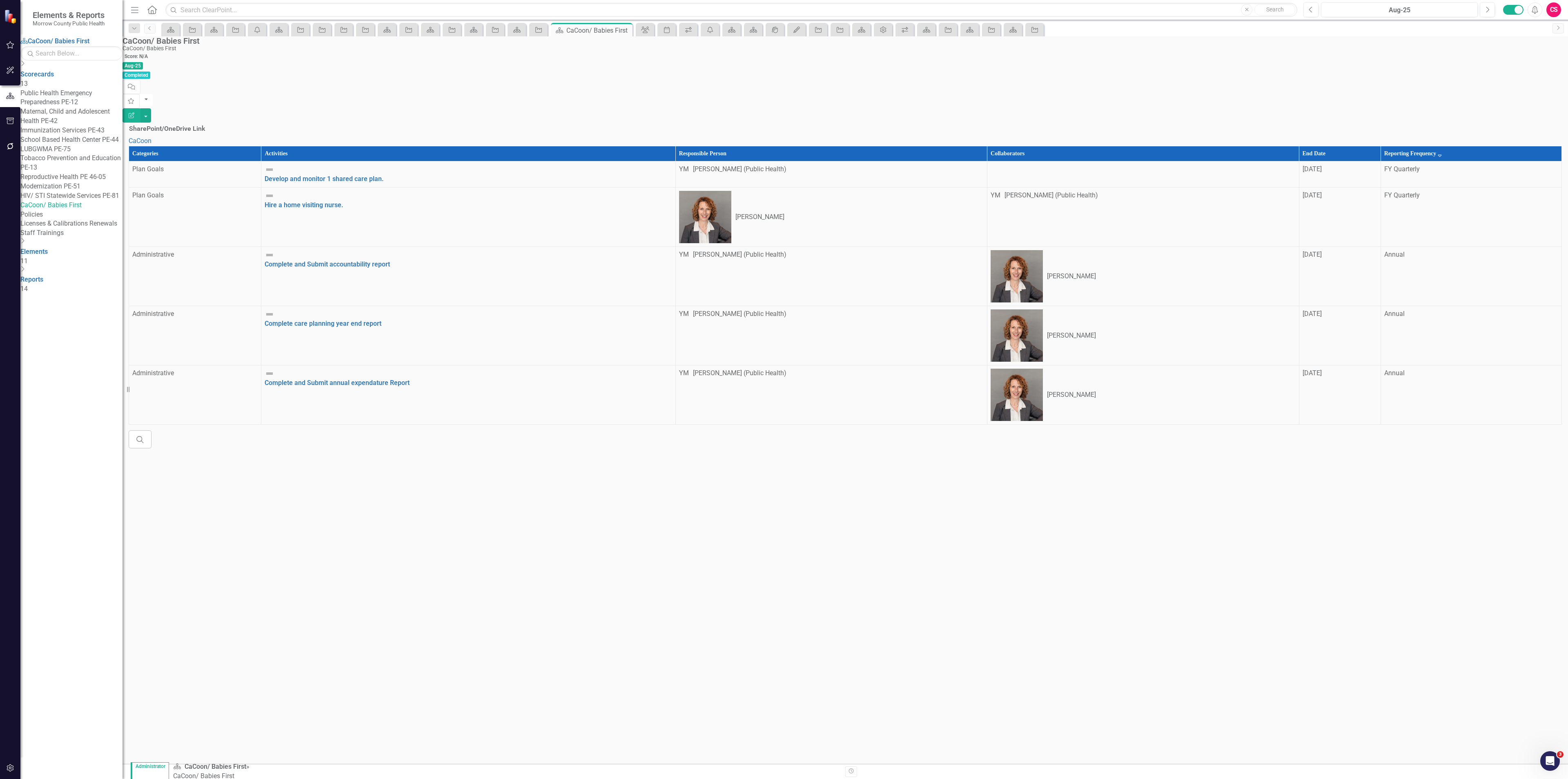
click at [1449, 146] on th "Reporting Frequency Sort Descending" at bounding box center [1471, 153] width 181 height 15
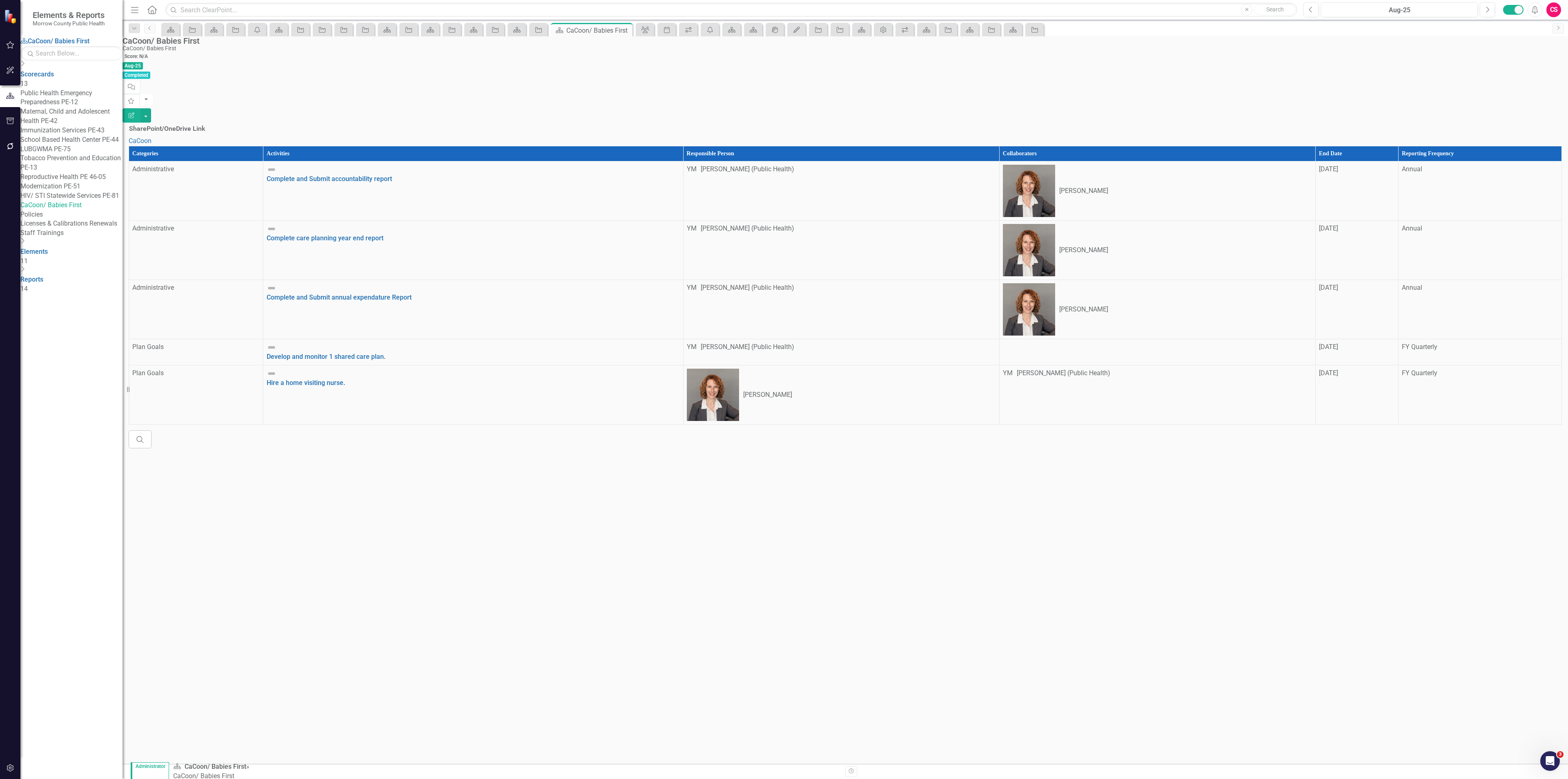
click at [1449, 146] on th "Reporting Frequency" at bounding box center [1480, 153] width 163 height 15
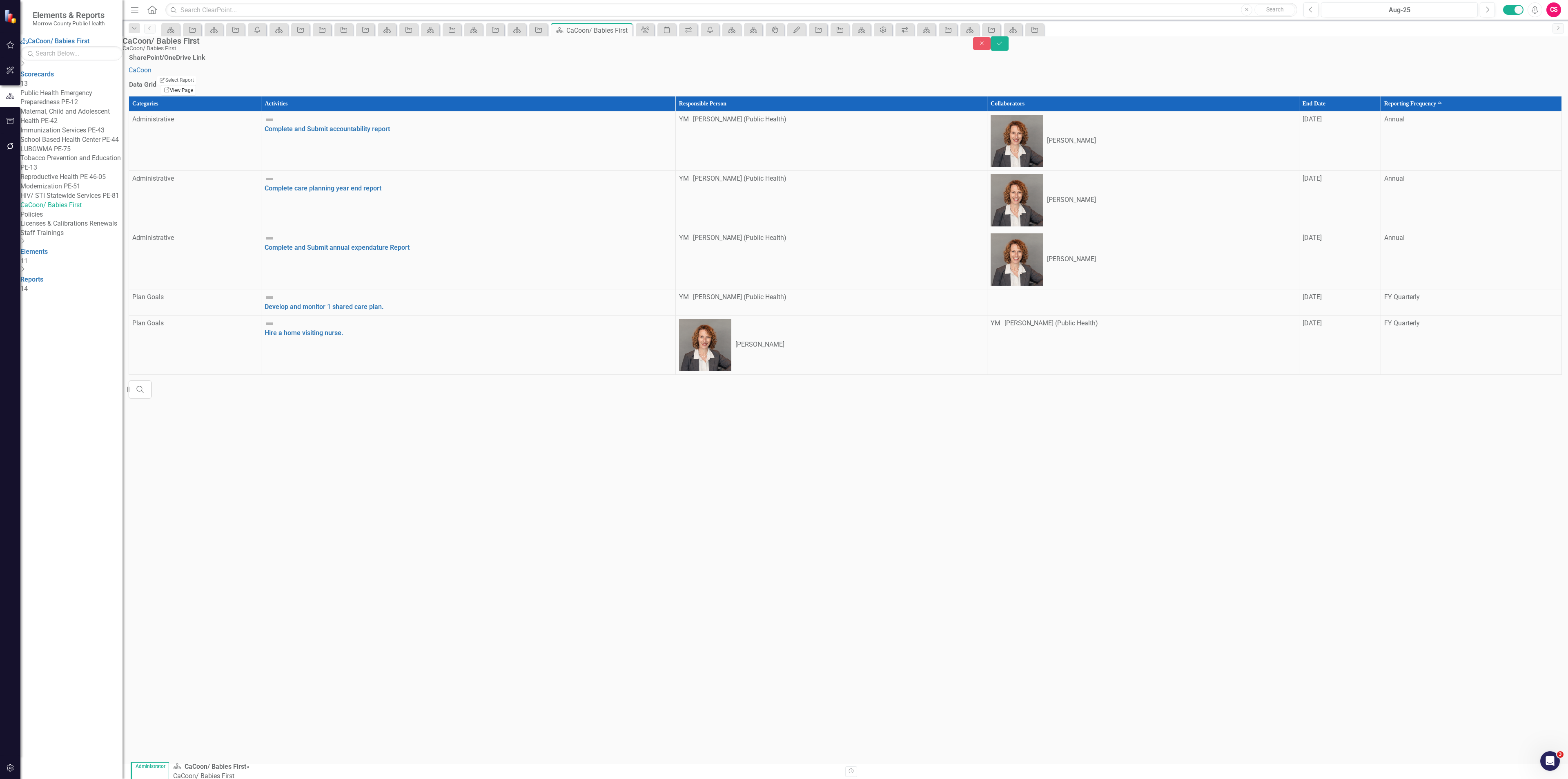
click at [196, 96] on link "Link View Page" at bounding box center [178, 90] width 35 height 10
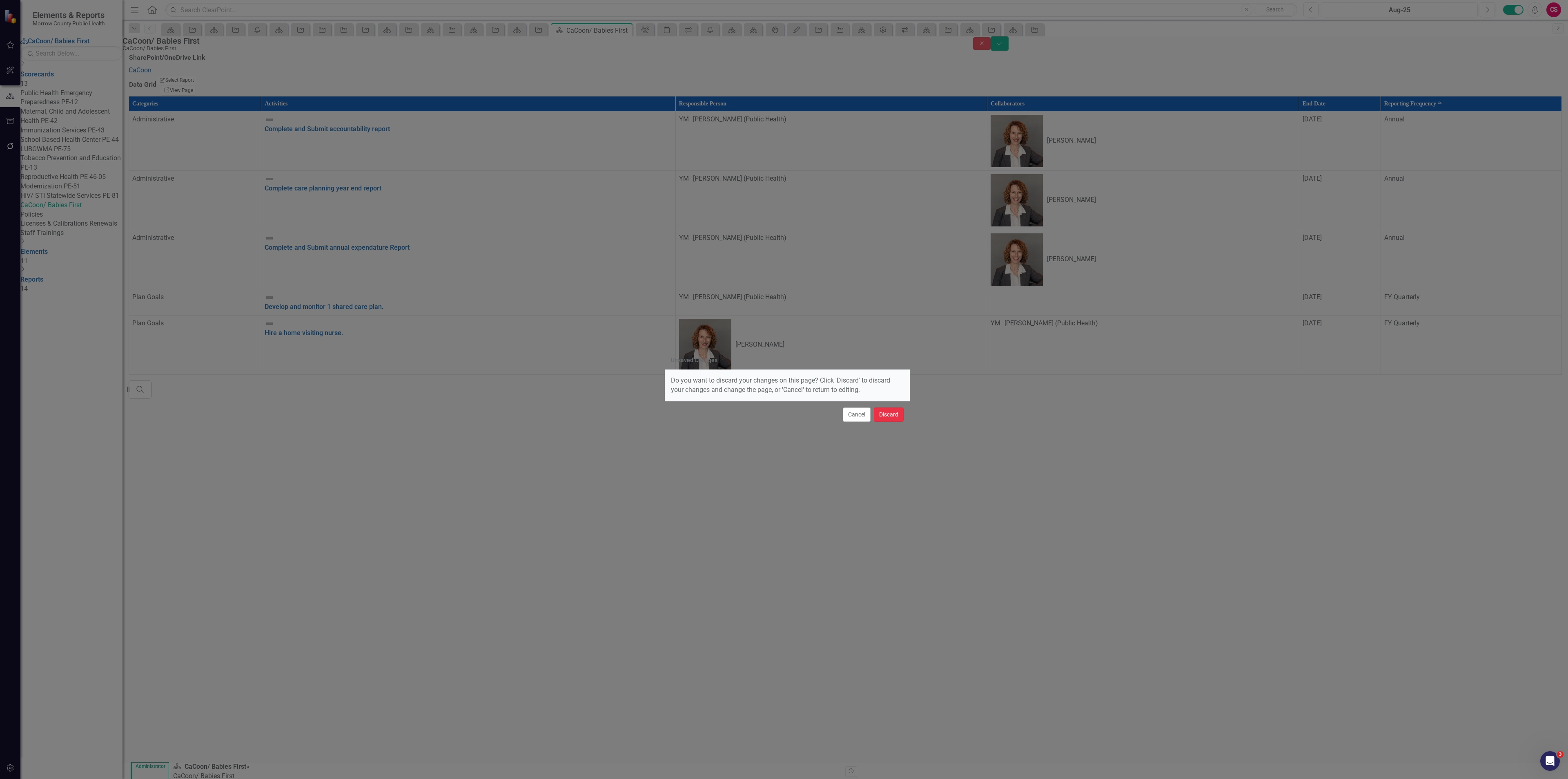
click at [900, 410] on button "Discard" at bounding box center [889, 414] width 30 height 14
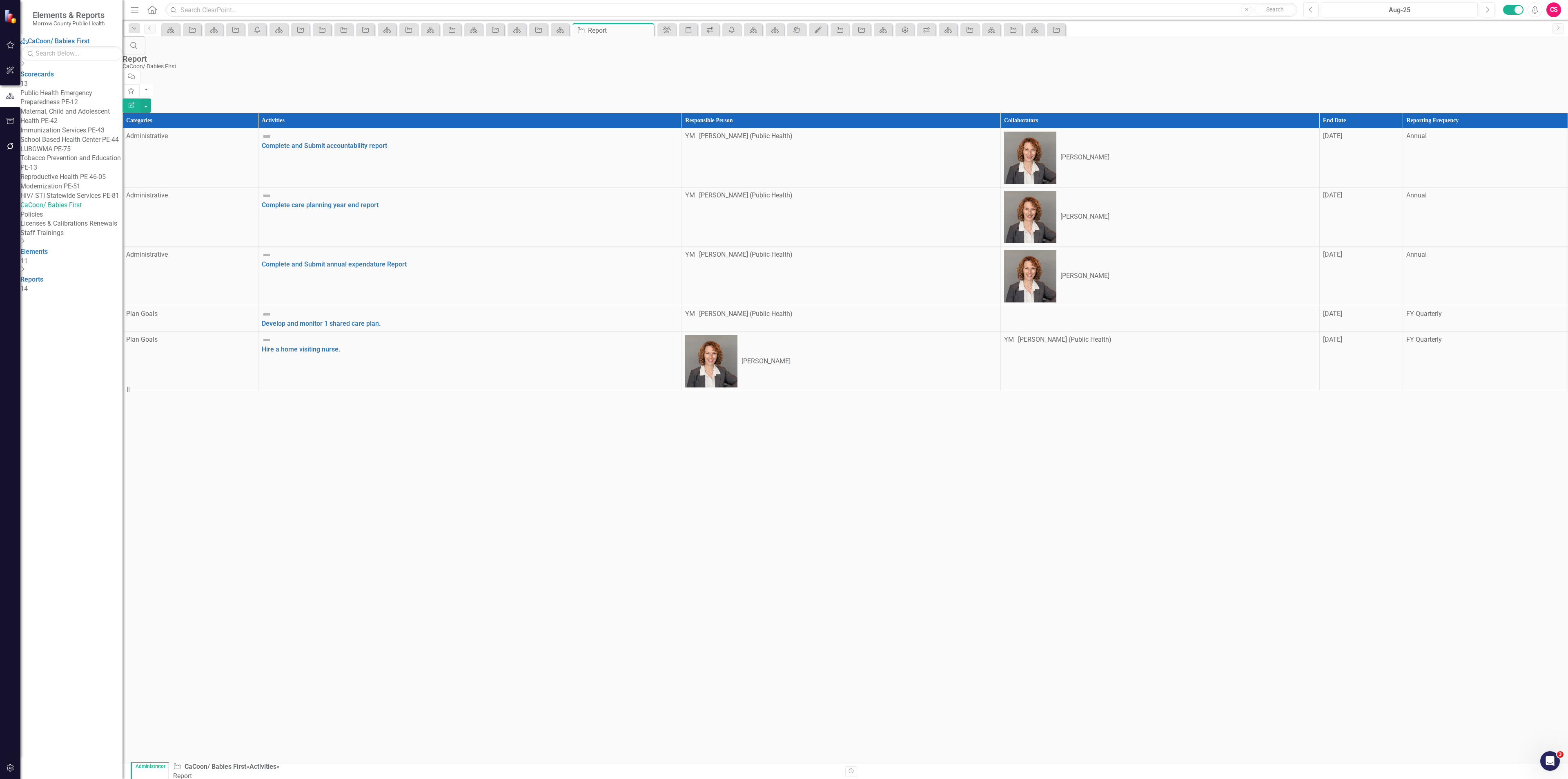
click at [135, 102] on icon "Edit Report" at bounding box center [131, 105] width 7 height 5
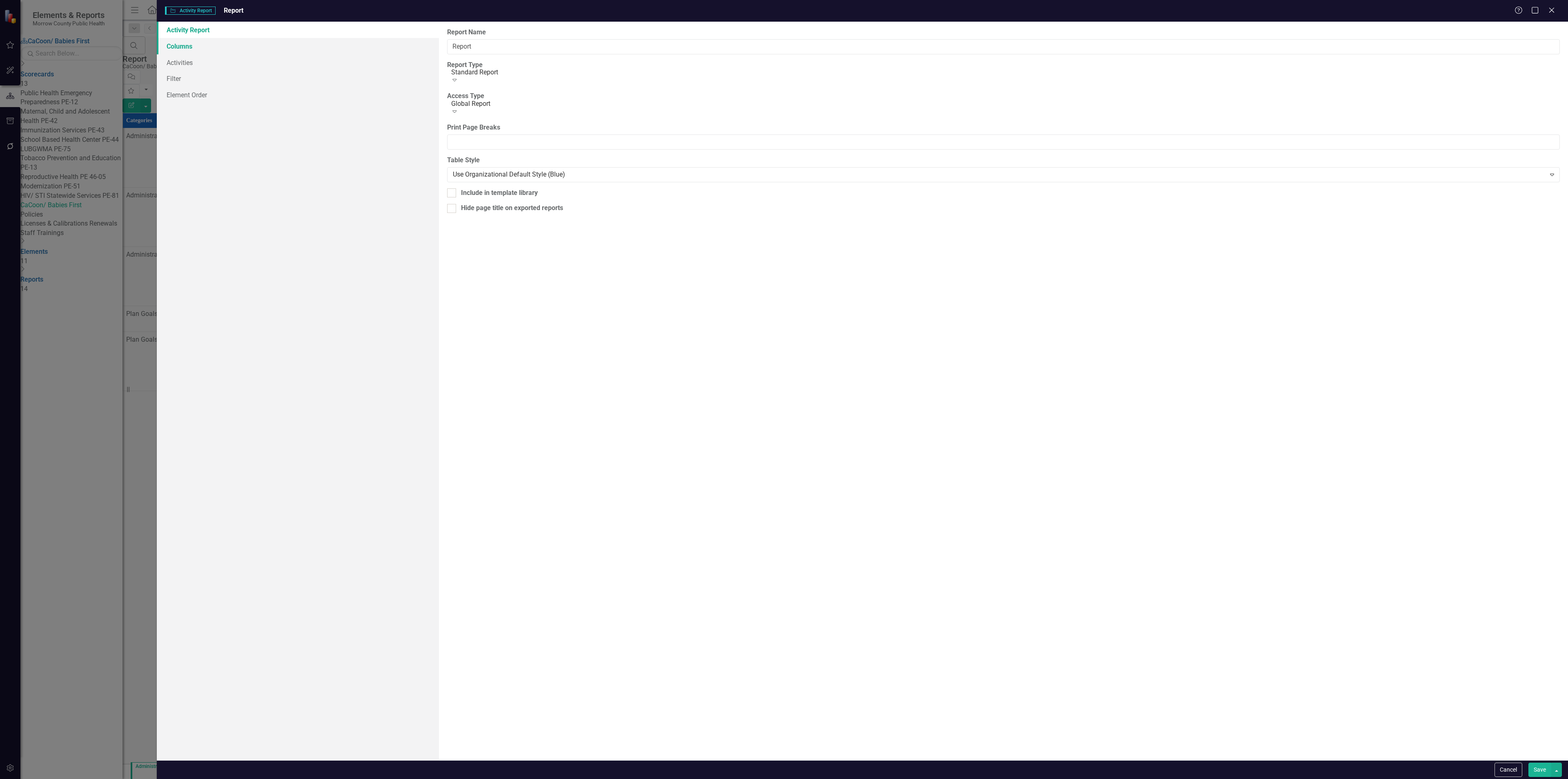
click at [221, 41] on link "Columns" at bounding box center [298, 46] width 282 height 16
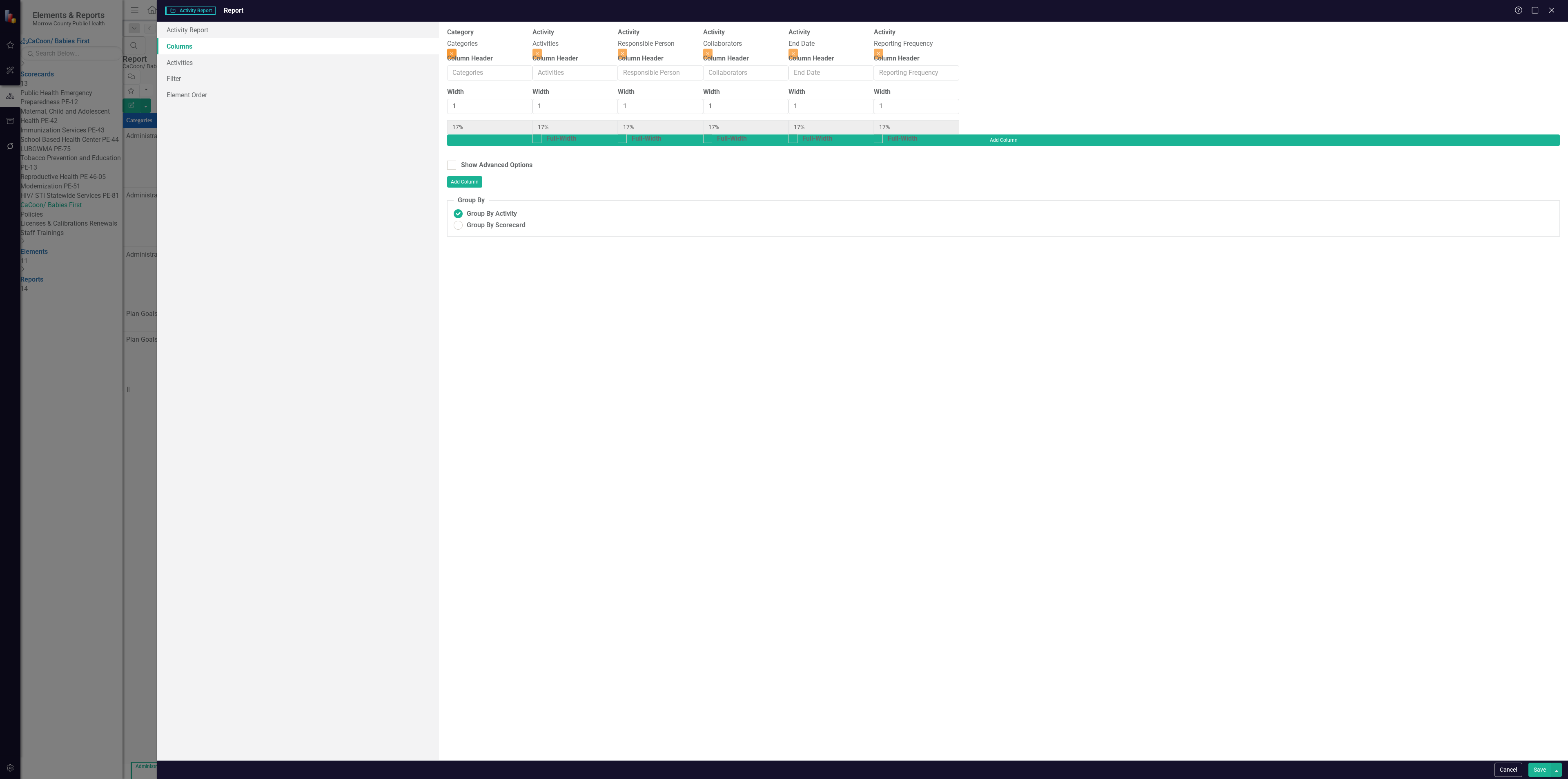
click at [457, 49] on button "Close" at bounding box center [452, 54] width 9 height 10
type input "20%"
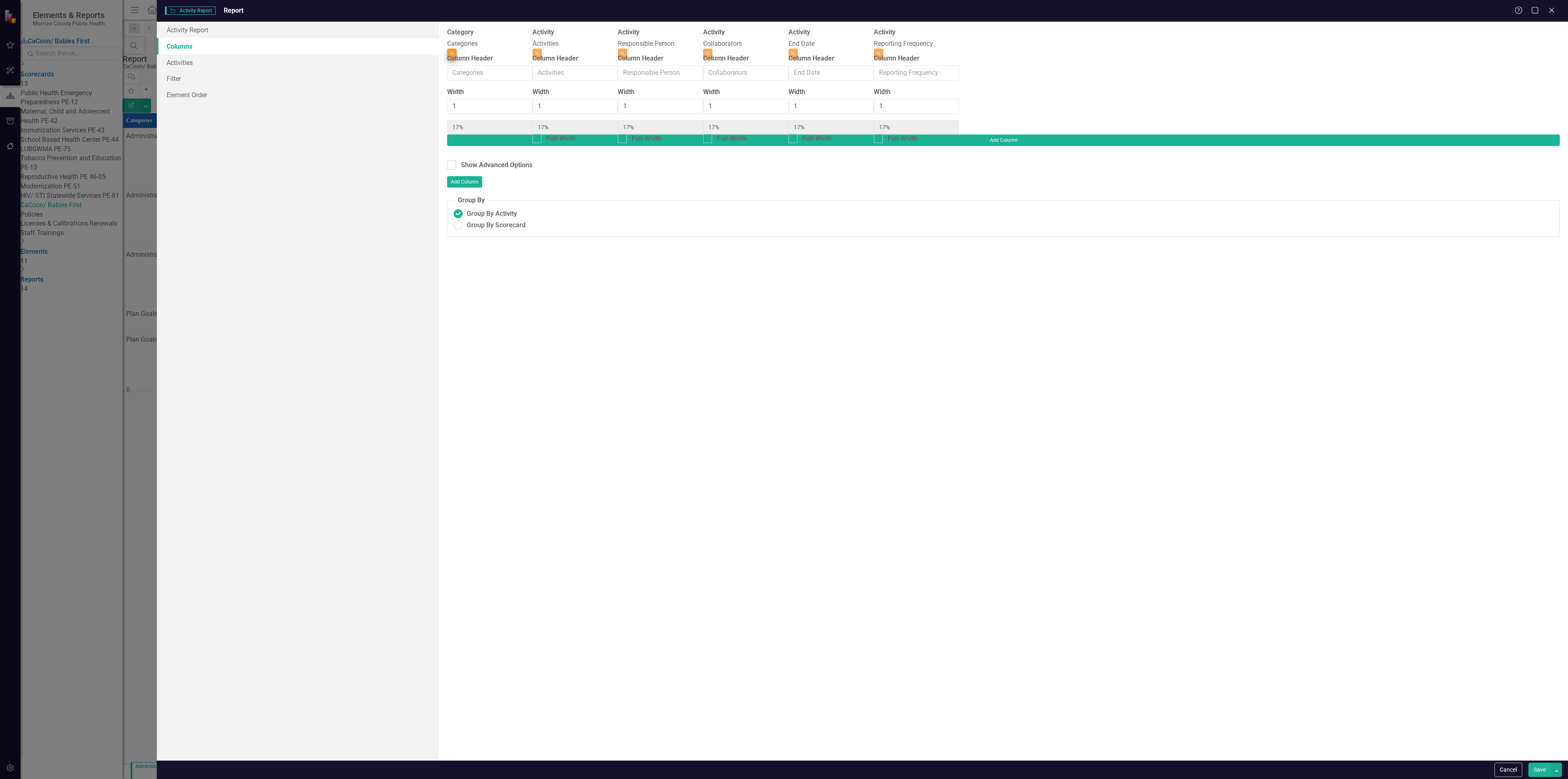
type input "20%"
click at [713, 49] on button "Close" at bounding box center [707, 54] width 9 height 10
type input "25%"
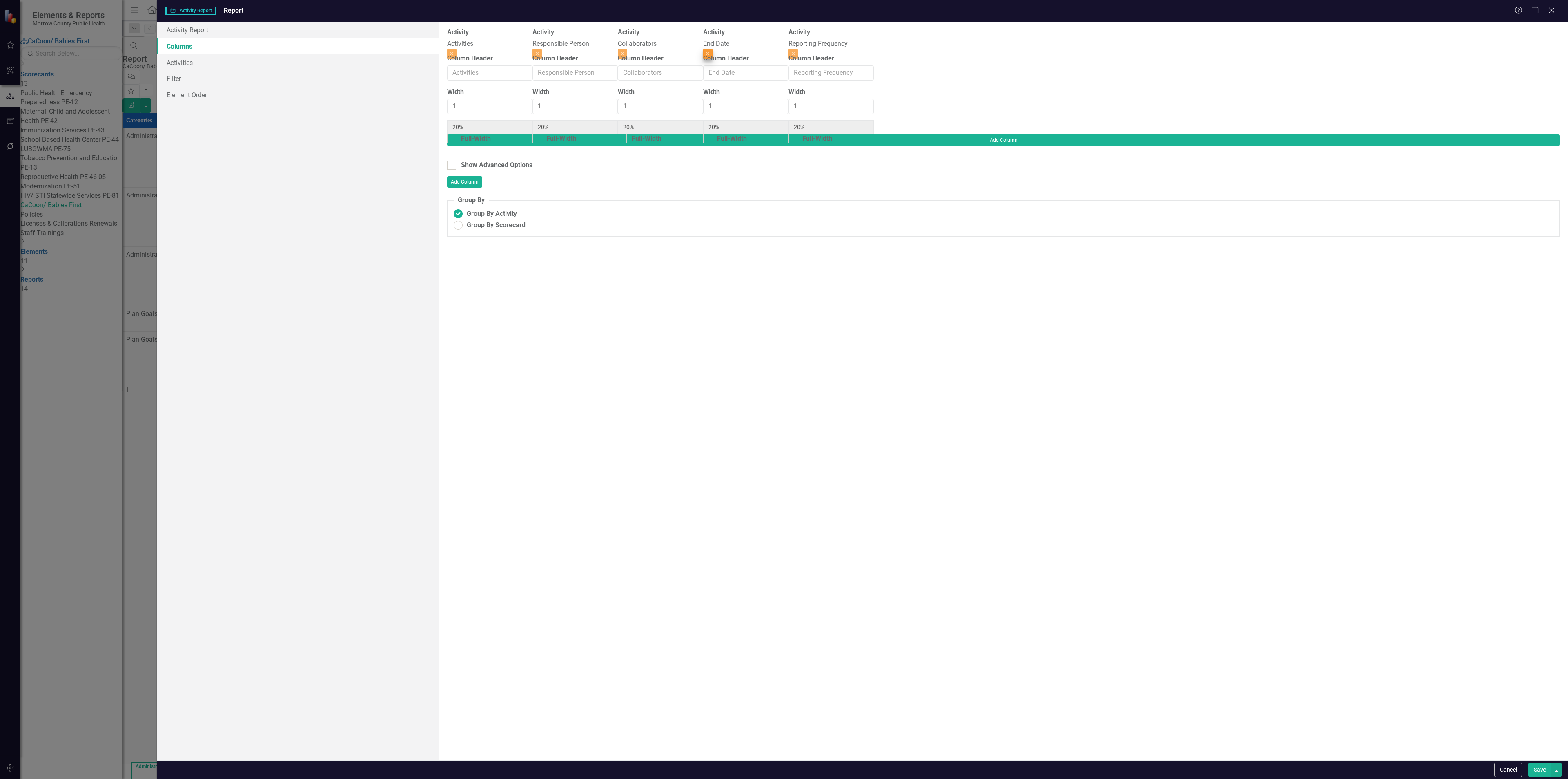
type input "25%"
click at [788, 49] on div "Close" at bounding box center [746, 54] width 85 height 10
click at [713, 49] on button "Close" at bounding box center [707, 54] width 9 height 10
type input "33%"
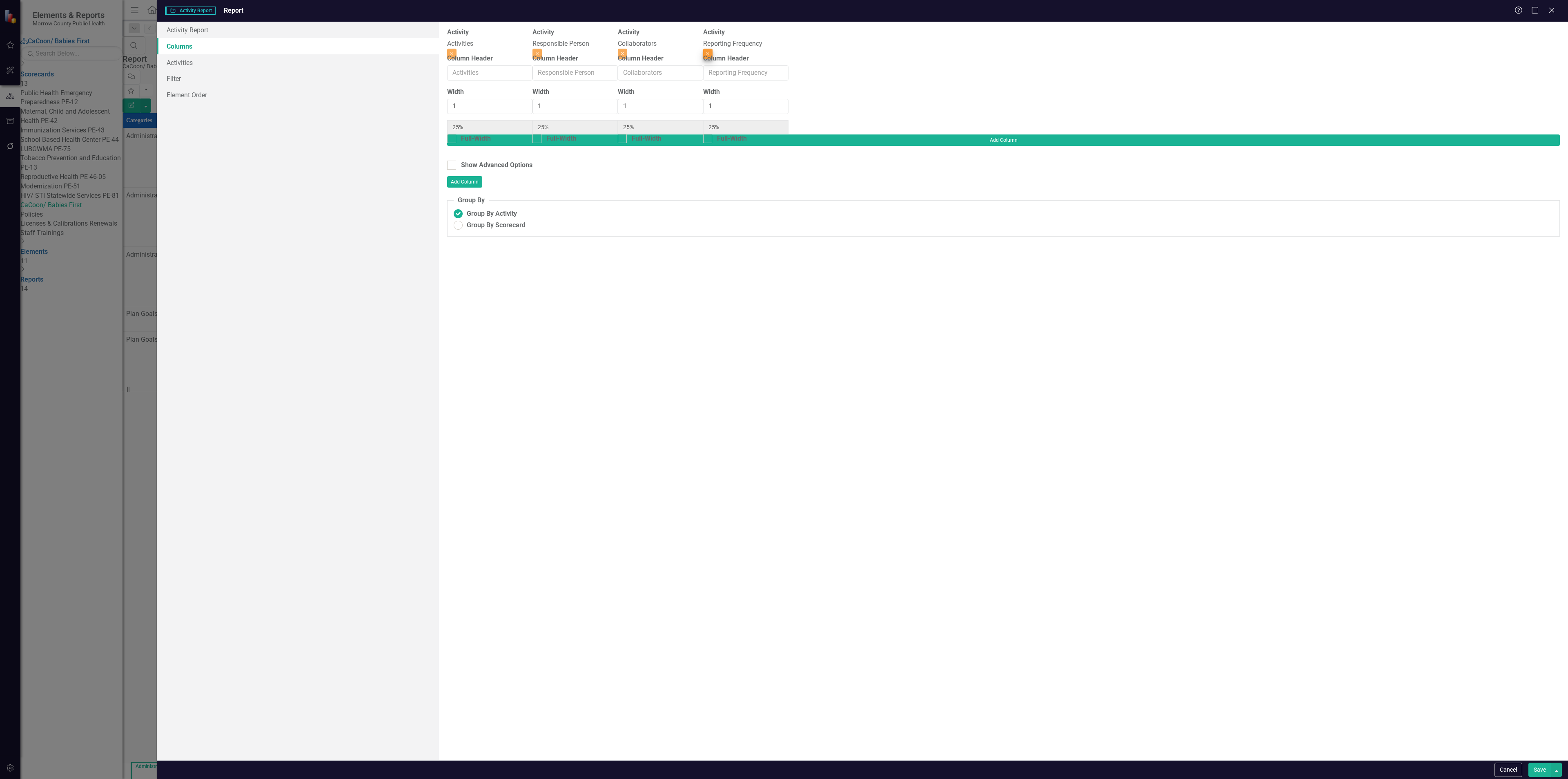
type input "33%"
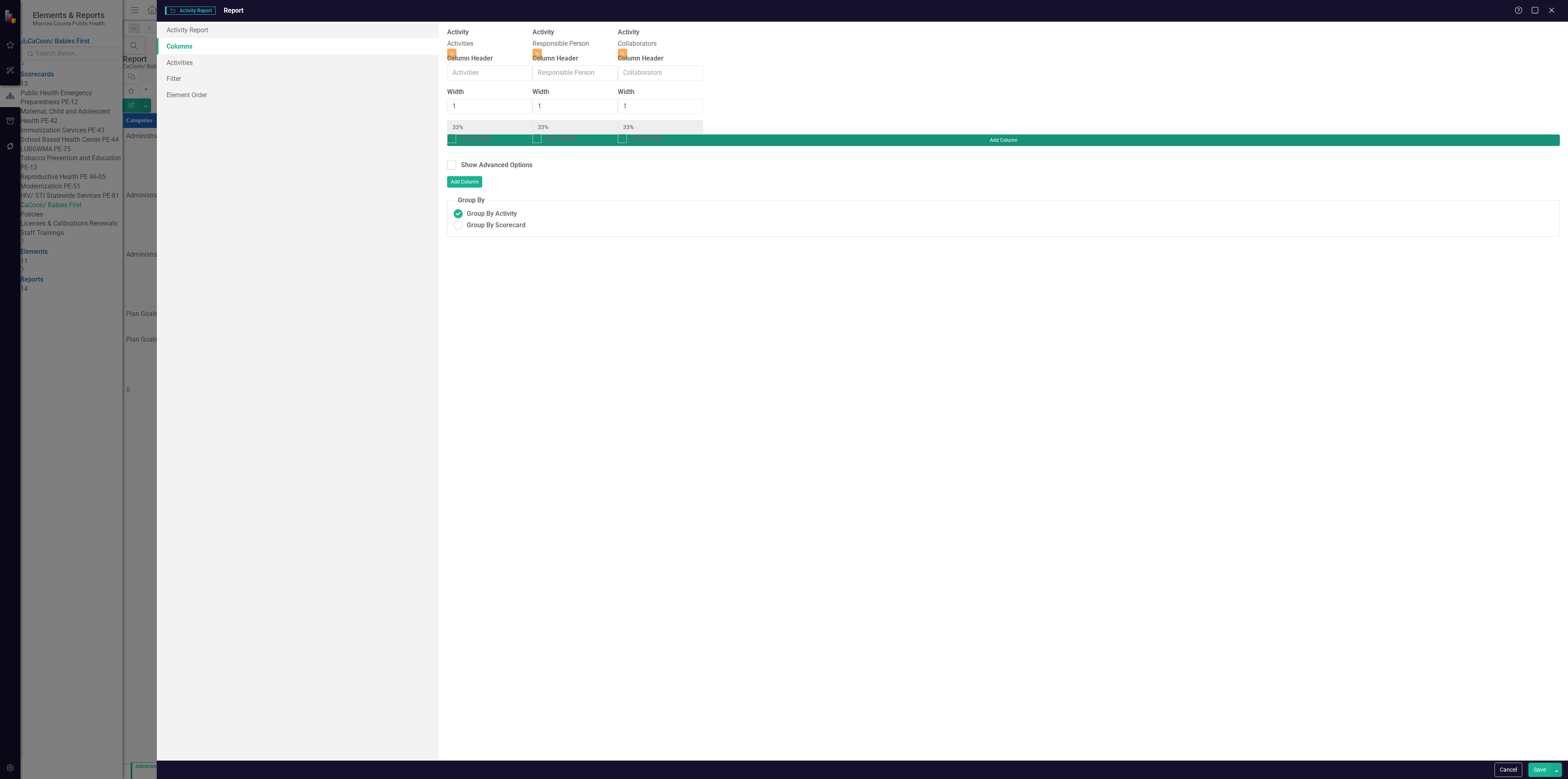
click at [1544, 135] on button "Add Column" at bounding box center [1004, 140] width 1113 height 12
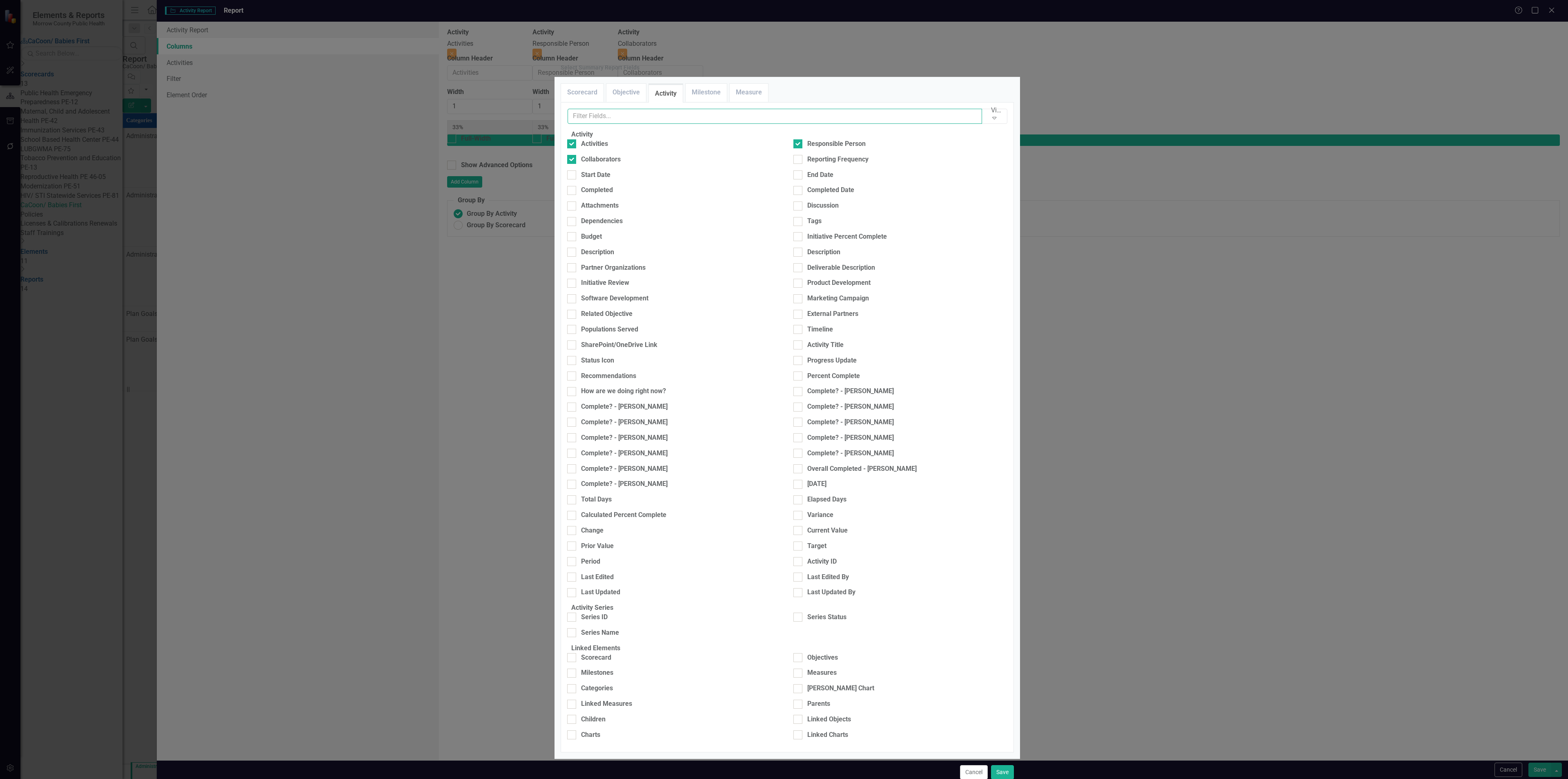
click at [749, 124] on input "text" at bounding box center [775, 116] width 415 height 15
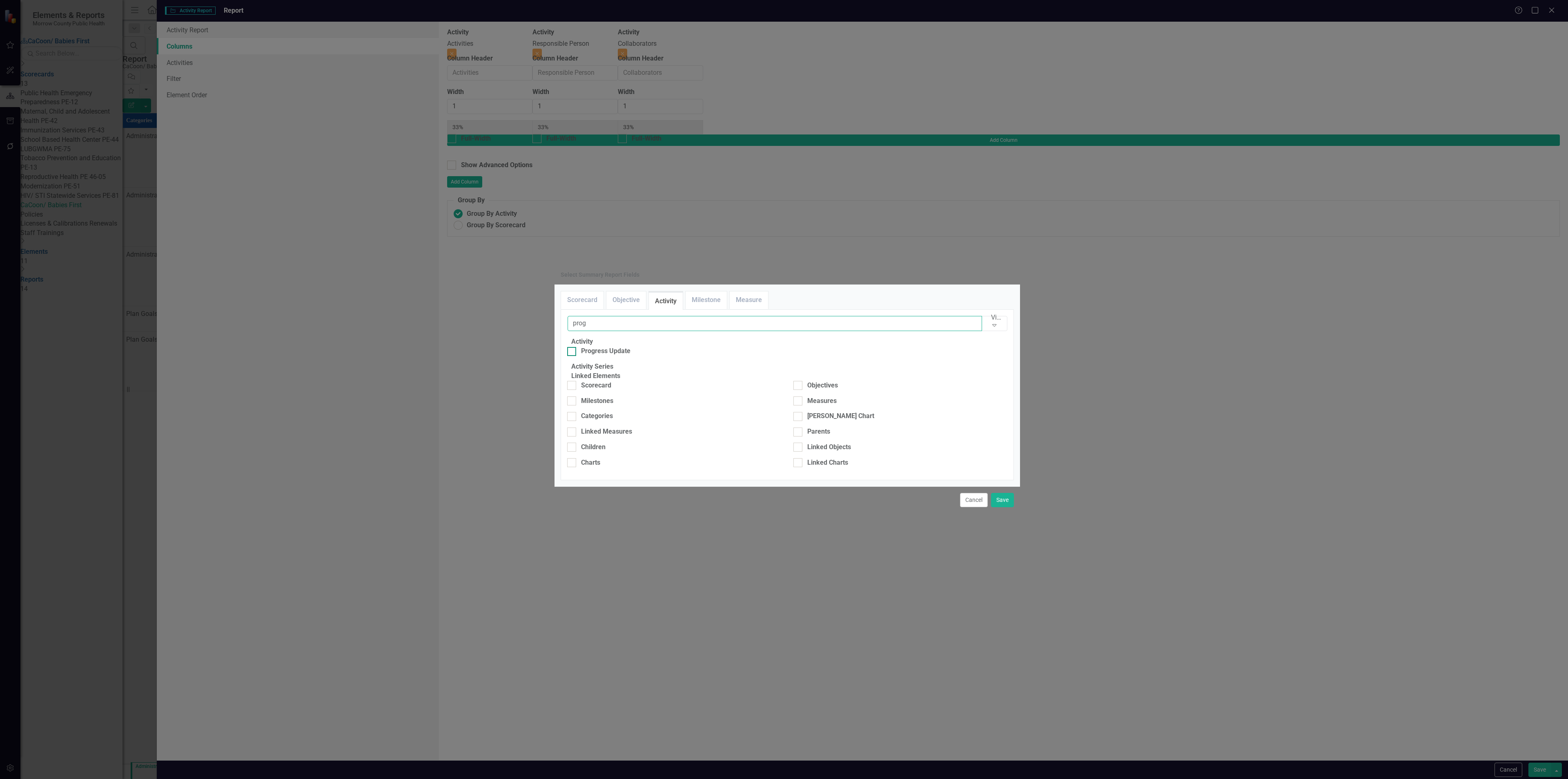
type input "prog"
click at [586, 347] on div "Progress Update" at bounding box center [674, 351] width 214 height 9
click at [593, 347] on div "Progress Update" at bounding box center [606, 351] width 49 height 9
click at [573, 347] on input "Progress Update" at bounding box center [570, 350] width 5 height 5
checkbox input "true"
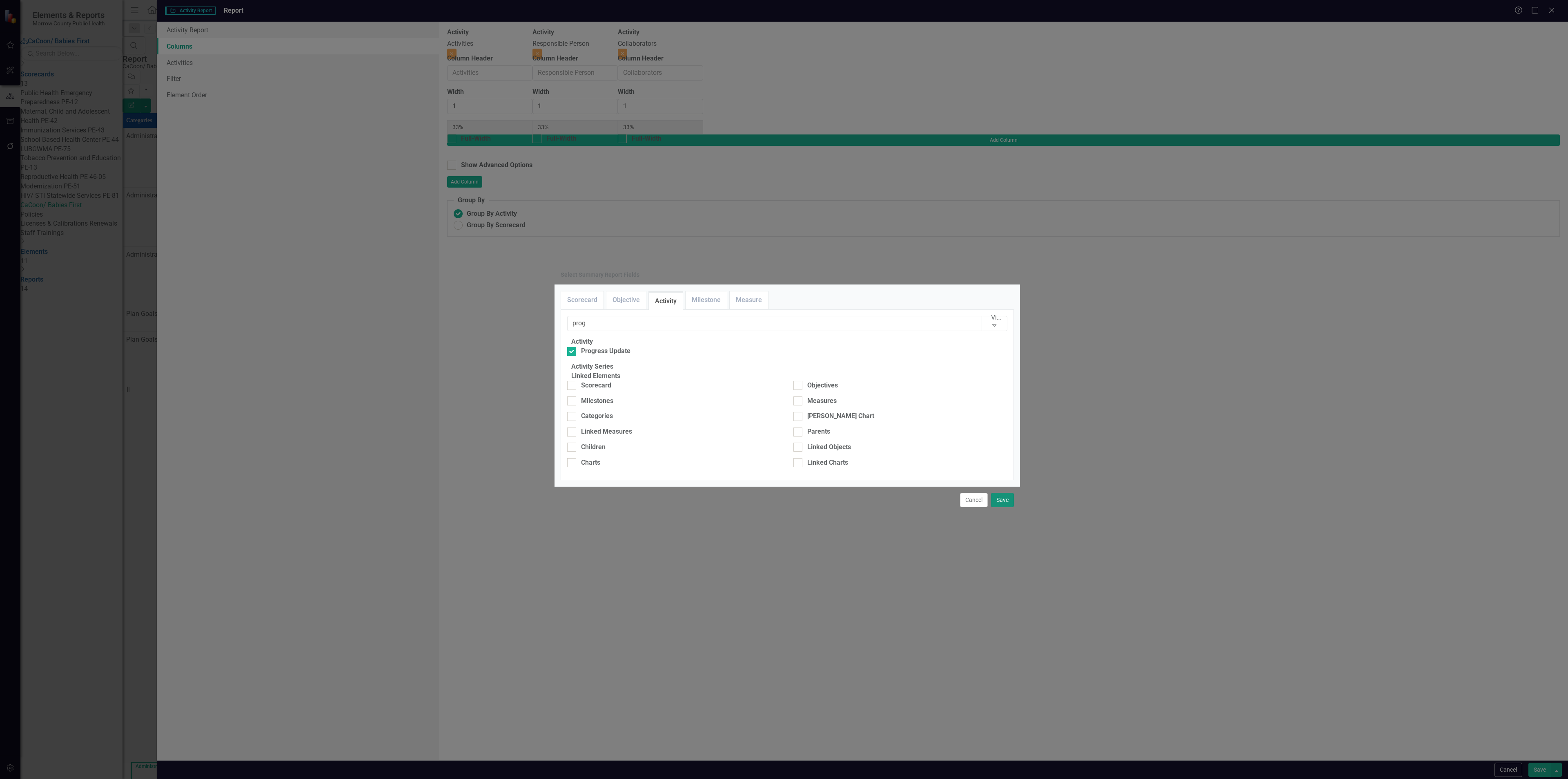
click at [997, 507] on button "Save" at bounding box center [1003, 499] width 23 height 14
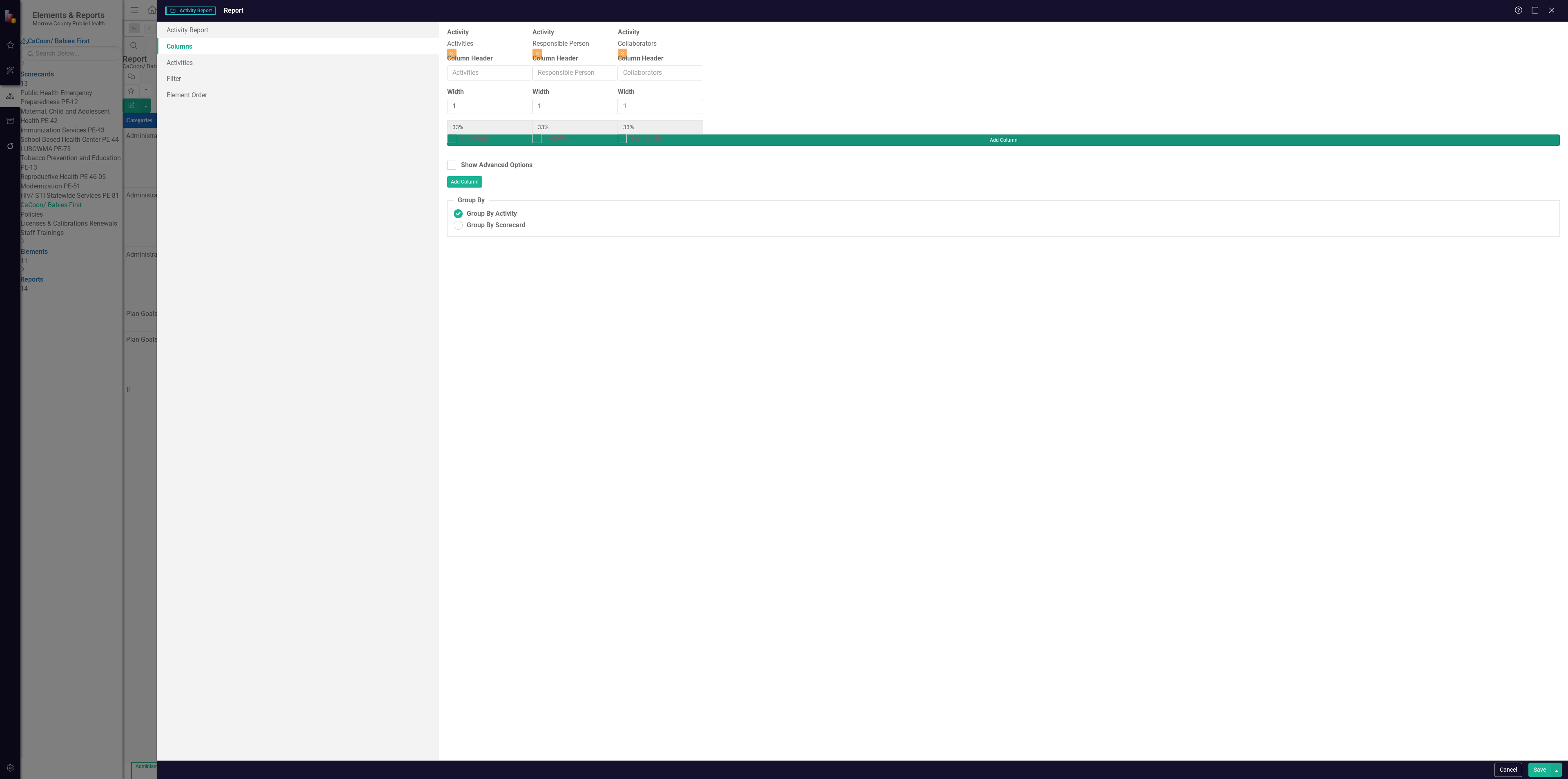
type input "25%"
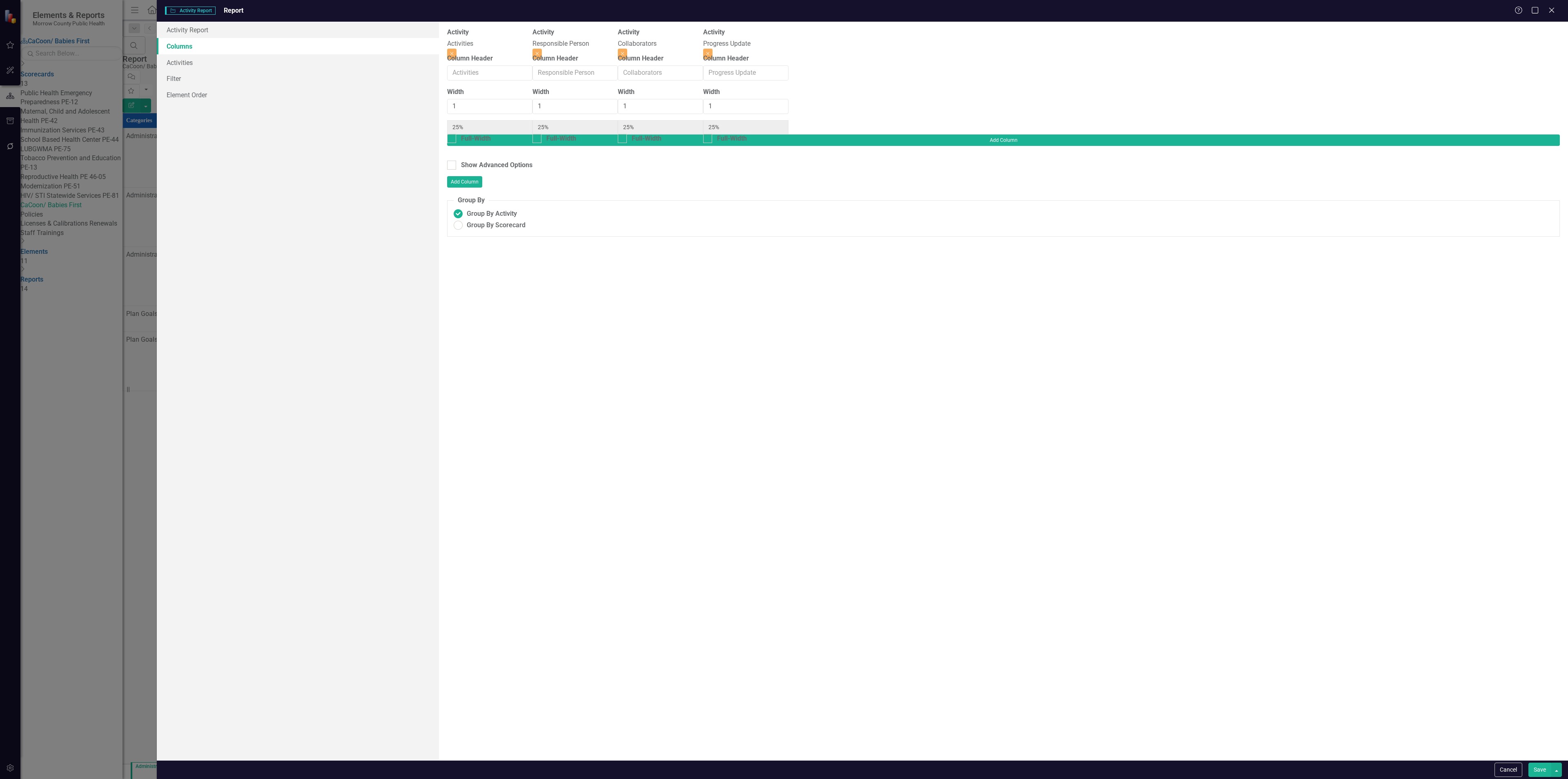
click at [1538, 767] on button "Save" at bounding box center [1540, 769] width 23 height 14
radio input "true"
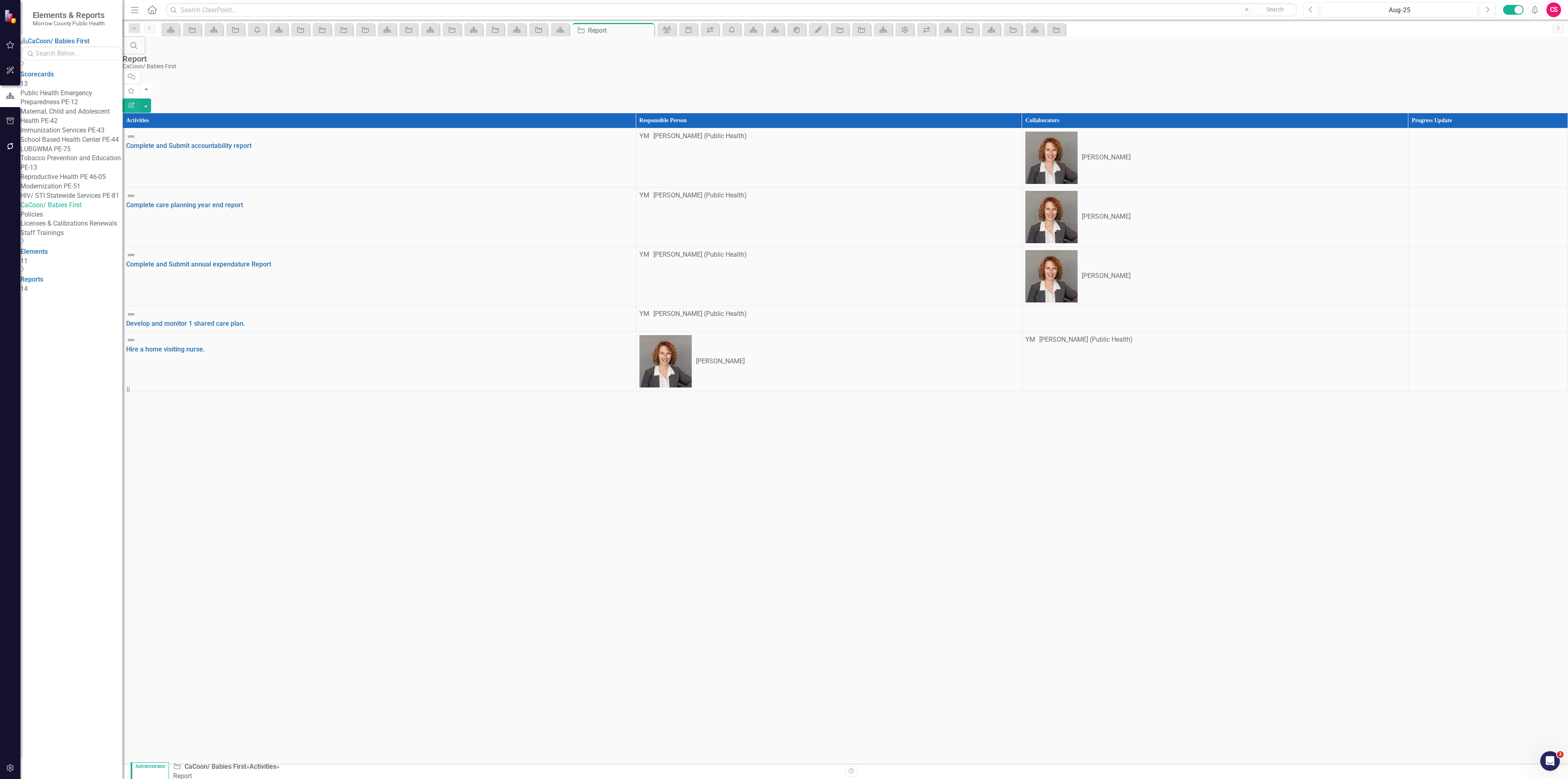
click at [61, 219] on link "Policies" at bounding box center [72, 214] width 102 height 9
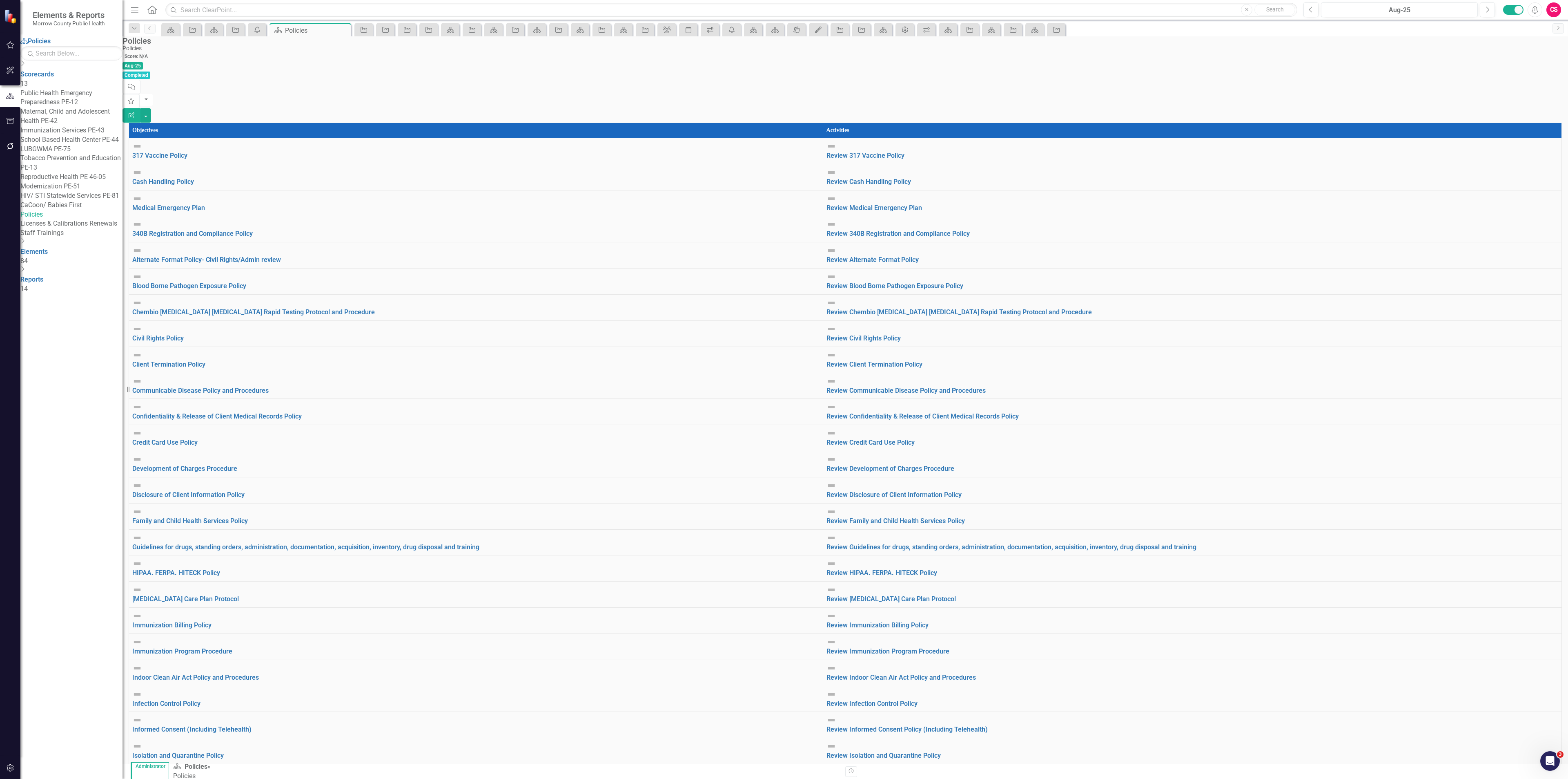
click at [69, 228] on link "Licenses & Calibrations Renewals" at bounding box center [72, 224] width 102 height 9
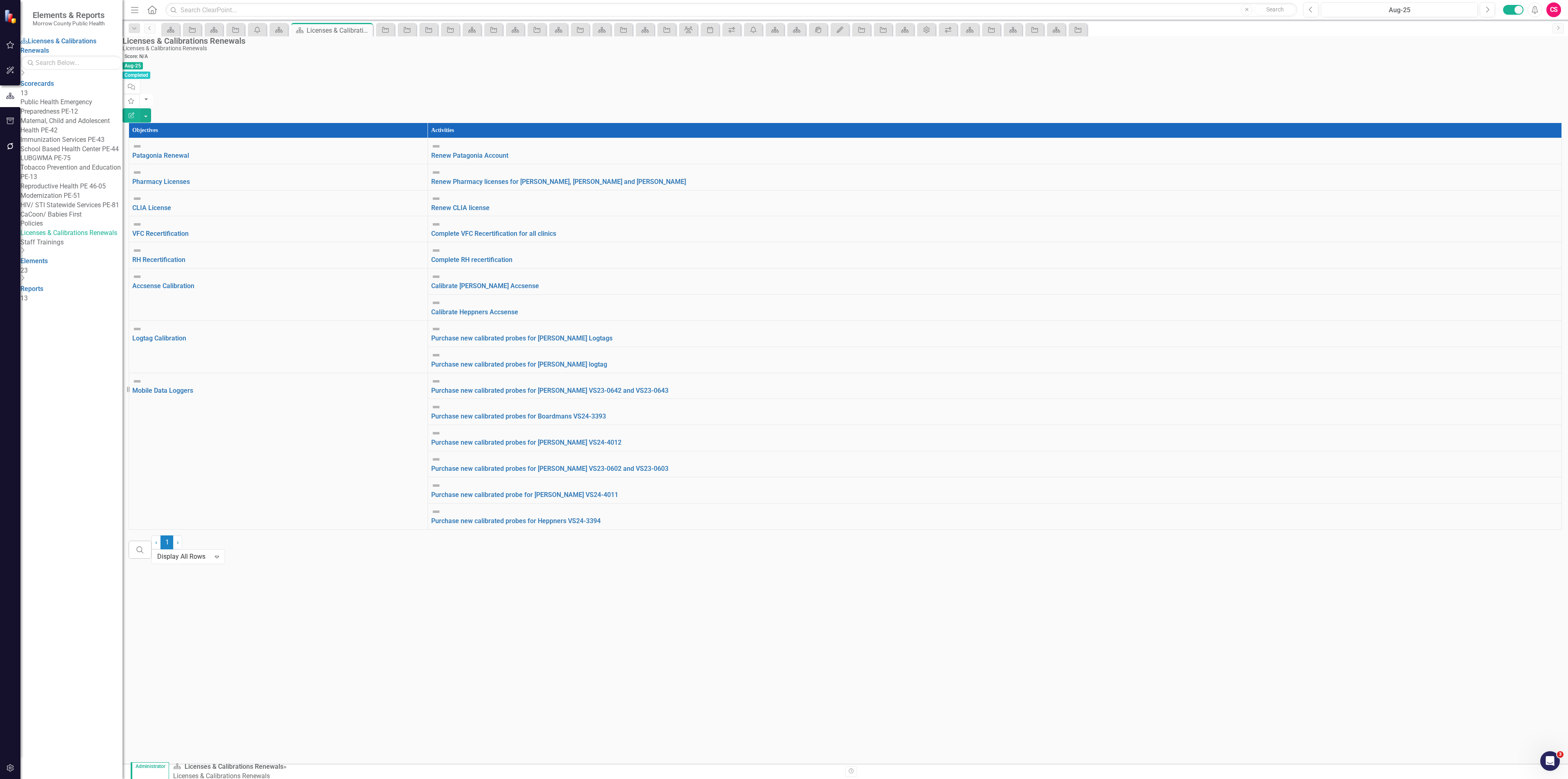
click at [63, 247] on div "Staff Trainings" at bounding box center [72, 242] width 102 height 9
click at [60, 247] on link "Staff Trainings" at bounding box center [72, 242] width 102 height 9
